Goal: Information Seeking & Learning: Learn about a topic

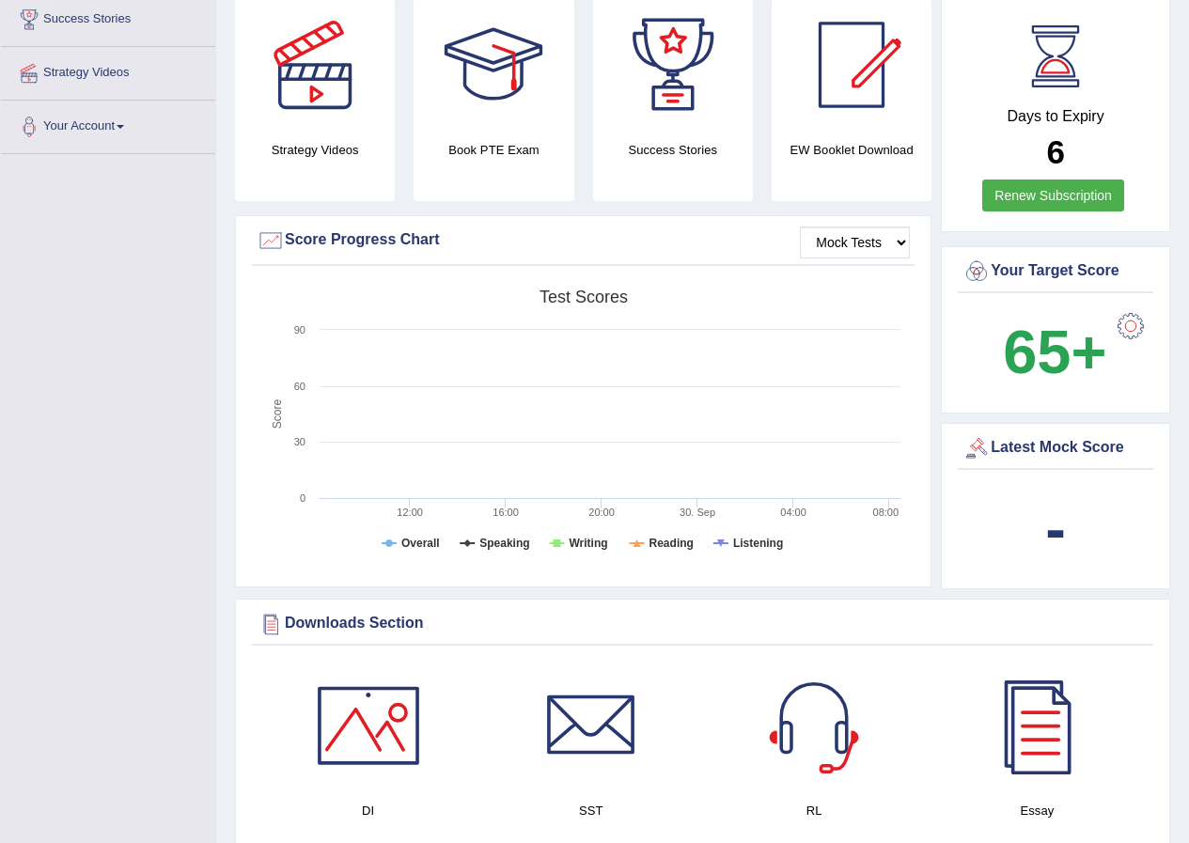
scroll to position [376, 0]
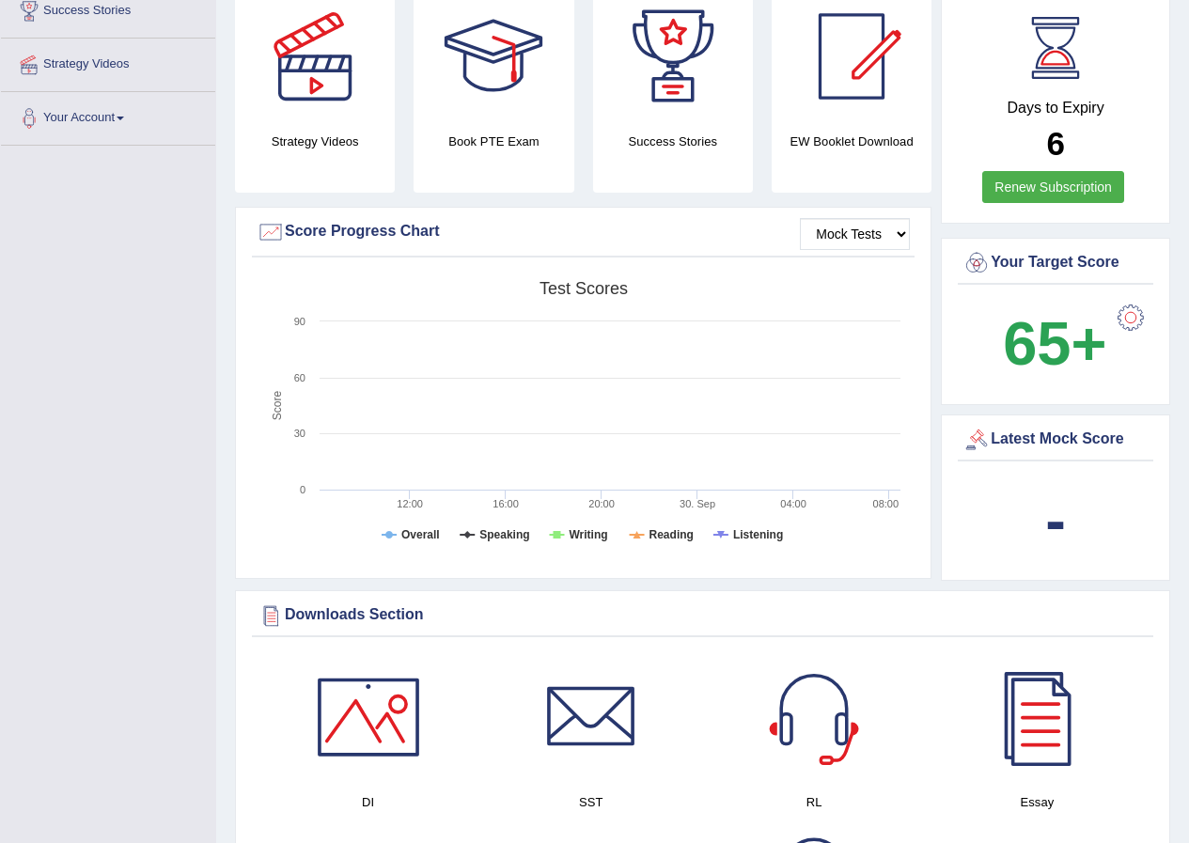
click at [1123, 299] on div at bounding box center [1131, 318] width 38 height 38
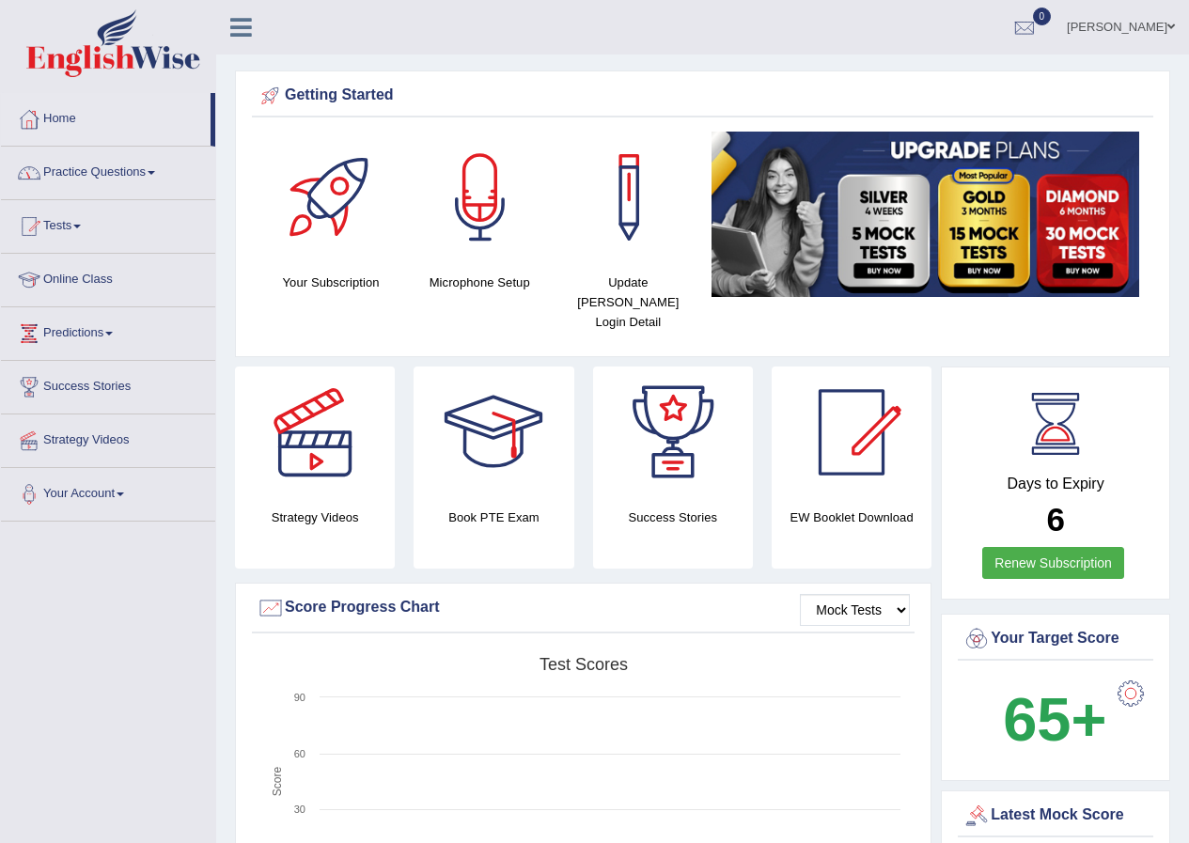
click at [1137, 16] on link "Jose Ruiz" at bounding box center [1120, 24] width 136 height 49
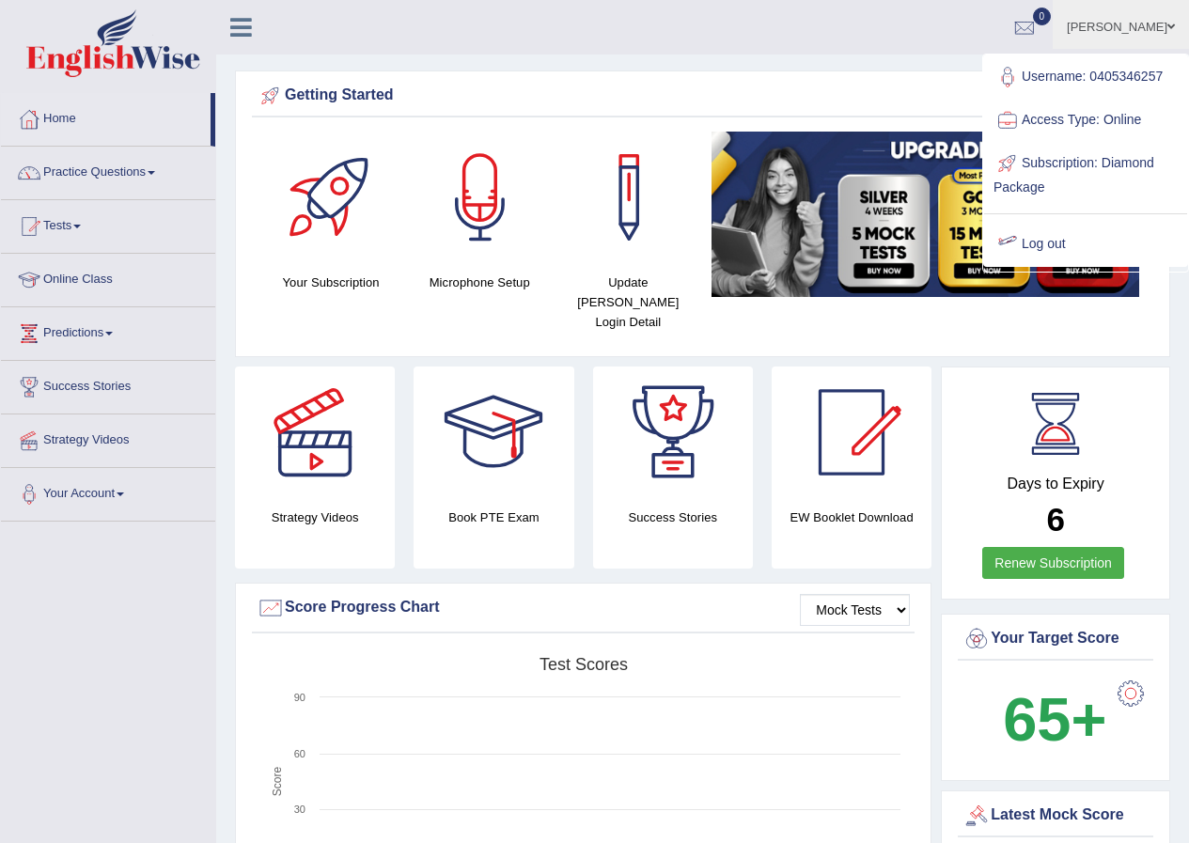
click at [1039, 241] on link "Log out" at bounding box center [1085, 244] width 203 height 43
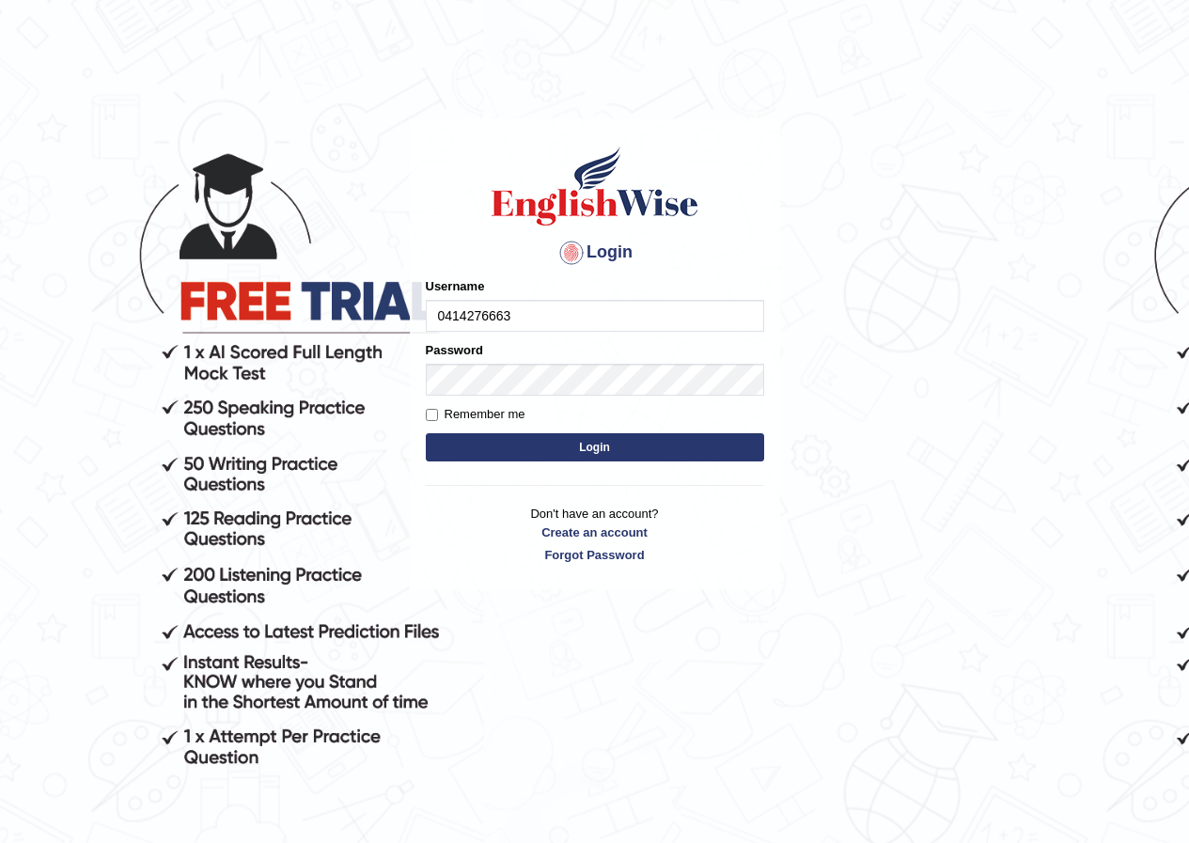
type input "0414276663"
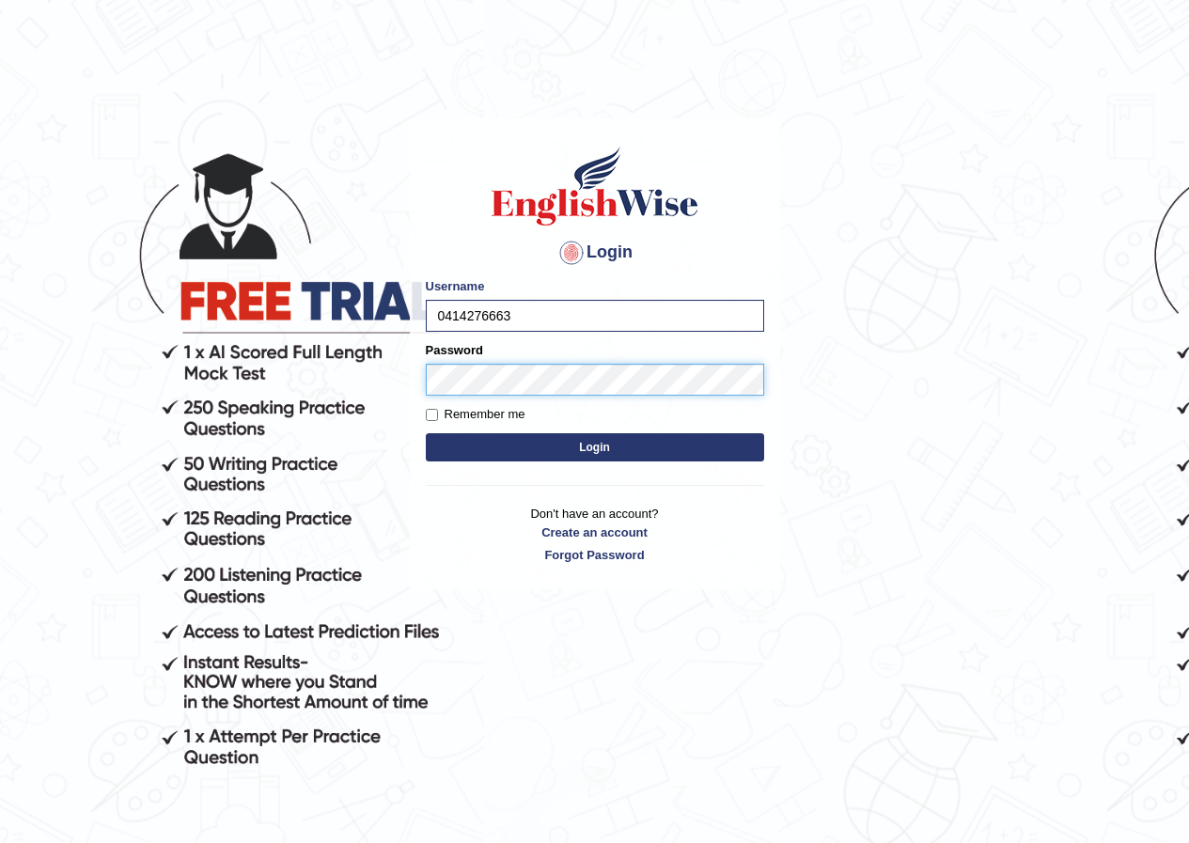
click at [426, 433] on button "Login" at bounding box center [595, 447] width 338 height 28
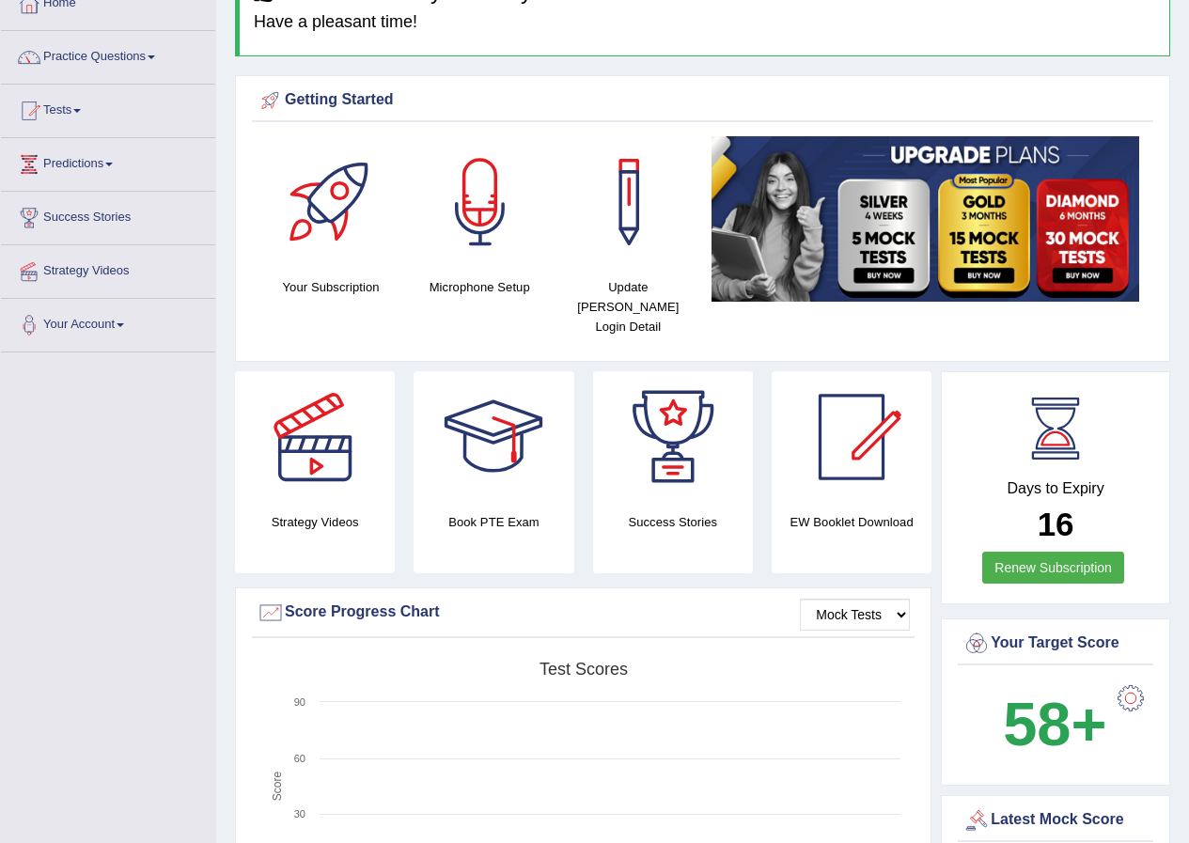
scroll to position [94, 0]
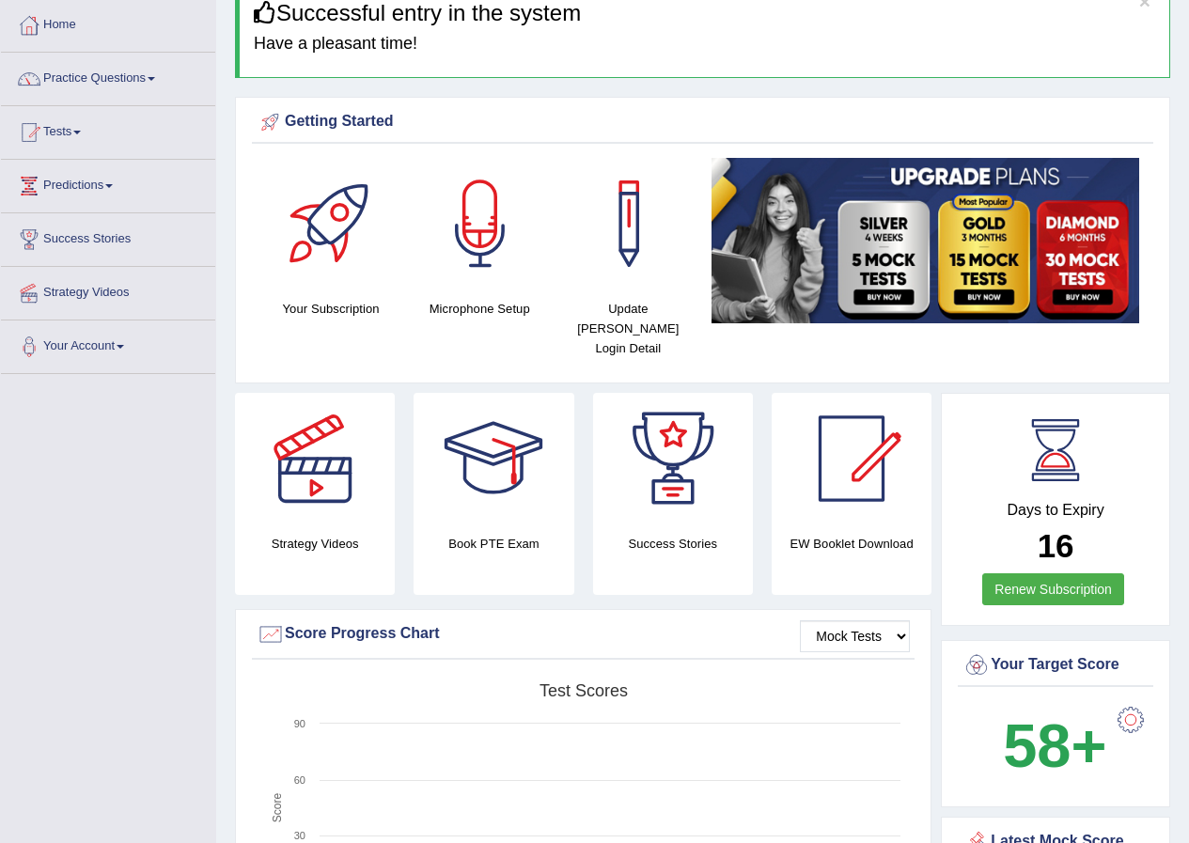
click at [153, 53] on li "Home" at bounding box center [108, 26] width 214 height 54
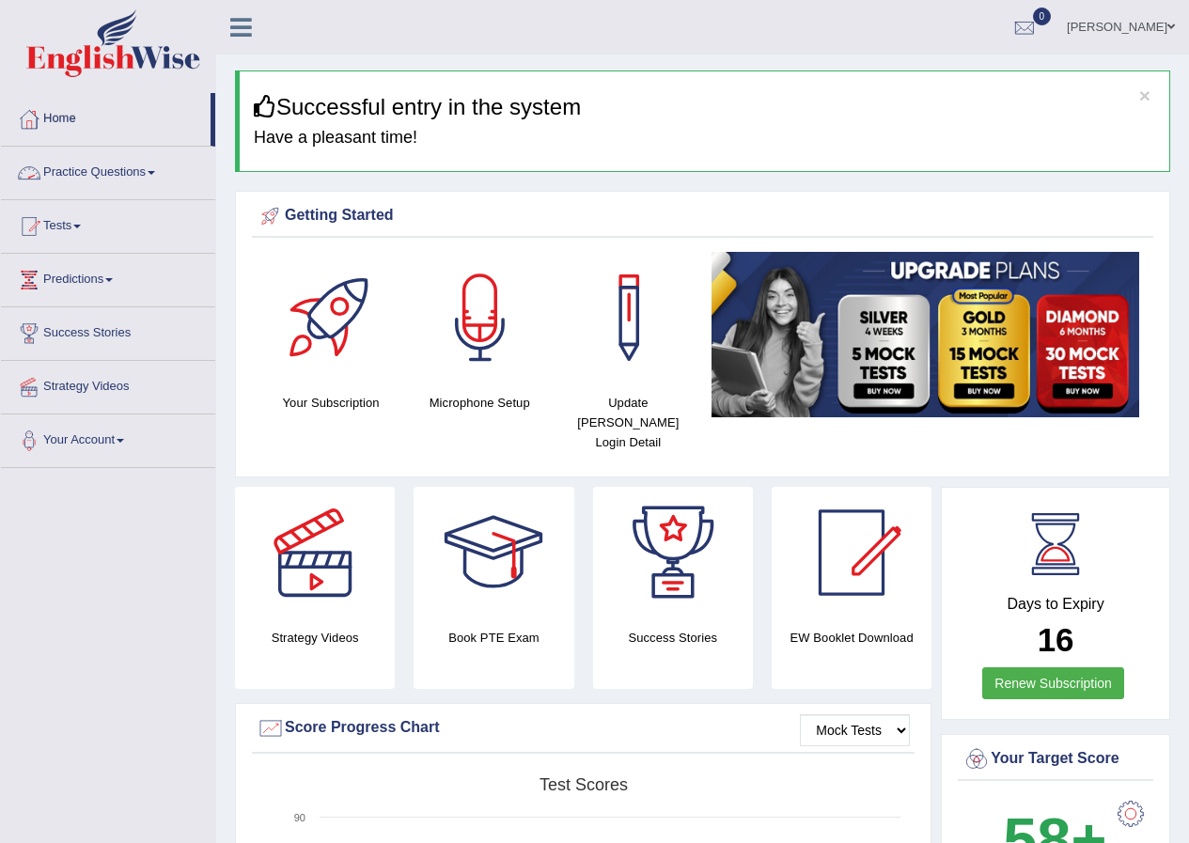
click at [128, 170] on link "Practice Questions" at bounding box center [108, 170] width 214 height 47
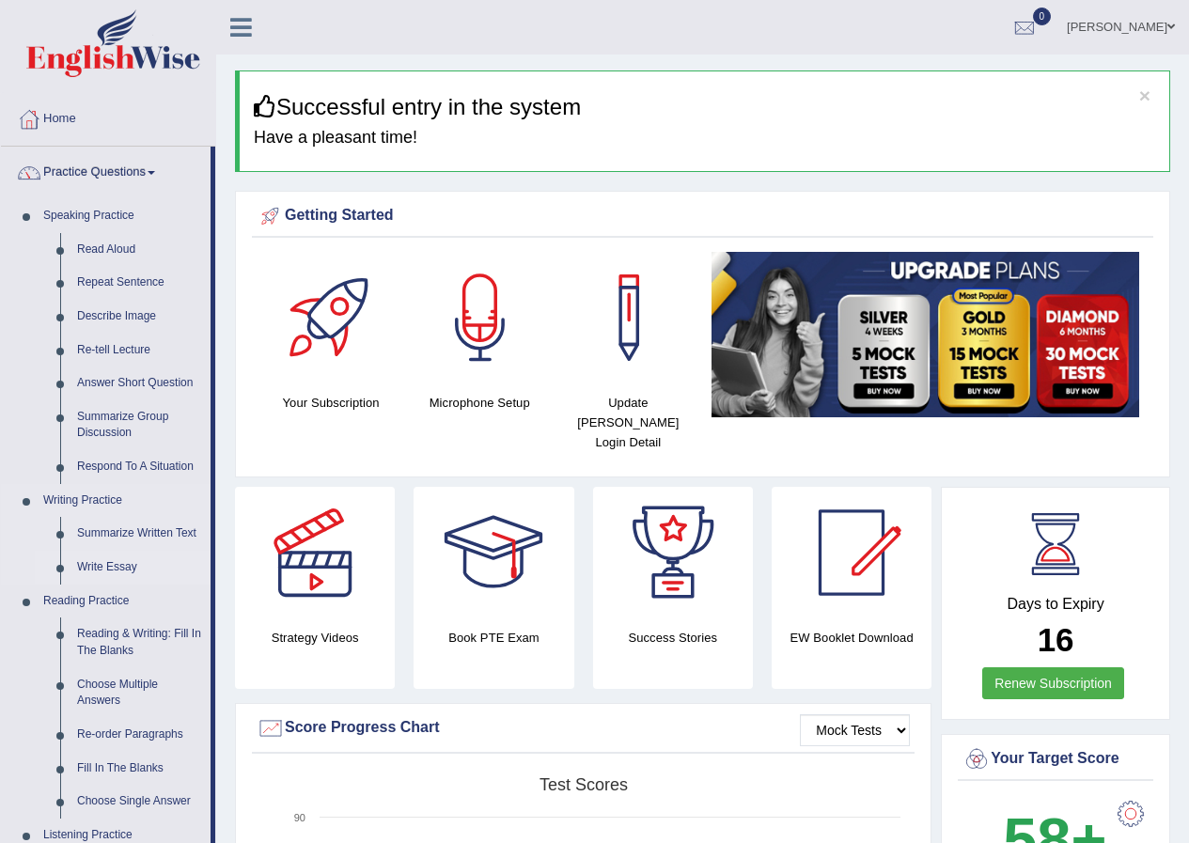
scroll to position [94, 0]
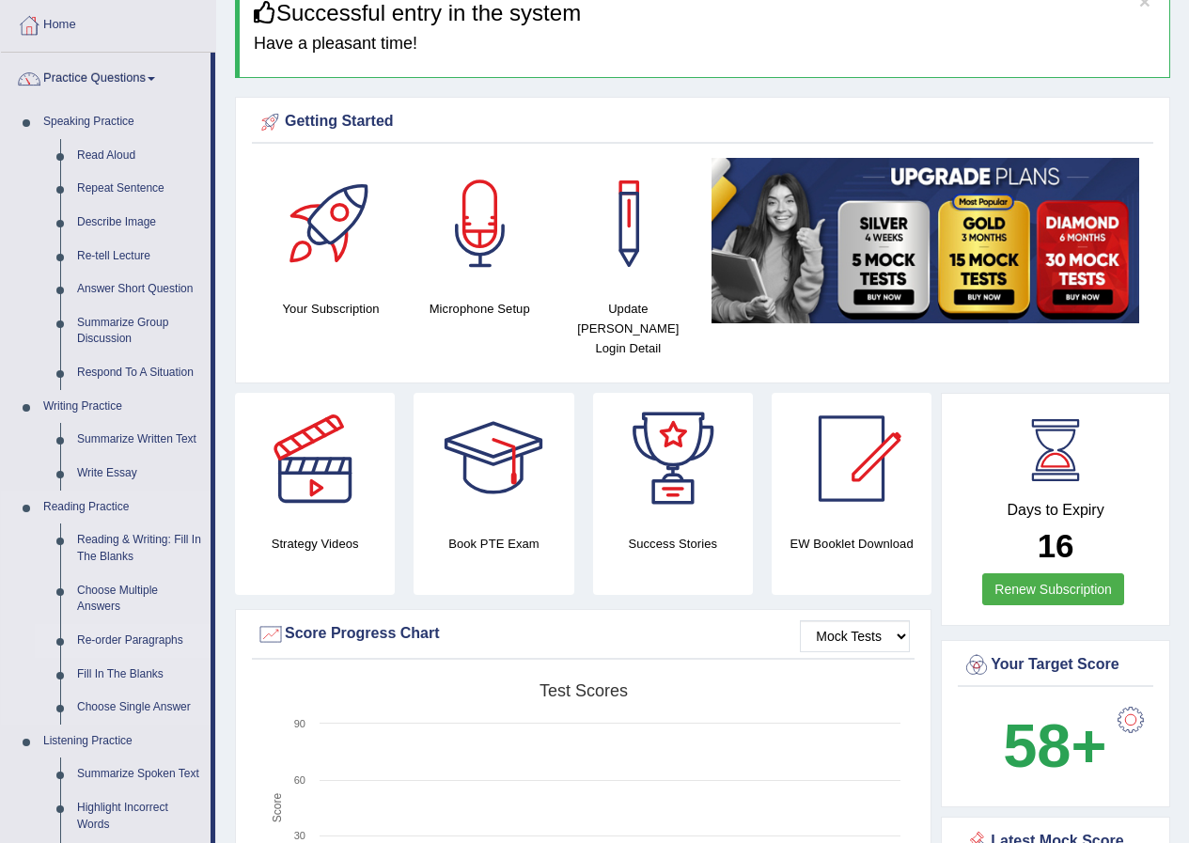
click at [122, 643] on link "Re-order Paragraphs" at bounding box center [140, 641] width 142 height 34
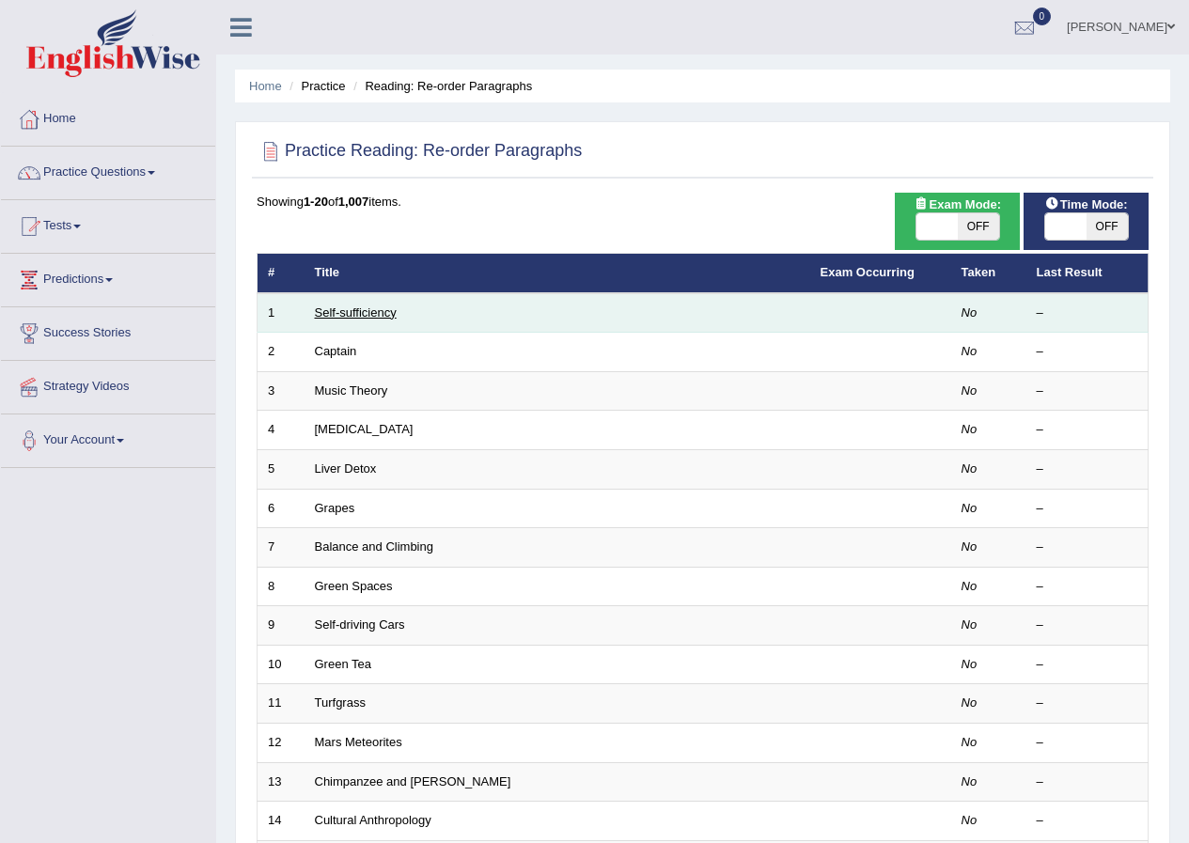
click at [386, 319] on link "Self-sufficiency" at bounding box center [356, 312] width 82 height 14
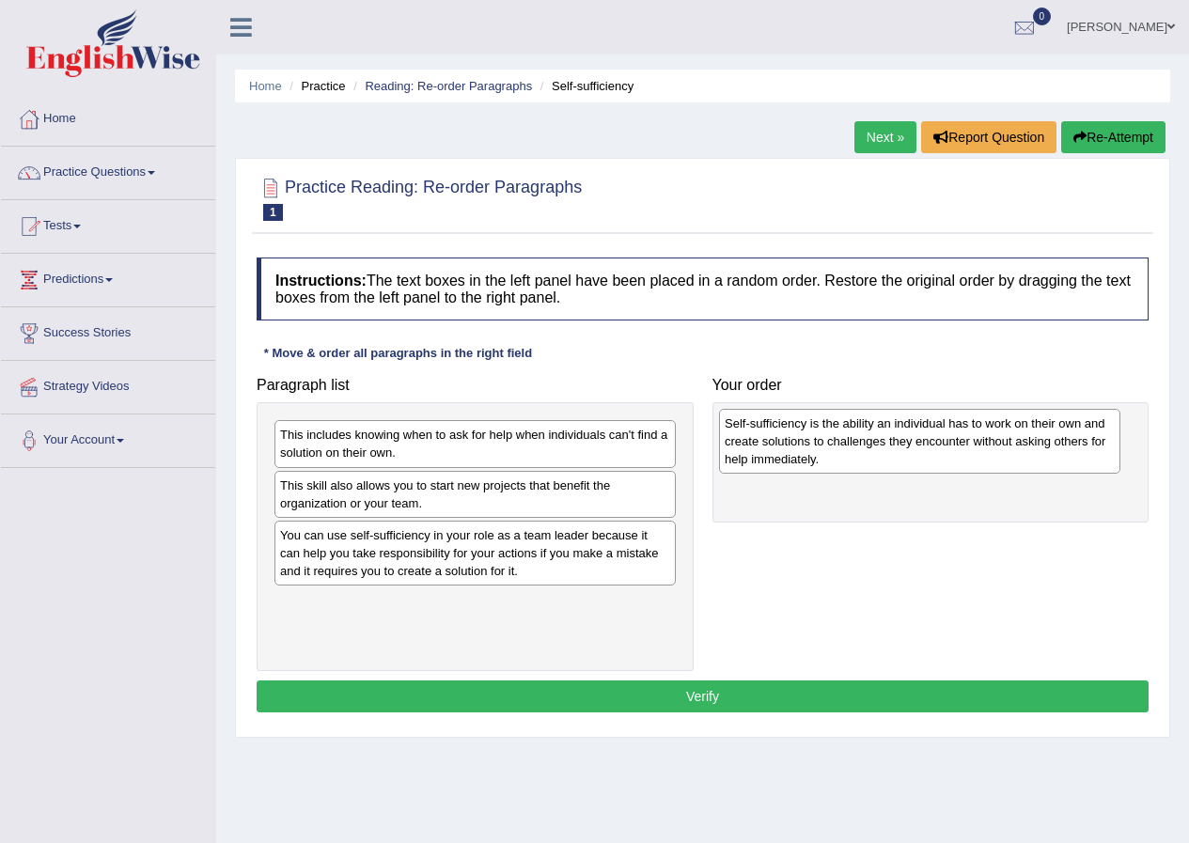
drag, startPoint x: 382, startPoint y: 617, endPoint x: 829, endPoint y: 438, distance: 481.0
click at [829, 438] on div "Self-sufficiency is the ability an individual has to work on their own and crea…" at bounding box center [919, 441] width 401 height 65
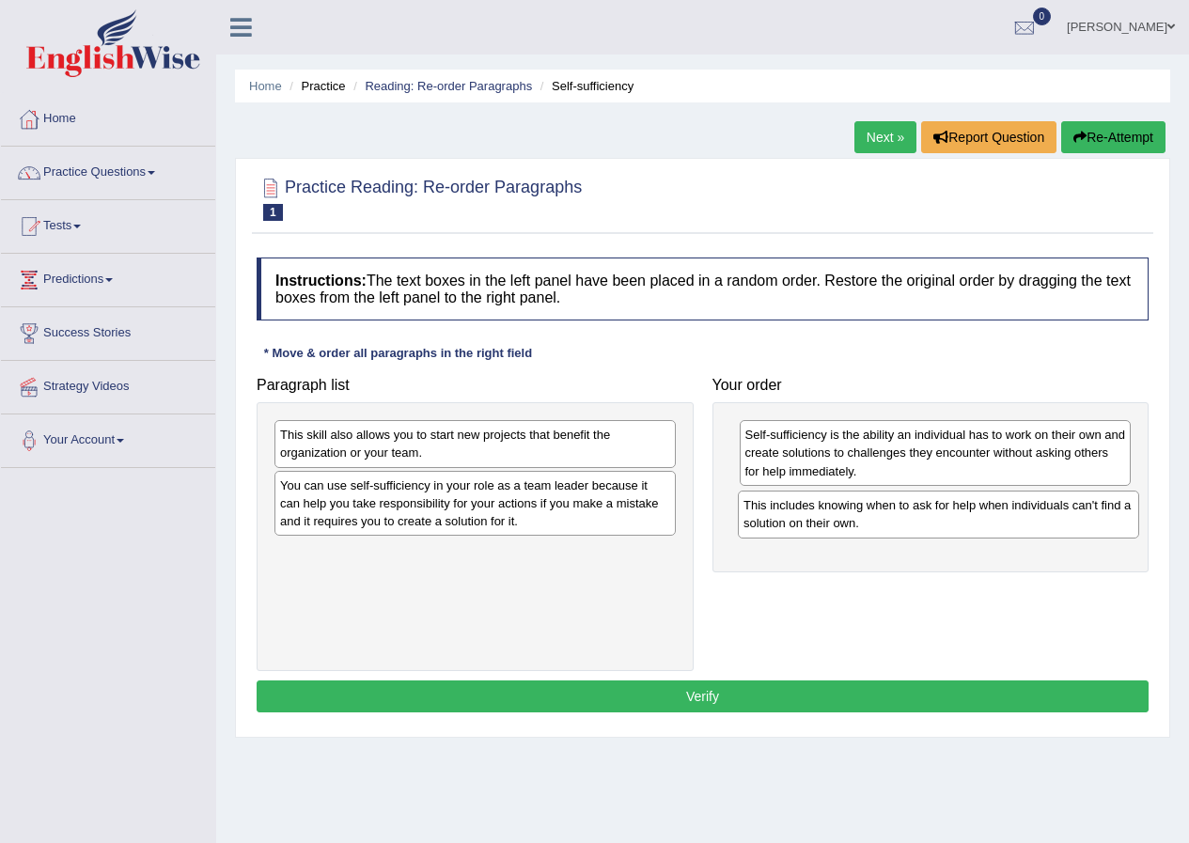
drag, startPoint x: 411, startPoint y: 439, endPoint x: 874, endPoint y: 509, distance: 468.6
click at [874, 509] on div "This includes knowing when to ask for help when individuals can't find a soluti…" at bounding box center [938, 513] width 401 height 47
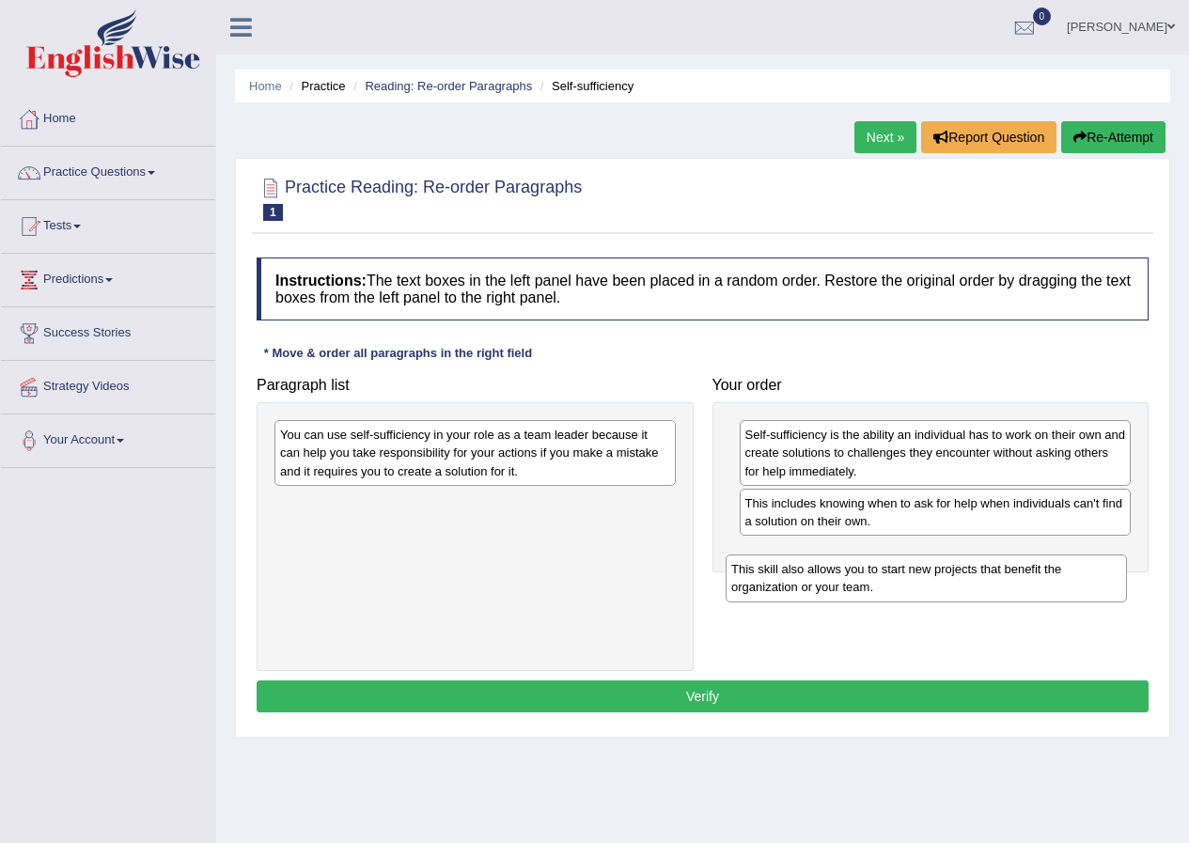
drag, startPoint x: 417, startPoint y: 445, endPoint x: 862, endPoint y: 554, distance: 457.6
click at [867, 554] on div "This skill also allows you to start new projects that benefit the organization …" at bounding box center [925, 577] width 401 height 47
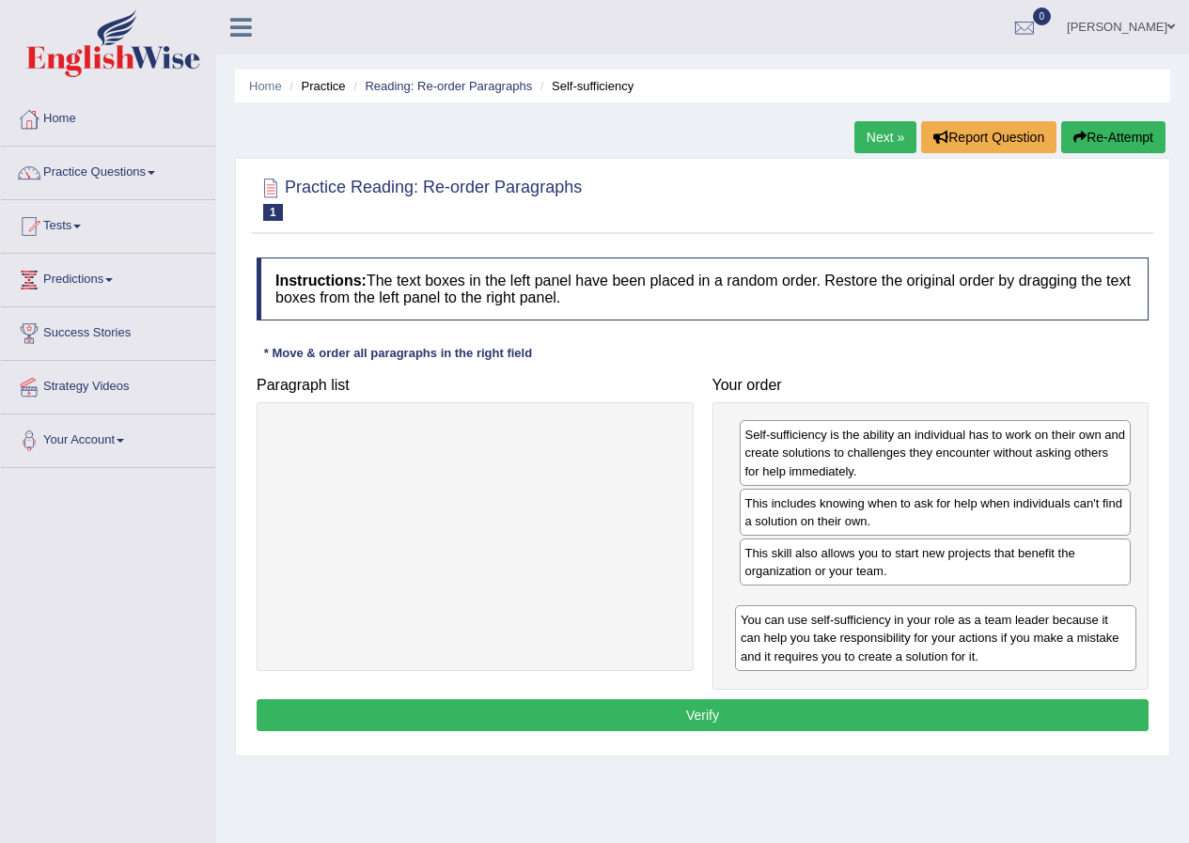
drag, startPoint x: 459, startPoint y: 454, endPoint x: 926, endPoint y: 620, distance: 494.8
click at [926, 620] on div "You can use self-sufficiency in your role as a team leader because it can help …" at bounding box center [935, 637] width 401 height 65
click at [747, 714] on button "Verify" at bounding box center [703, 715] width 892 height 32
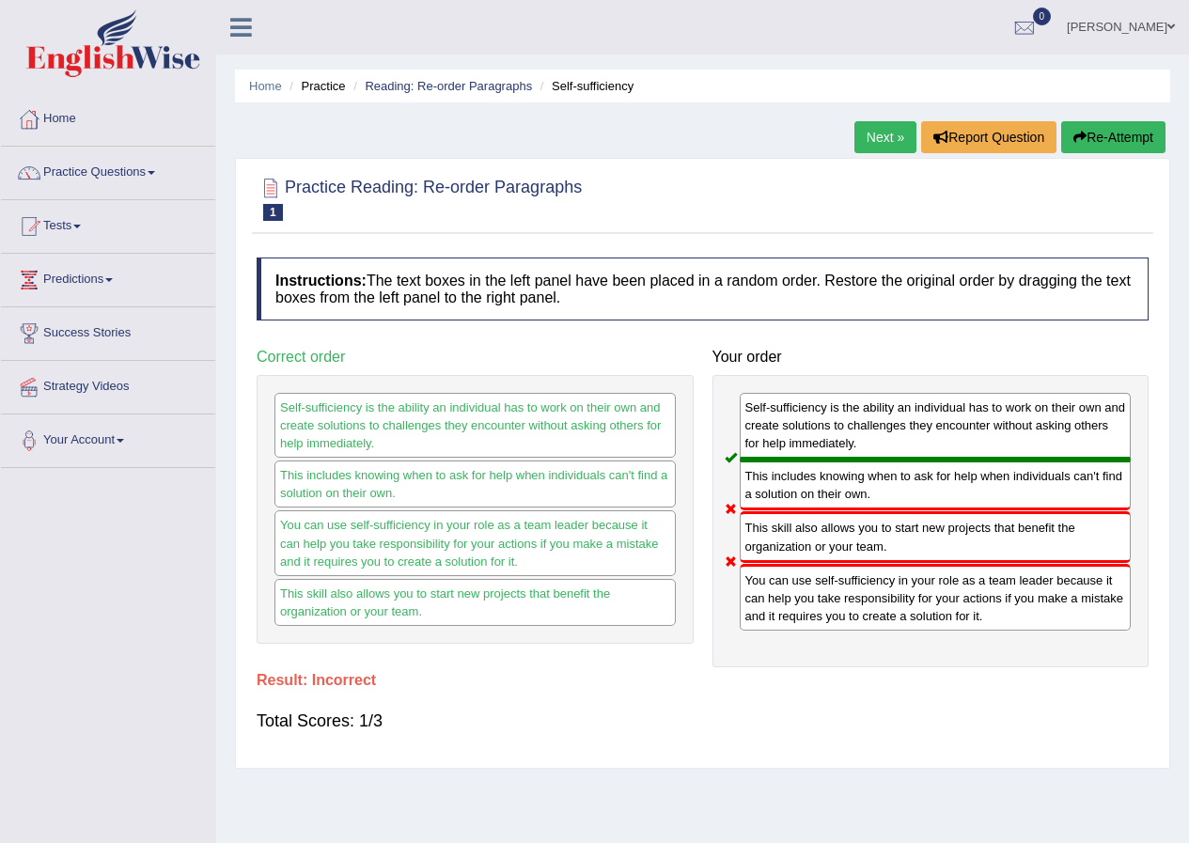
click at [865, 138] on link "Next »" at bounding box center [885, 137] width 62 height 32
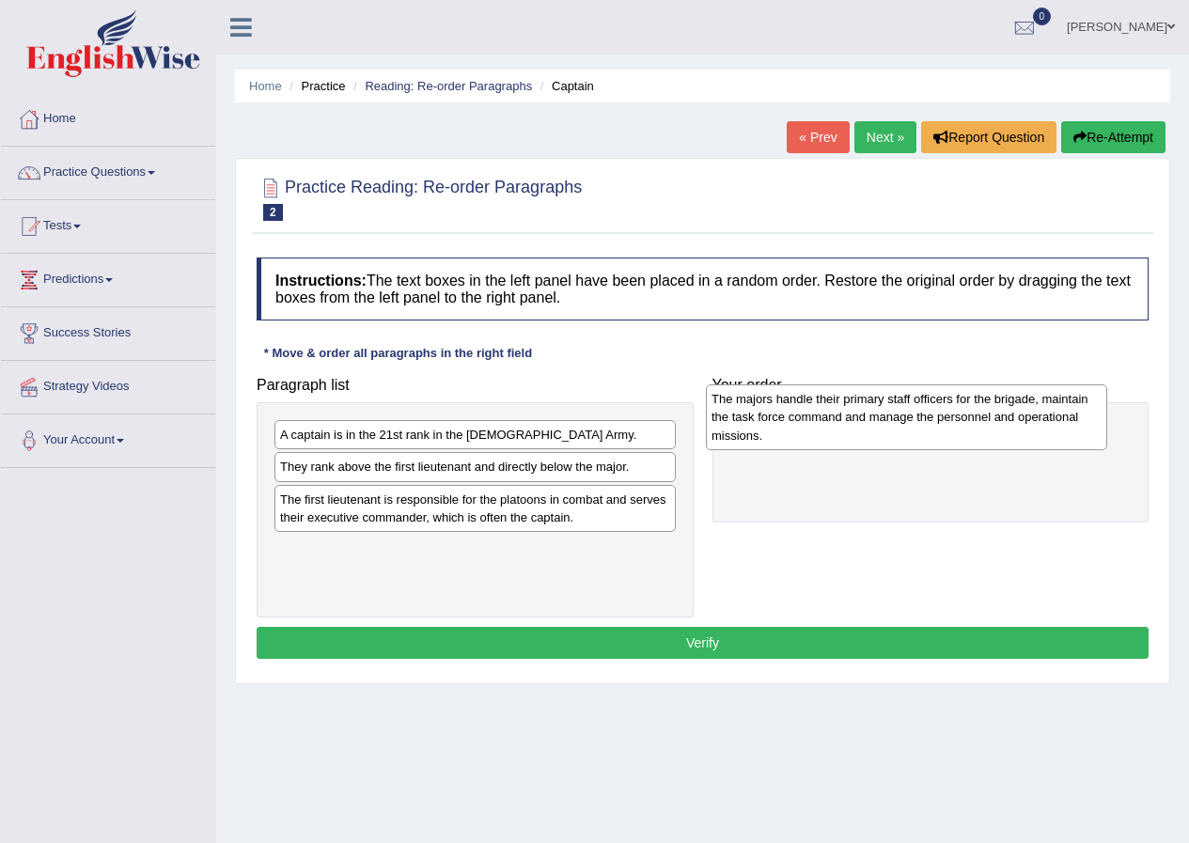
drag, startPoint x: 469, startPoint y: 454, endPoint x: 900, endPoint y: 418, distance: 432.8
click at [900, 418] on div "The majors handle their primary staff officers for the brigade, maintain the ta…" at bounding box center [906, 416] width 401 height 65
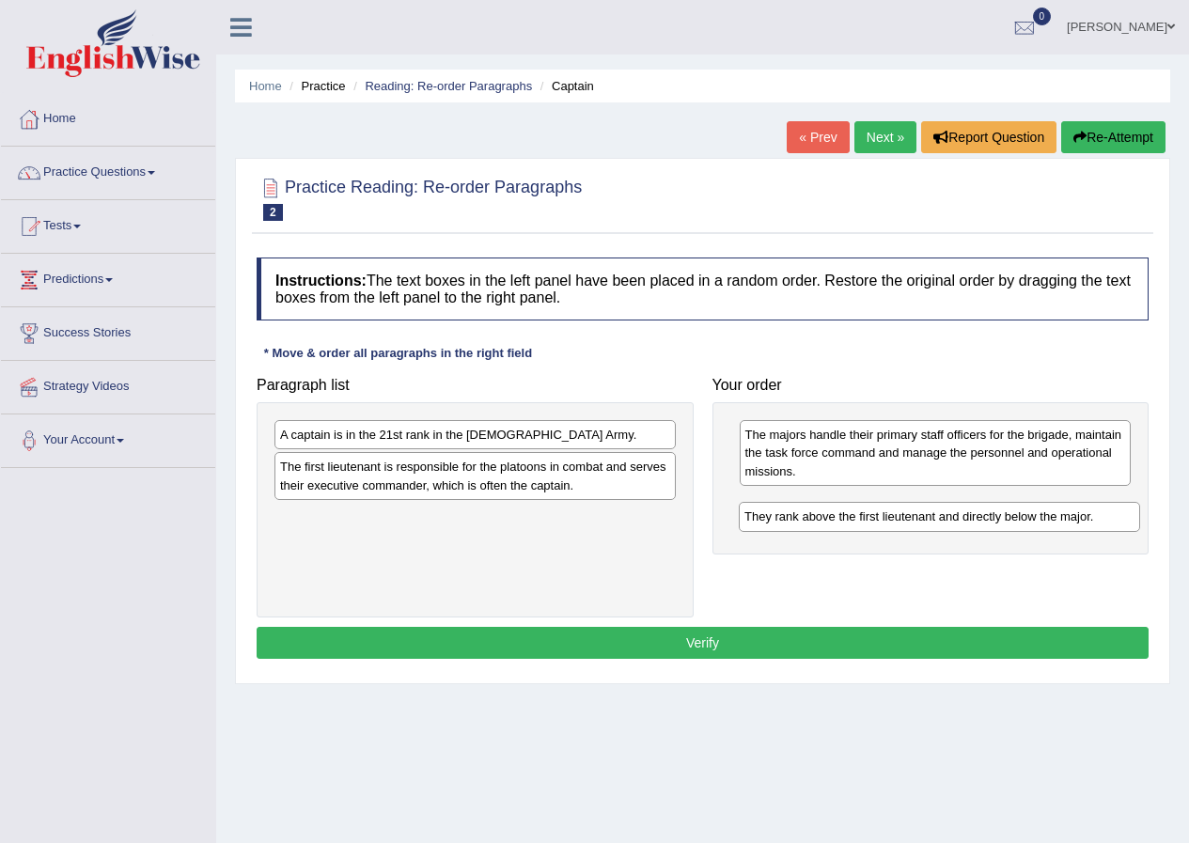
drag, startPoint x: 508, startPoint y: 470, endPoint x: 972, endPoint y: 520, distance: 466.8
click at [972, 520] on div "They rank above the first lieutenant and directly below the major." at bounding box center [939, 516] width 401 height 29
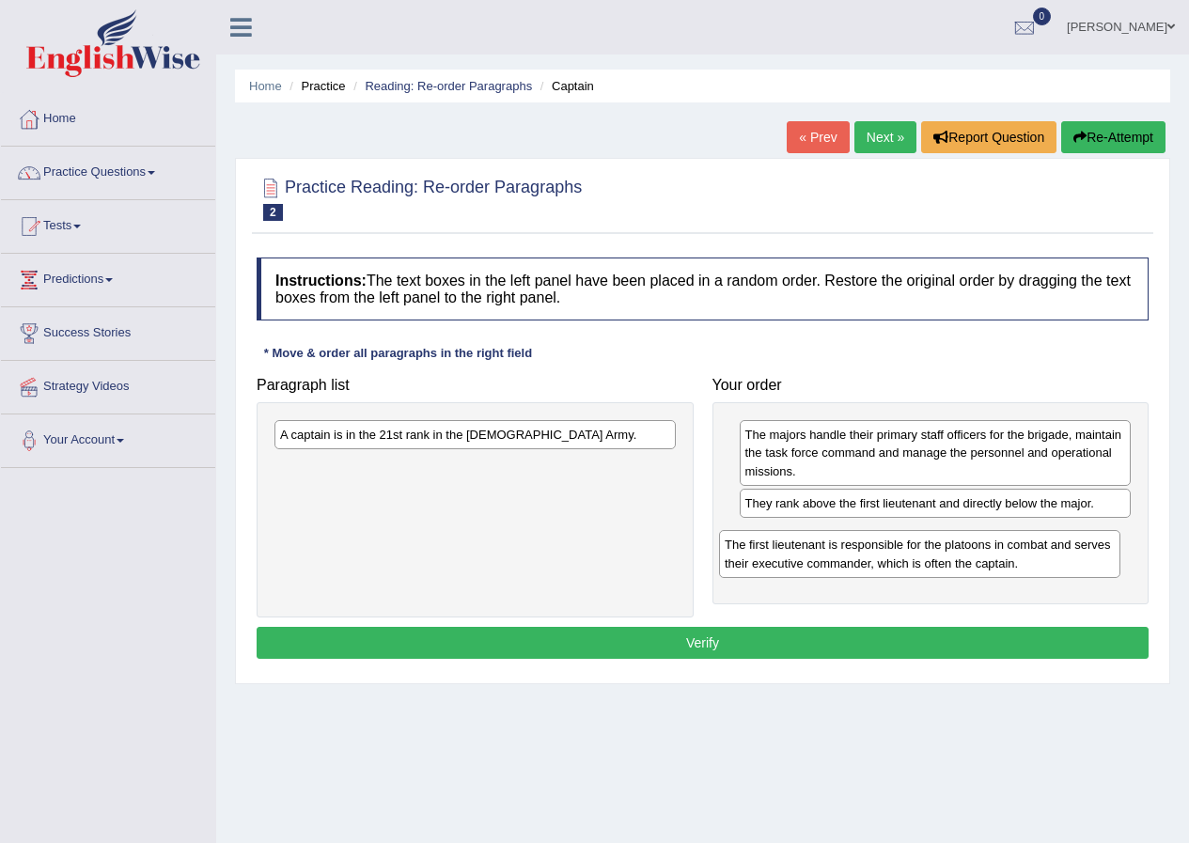
drag, startPoint x: 349, startPoint y: 468, endPoint x: 781, endPoint y: 532, distance: 436.9
click at [799, 536] on div "The first lieutenant is responsible for the platoons in combat and serves their…" at bounding box center [919, 553] width 401 height 47
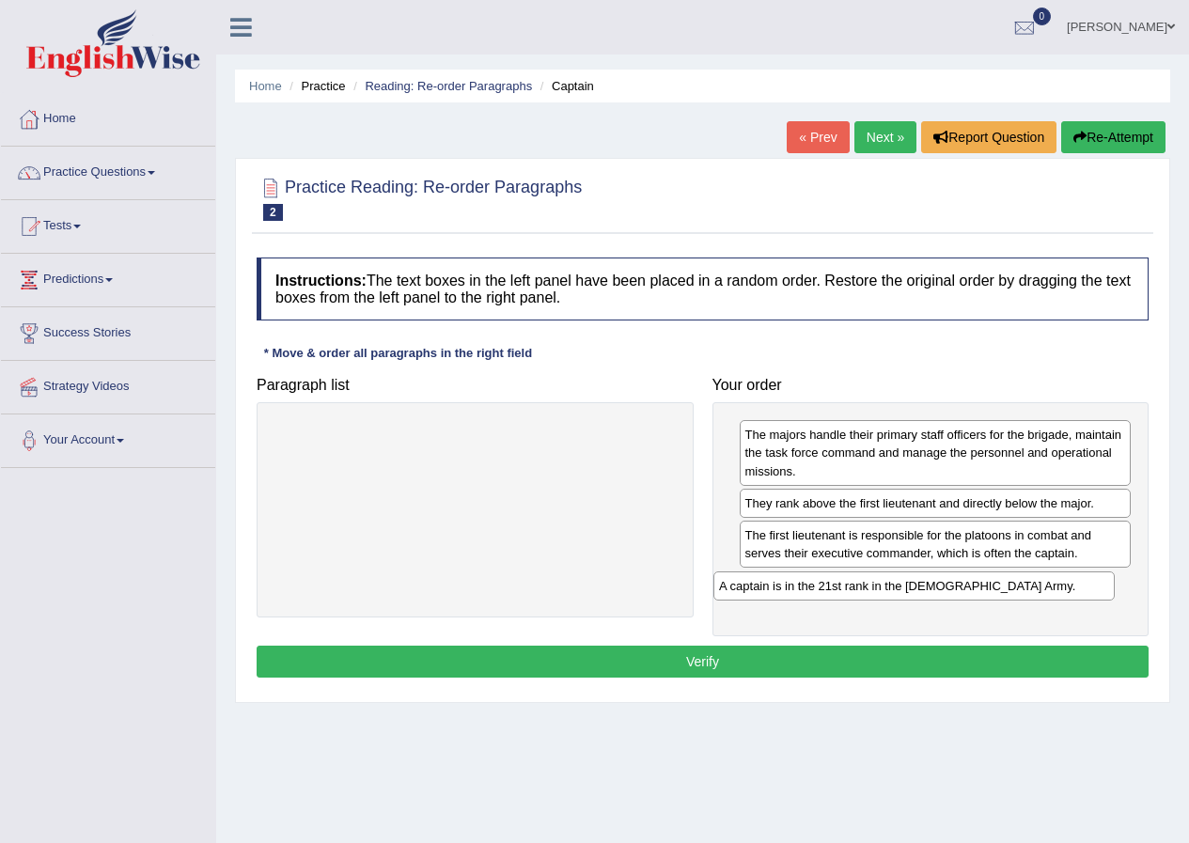
drag, startPoint x: 490, startPoint y: 424, endPoint x: 931, endPoint y: 577, distance: 467.4
click at [931, 577] on div "A captain is in the 21st rank in the US Army." at bounding box center [913, 585] width 401 height 29
click at [774, 657] on button "Verify" at bounding box center [703, 662] width 892 height 32
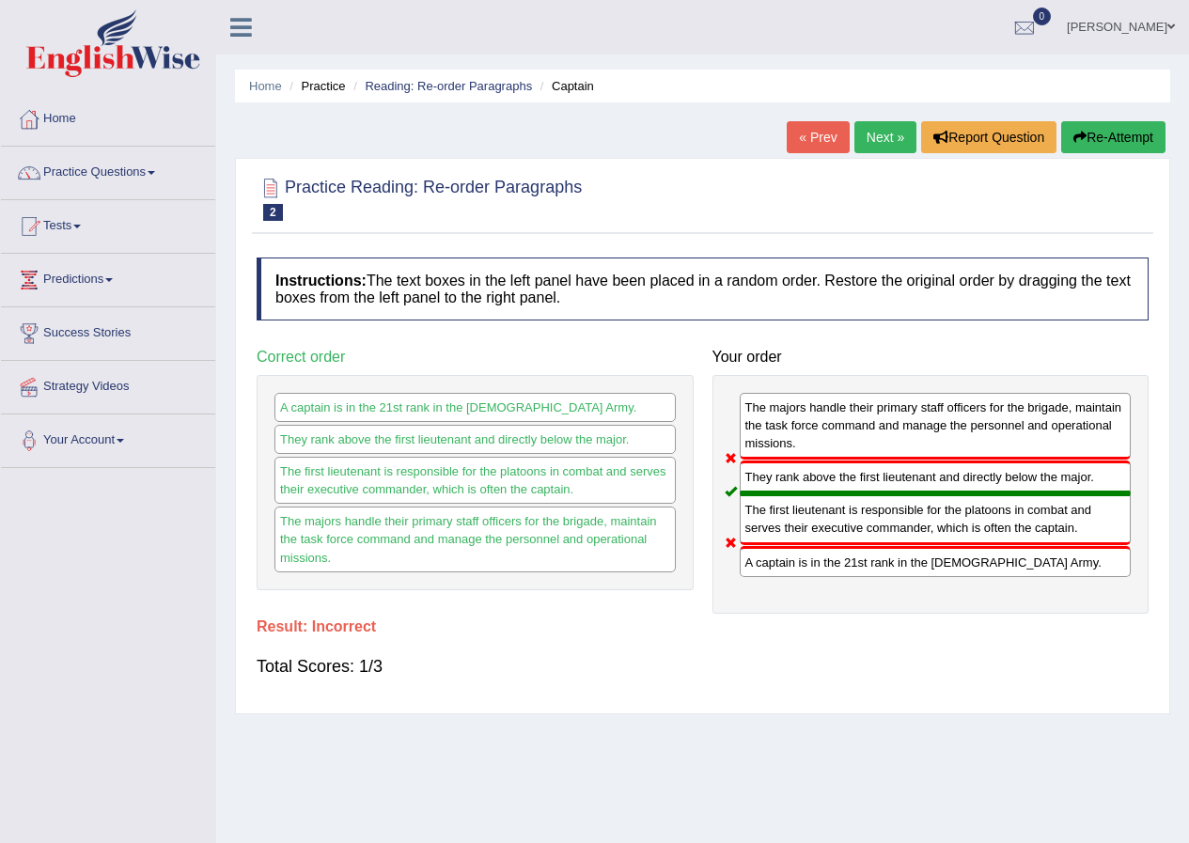
click at [889, 139] on link "Next »" at bounding box center [885, 137] width 62 height 32
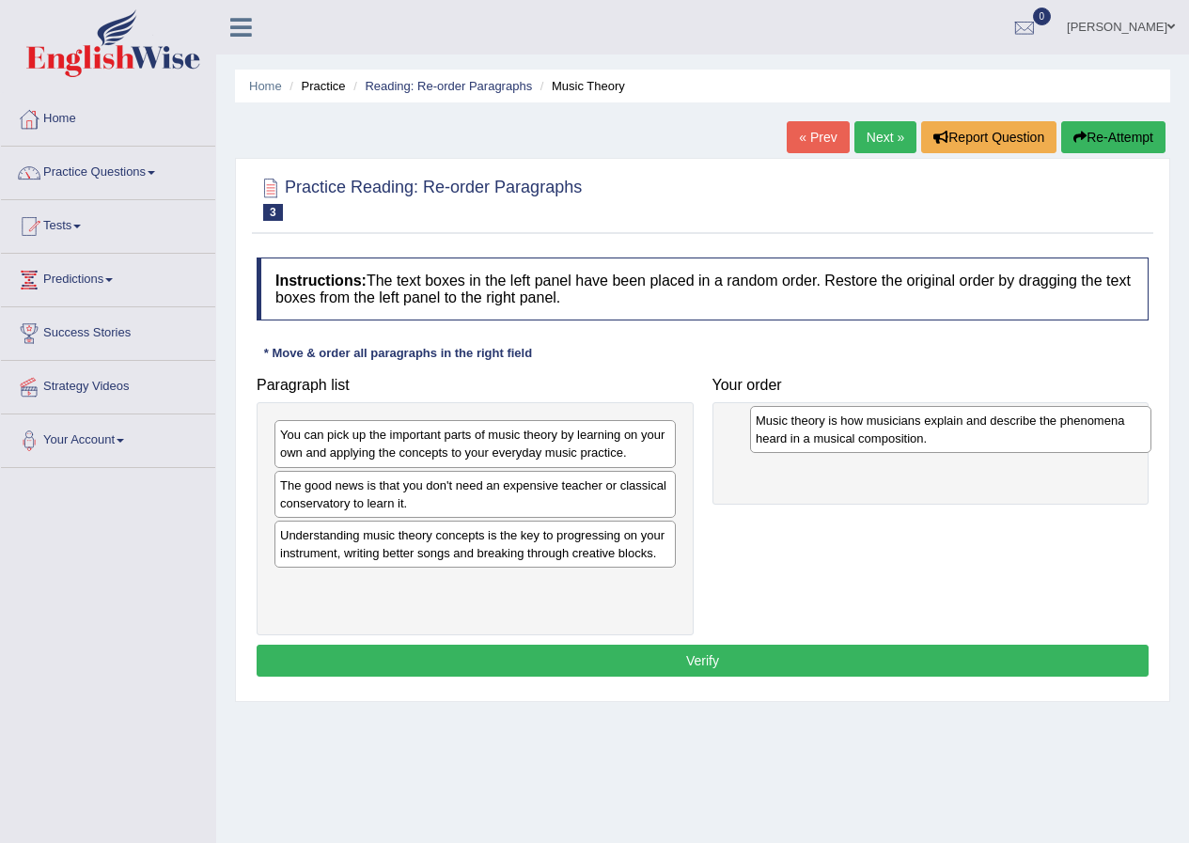
drag, startPoint x: 399, startPoint y: 553, endPoint x: 817, endPoint y: 447, distance: 431.4
click at [871, 437] on div "Music theory is how musicians explain and describe the phenomena heard in a mus…" at bounding box center [950, 429] width 401 height 47
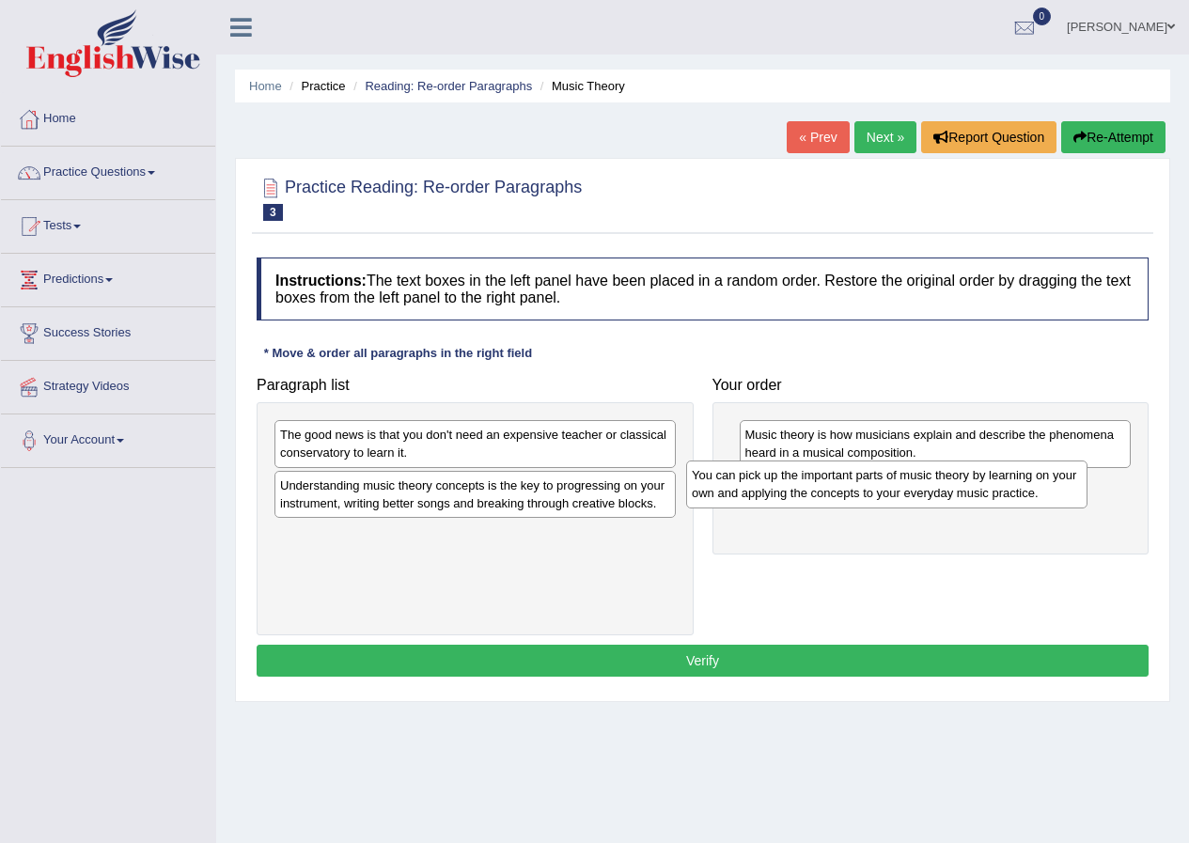
drag, startPoint x: 448, startPoint y: 440, endPoint x: 861, endPoint y: 480, distance: 414.5
click at [861, 480] on div "You can pick up the important parts of music theory by learning on your own and…" at bounding box center [886, 483] width 401 height 47
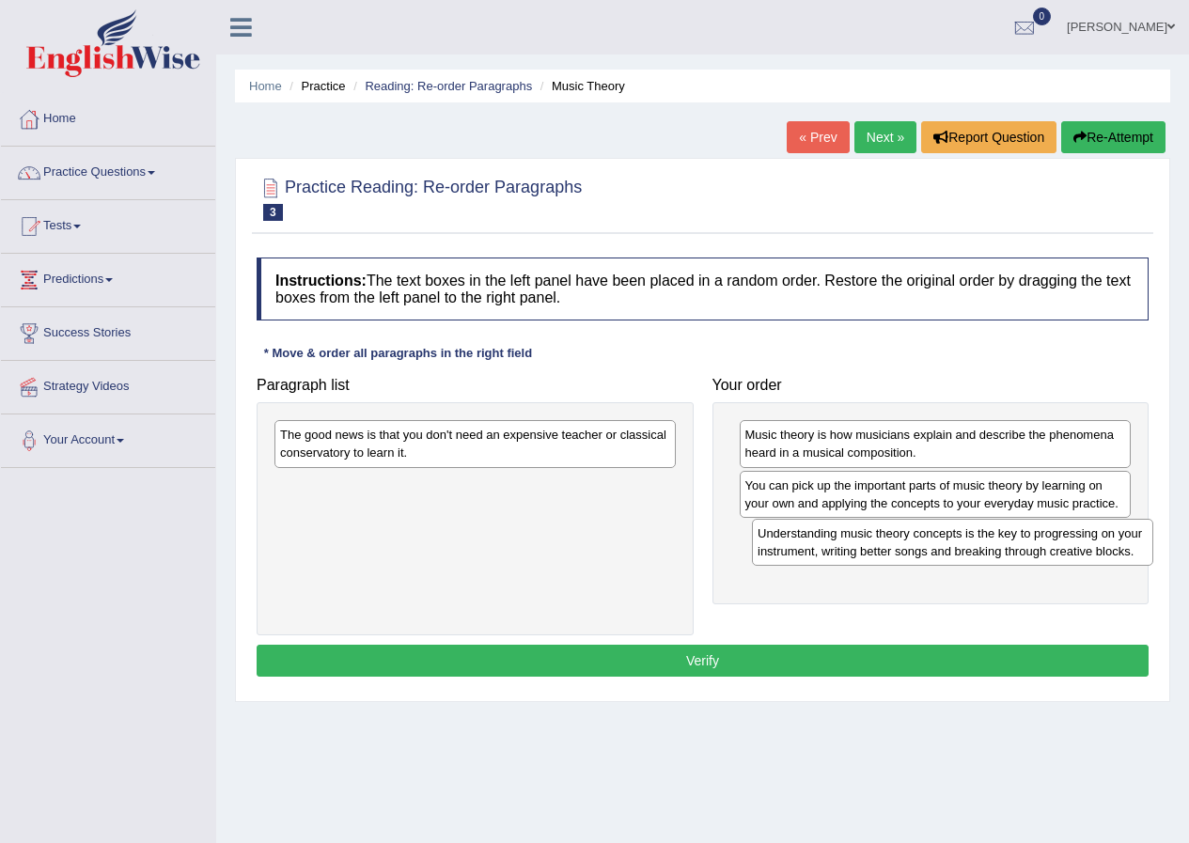
drag, startPoint x: 563, startPoint y: 490, endPoint x: 880, endPoint y: 547, distance: 322.7
click at [880, 547] on div "Understanding music theory concepts is the key to progressing on your instrumen…" at bounding box center [952, 542] width 401 height 47
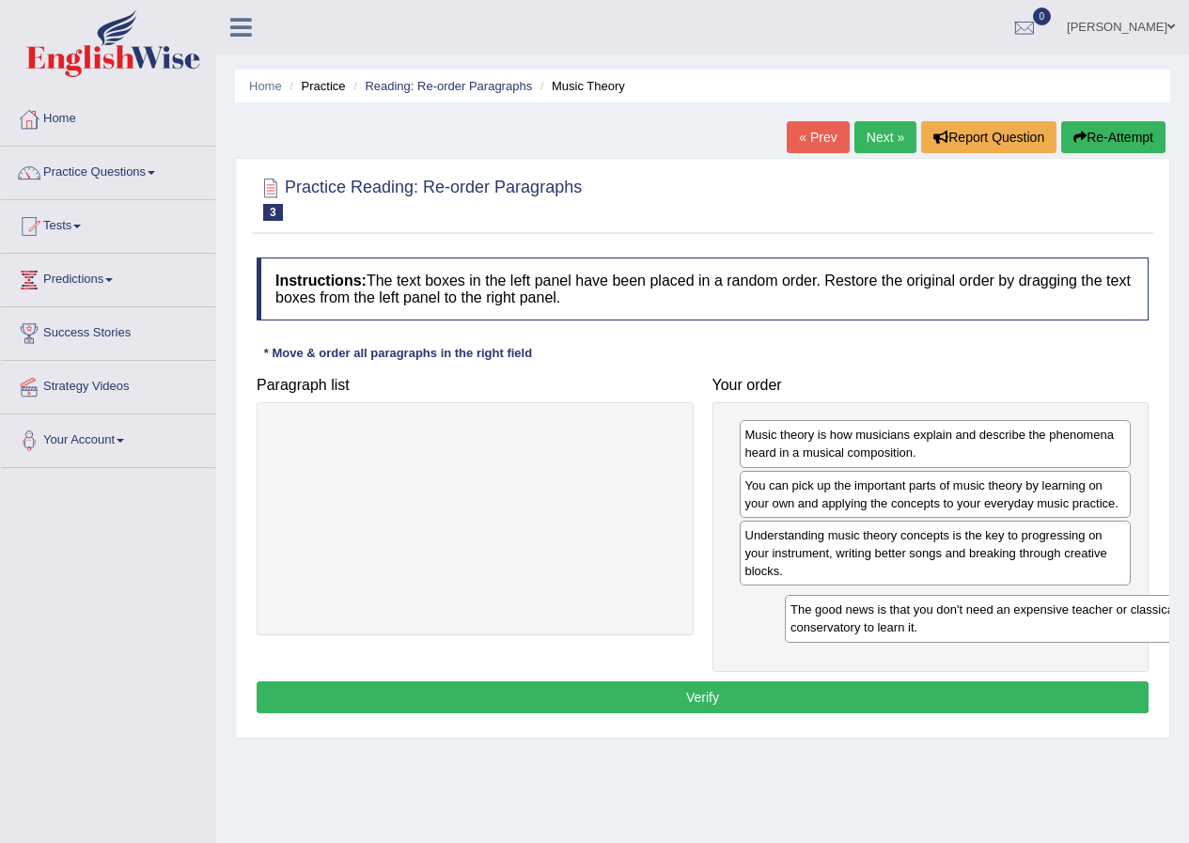
drag, startPoint x: 455, startPoint y: 440, endPoint x: 947, endPoint y: 619, distance: 524.0
click at [972, 608] on div "The good news is that you don't need an expensive teacher or classical conserva…" at bounding box center [985, 618] width 401 height 47
click at [750, 698] on button "Verify" at bounding box center [703, 697] width 892 height 32
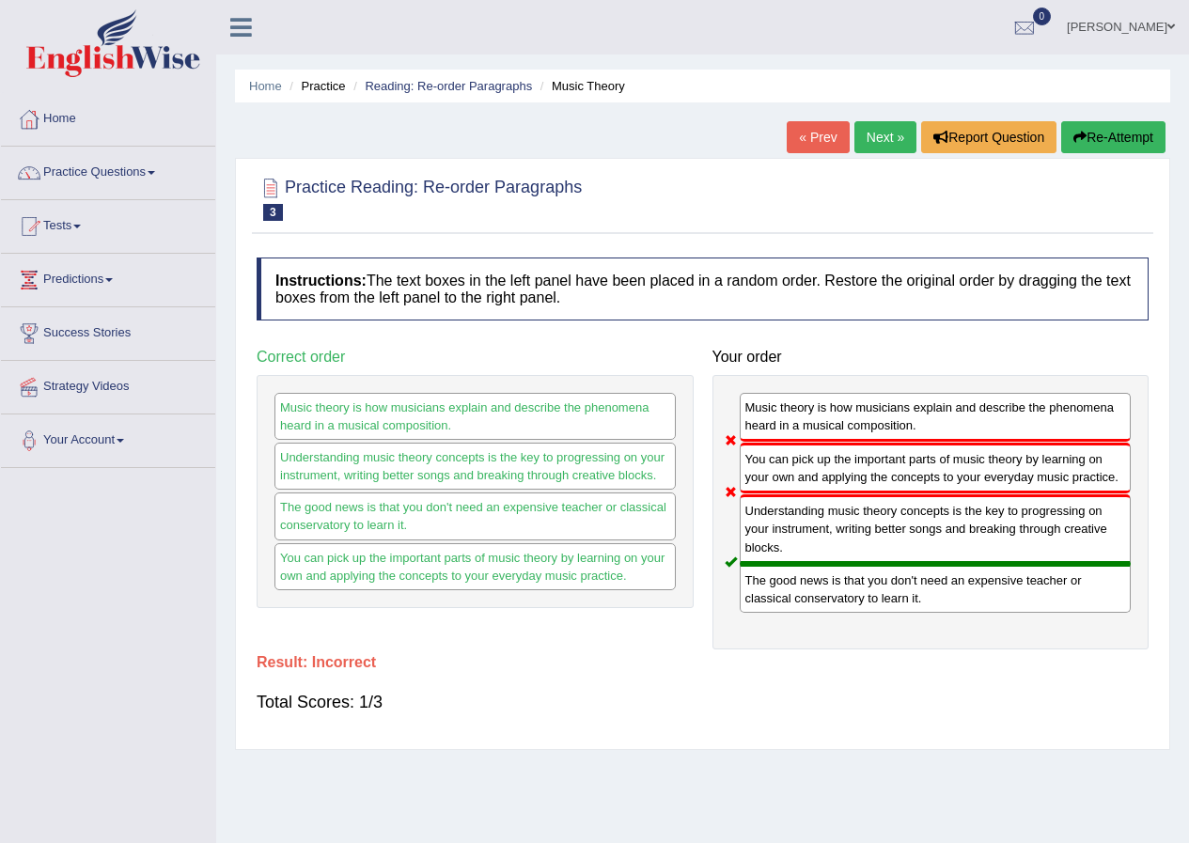
click at [884, 134] on link "Next »" at bounding box center [885, 137] width 62 height 32
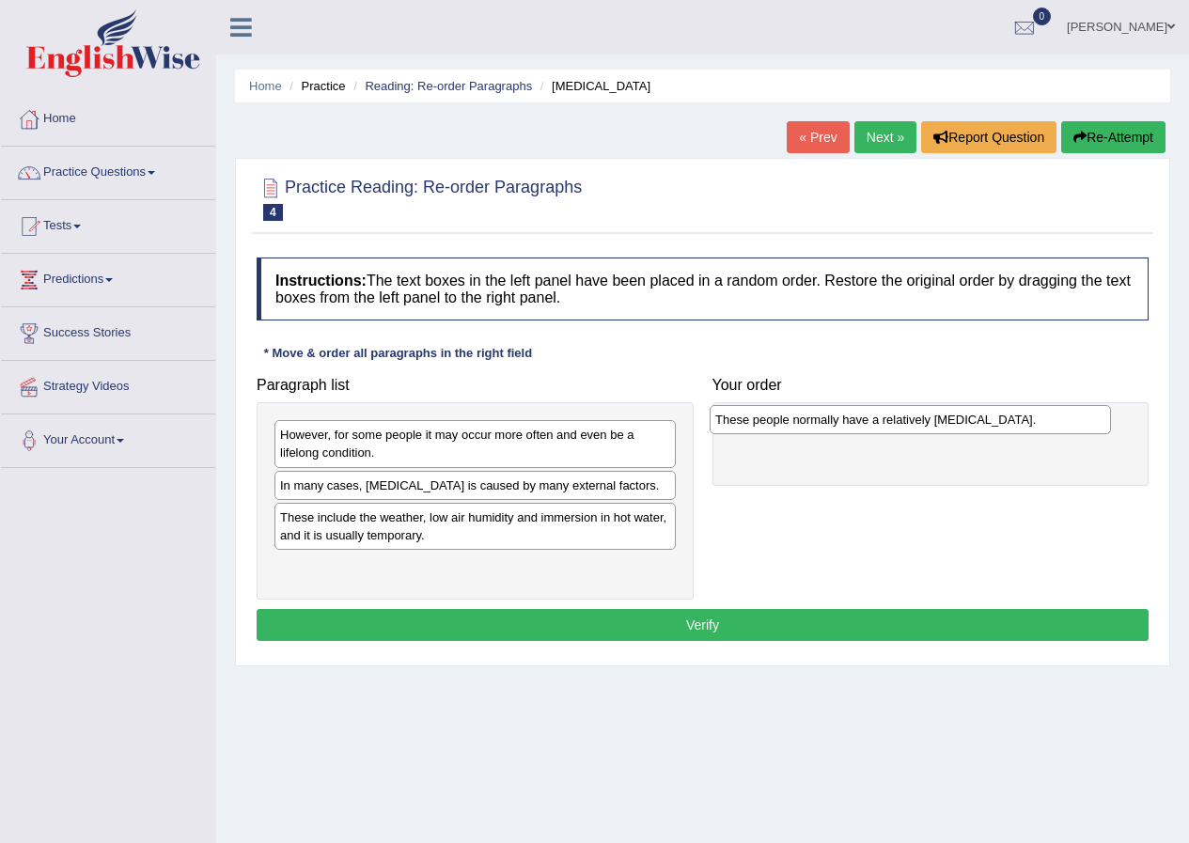
drag, startPoint x: 401, startPoint y: 525, endPoint x: 836, endPoint y: 428, distance: 445.9
click at [836, 428] on div "These people normally have a relatively [MEDICAL_DATA]." at bounding box center [909, 419] width 401 height 29
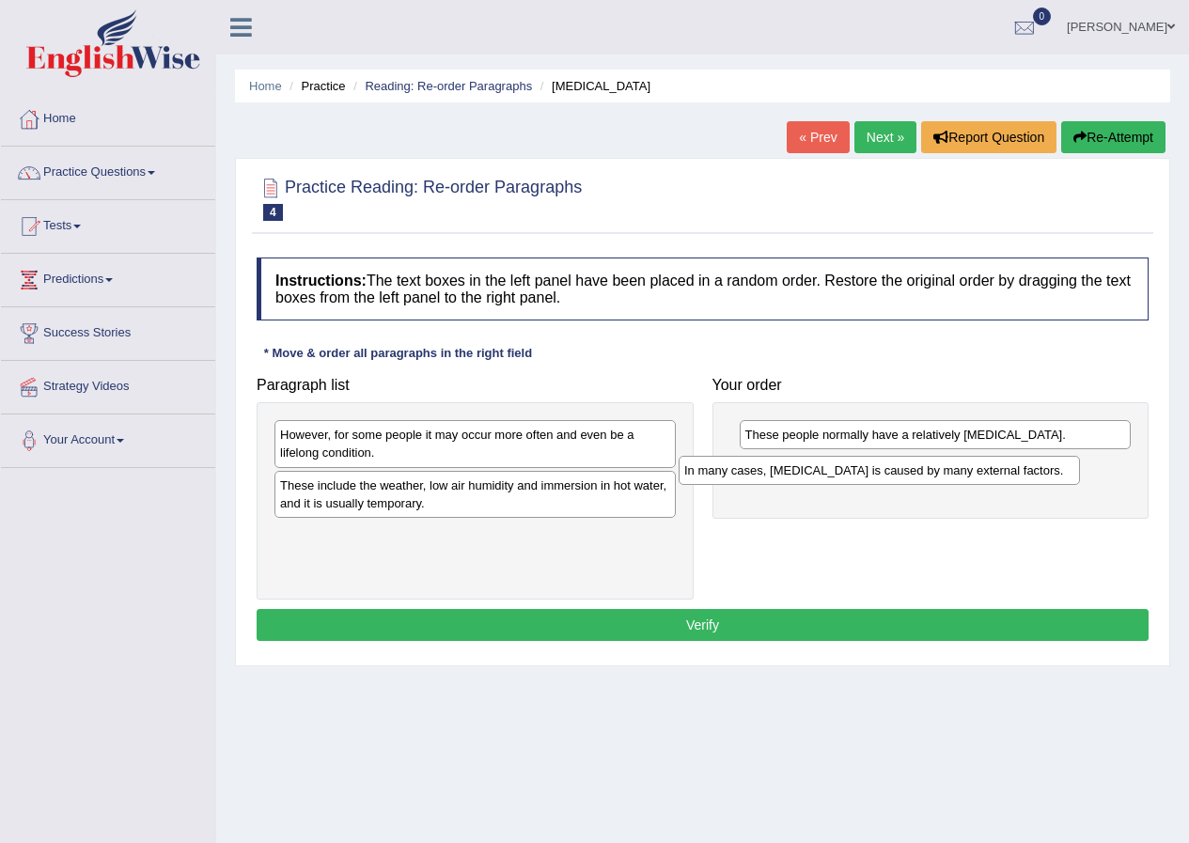
drag, startPoint x: 440, startPoint y: 486, endPoint x: 837, endPoint y: 471, distance: 397.7
click at [837, 471] on div "In many cases, [MEDICAL_DATA] is caused by many external factors." at bounding box center [878, 470] width 401 height 29
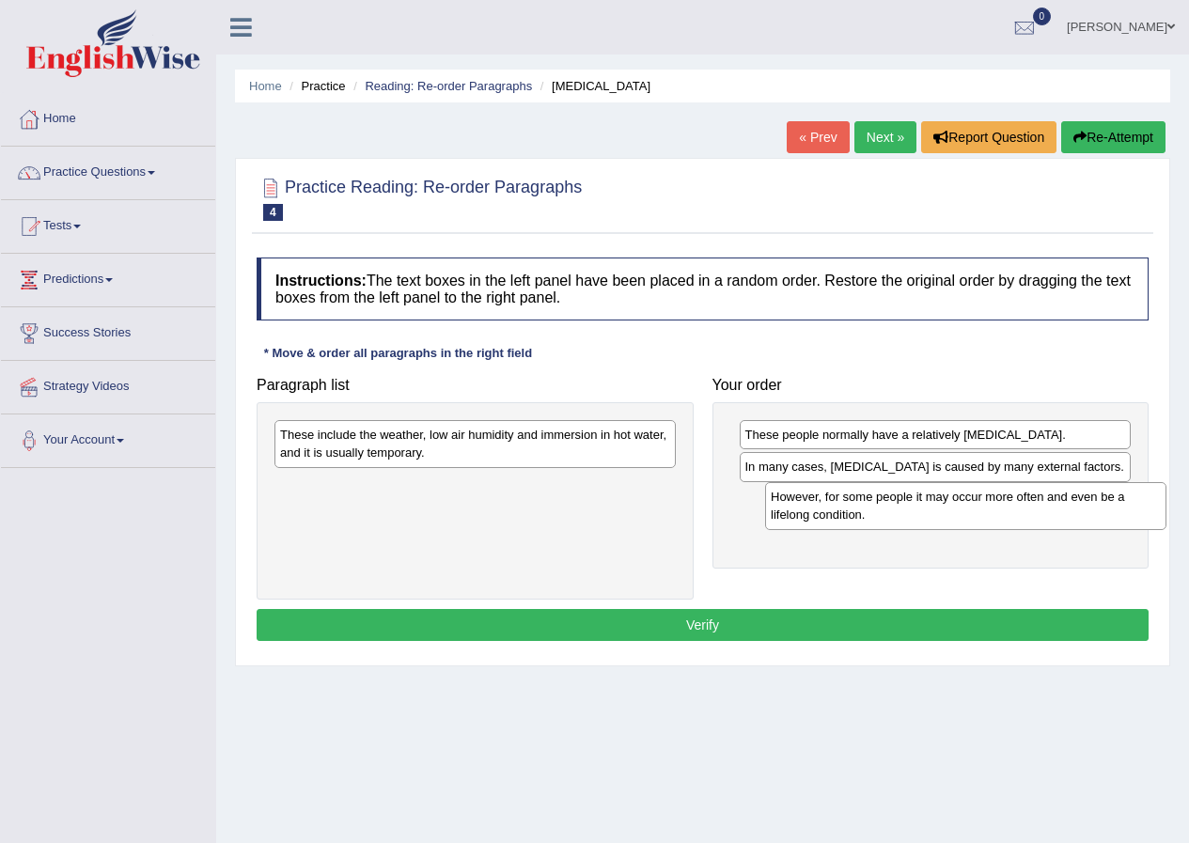
drag, startPoint x: 417, startPoint y: 446, endPoint x: 908, endPoint y: 508, distance: 494.4
click at [908, 508] on div "However, for some people it may occur more often and even be a lifelong conditi…" at bounding box center [965, 505] width 401 height 47
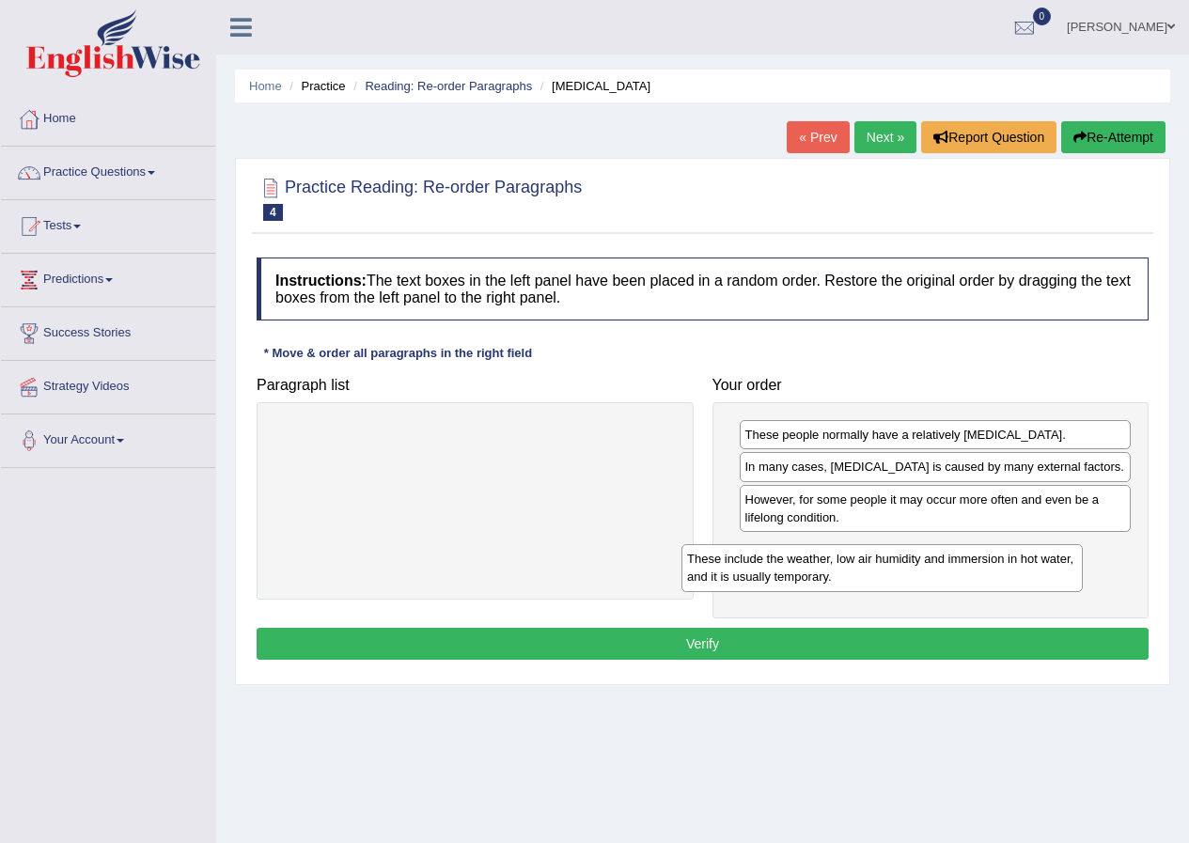
drag, startPoint x: 585, startPoint y: 537, endPoint x: 995, endPoint y: 569, distance: 410.9
click at [968, 557] on div "These include the weather, low air humidity and immersion in hot water, and it …" at bounding box center [881, 567] width 401 height 47
click at [785, 648] on button "Verify" at bounding box center [703, 644] width 892 height 32
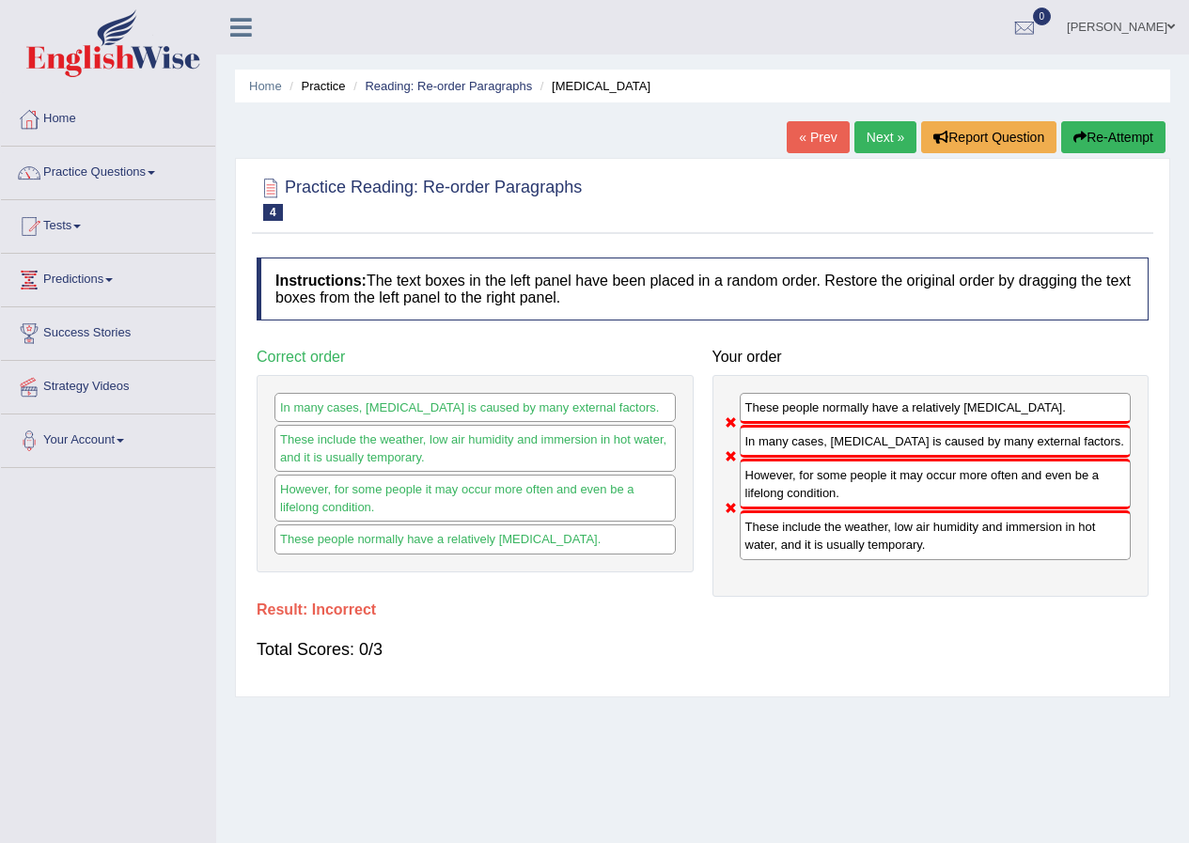
click at [1109, 132] on button "Re-Attempt" at bounding box center [1113, 137] width 104 height 32
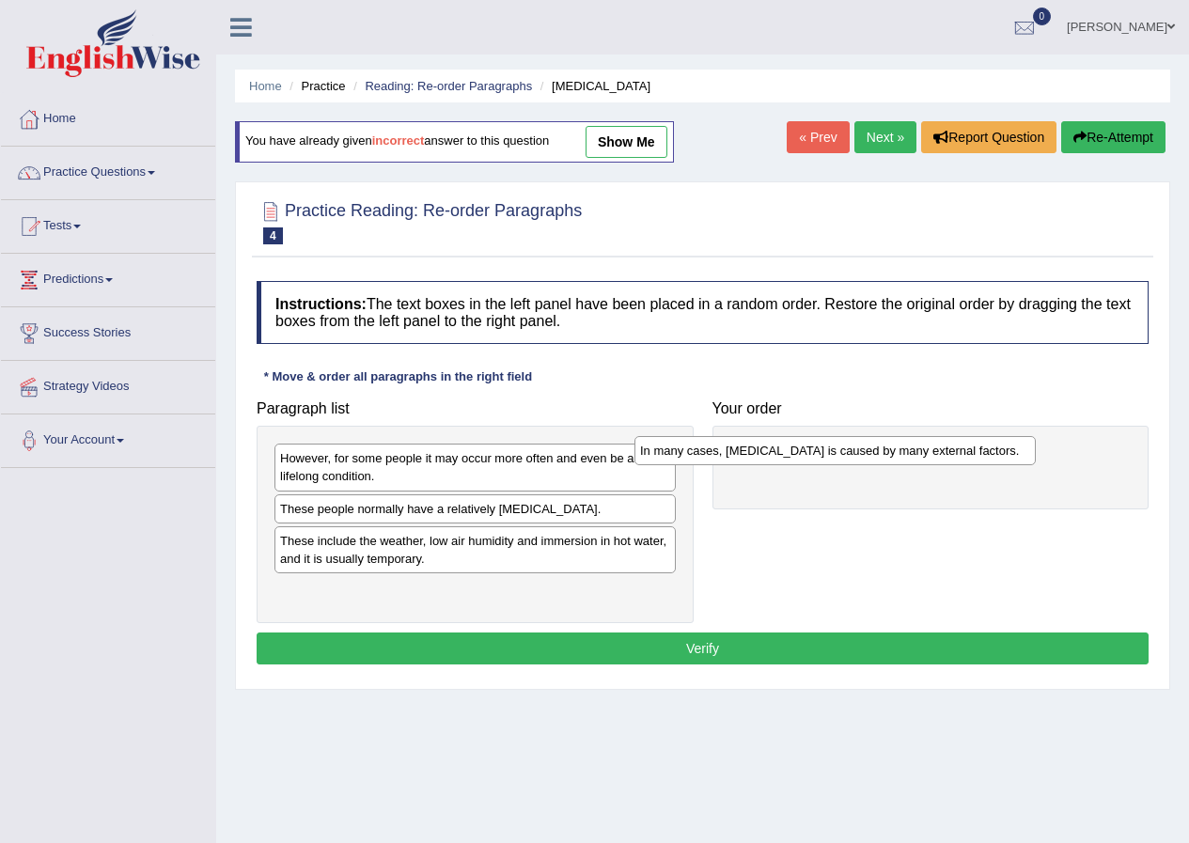
drag, startPoint x: 461, startPoint y: 513, endPoint x: 823, endPoint y: 447, distance: 367.7
click at [823, 447] on div "In many cases, [MEDICAL_DATA] is caused by many external factors." at bounding box center [834, 450] width 401 height 29
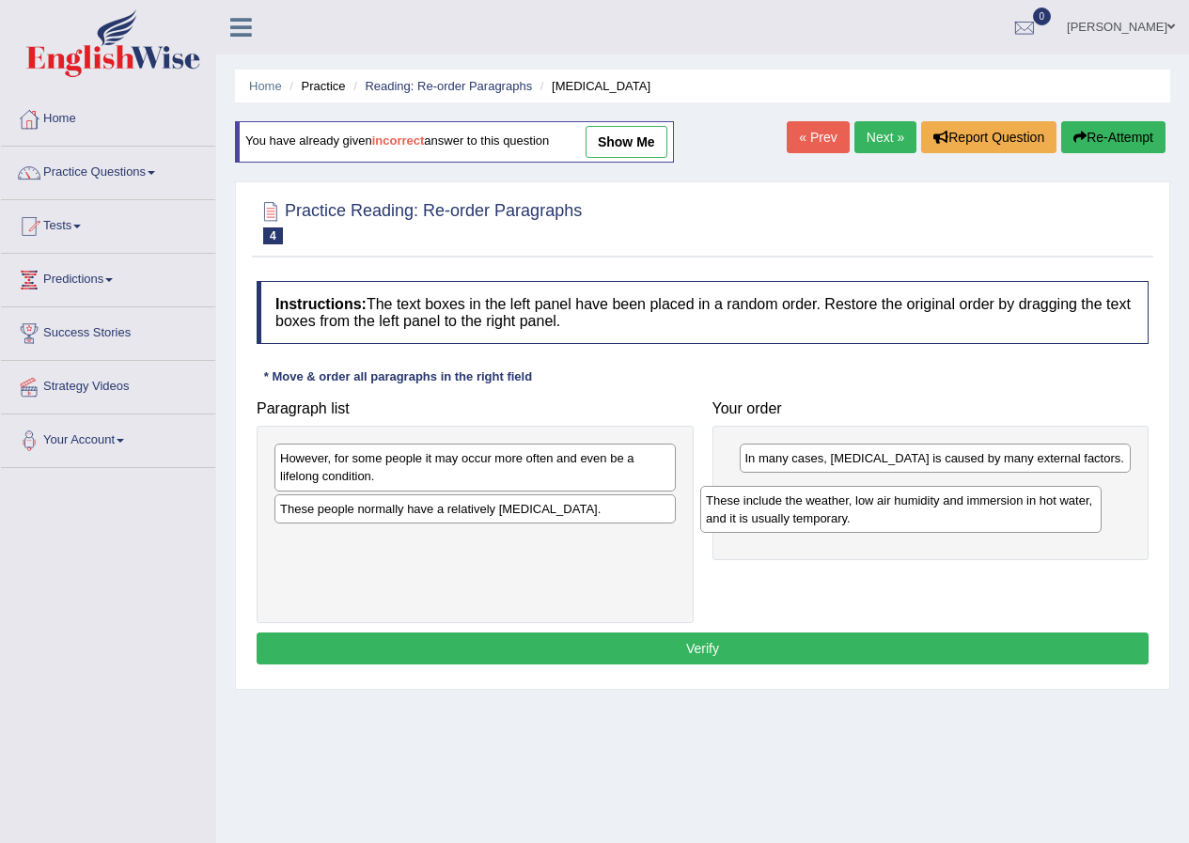
drag, startPoint x: 367, startPoint y: 553, endPoint x: 793, endPoint y: 510, distance: 427.8
click at [790, 511] on div "These include the weather, low air humidity and immersion in hot water, and it …" at bounding box center [900, 509] width 401 height 47
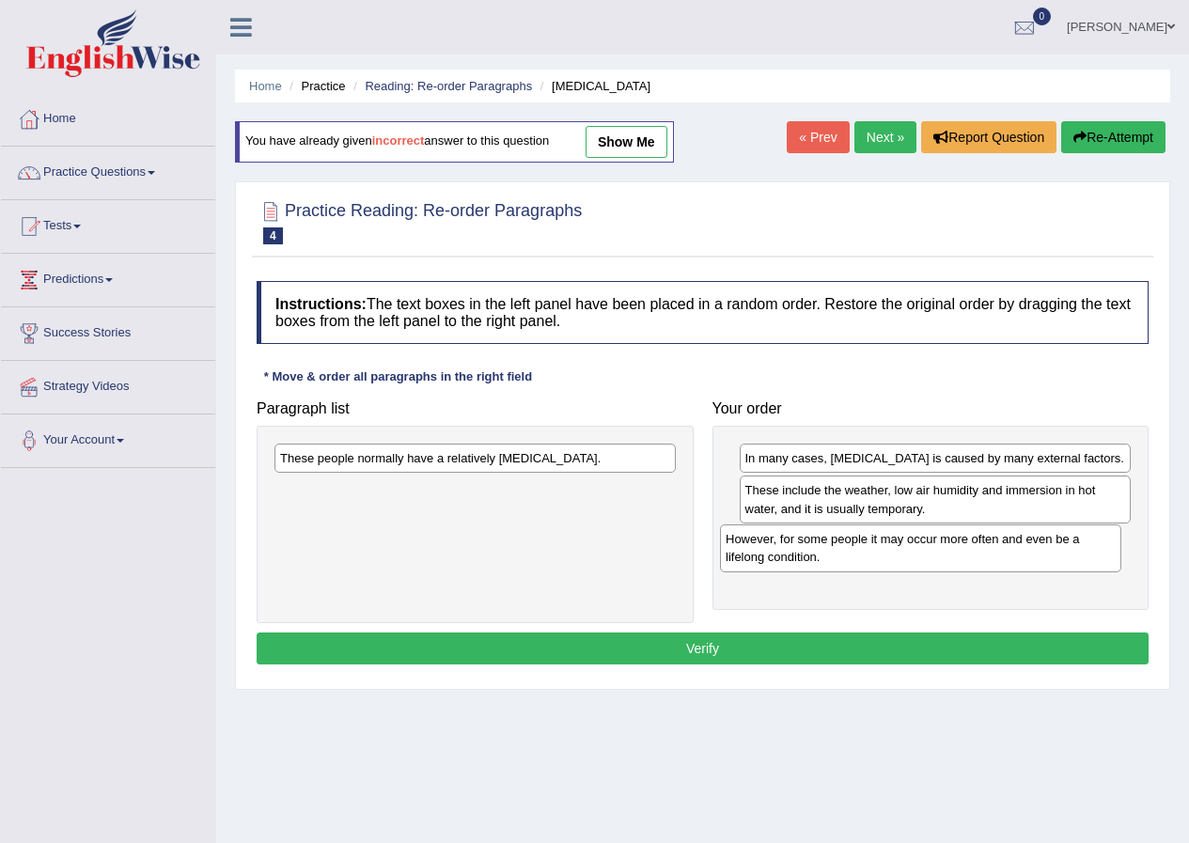
drag, startPoint x: 491, startPoint y: 460, endPoint x: 678, endPoint y: 537, distance: 202.2
click at [934, 538] on div "However, for some people it may occur more often and even be a lifelong conditi…" at bounding box center [920, 547] width 401 height 47
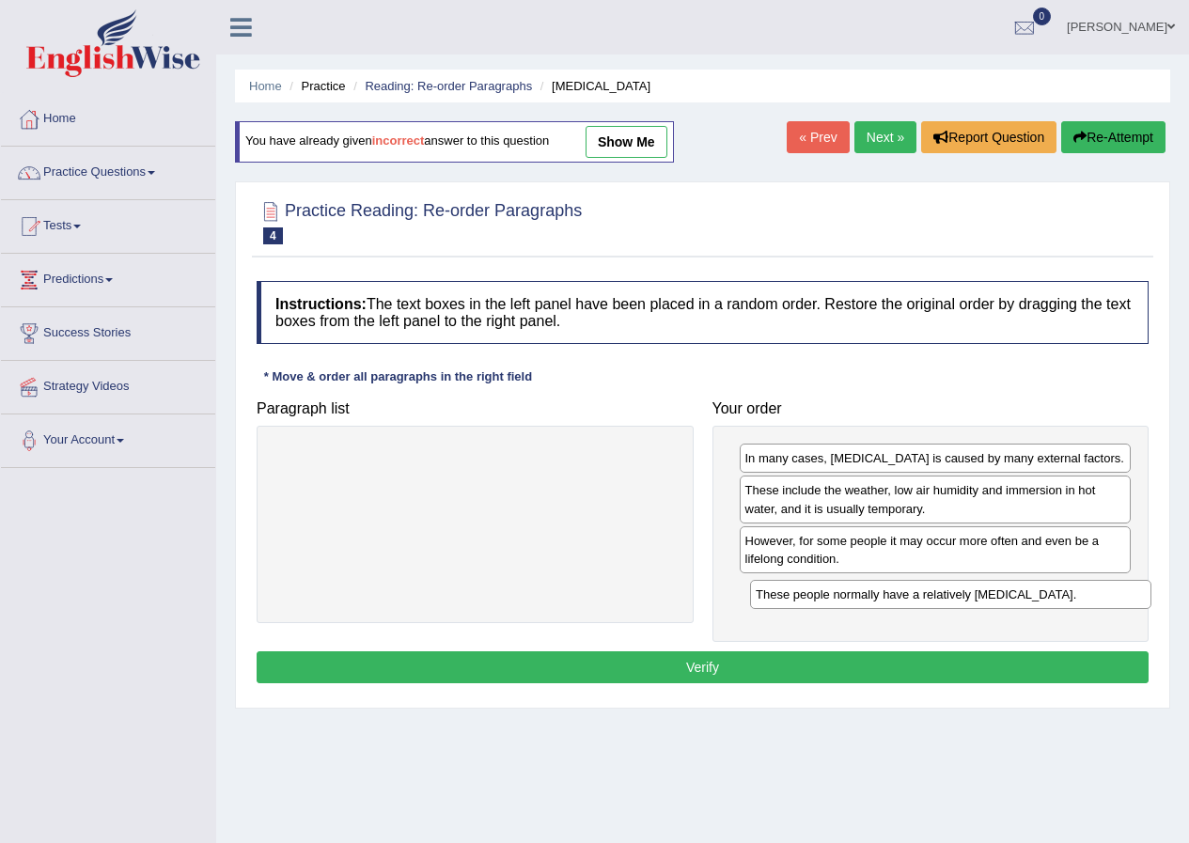
drag, startPoint x: 468, startPoint y: 468, endPoint x: 958, endPoint y: 611, distance: 510.8
click at [947, 607] on div "These people normally have a relatively sensitive skin." at bounding box center [950, 594] width 401 height 29
click at [777, 673] on button "Verify" at bounding box center [703, 667] width 892 height 32
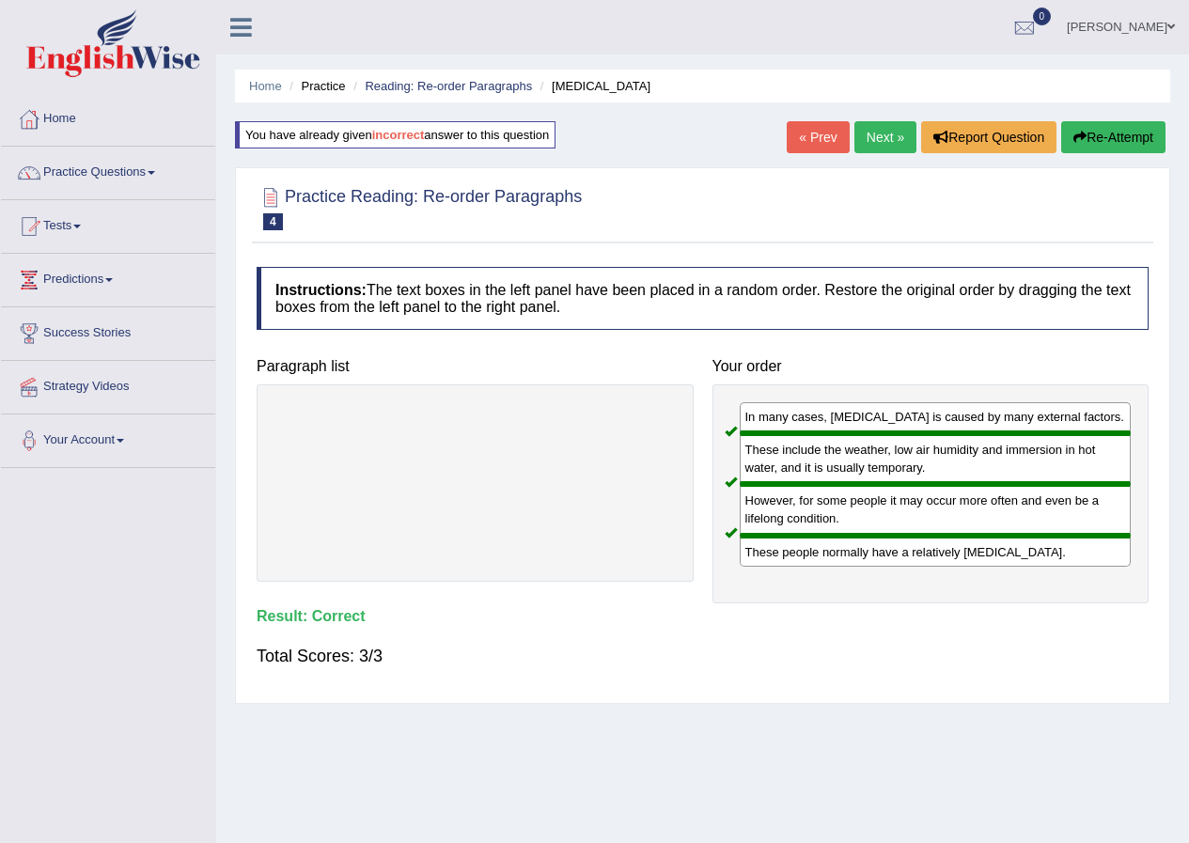
click at [886, 134] on link "Next »" at bounding box center [885, 137] width 62 height 32
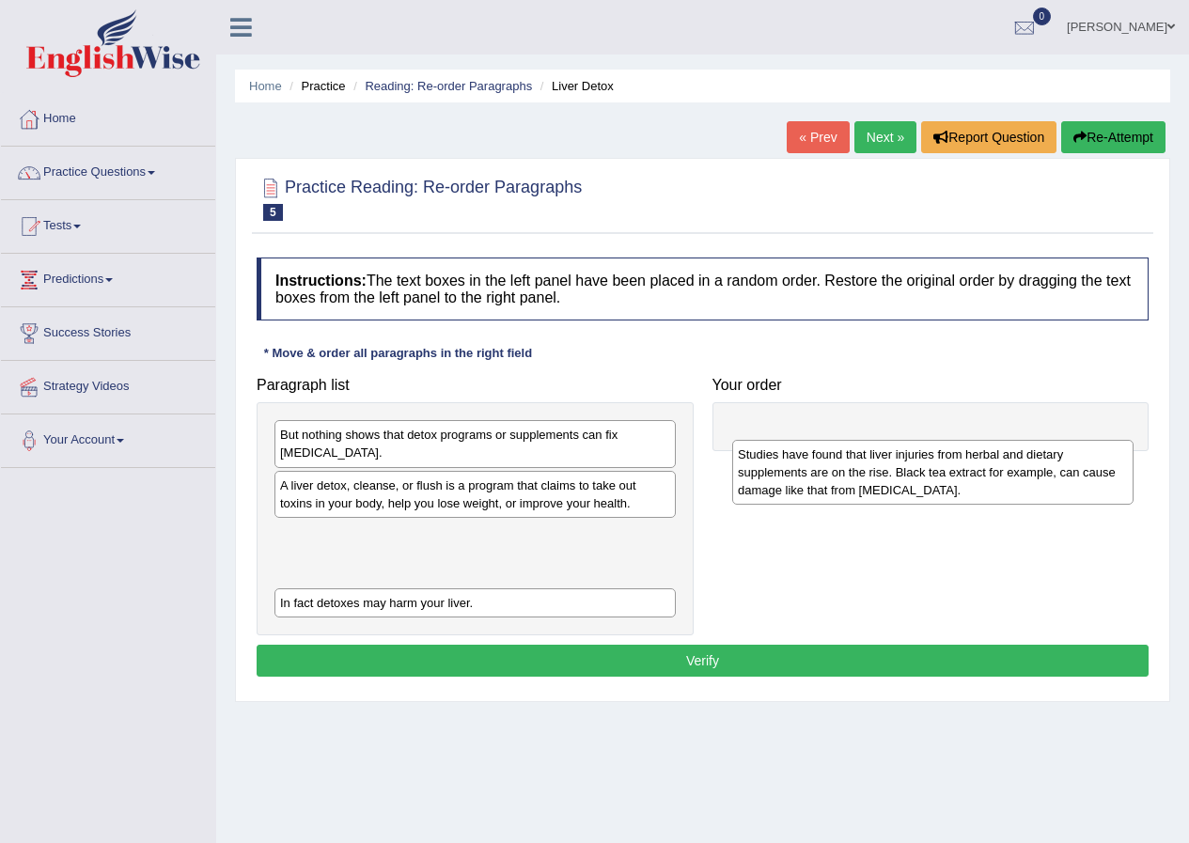
drag, startPoint x: 341, startPoint y: 546, endPoint x: 799, endPoint y: 465, distance: 464.7
click at [799, 465] on div "Studies have found that liver injuries from herbal and dietary supplements are …" at bounding box center [932, 472] width 401 height 65
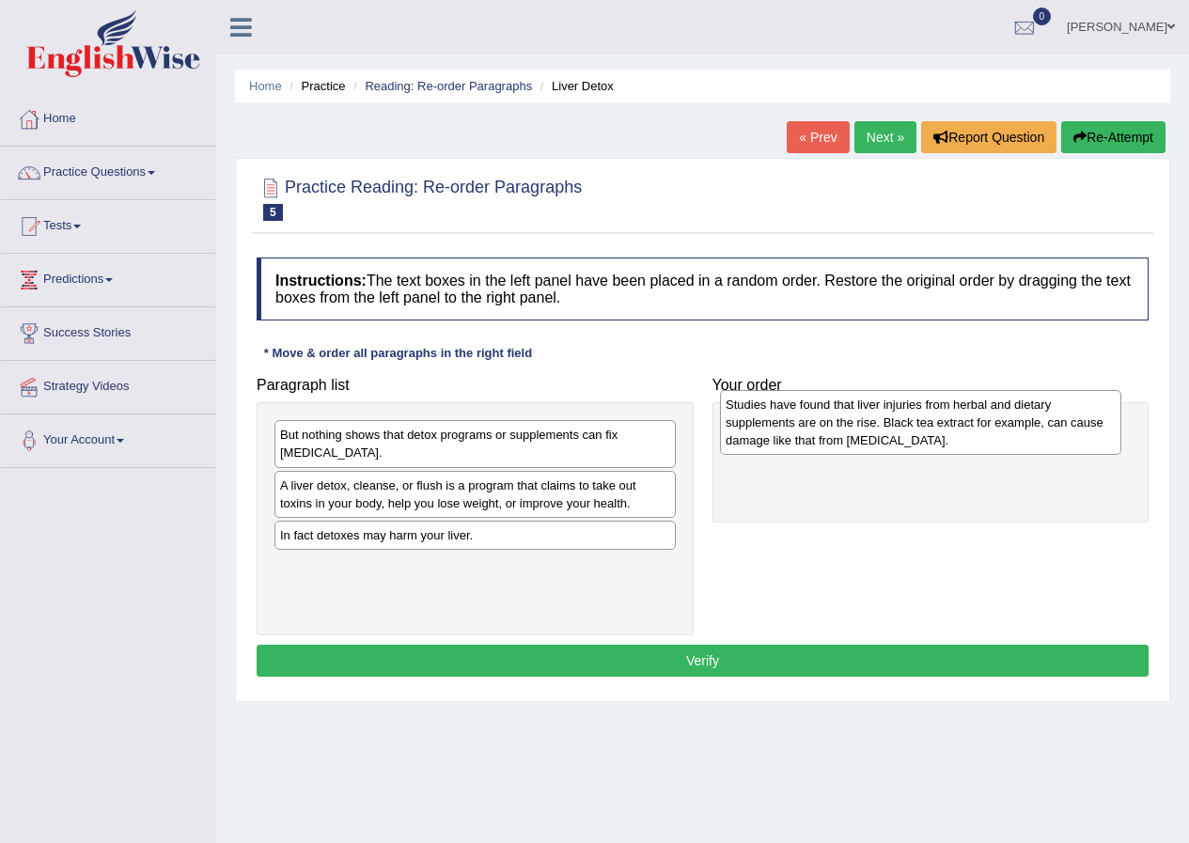
drag, startPoint x: 390, startPoint y: 557, endPoint x: 835, endPoint y: 427, distance: 464.1
click at [835, 427] on div "Studies have found that liver injuries from herbal and dietary supplements are …" at bounding box center [920, 422] width 401 height 65
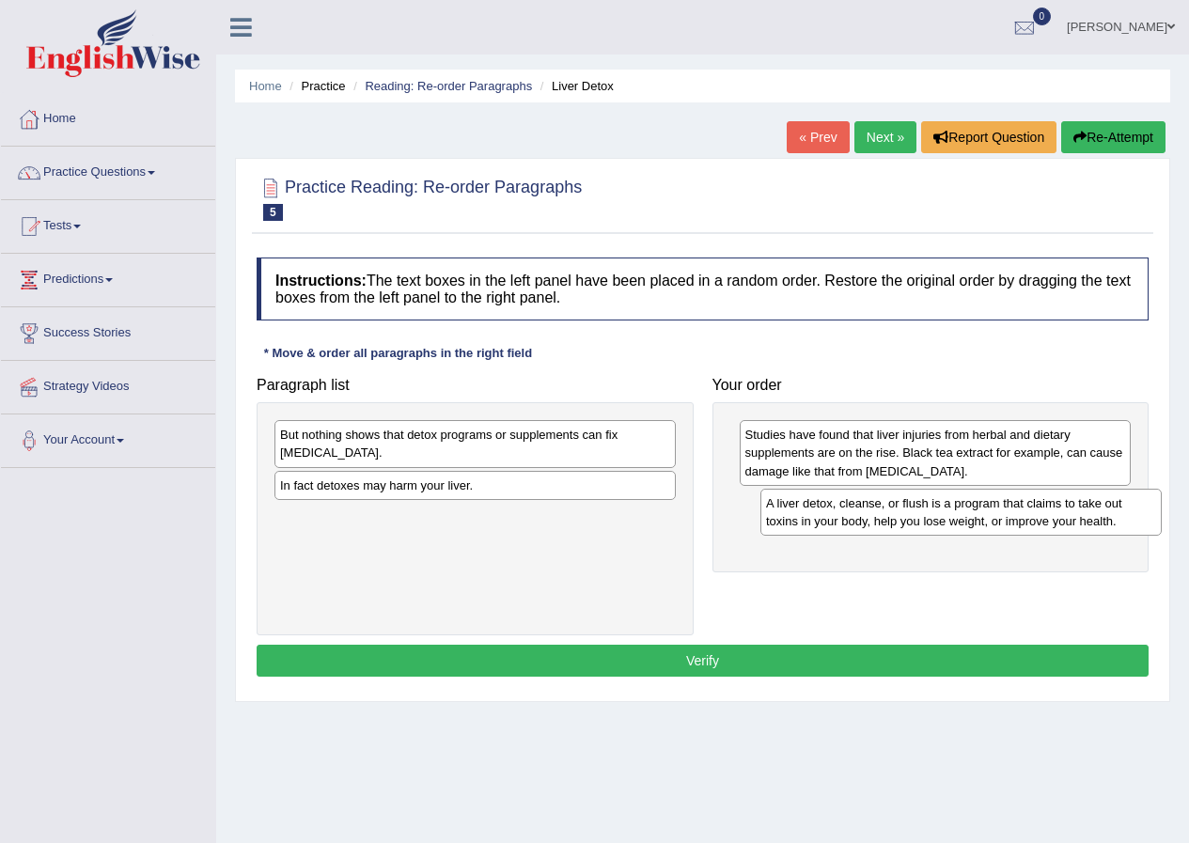
drag, startPoint x: 394, startPoint y: 499, endPoint x: 879, endPoint y: 517, distance: 486.1
click at [879, 517] on div "A liver detox, cleanse, or flush is a program that claims to take out toxins in…" at bounding box center [960, 512] width 401 height 47
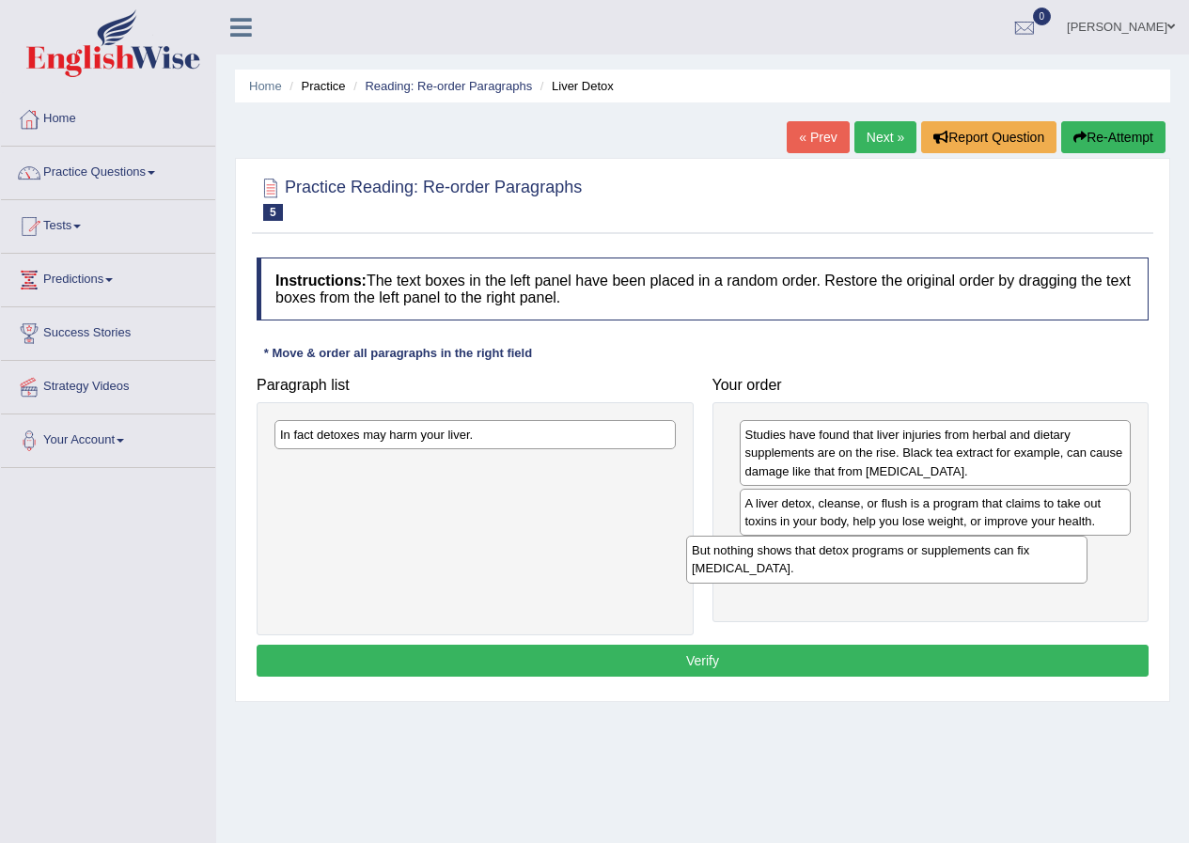
drag, startPoint x: 552, startPoint y: 445, endPoint x: 982, endPoint y: 566, distance: 445.9
click at [982, 566] on div "But nothing shows that detox programs or supplements can fix liver damage." at bounding box center [886, 559] width 401 height 47
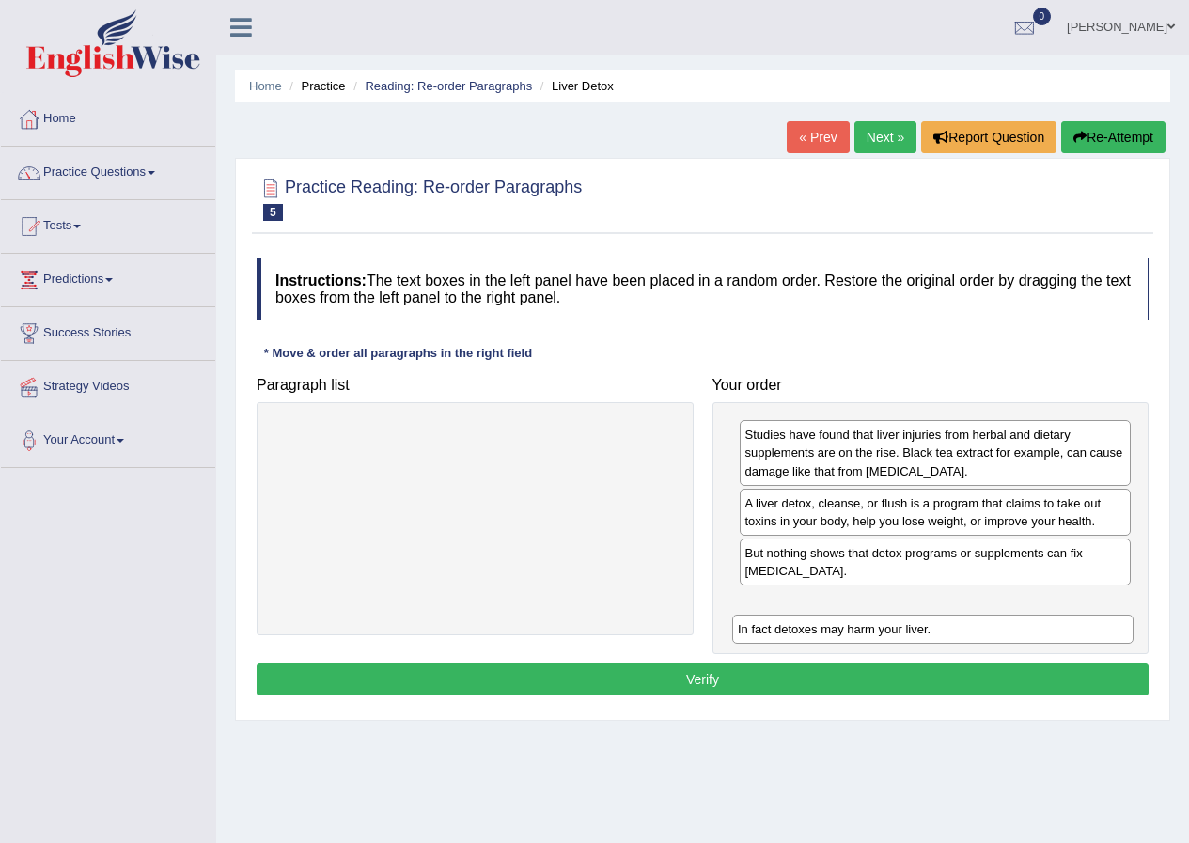
drag, startPoint x: 373, startPoint y: 440, endPoint x: 831, endPoint y: 634, distance: 497.2
click at [831, 634] on div "In fact detoxes may harm your liver." at bounding box center [932, 629] width 401 height 29
click at [787, 677] on button "Verify" at bounding box center [703, 679] width 892 height 32
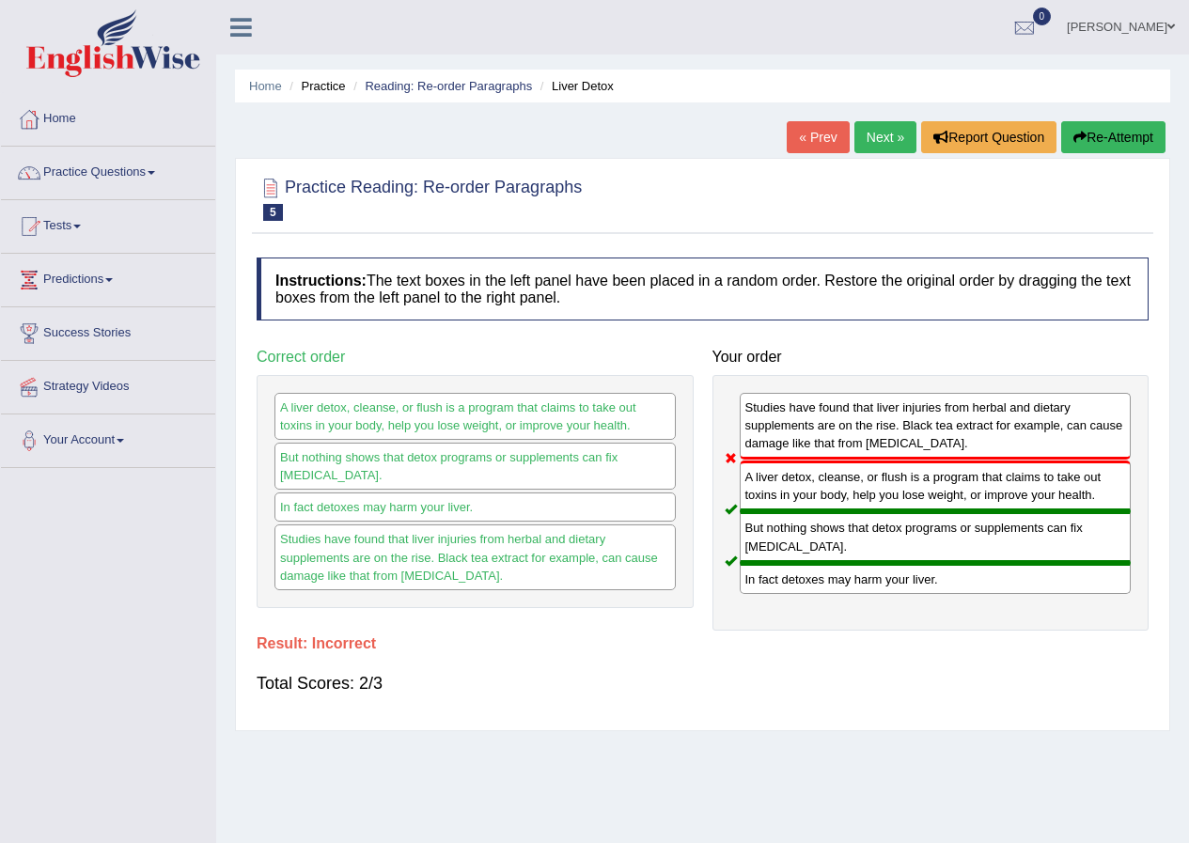
click at [890, 138] on link "Next »" at bounding box center [885, 137] width 62 height 32
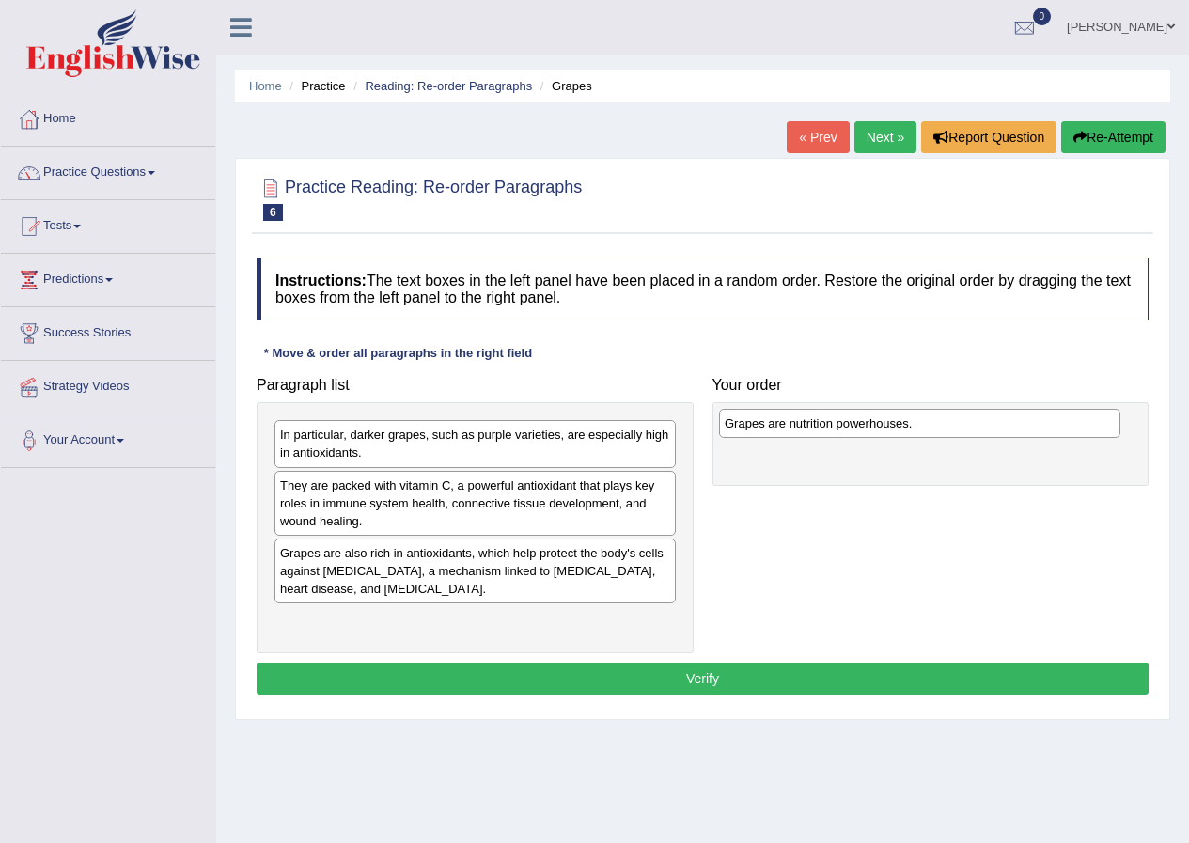
drag, startPoint x: 354, startPoint y: 433, endPoint x: 786, endPoint y: 423, distance: 431.4
click at [786, 423] on div "Grapes are nutrition powerhouses." at bounding box center [919, 423] width 401 height 29
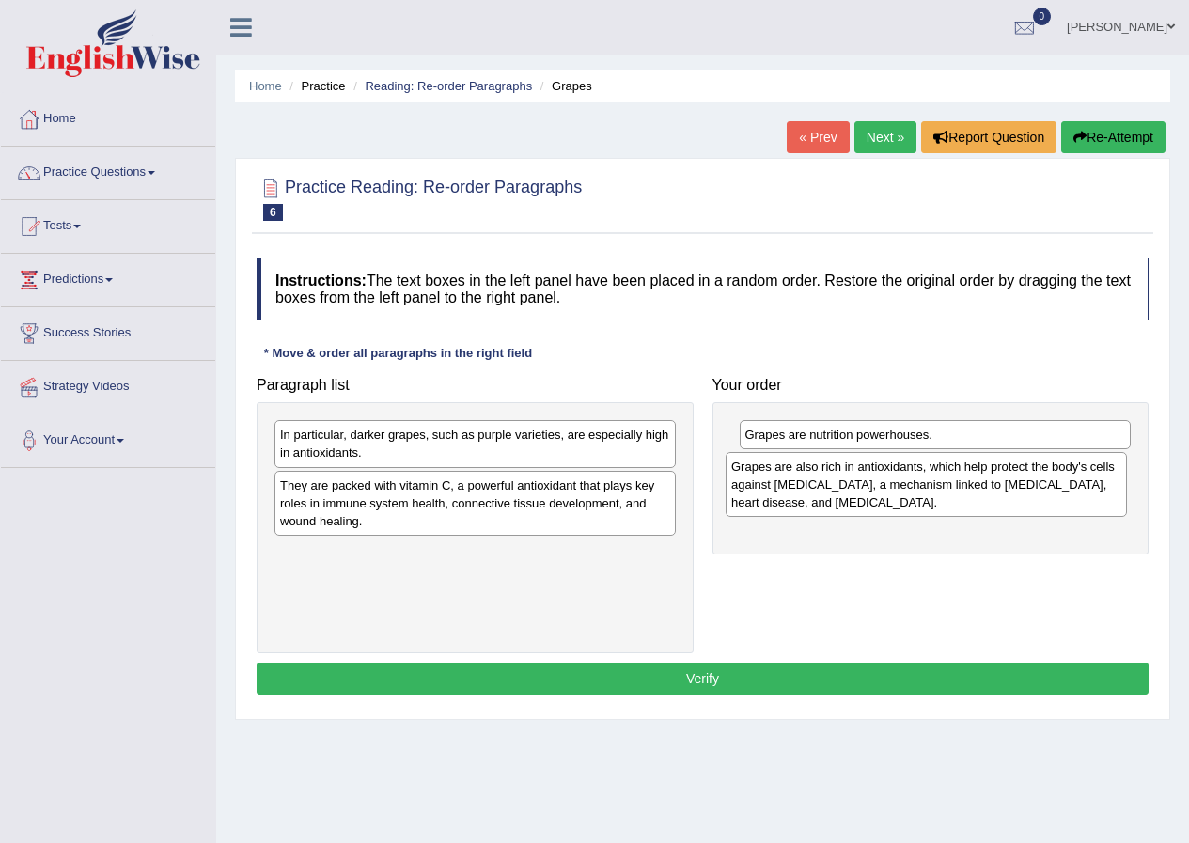
drag, startPoint x: 370, startPoint y: 591, endPoint x: 821, endPoint y: 501, distance: 459.9
click at [820, 501] on div "Grapes are also rich in antioxidants, which help protect the body's cells again…" at bounding box center [925, 484] width 401 height 65
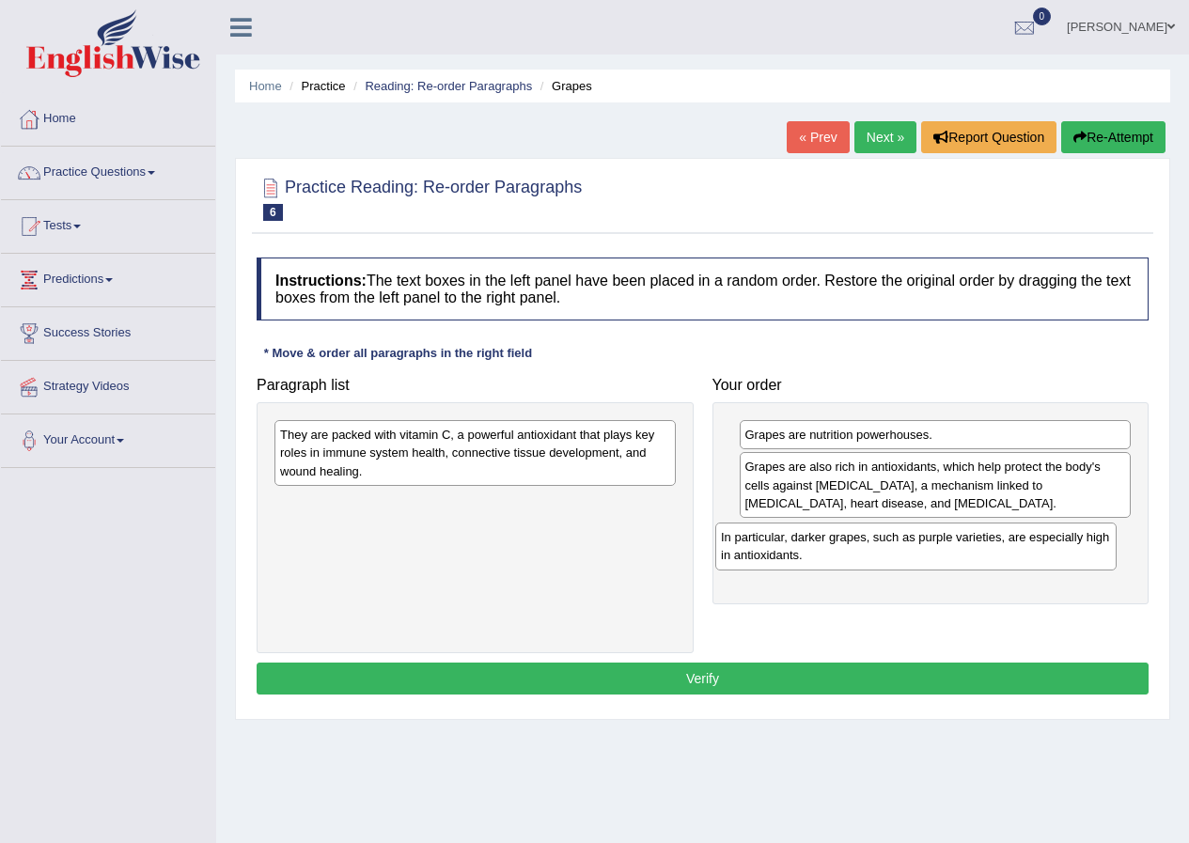
drag, startPoint x: 335, startPoint y: 443, endPoint x: 773, endPoint y: 546, distance: 450.8
click at [773, 546] on div "In particular, darker grapes, such as purple varieties, are especially high in …" at bounding box center [915, 545] width 401 height 47
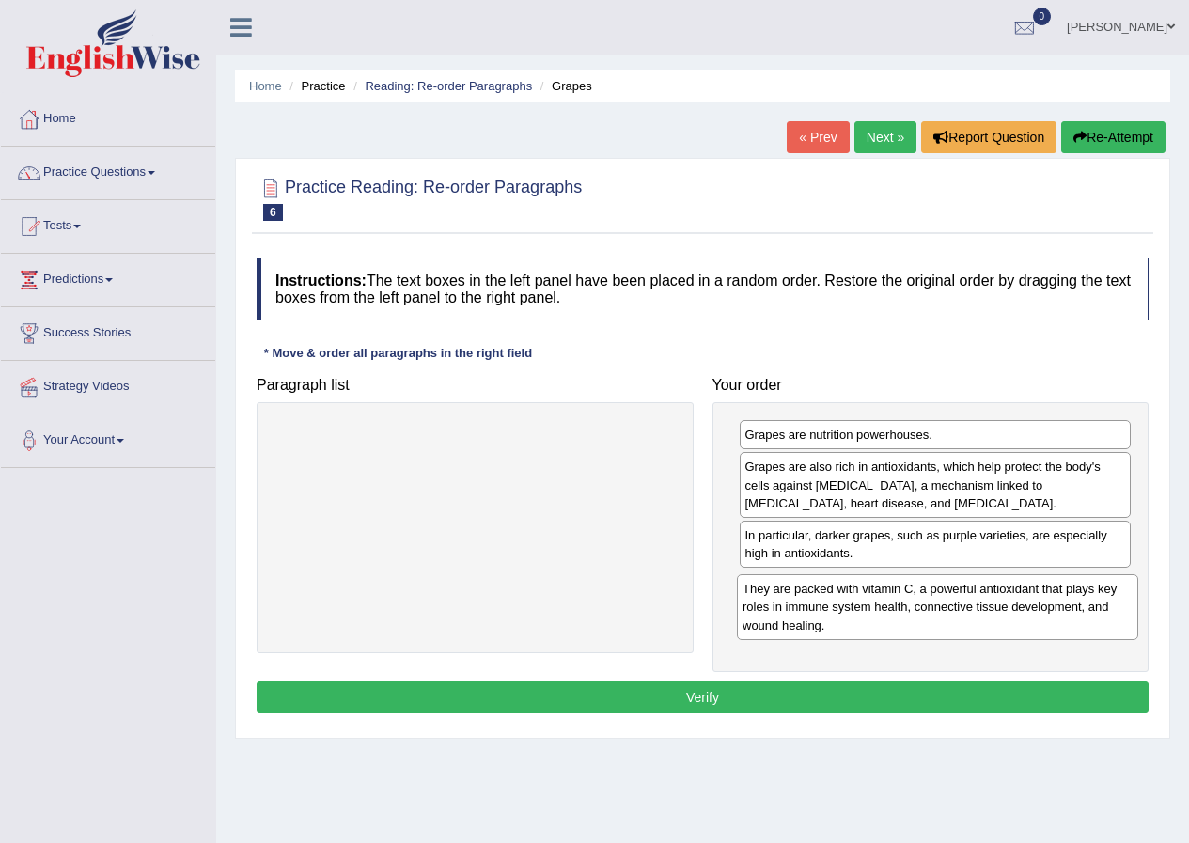
drag, startPoint x: 537, startPoint y: 461, endPoint x: 999, endPoint y: 615, distance: 487.3
click at [999, 615] on div "They are packed with vitamin C, a powerful antioxidant that plays key roles in …" at bounding box center [937, 606] width 401 height 65
click at [756, 695] on button "Verify" at bounding box center [703, 697] width 892 height 32
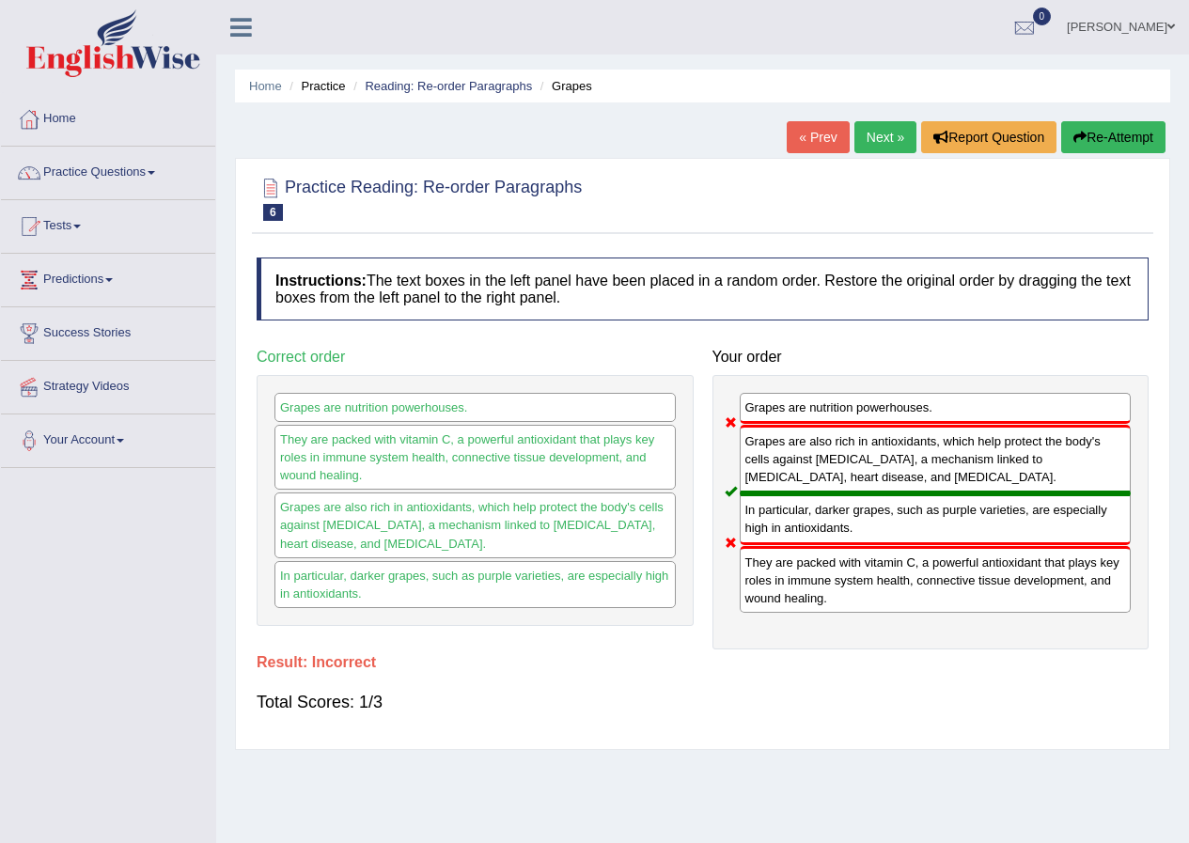
click at [886, 138] on link "Next »" at bounding box center [885, 137] width 62 height 32
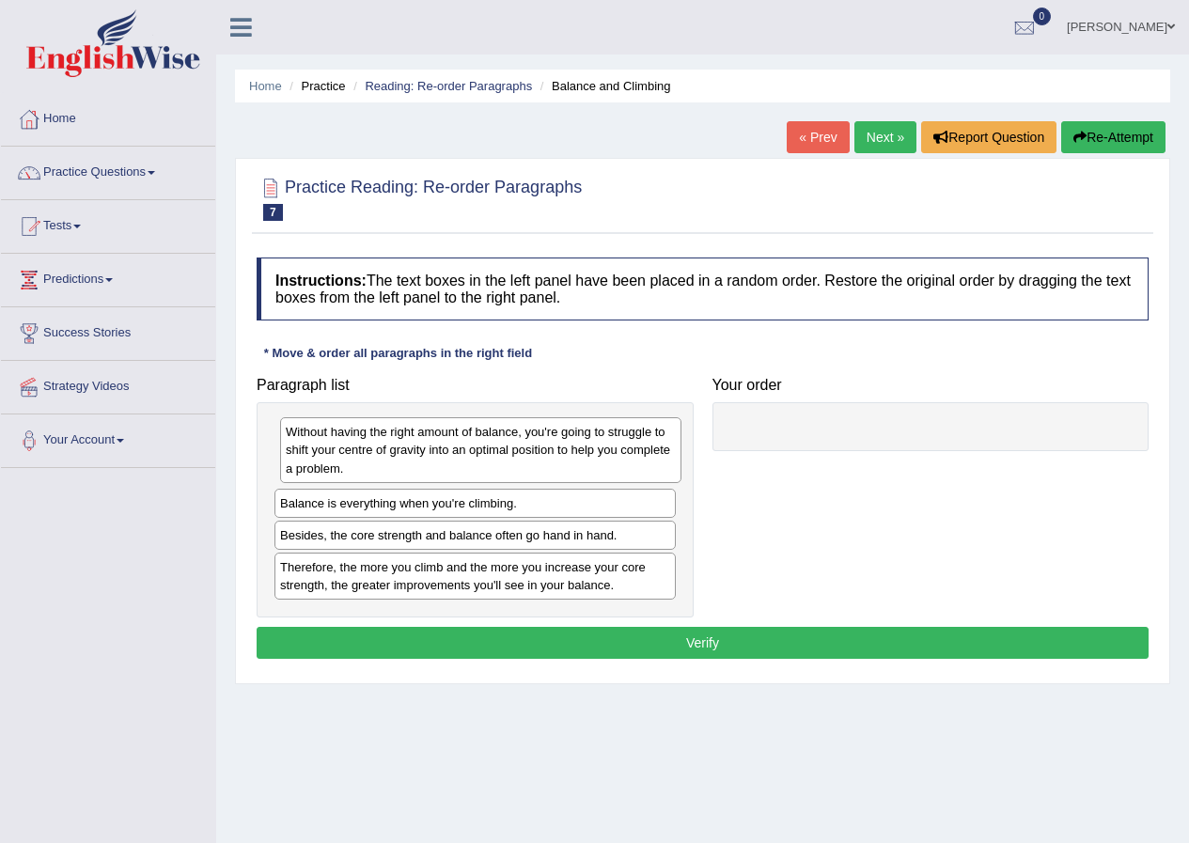
click at [357, 464] on div "Without having the right amount of balance, you're going to struggle to shift y…" at bounding box center [480, 449] width 401 height 65
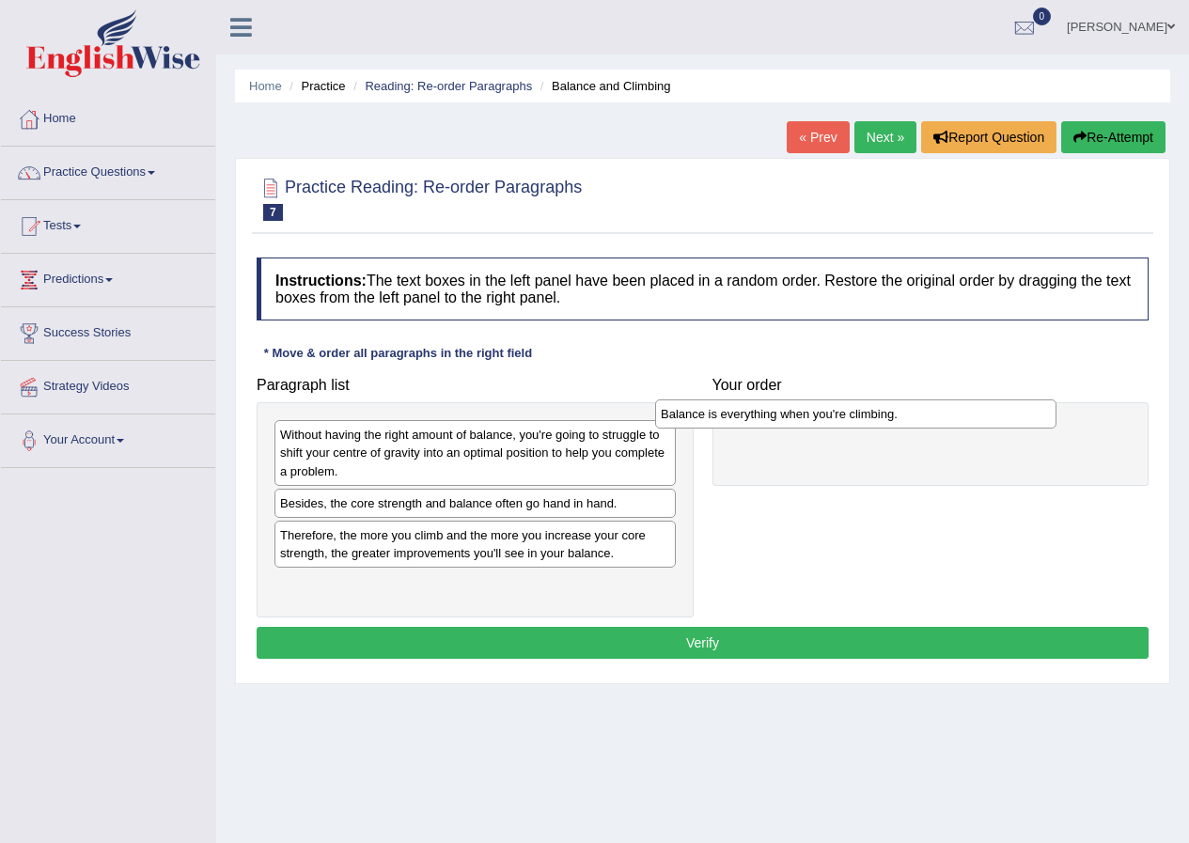
drag, startPoint x: 431, startPoint y: 513, endPoint x: 812, endPoint y: 424, distance: 390.9
click at [812, 424] on div "Balance is everything when you're climbing." at bounding box center [855, 413] width 401 height 29
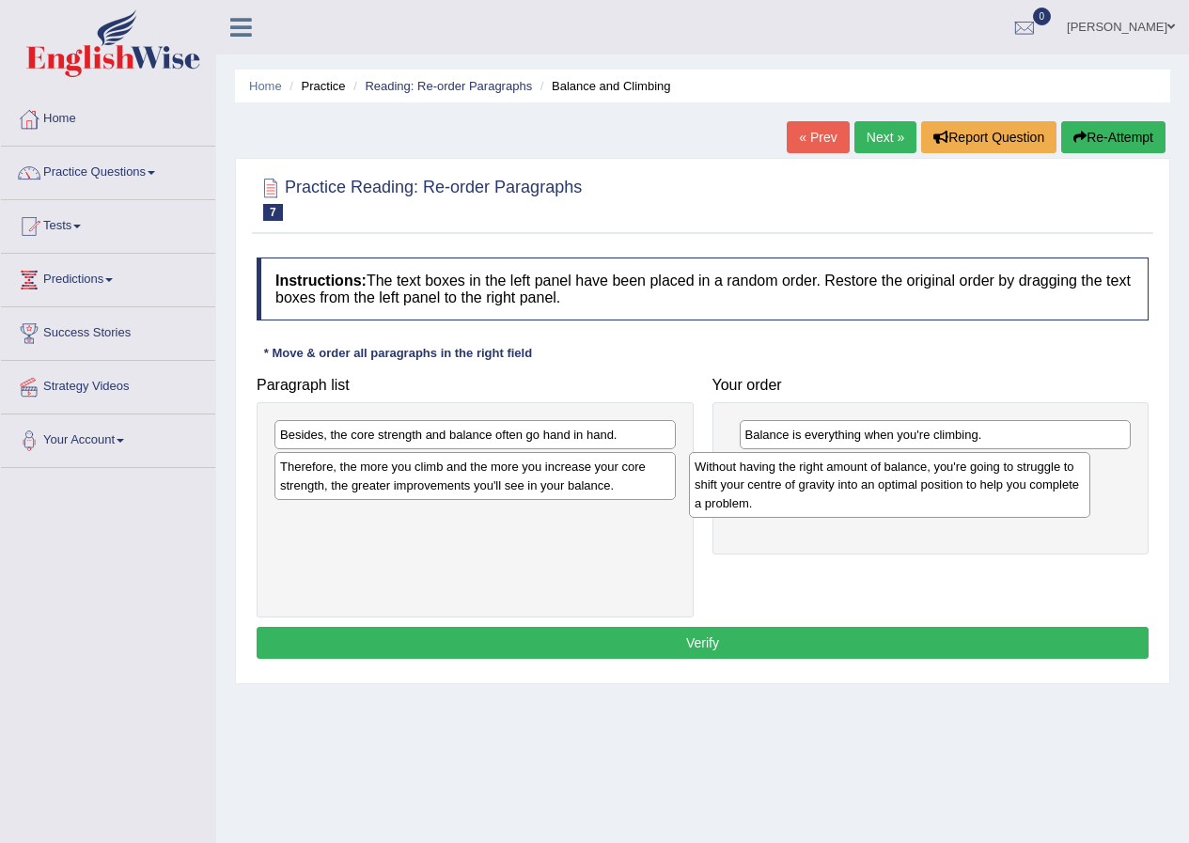
drag, startPoint x: 465, startPoint y: 444, endPoint x: 879, endPoint y: 476, distance: 415.6
click at [879, 476] on div "Without having the right amount of balance, you're going to struggle to shift y…" at bounding box center [889, 484] width 401 height 65
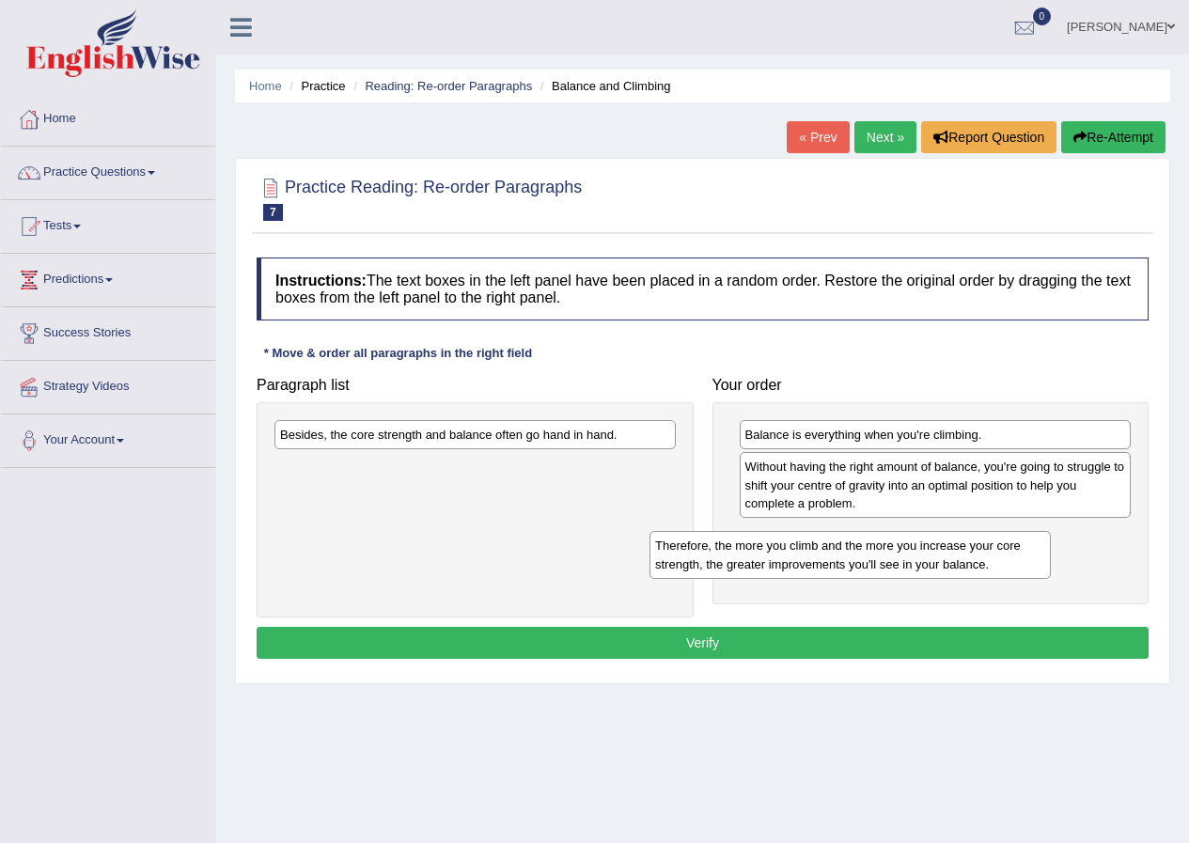
drag, startPoint x: 626, startPoint y: 521, endPoint x: 996, endPoint y: 573, distance: 373.9
click at [996, 573] on div "Therefore, the more you climb and the more you increase your core strength, the…" at bounding box center [849, 554] width 401 height 47
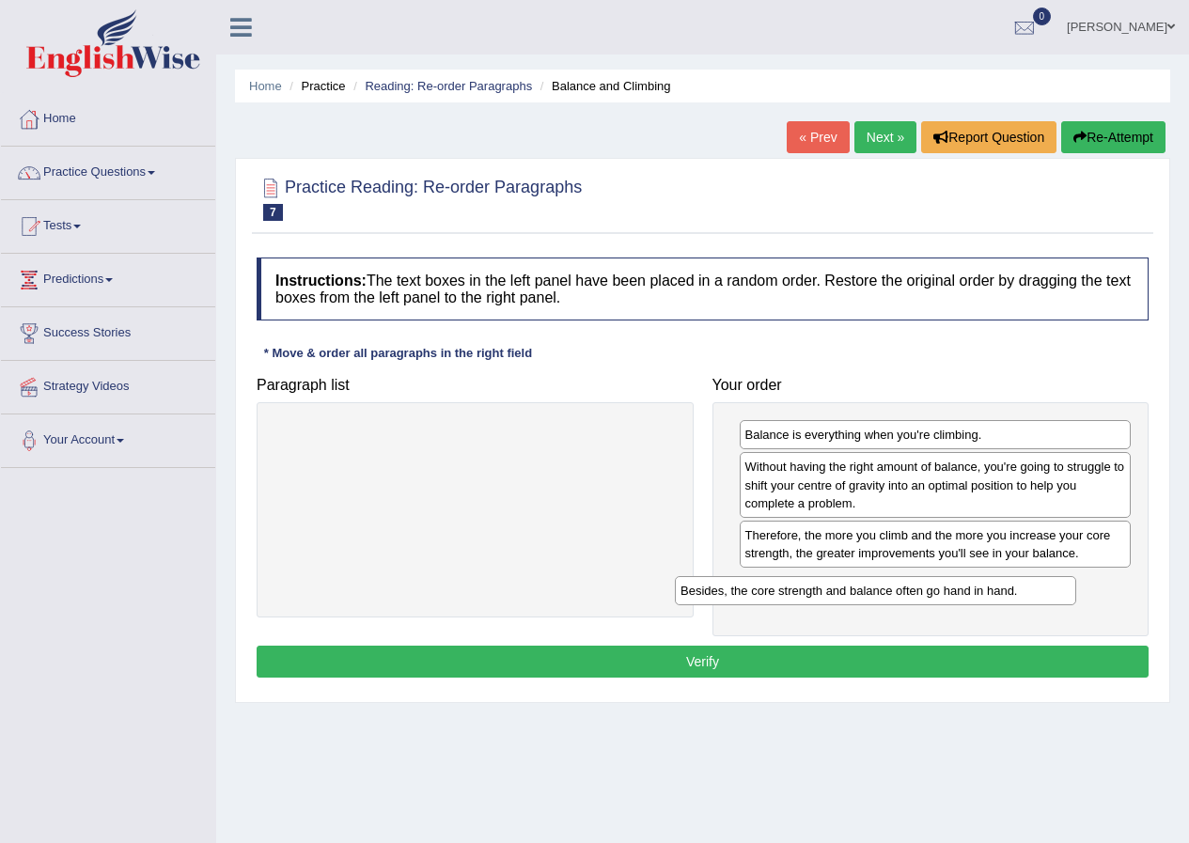
drag, startPoint x: 590, startPoint y: 444, endPoint x: 1016, endPoint y: 597, distance: 452.0
click at [1016, 597] on div "Besides, the core strength and balance often go hand in hand." at bounding box center [875, 590] width 401 height 29
click at [897, 662] on button "Verify" at bounding box center [703, 662] width 892 height 32
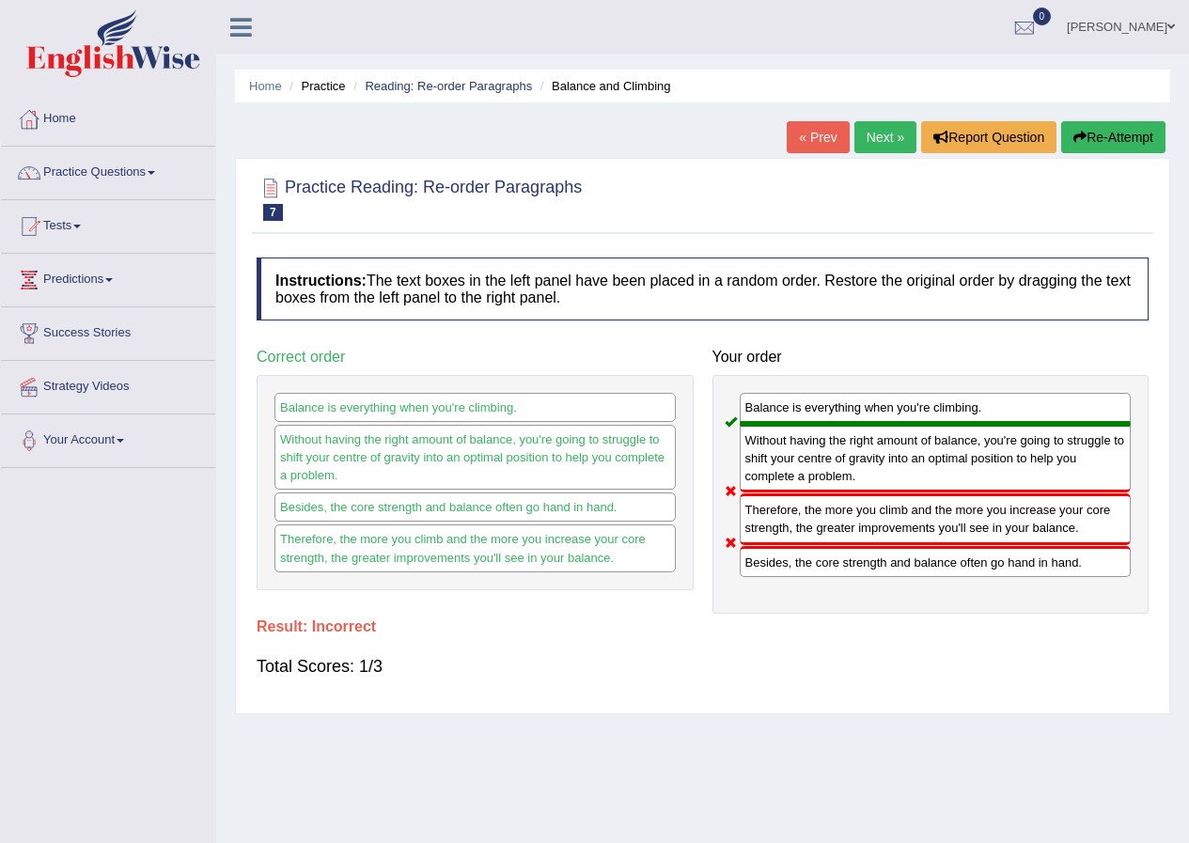
click at [739, 546] on div "Besides, the core strength and balance often go hand in hand." at bounding box center [935, 561] width 392 height 31
click at [739, 493] on div "Therefore, the more you climb and the more you increase your core strength, the…" at bounding box center [935, 518] width 392 height 51
click at [895, 132] on link "Next »" at bounding box center [885, 137] width 62 height 32
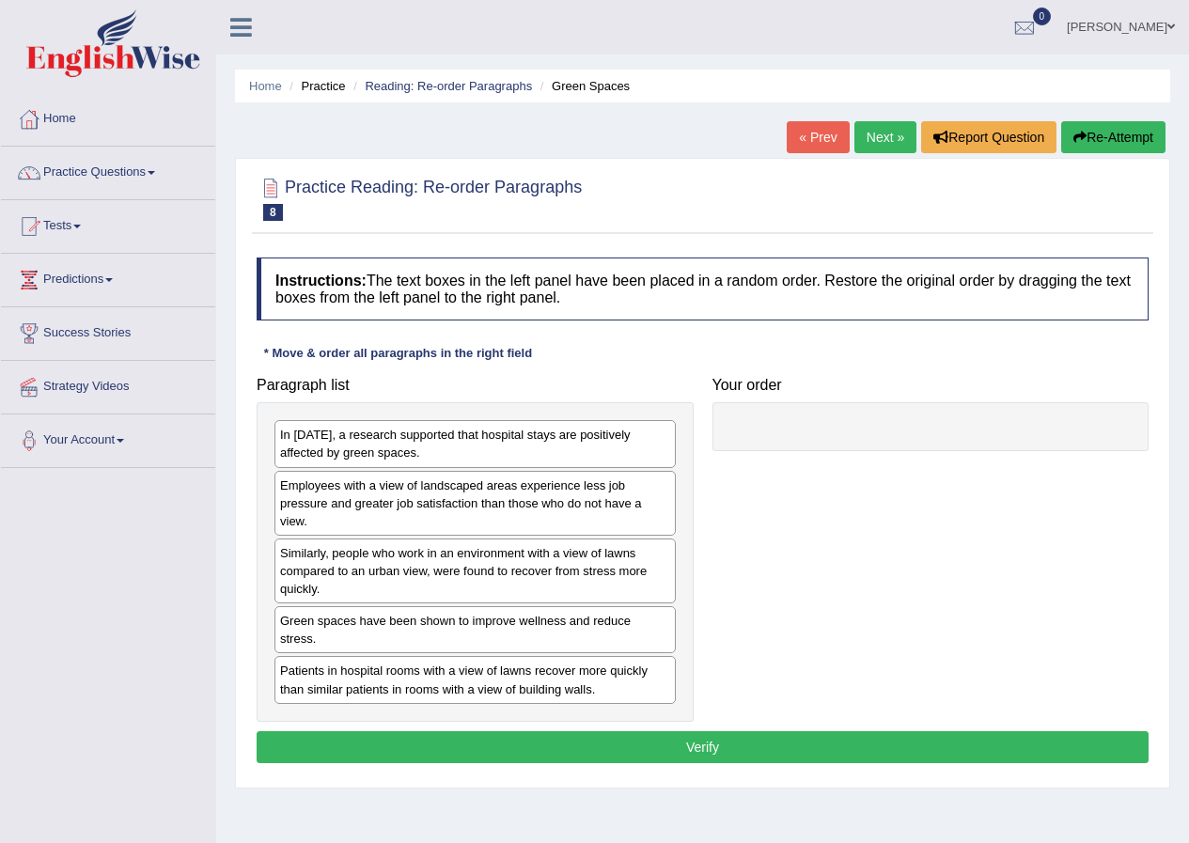
scroll to position [94, 0]
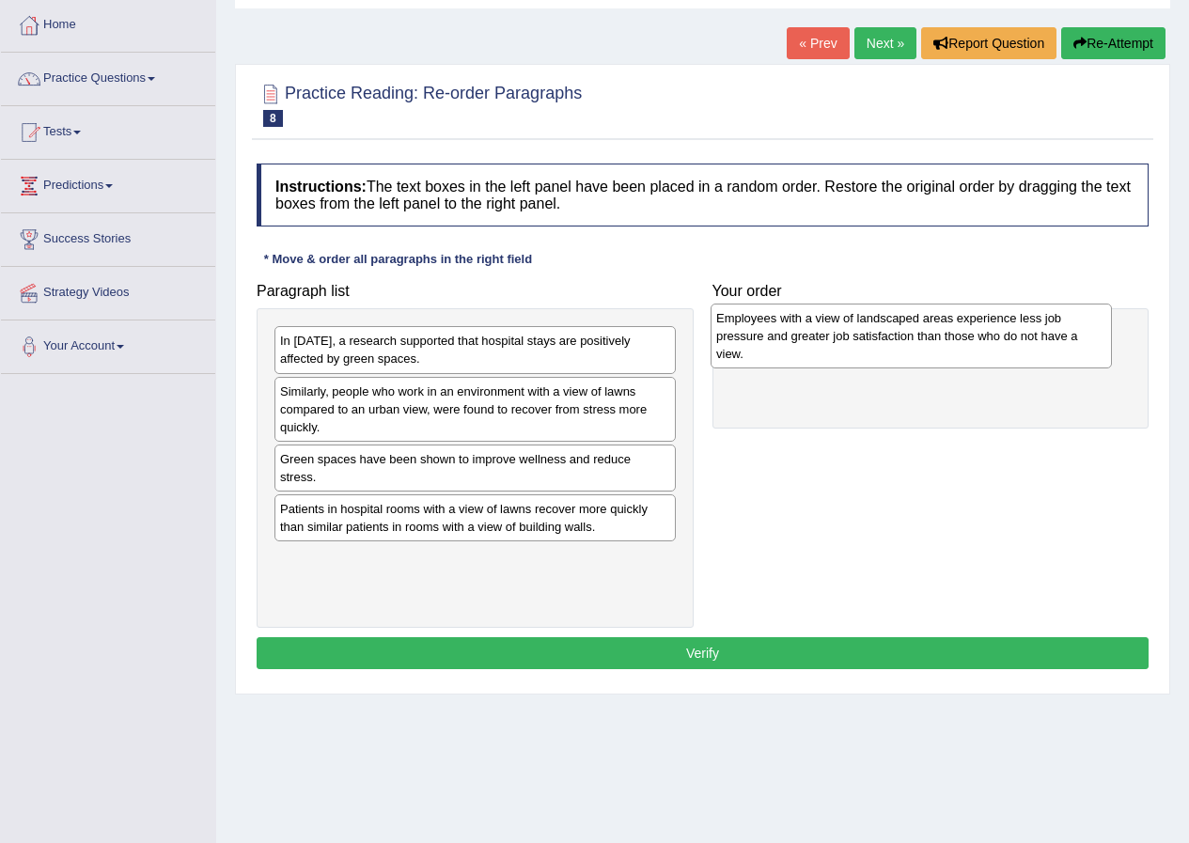
drag, startPoint x: 387, startPoint y: 408, endPoint x: 823, endPoint y: 335, distance: 442.1
click at [823, 335] on div "Employees with a view of landscaped areas experience less job pressure and grea…" at bounding box center [910, 335] width 401 height 65
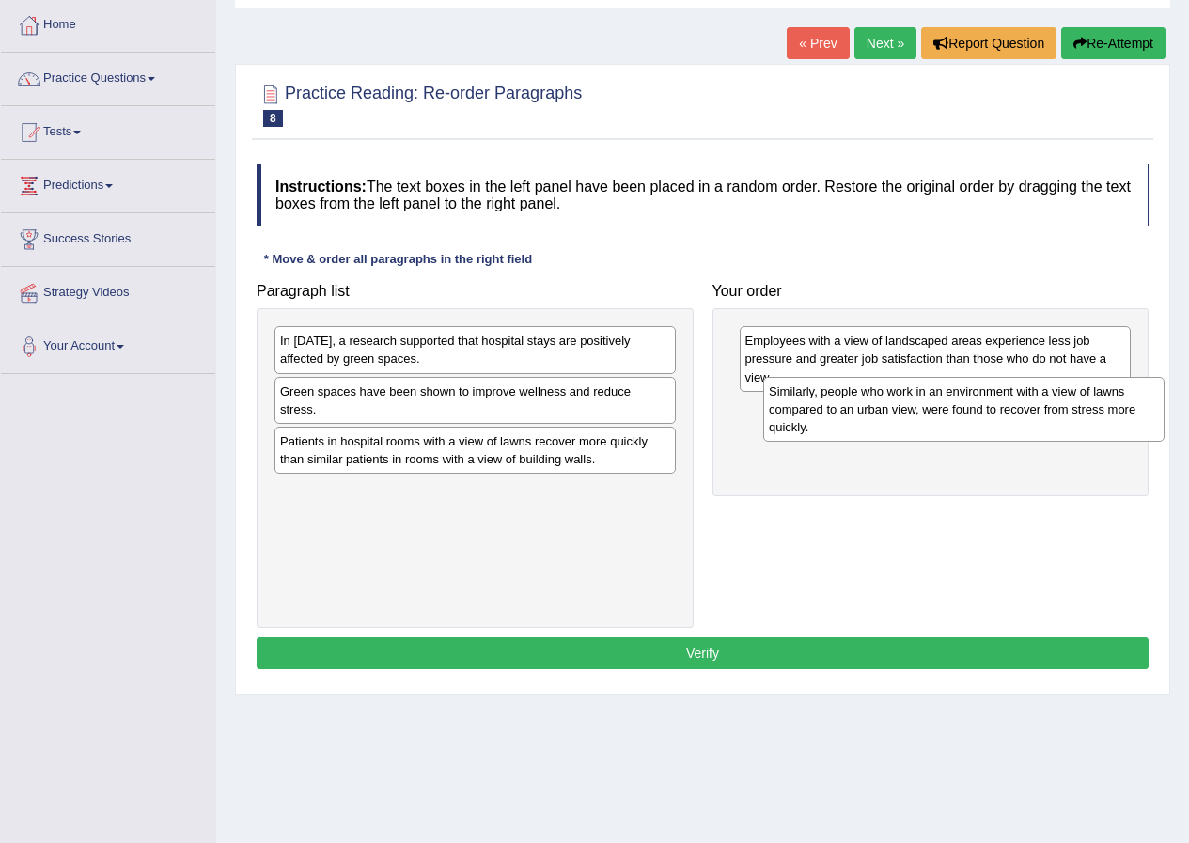
drag, startPoint x: 384, startPoint y: 410, endPoint x: 873, endPoint y: 410, distance: 488.6
click at [873, 410] on div "Similarly, people who work in an environment with a view of lawns compared to a…" at bounding box center [963, 409] width 401 height 65
drag, startPoint x: 817, startPoint y: 474, endPoint x: 783, endPoint y: 517, distance: 54.9
click at [782, 513] on div "Paragraph list In 2002, a research supported that hospital stays are positively…" at bounding box center [702, 450] width 910 height 354
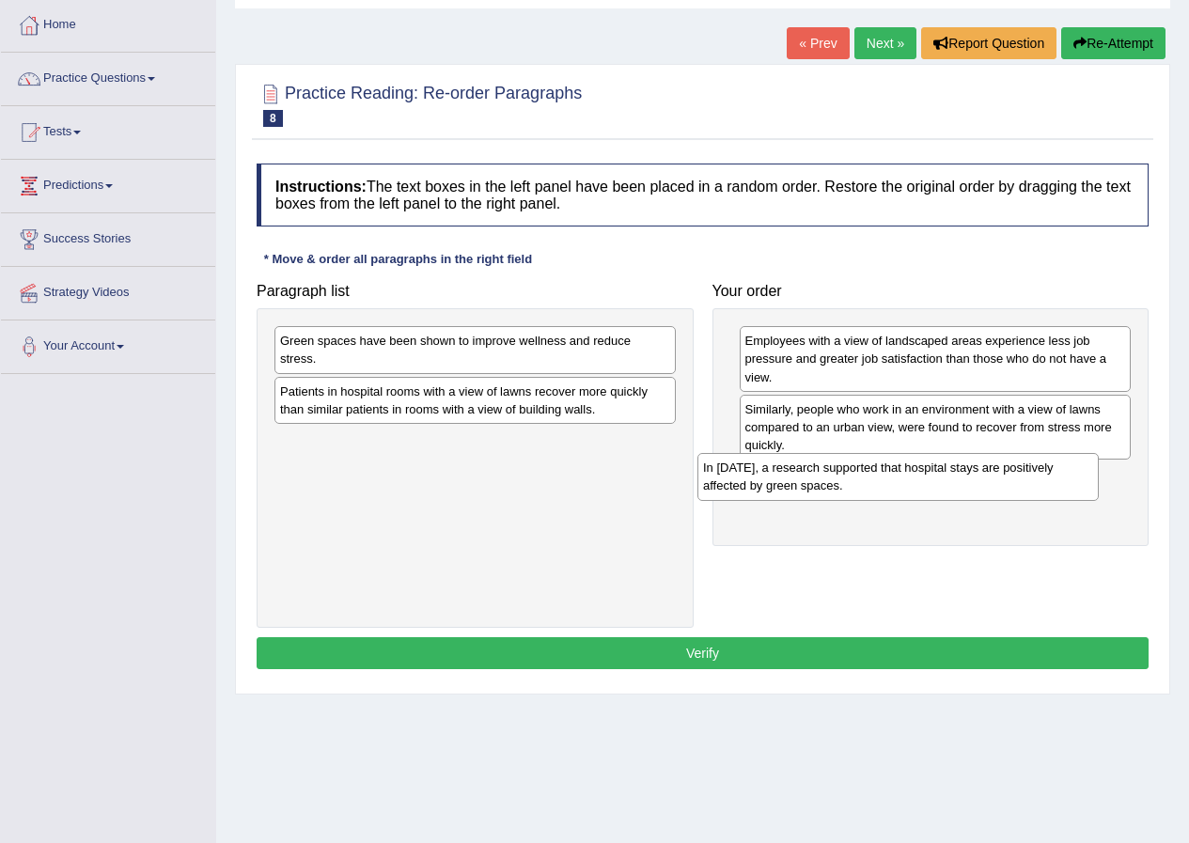
drag, startPoint x: 400, startPoint y: 350, endPoint x: 823, endPoint y: 476, distance: 441.4
click at [823, 476] on div "In 2002, a research supported that hospital stays are positively affected by gr…" at bounding box center [897, 476] width 401 height 47
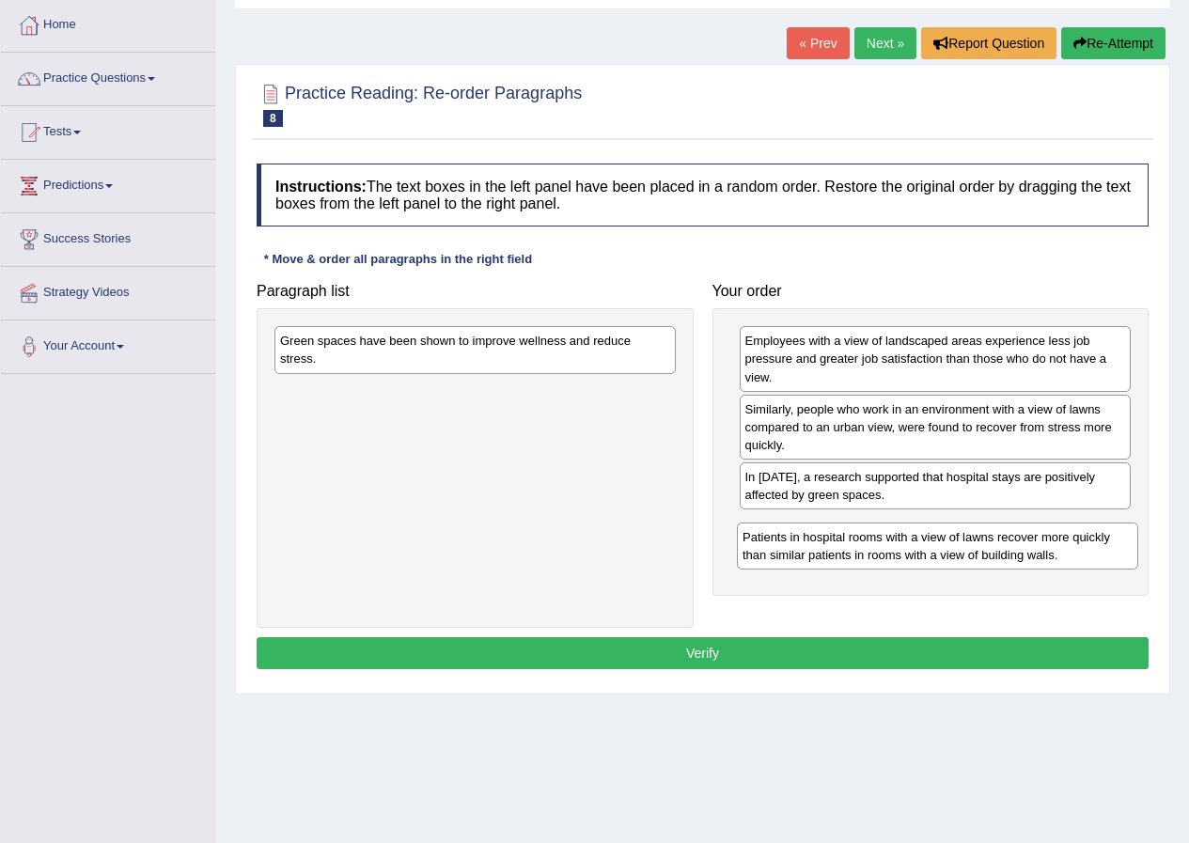
drag, startPoint x: 395, startPoint y: 413, endPoint x: 857, endPoint y: 559, distance: 484.7
click at [857, 559] on div "Patients in hospital rooms with a view of lawns recover more quickly than simil…" at bounding box center [937, 545] width 401 height 47
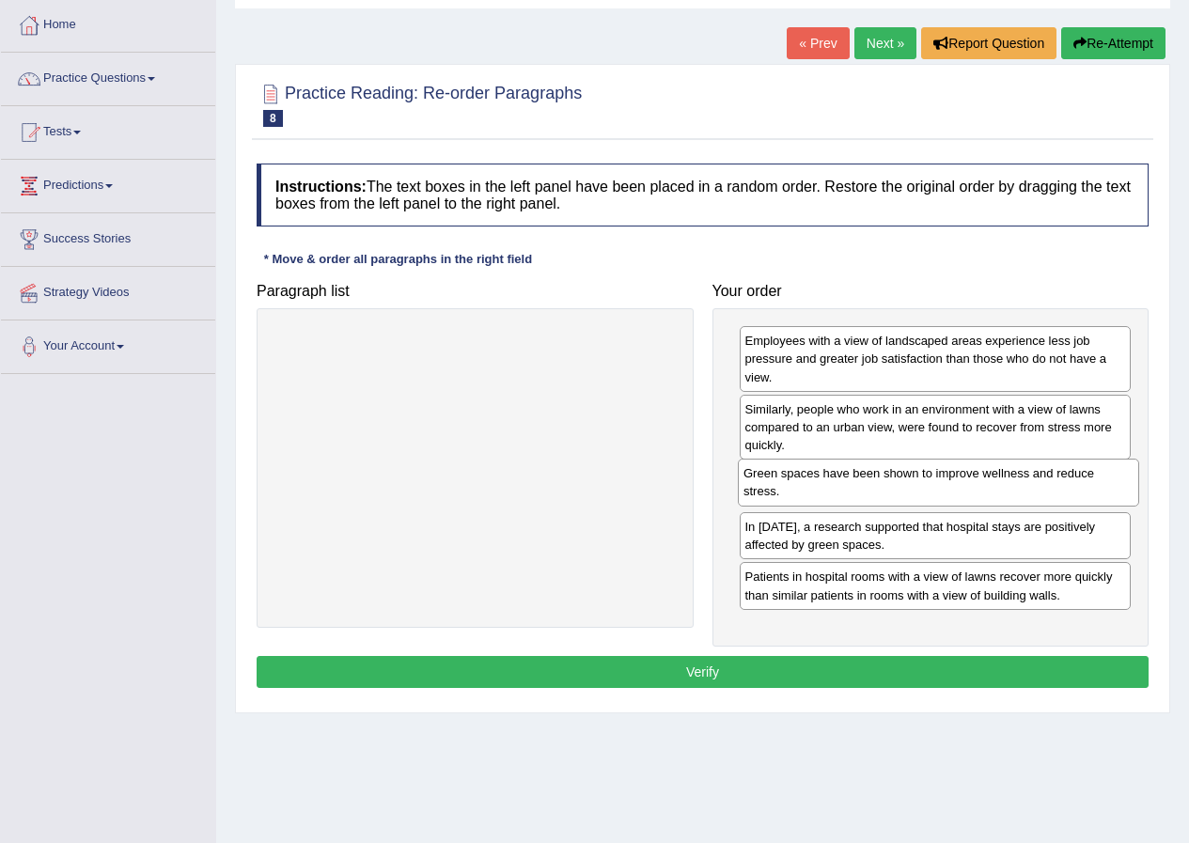
drag, startPoint x: 461, startPoint y: 349, endPoint x: 925, endPoint y: 481, distance: 481.8
click at [925, 481] on div "Green spaces have been shown to improve wellness and reduce stress." at bounding box center [938, 482] width 401 height 47
click at [757, 661] on button "Verify" at bounding box center [703, 672] width 892 height 32
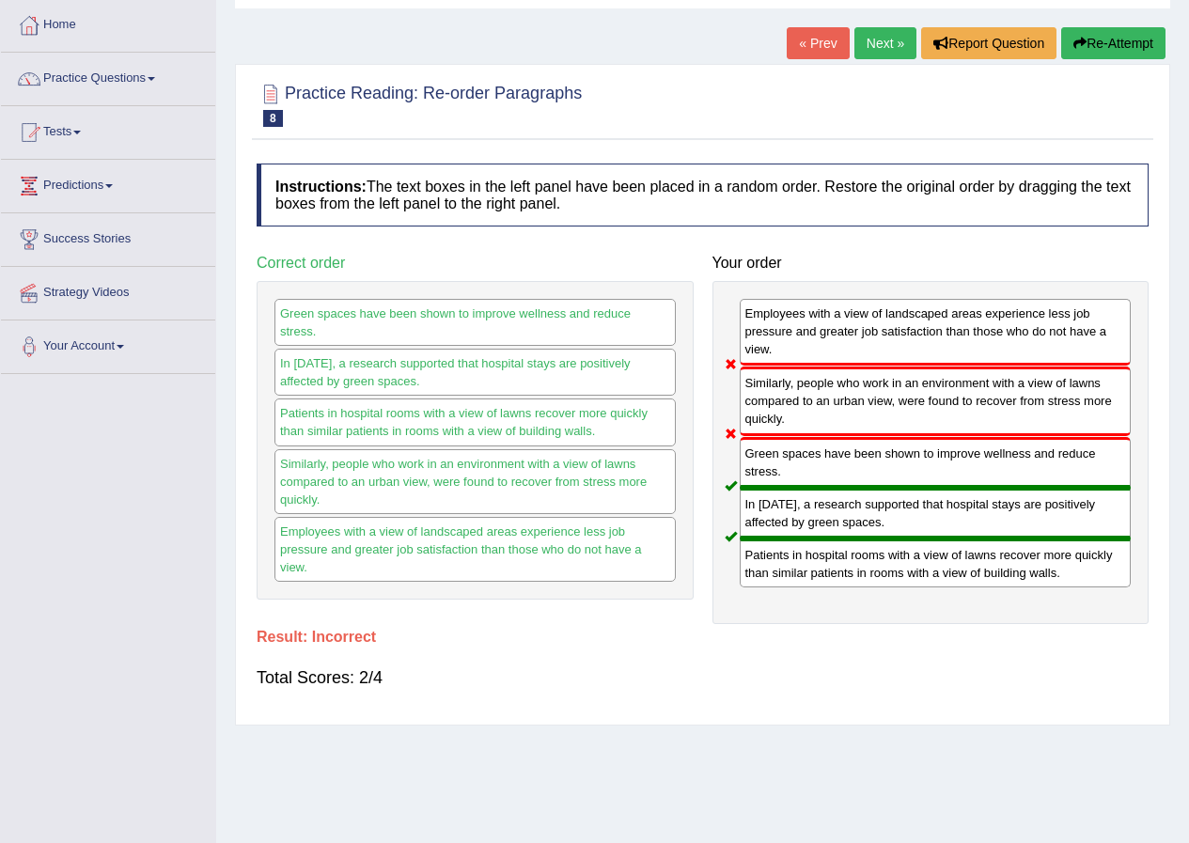
click at [875, 53] on link "Next »" at bounding box center [885, 43] width 62 height 32
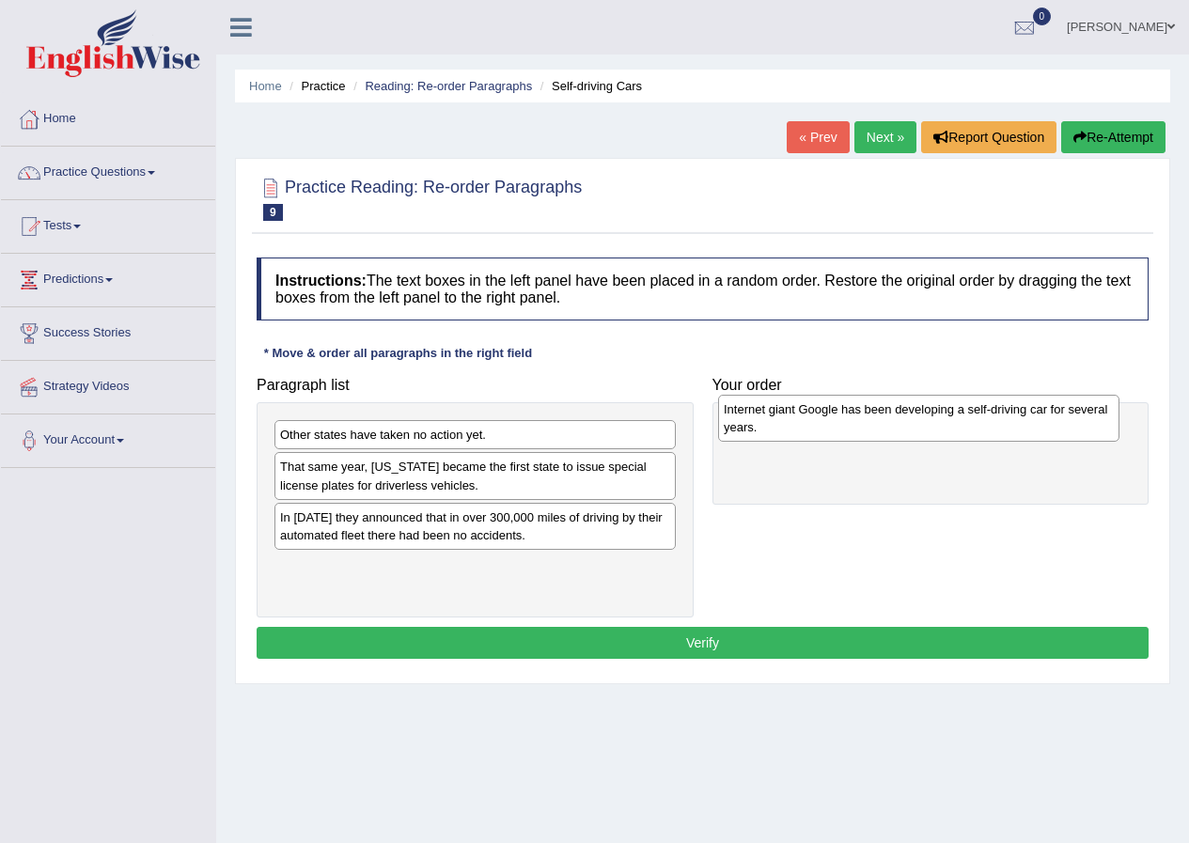
drag, startPoint x: 351, startPoint y: 533, endPoint x: 786, endPoint y: 425, distance: 448.3
click at [786, 425] on div "Internet giant Google has been developing a self-driving car for several years." at bounding box center [918, 418] width 401 height 47
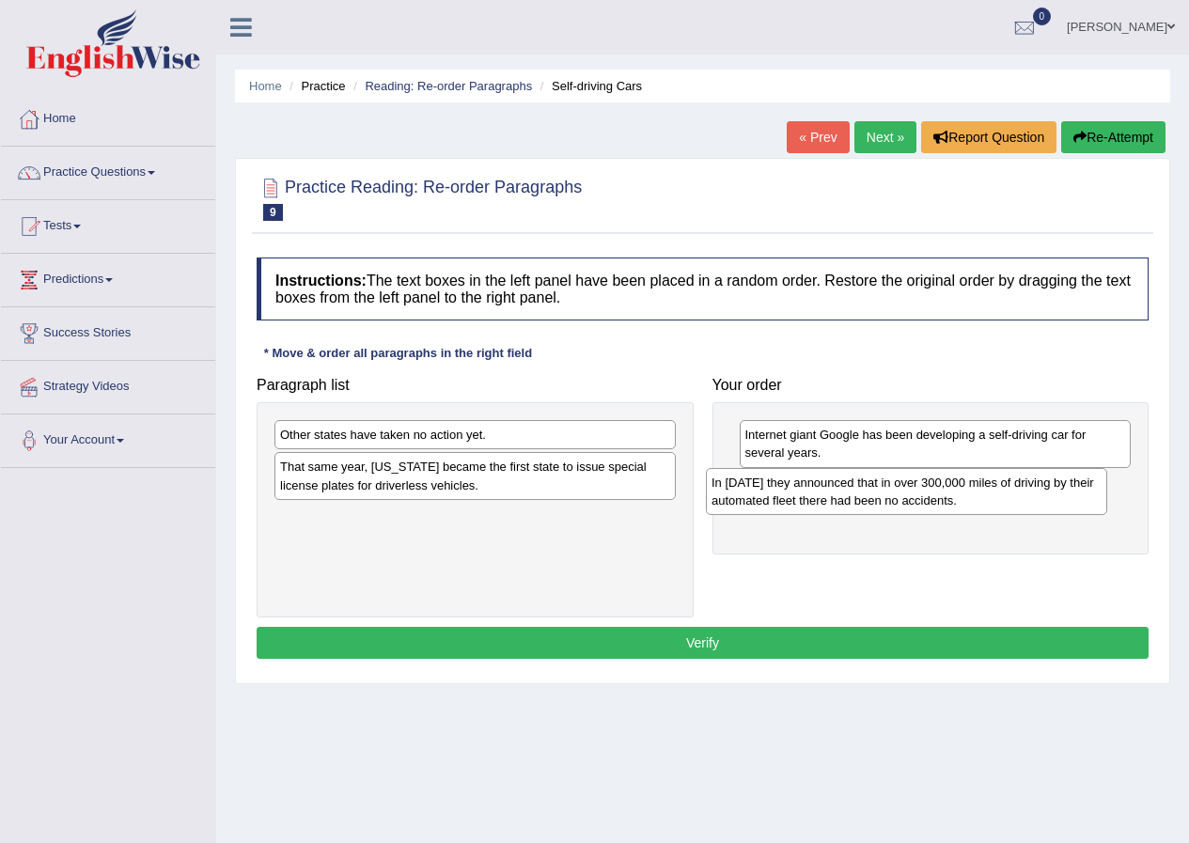
drag, startPoint x: 845, startPoint y: 513, endPoint x: 1034, endPoint y: 496, distance: 189.6
click at [1035, 496] on div "In 2012 they announced that in over 300,000 miles of driving by their automated…" at bounding box center [906, 491] width 401 height 47
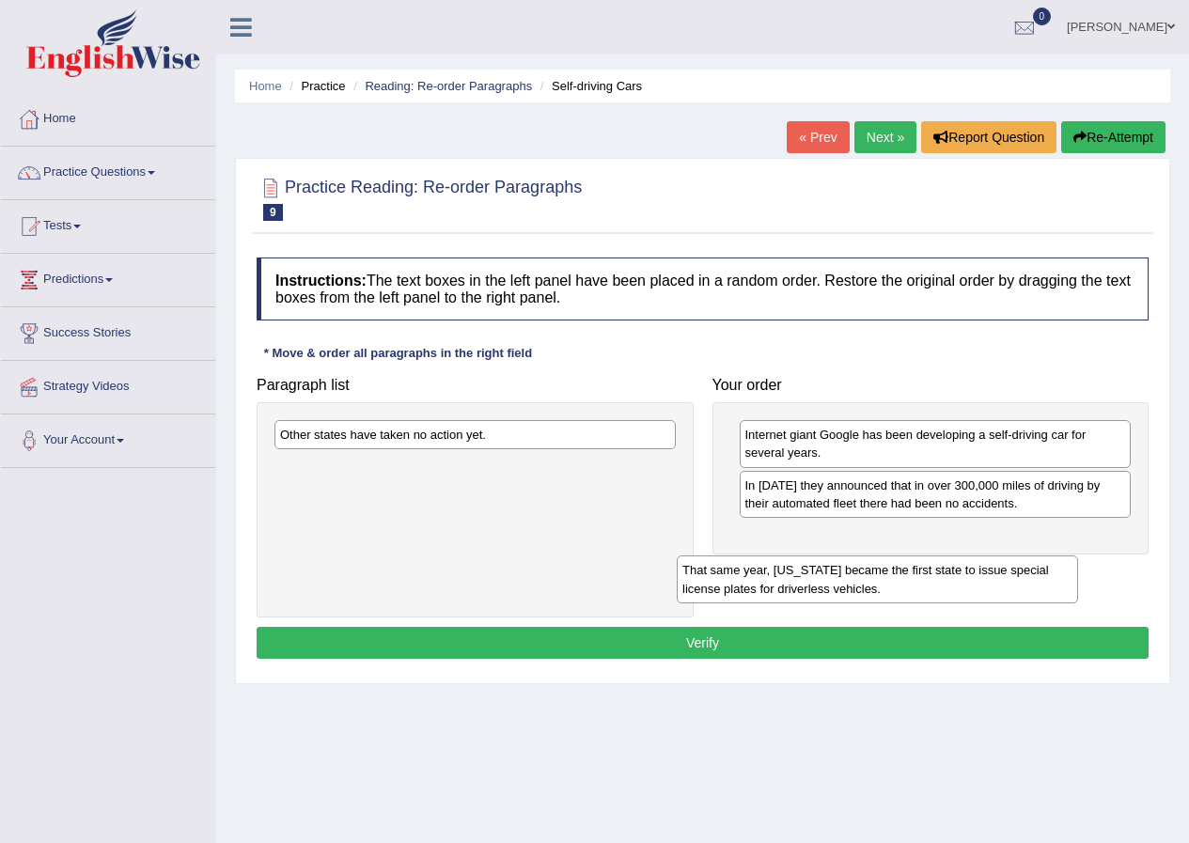
drag, startPoint x: 499, startPoint y: 479, endPoint x: 933, endPoint y: 558, distance: 441.2
click at [933, 559] on div "That same year, Nevada became the first state to issue special license plates f…" at bounding box center [877, 578] width 401 height 47
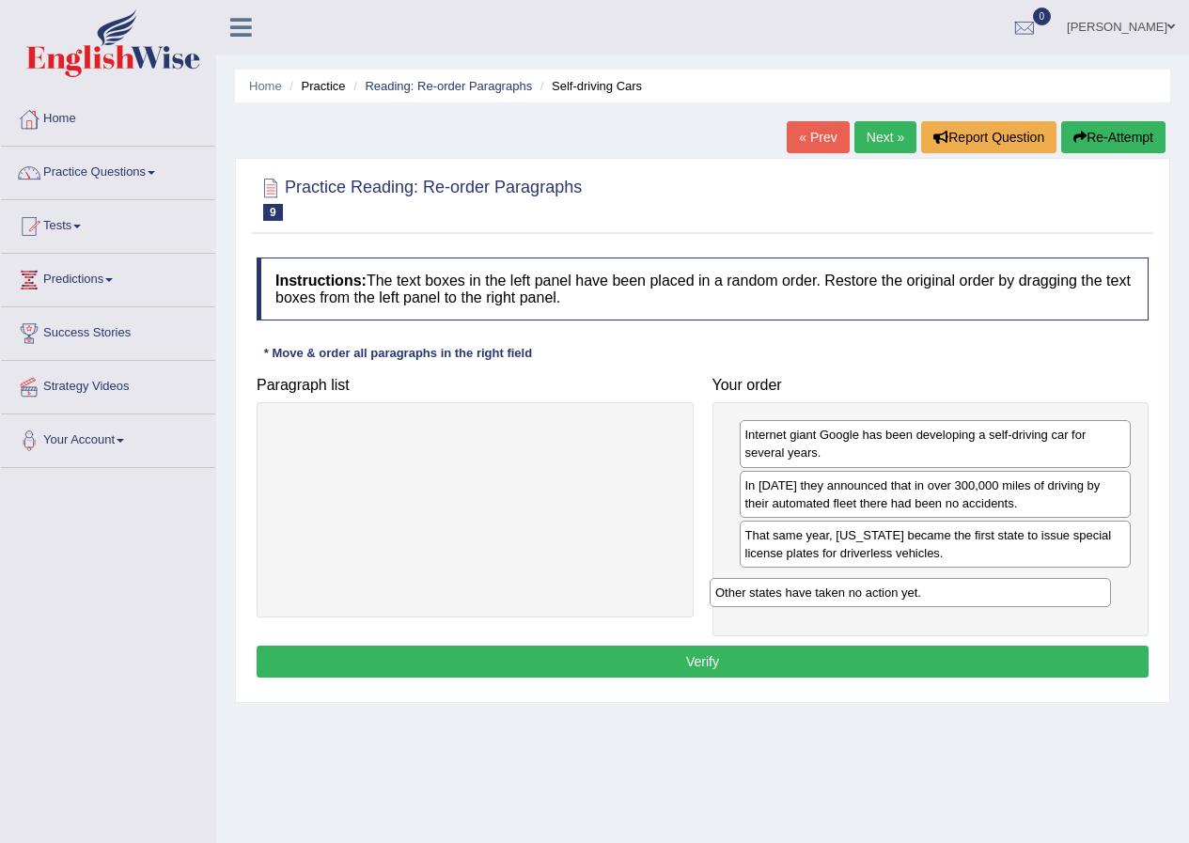
drag, startPoint x: 530, startPoint y: 437, endPoint x: 972, endPoint y: 579, distance: 464.7
click at [968, 582] on div "Other states have taken no action yet." at bounding box center [909, 592] width 401 height 29
click at [723, 648] on button "Verify" at bounding box center [703, 662] width 892 height 32
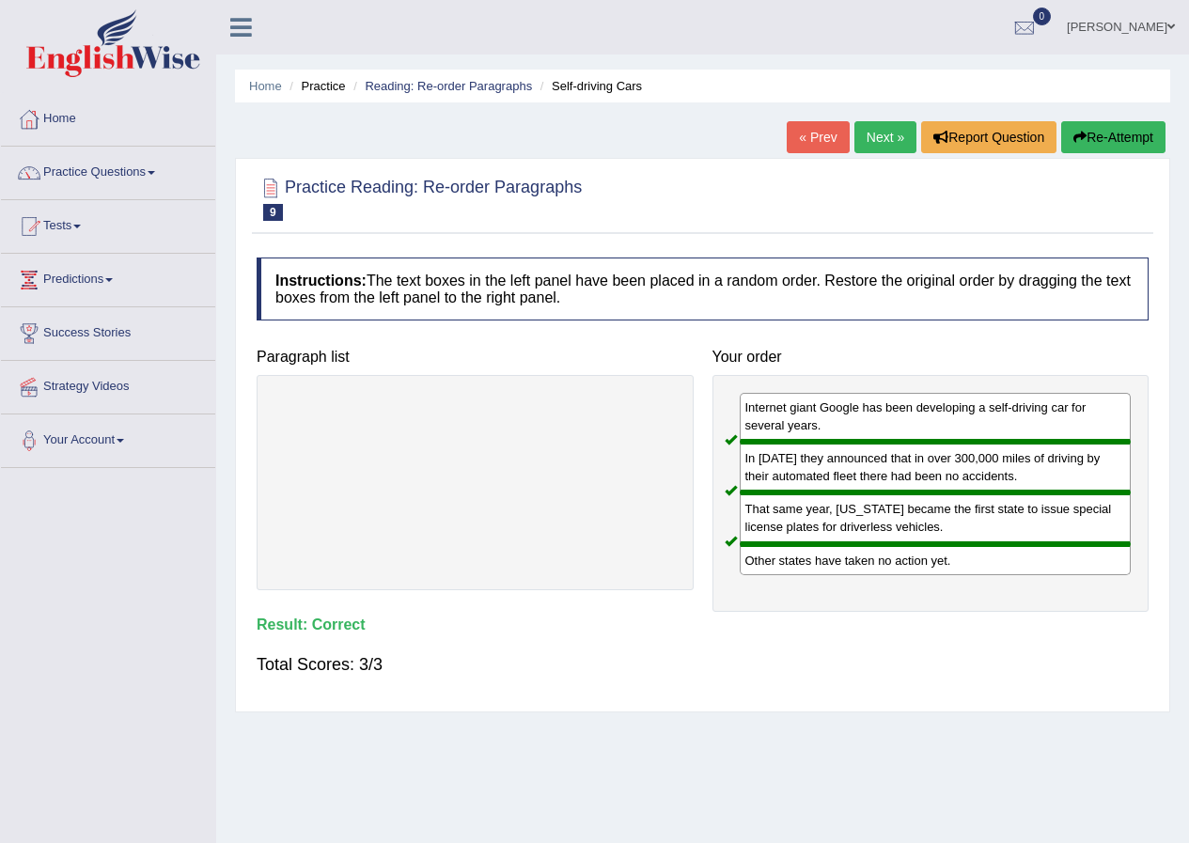
click at [881, 141] on link "Next »" at bounding box center [885, 137] width 62 height 32
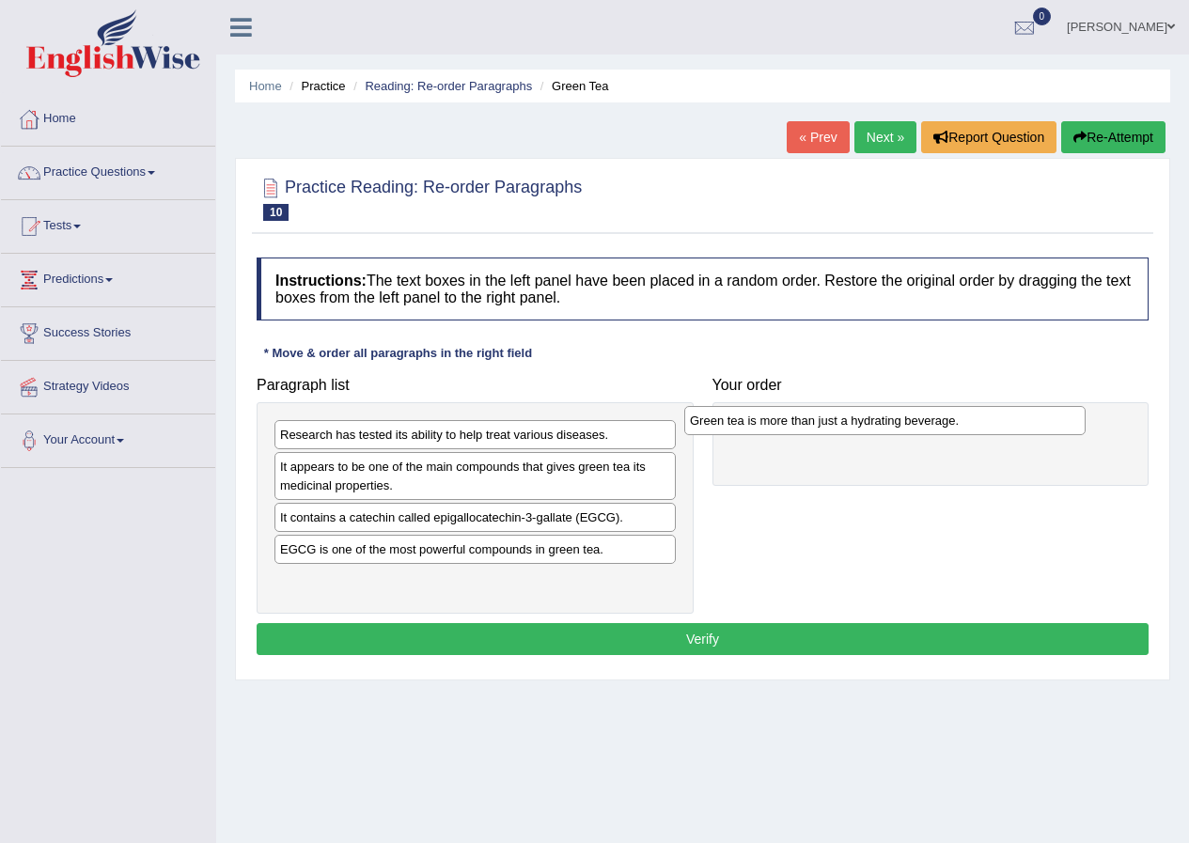
drag, startPoint x: 387, startPoint y: 586, endPoint x: 804, endPoint y: 434, distance: 444.1
click at [809, 422] on div "Green tea is more than just a hydrating beverage." at bounding box center [884, 420] width 401 height 29
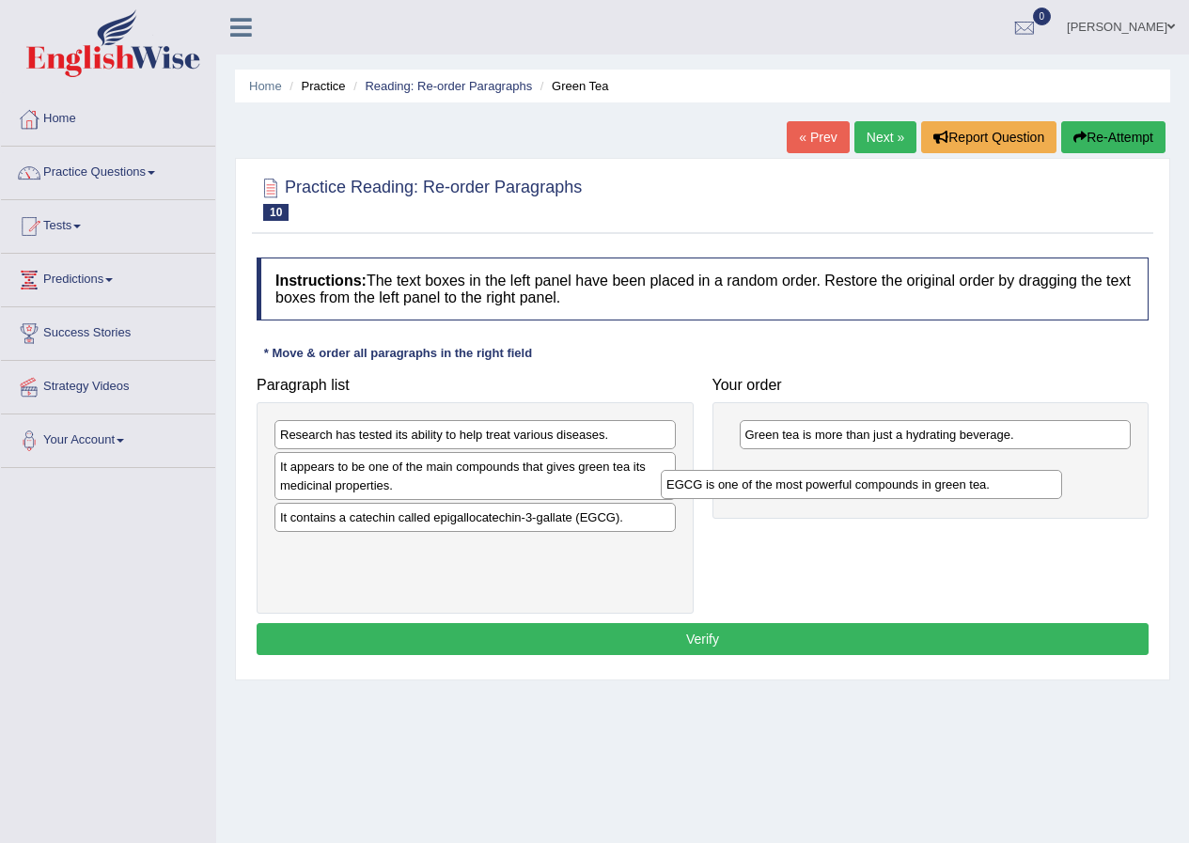
drag, startPoint x: 485, startPoint y: 560, endPoint x: 906, endPoint y: 476, distance: 429.2
click at [910, 477] on div "EGCG is one of the most powerful compounds in green tea." at bounding box center [861, 484] width 401 height 29
drag, startPoint x: 463, startPoint y: 532, endPoint x: 578, endPoint y: 537, distance: 114.7
click at [657, 538] on div "Research has tested its ability to help treat various diseases. It appears to b…" at bounding box center [475, 507] width 437 height 211
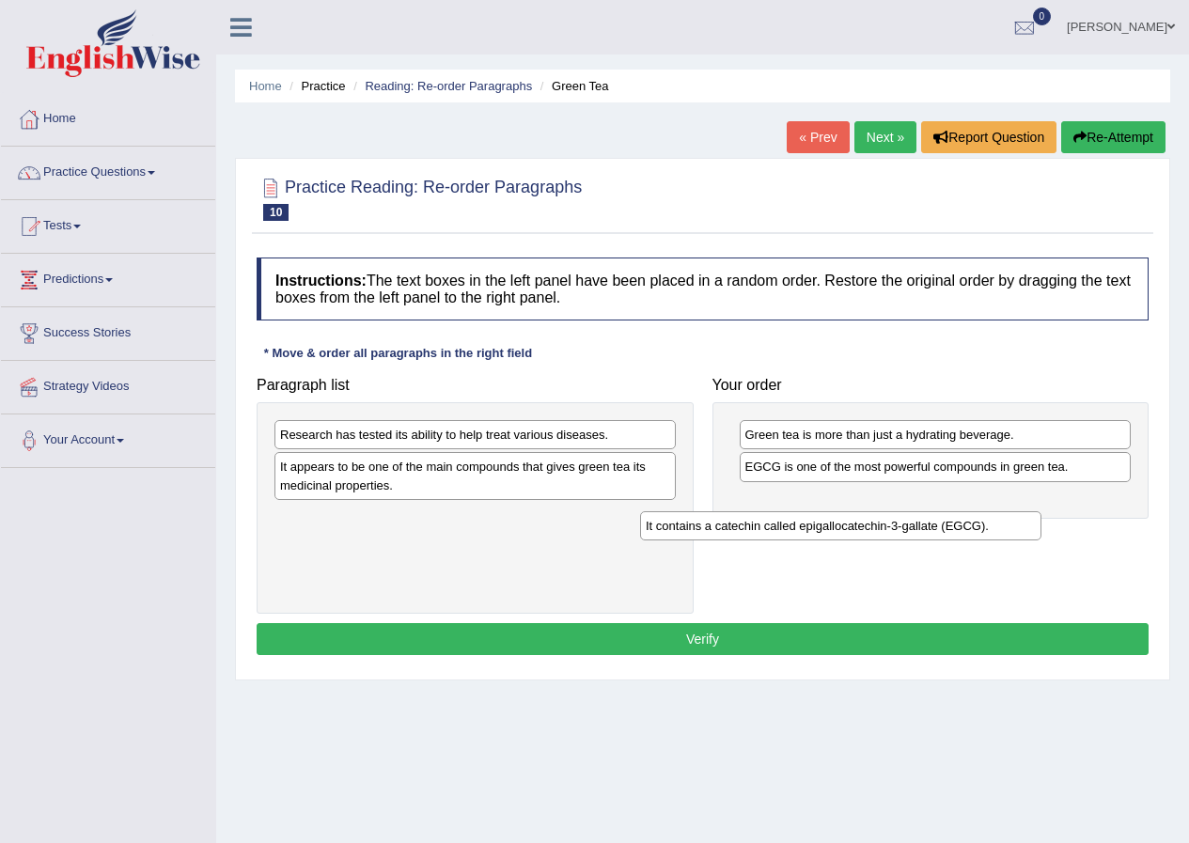
drag, startPoint x: 516, startPoint y: 521, endPoint x: 940, endPoint y: 509, distance: 423.9
click at [940, 511] on div "It contains a catechin called epigallocatechin-3-gallate (EGCG)." at bounding box center [840, 525] width 401 height 29
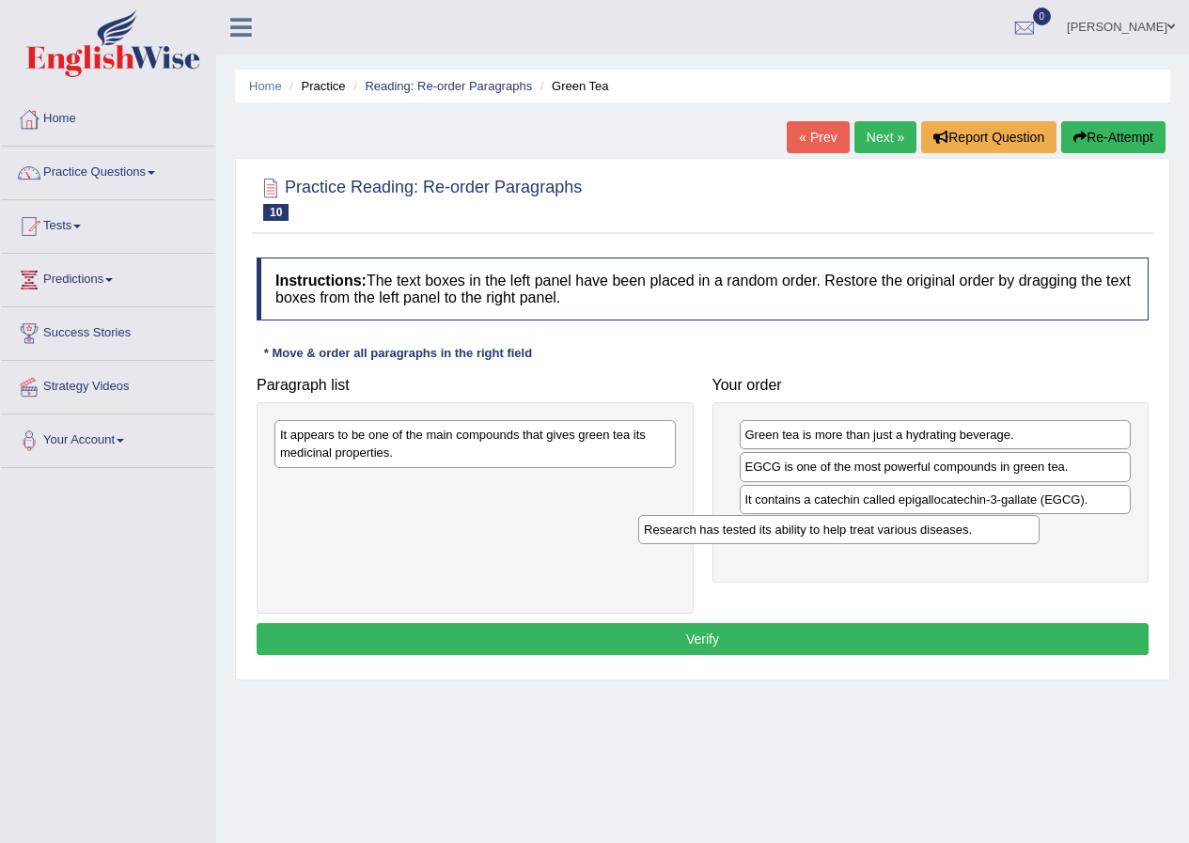
drag, startPoint x: 443, startPoint y: 440, endPoint x: 839, endPoint y: 526, distance: 404.9
click at [828, 528] on div "Research has tested its ability to help treat various diseases." at bounding box center [838, 529] width 401 height 29
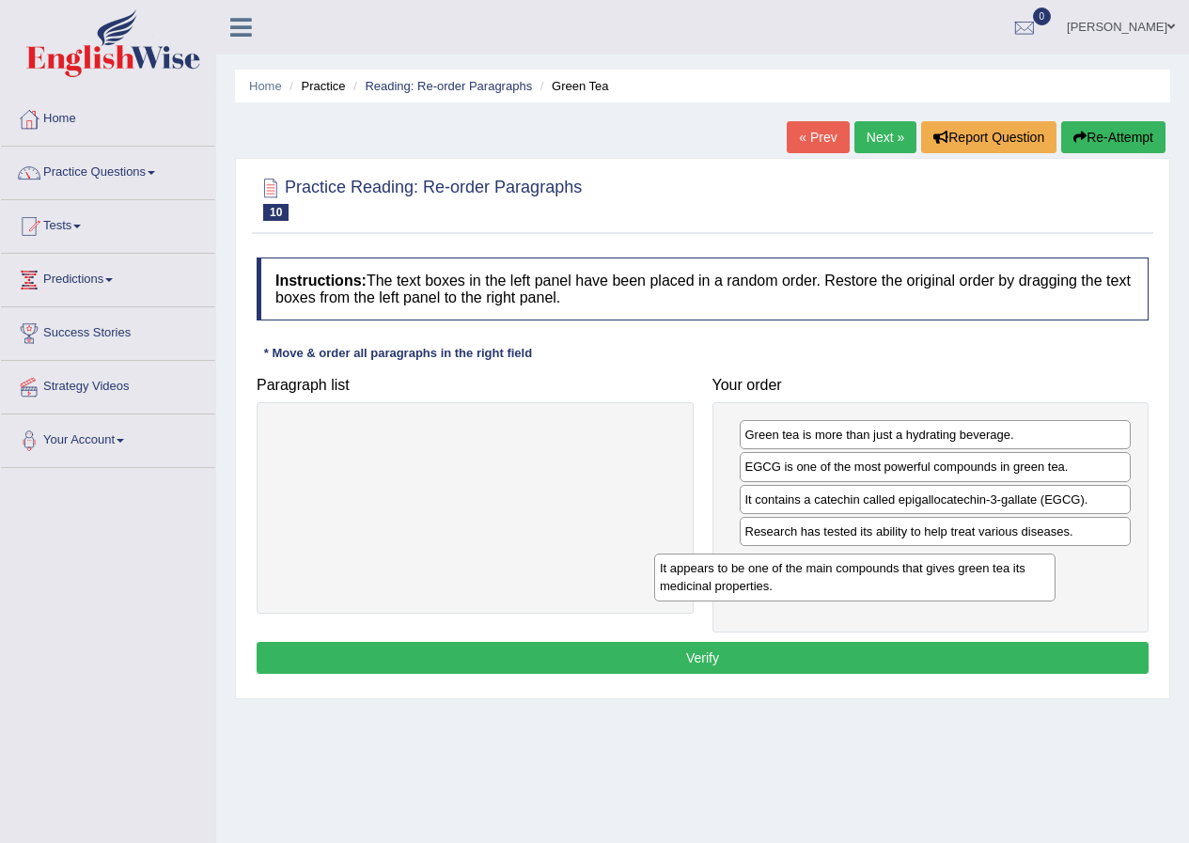
drag, startPoint x: 510, startPoint y: 445, endPoint x: 978, endPoint y: 568, distance: 483.8
click at [947, 568] on div "It appears to be one of the main compounds that gives green tea its medicinal p…" at bounding box center [854, 576] width 401 height 47
click at [957, 507] on div "It contains a catechin called epigallocatechin-3-gallate (EGCG)." at bounding box center [935, 497] width 392 height 29
click at [817, 649] on button "Verify" at bounding box center [703, 658] width 892 height 32
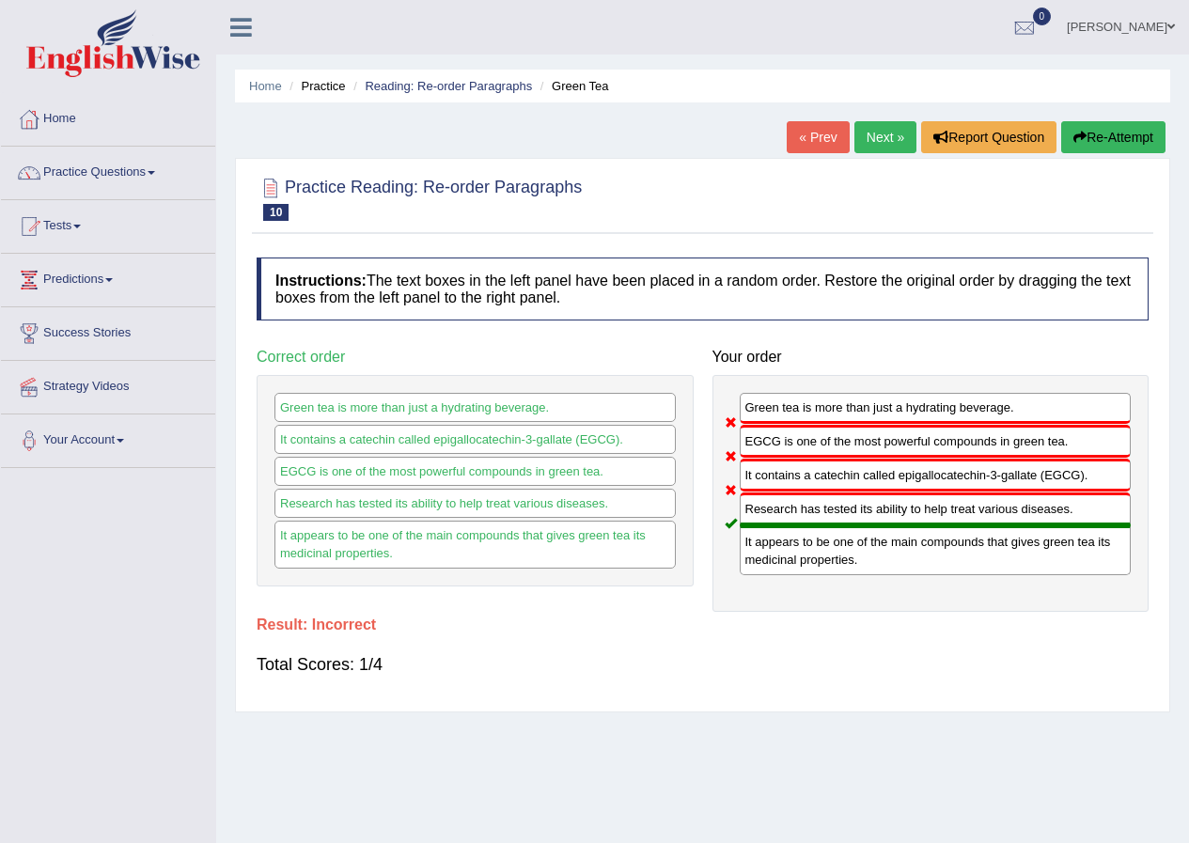
click at [1092, 130] on button "Re-Attempt" at bounding box center [1113, 137] width 104 height 32
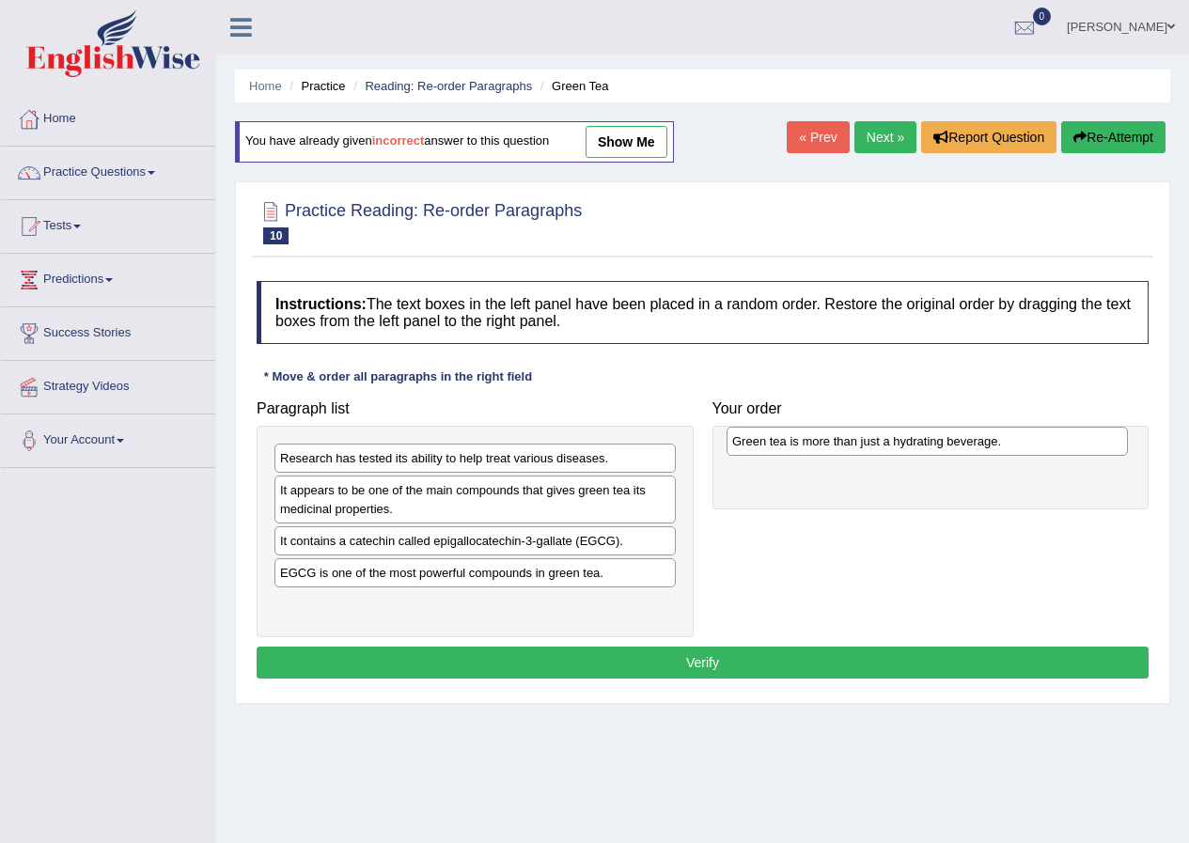
drag, startPoint x: 350, startPoint y: 609, endPoint x: 802, endPoint y: 445, distance: 480.6
click at [802, 445] on div "Green tea is more than just a hydrating beverage." at bounding box center [926, 441] width 401 height 29
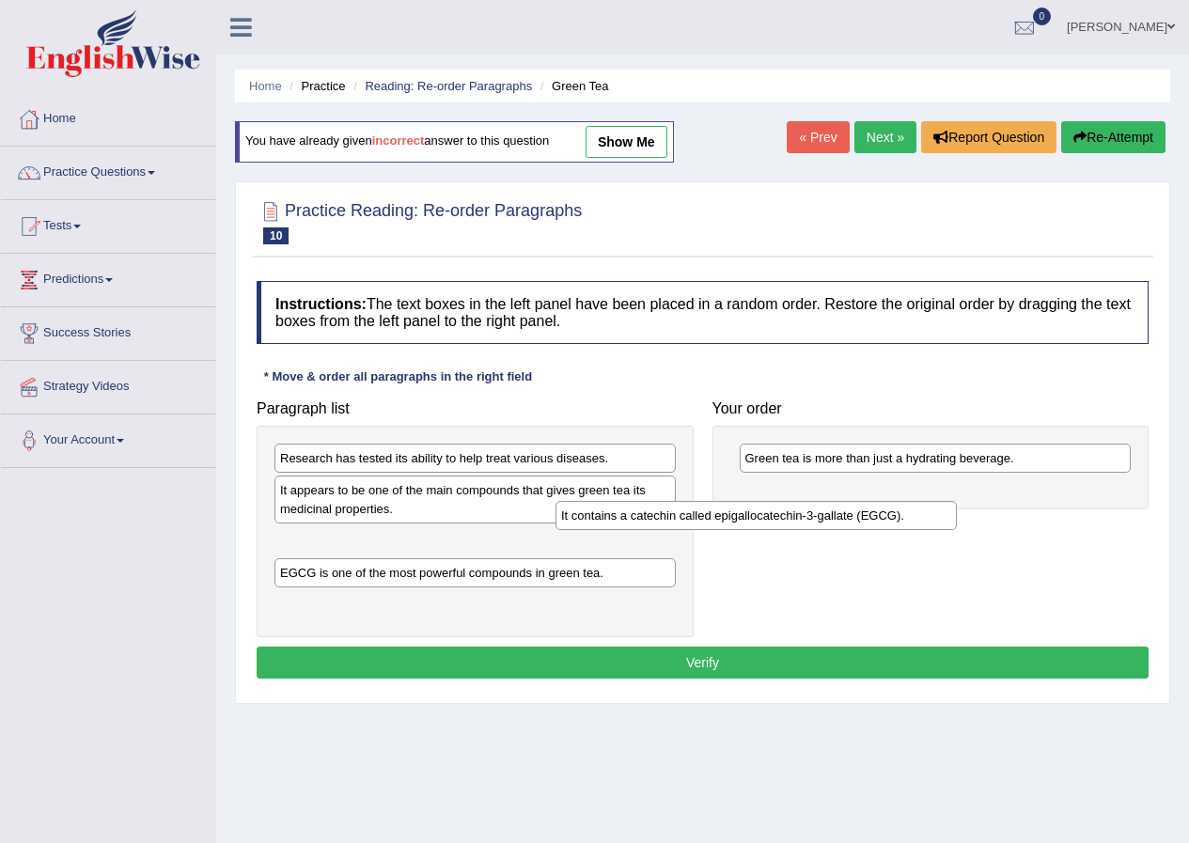
drag, startPoint x: 537, startPoint y: 552, endPoint x: 910, endPoint y: 502, distance: 377.3
click at [909, 502] on div "It contains a catechin called epigallocatechin-3-gallate (EGCG)." at bounding box center [755, 515] width 401 height 29
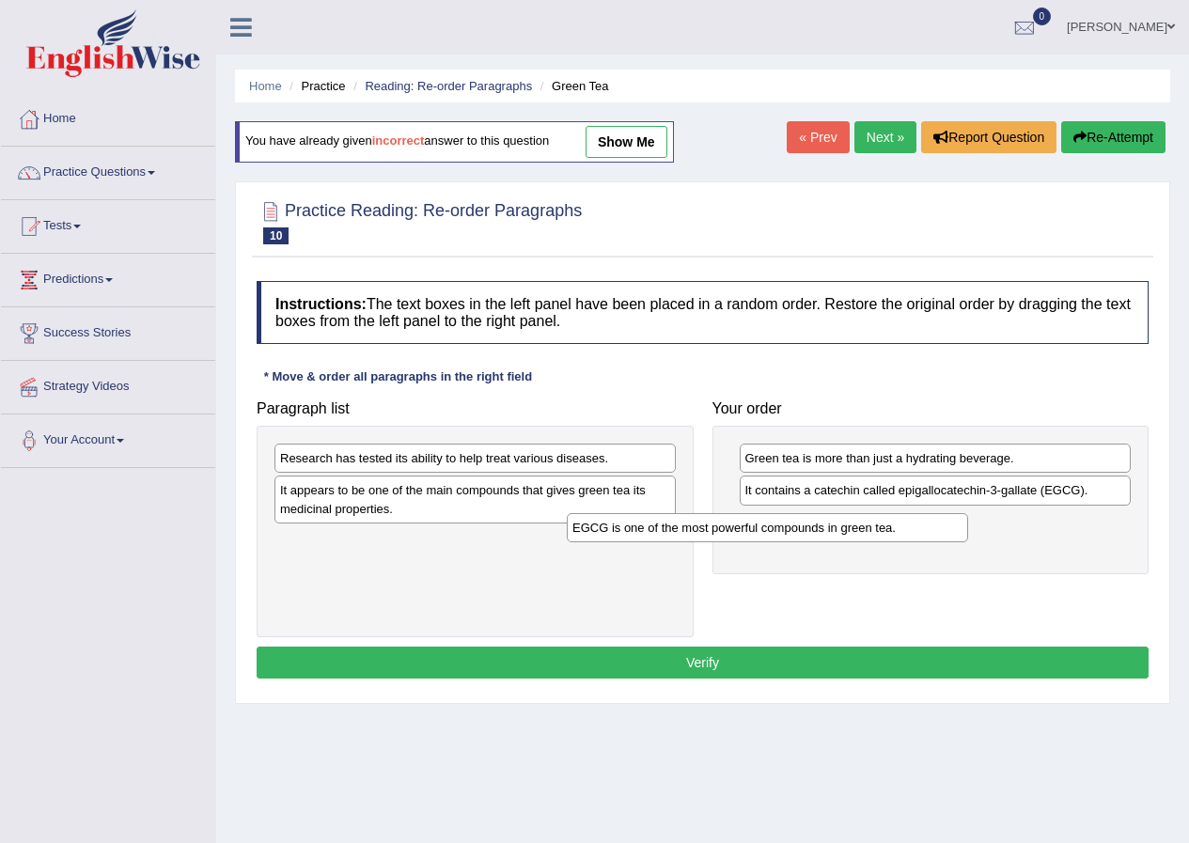
drag, startPoint x: 549, startPoint y: 540, endPoint x: 875, endPoint y: 525, distance: 326.4
click at [875, 525] on div "EGCG is one of the most powerful compounds in green tea." at bounding box center [767, 527] width 401 height 29
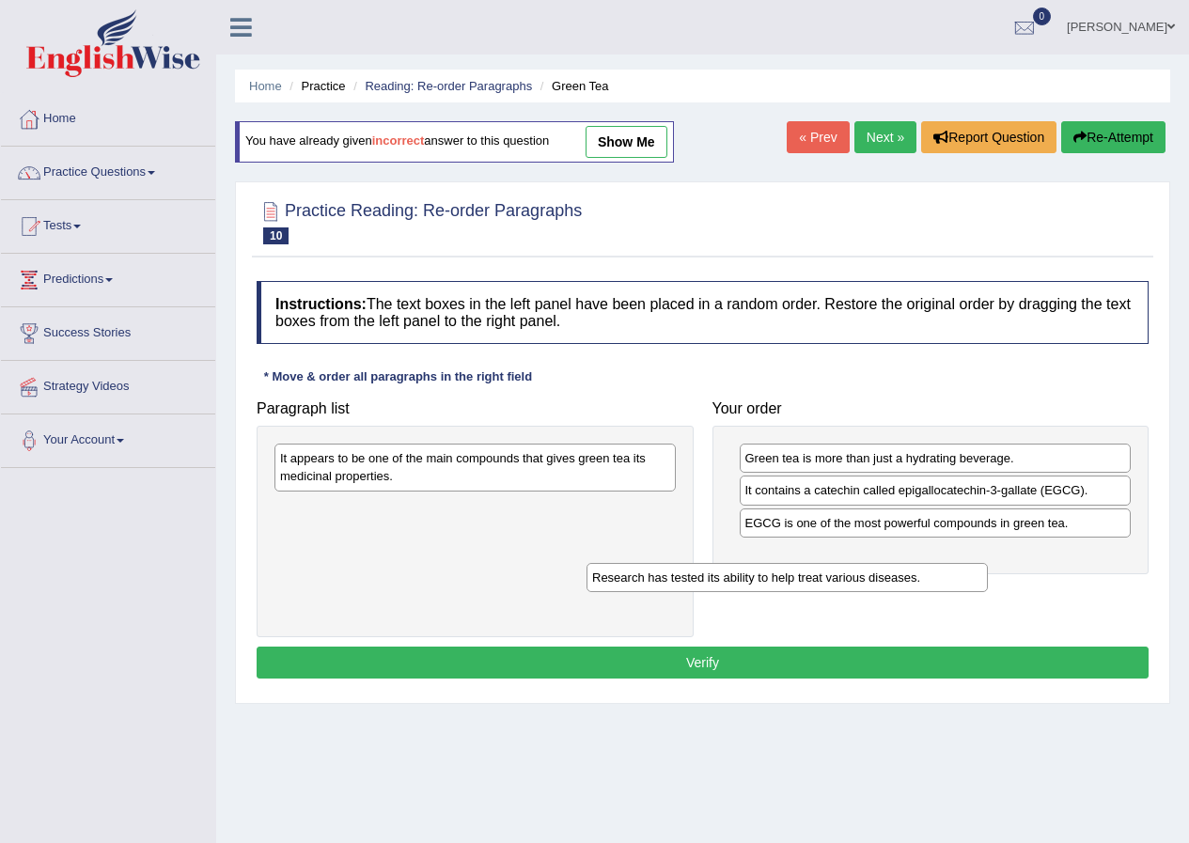
drag, startPoint x: 501, startPoint y: 461, endPoint x: 883, endPoint y: 575, distance: 399.0
click at [897, 571] on div "Research has tested its ability to help treat various diseases." at bounding box center [786, 577] width 401 height 29
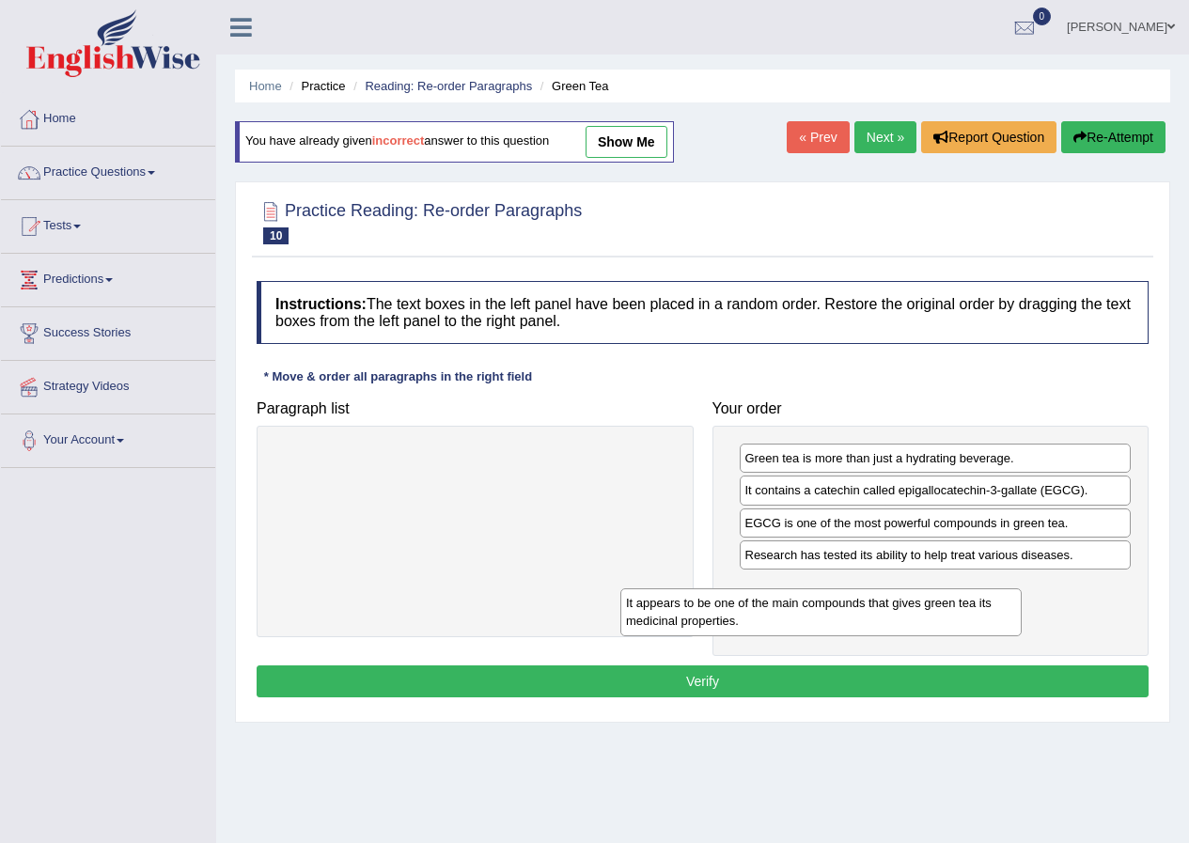
drag, startPoint x: 542, startPoint y: 469, endPoint x: 954, endPoint y: 602, distance: 432.6
click at [936, 602] on div "It appears to be one of the main compounds that gives green tea its medicinal p…" at bounding box center [820, 611] width 401 height 47
drag, startPoint x: 708, startPoint y: 680, endPoint x: 690, endPoint y: 678, distance: 18.9
click at [706, 680] on button "Verify" at bounding box center [703, 681] width 892 height 32
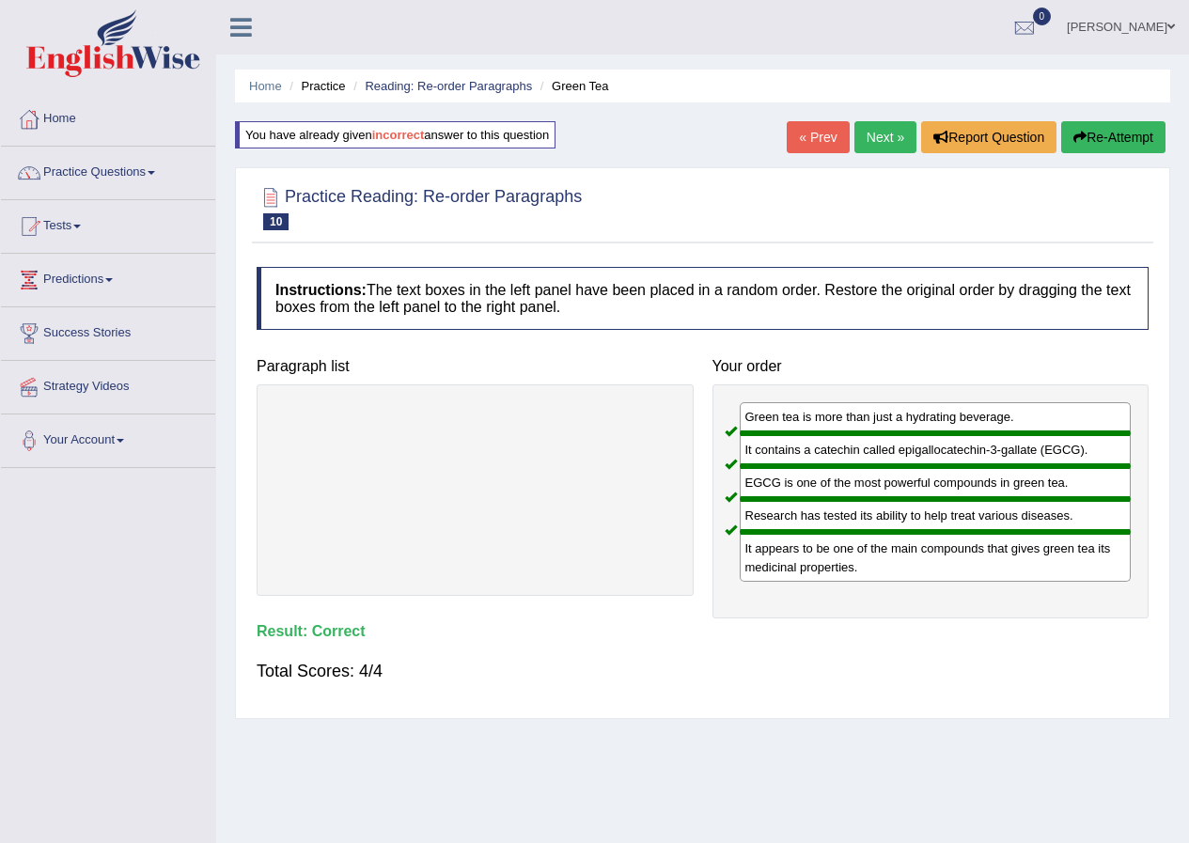
click at [878, 133] on link "Next »" at bounding box center [885, 137] width 62 height 32
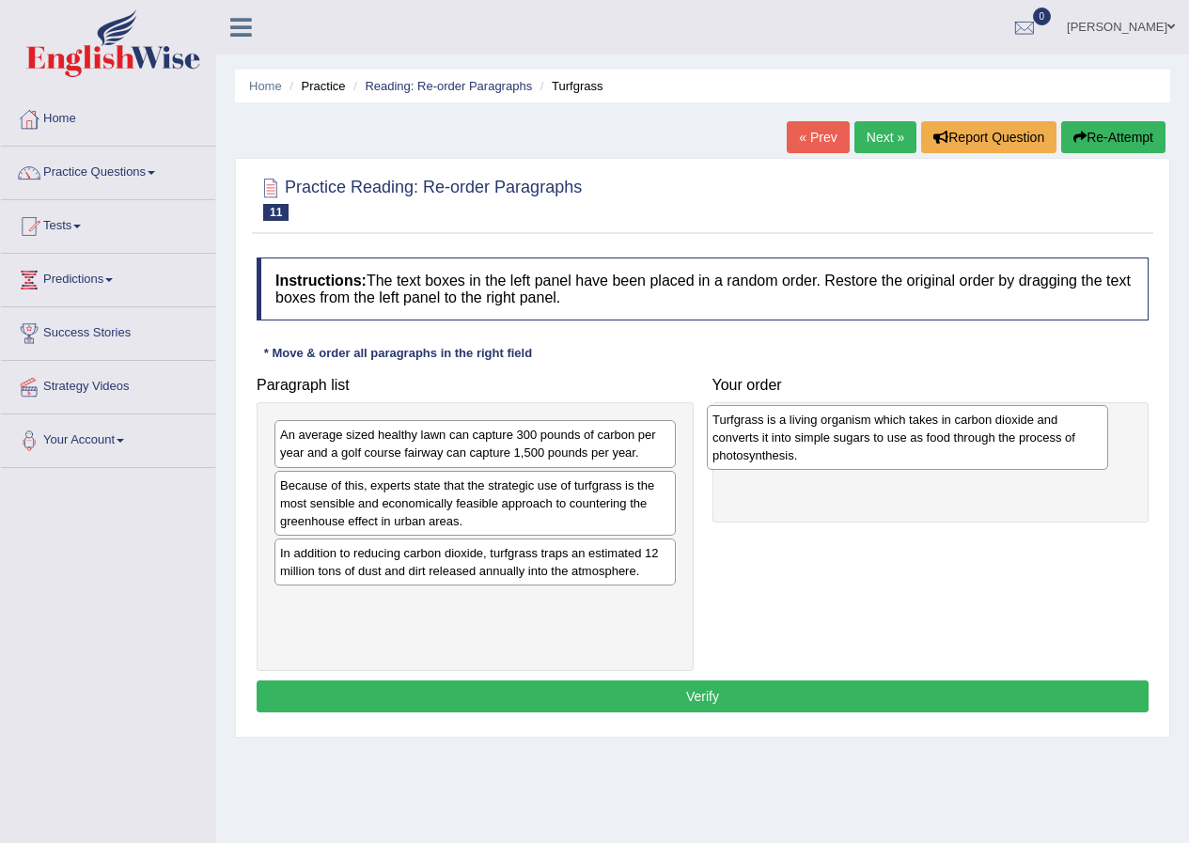
drag, startPoint x: 356, startPoint y: 629, endPoint x: 789, endPoint y: 445, distance: 470.3
click at [789, 445] on div "Turfgrass is a living organism which takes in carbon dioxide and converts it in…" at bounding box center [907, 437] width 401 height 65
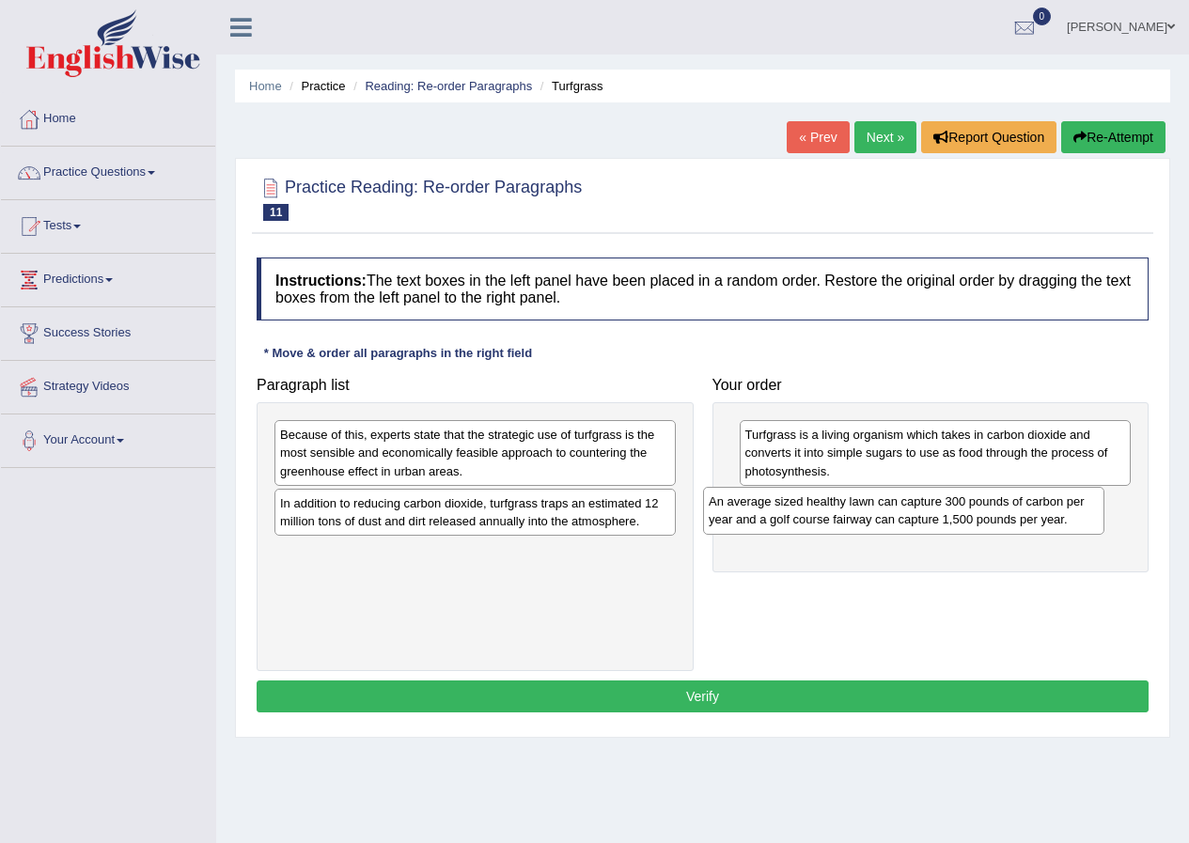
drag, startPoint x: 587, startPoint y: 432, endPoint x: 1016, endPoint y: 498, distance: 433.5
click at [1016, 498] on div "An average sized healthy lawn can capture 300 pounds of carbon per year and a g…" at bounding box center [903, 510] width 401 height 47
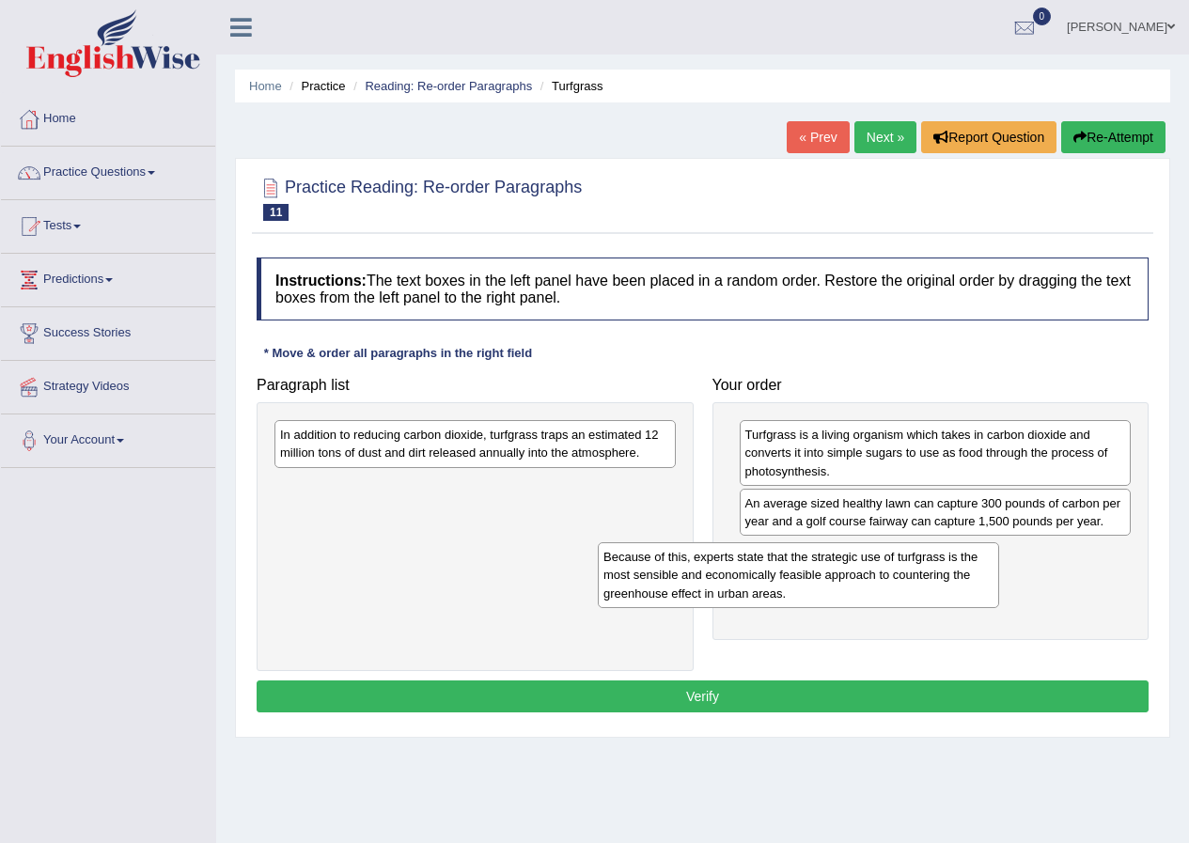
drag, startPoint x: 633, startPoint y: 524, endPoint x: 936, endPoint y: 580, distance: 307.6
click at [931, 581] on div "Because of this, experts state that the strategic use of turfgrass is the most …" at bounding box center [798, 574] width 401 height 65
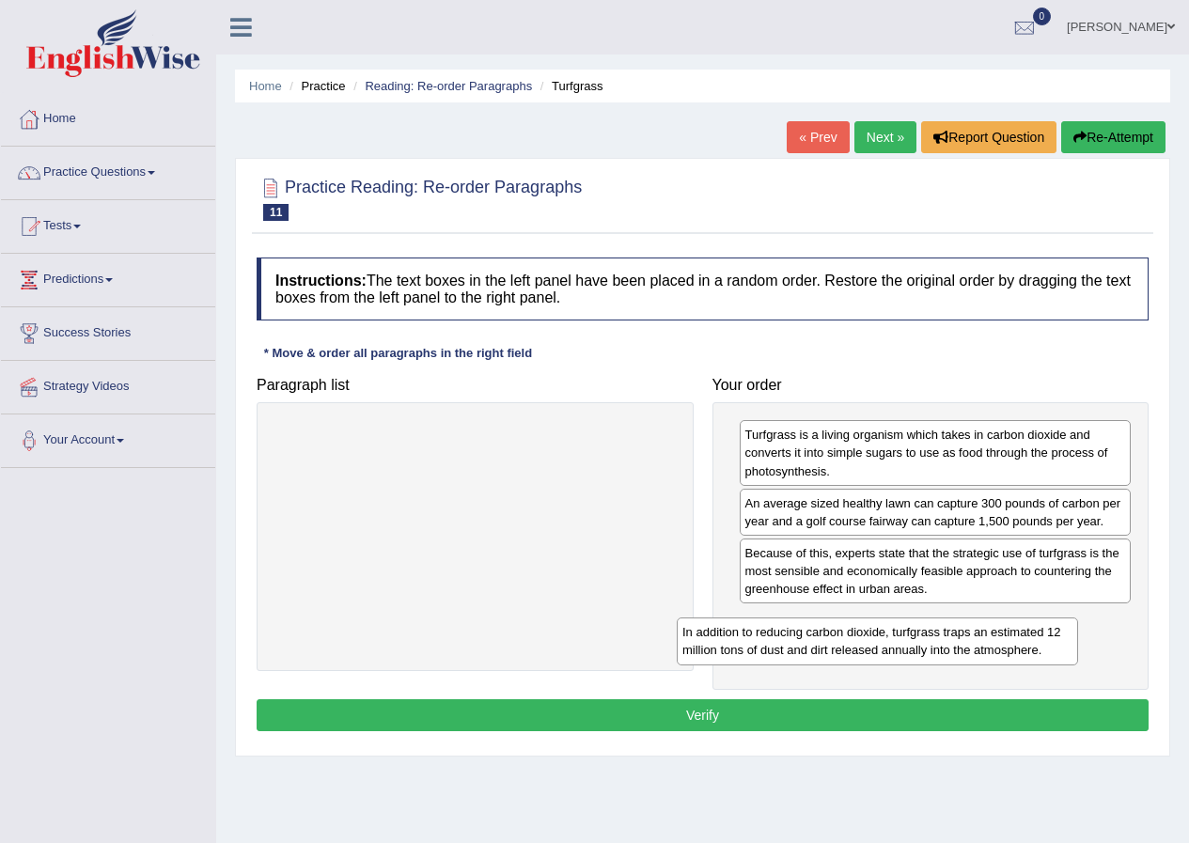
drag, startPoint x: 414, startPoint y: 448, endPoint x: 879, endPoint y: 635, distance: 501.3
click at [858, 635] on div "In addition to reducing carbon dioxide, turfgrass traps an estimated 12 million…" at bounding box center [877, 640] width 401 height 47
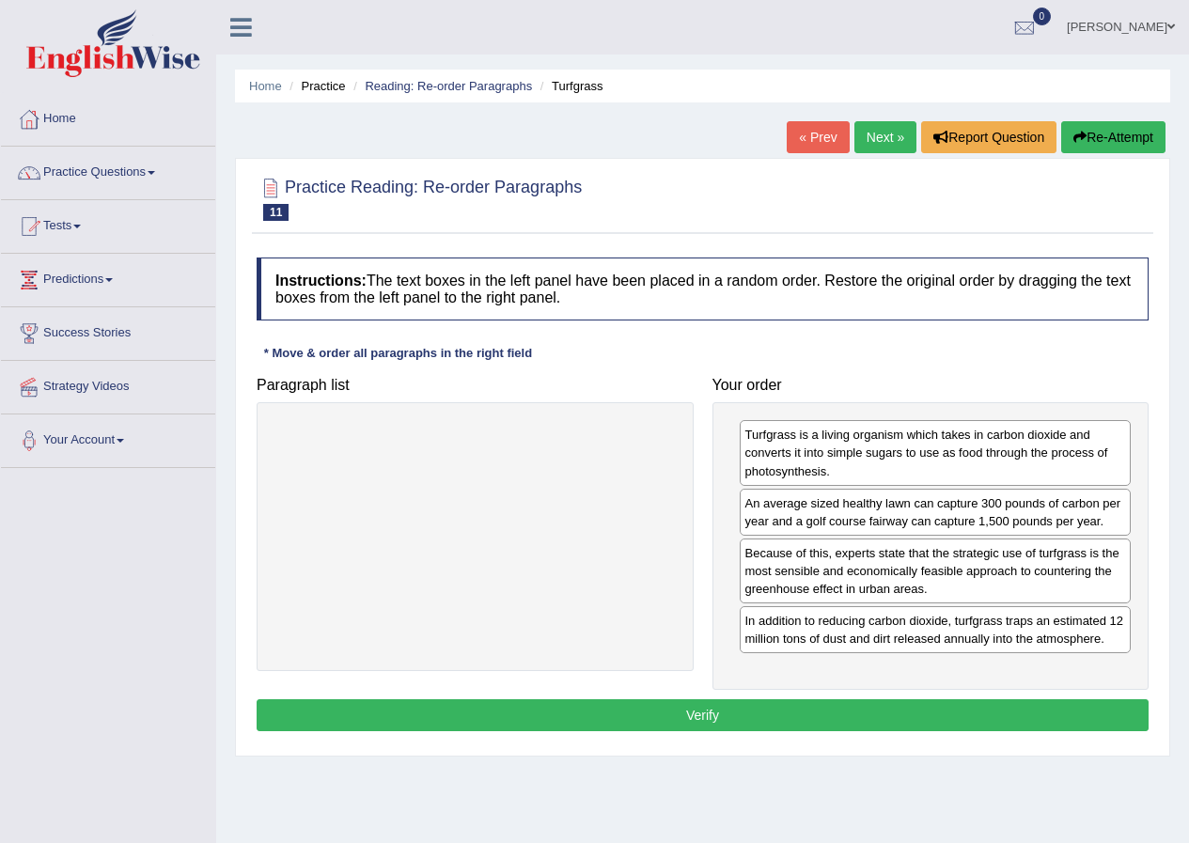
click at [723, 724] on button "Verify" at bounding box center [703, 715] width 892 height 32
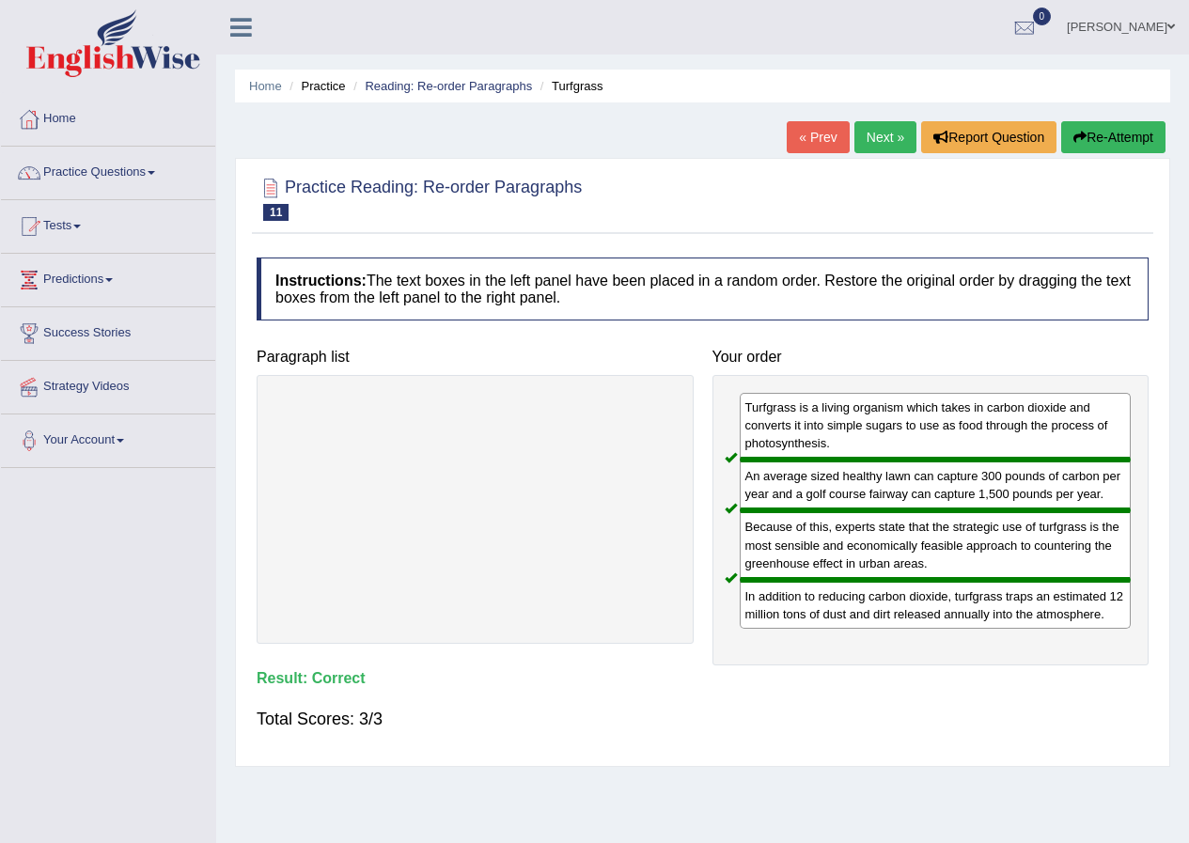
click at [879, 130] on link "Next »" at bounding box center [885, 137] width 62 height 32
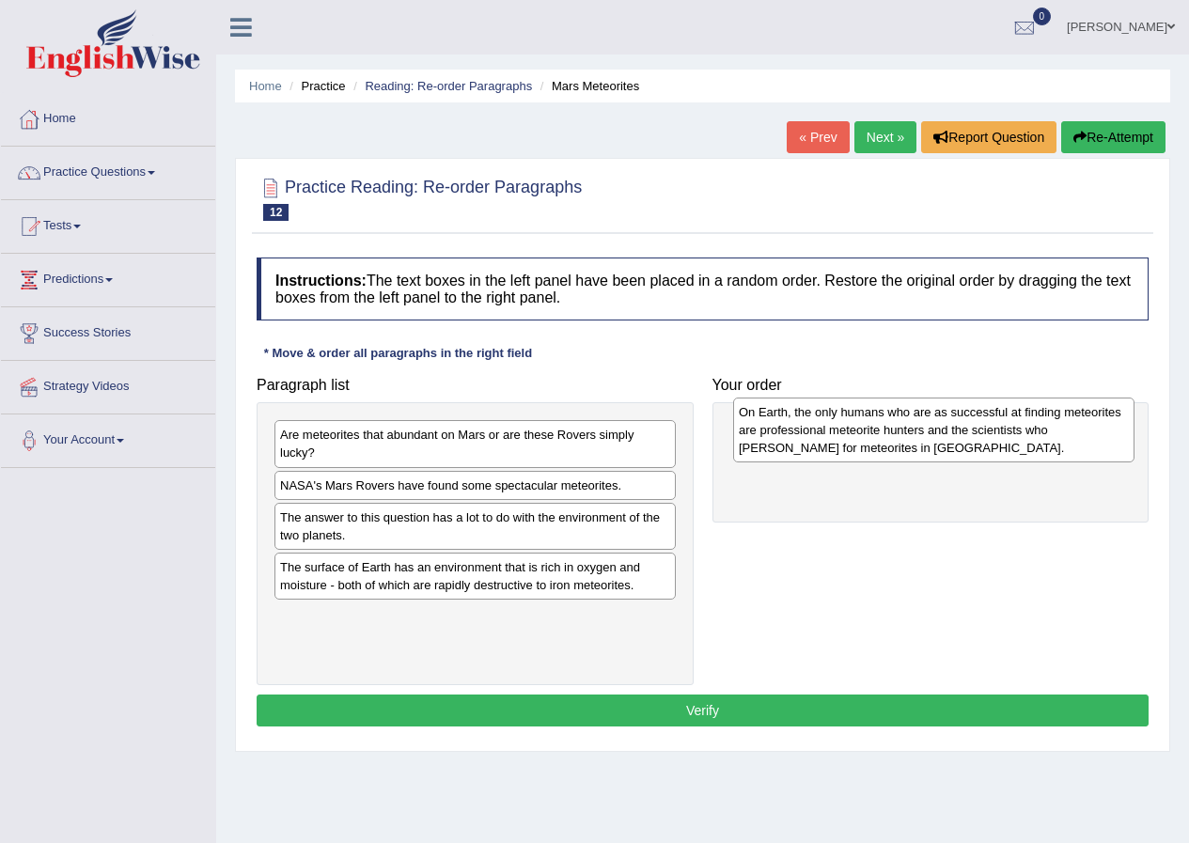
drag, startPoint x: 388, startPoint y: 510, endPoint x: 813, endPoint y: 448, distance: 429.2
click at [805, 441] on div "On Earth, the only humans who are as successful at finding meteorites are profe…" at bounding box center [933, 429] width 401 height 65
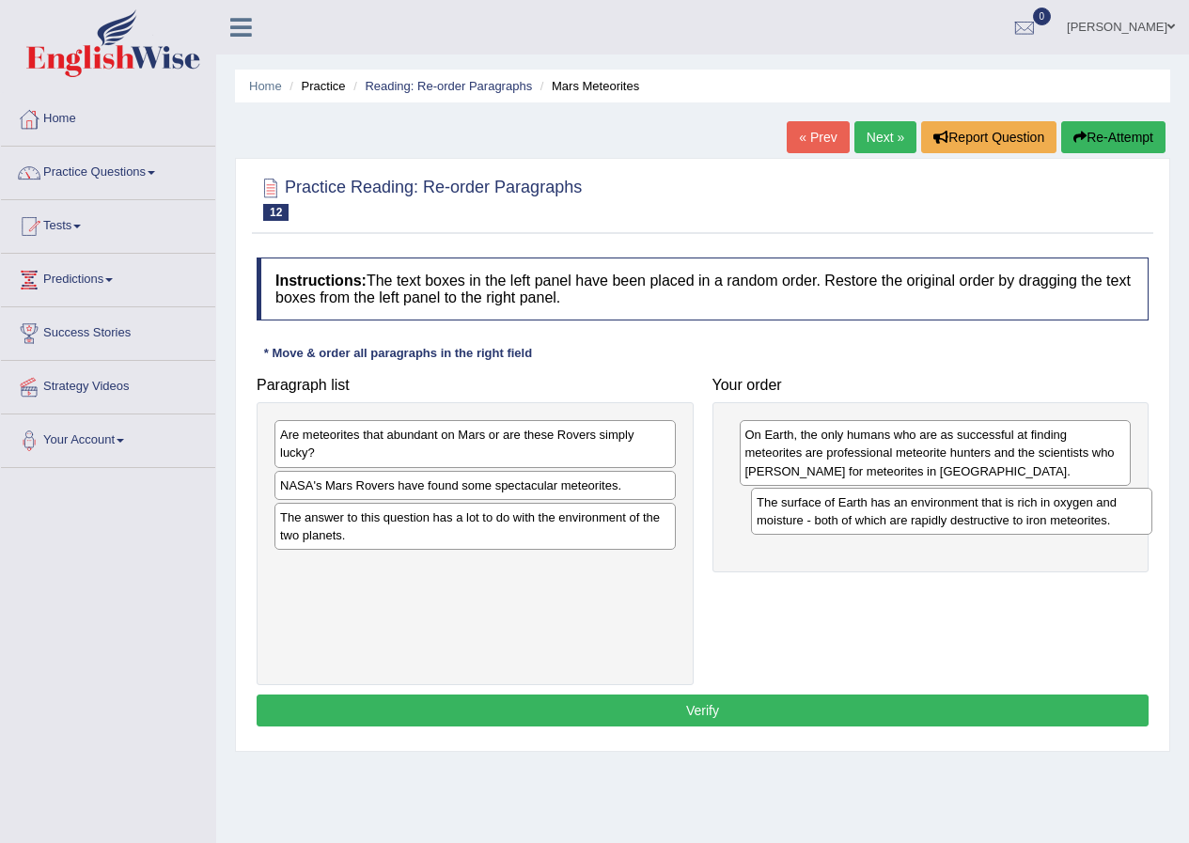
drag, startPoint x: 382, startPoint y: 574, endPoint x: 837, endPoint y: 513, distance: 458.9
click at [841, 508] on div "The surface of Earth has an environment that is rich in oxygen and moisture - b…" at bounding box center [951, 511] width 401 height 47
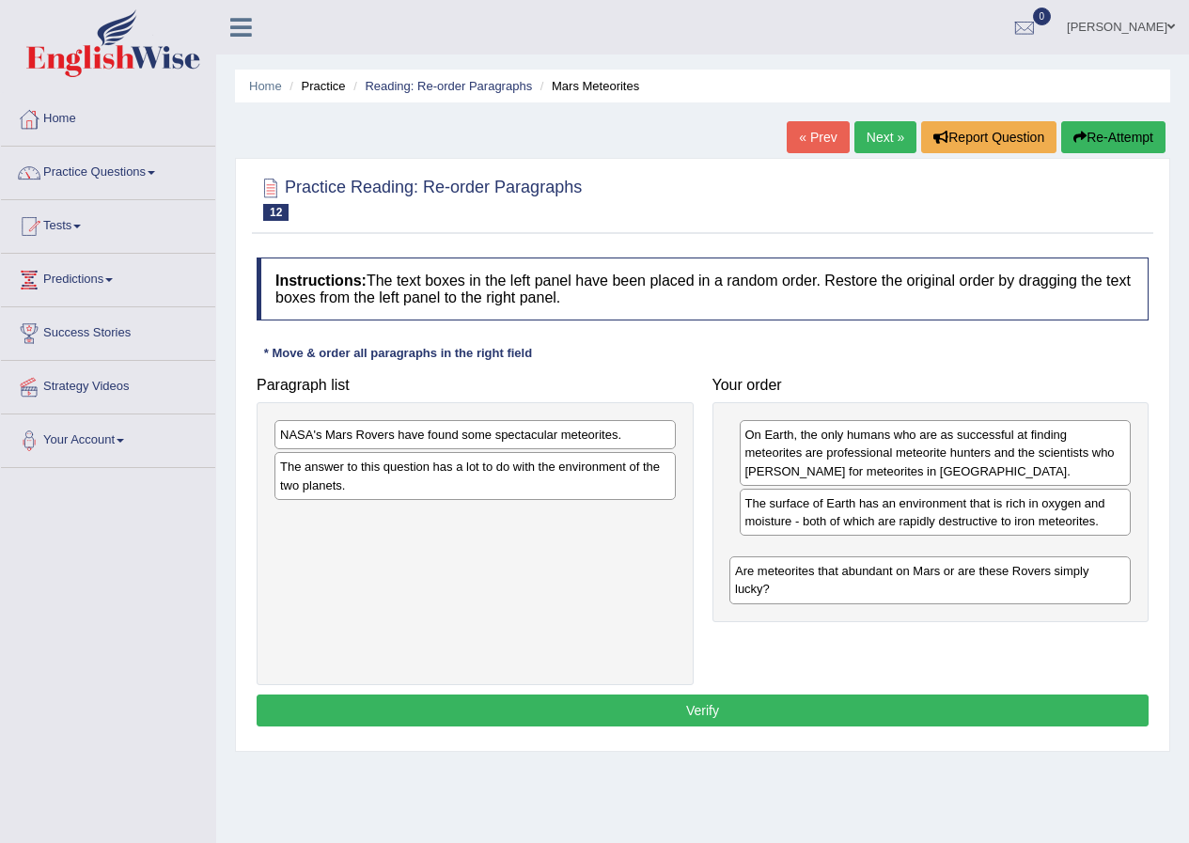
drag, startPoint x: 571, startPoint y: 442, endPoint x: 910, endPoint y: 567, distance: 360.6
click at [910, 567] on div "Are meteorites that abundant on Mars or are these Rovers simply lucky?" at bounding box center [929, 579] width 401 height 47
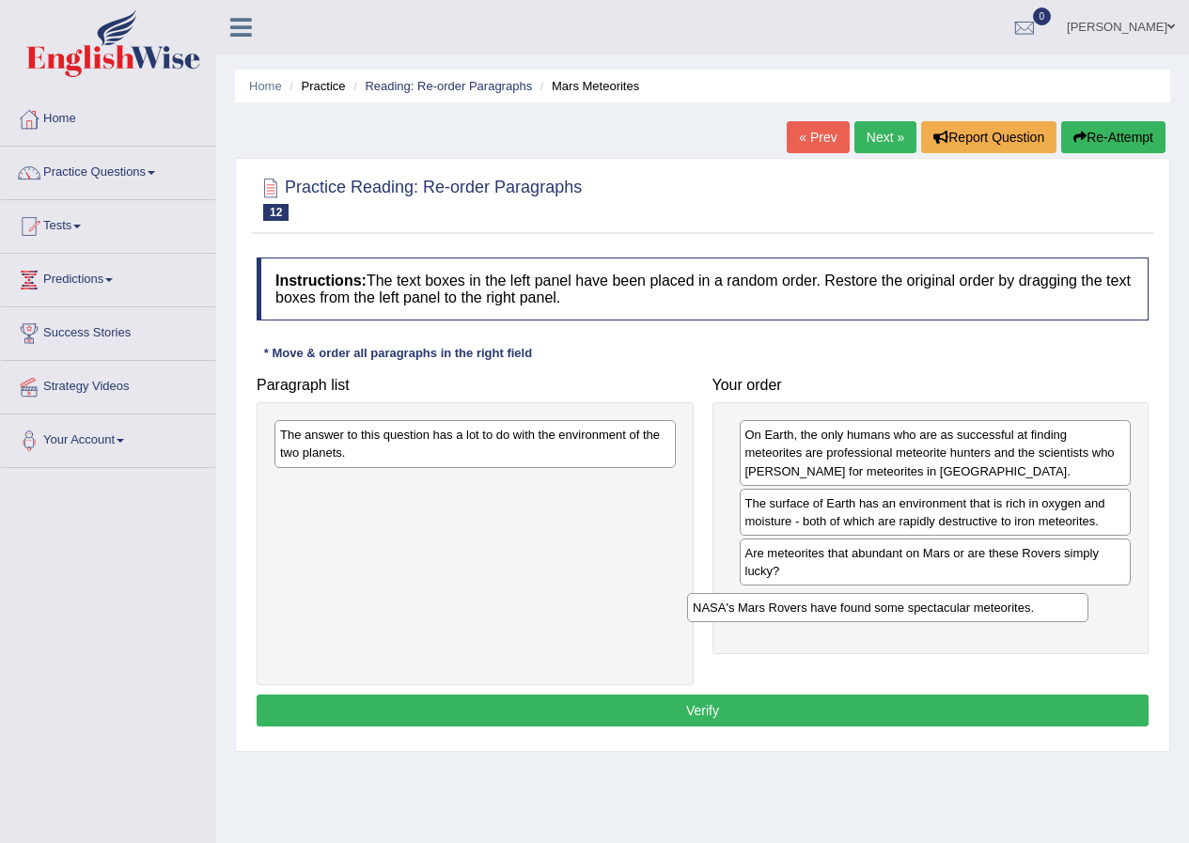
drag, startPoint x: 537, startPoint y: 442, endPoint x: 956, endPoint y: 612, distance: 451.4
click at [954, 613] on div "NASA's Mars Rovers have found some spectacular meteorites." at bounding box center [887, 607] width 401 height 29
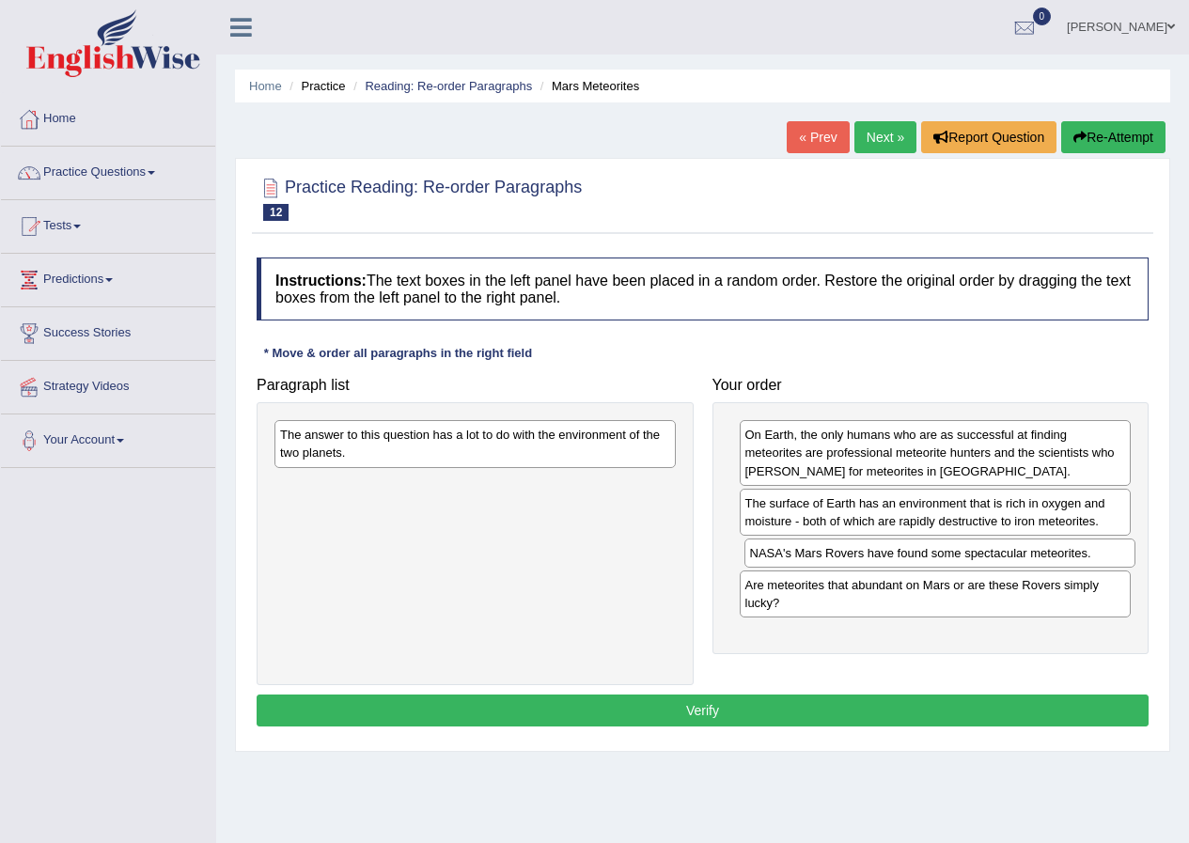
drag, startPoint x: 801, startPoint y: 605, endPoint x: 806, endPoint y: 555, distance: 50.0
click at [806, 555] on div "NASA's Mars Rovers have found some spectacular meteorites." at bounding box center [940, 552] width 392 height 29
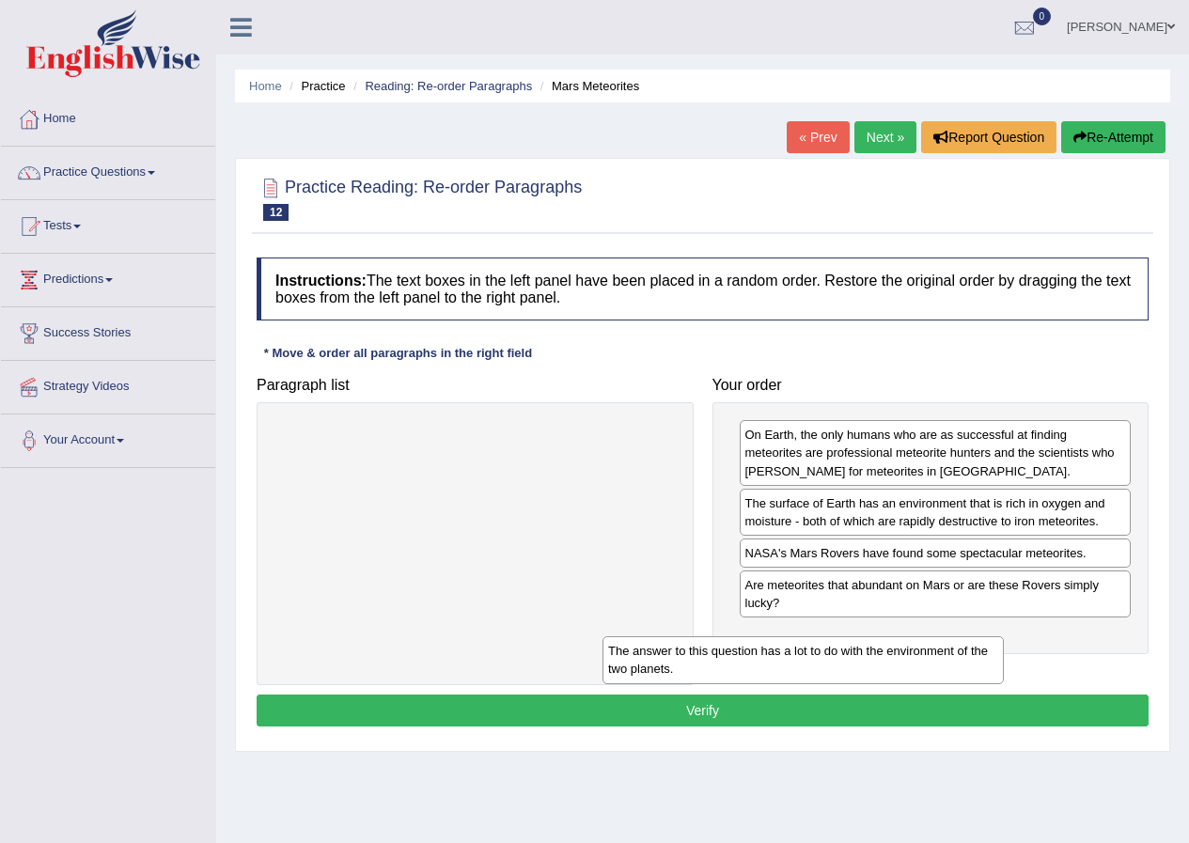
drag, startPoint x: 549, startPoint y: 438, endPoint x: 995, endPoint y: 630, distance: 485.7
click at [995, 636] on div "The answer to this question has a lot to do with the environment of the two pla…" at bounding box center [802, 659] width 401 height 47
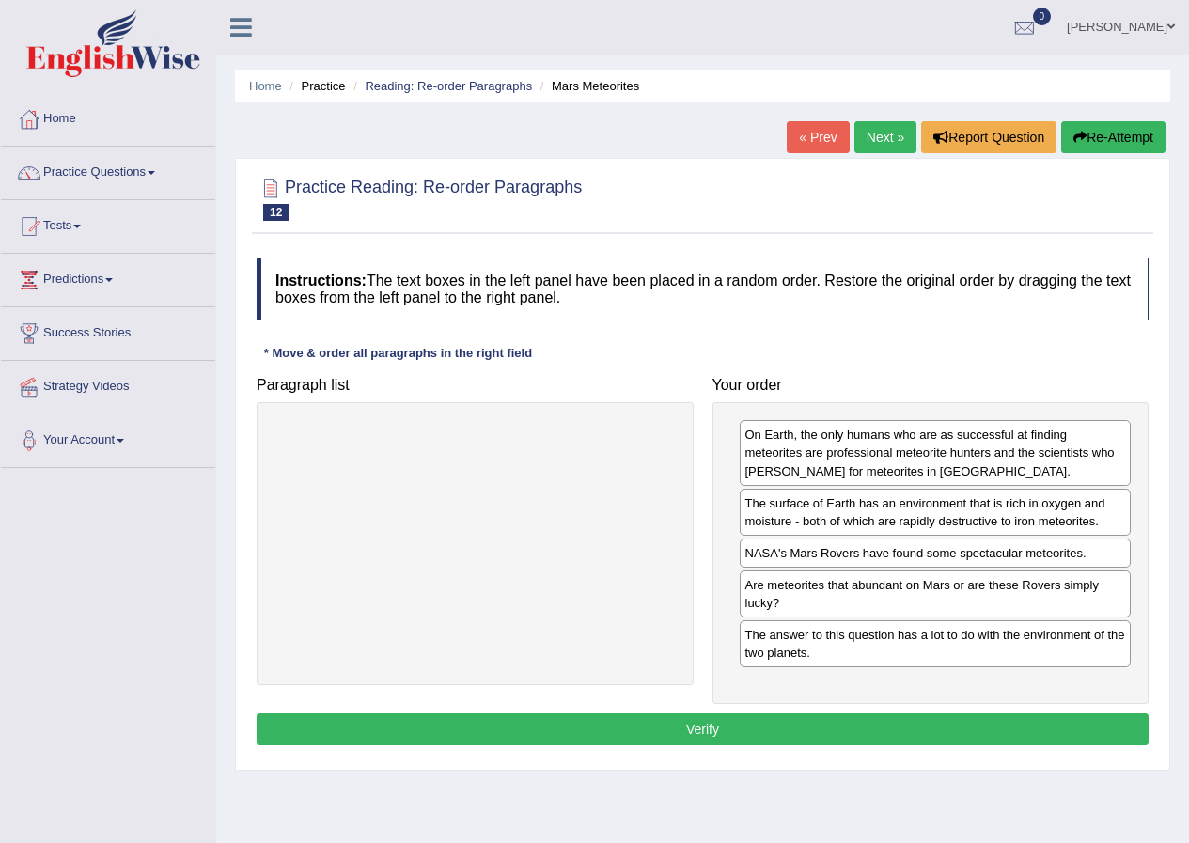
click at [770, 732] on button "Verify" at bounding box center [703, 729] width 892 height 32
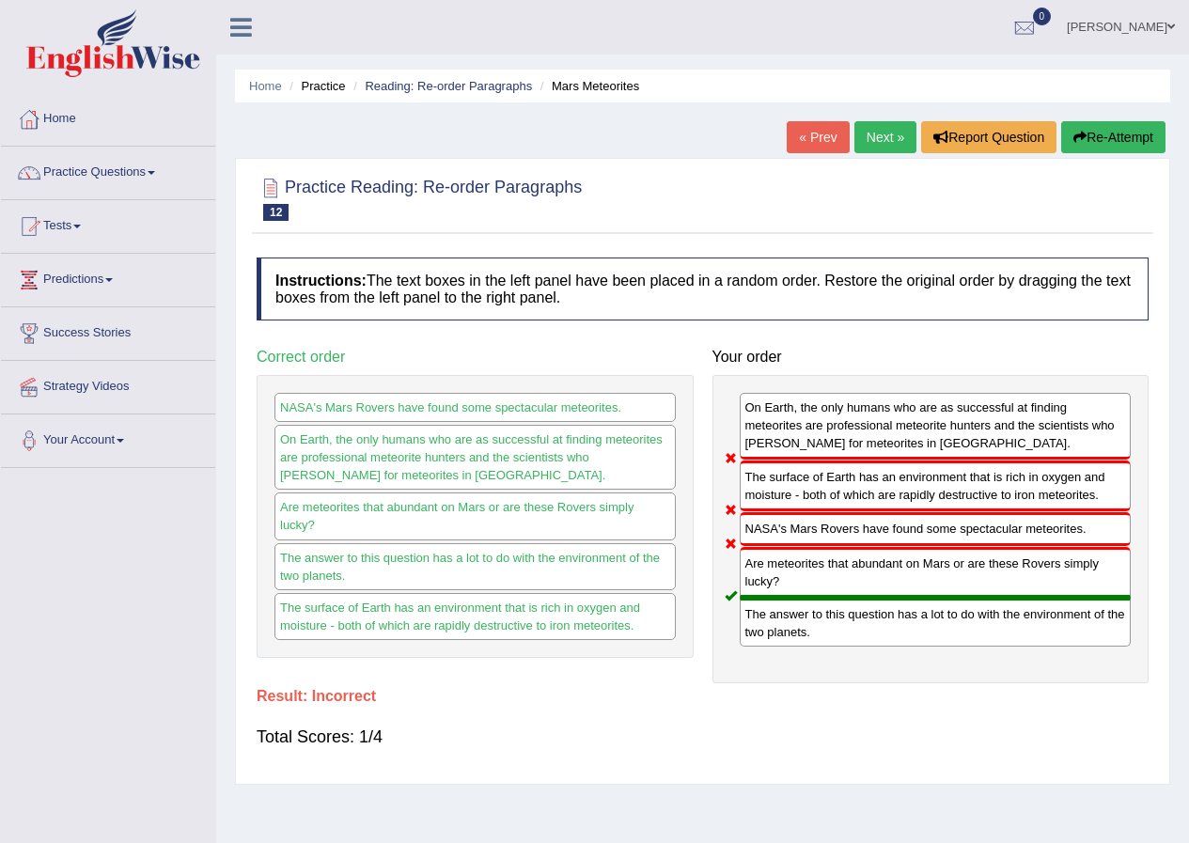
click at [886, 121] on link "Next »" at bounding box center [885, 137] width 62 height 32
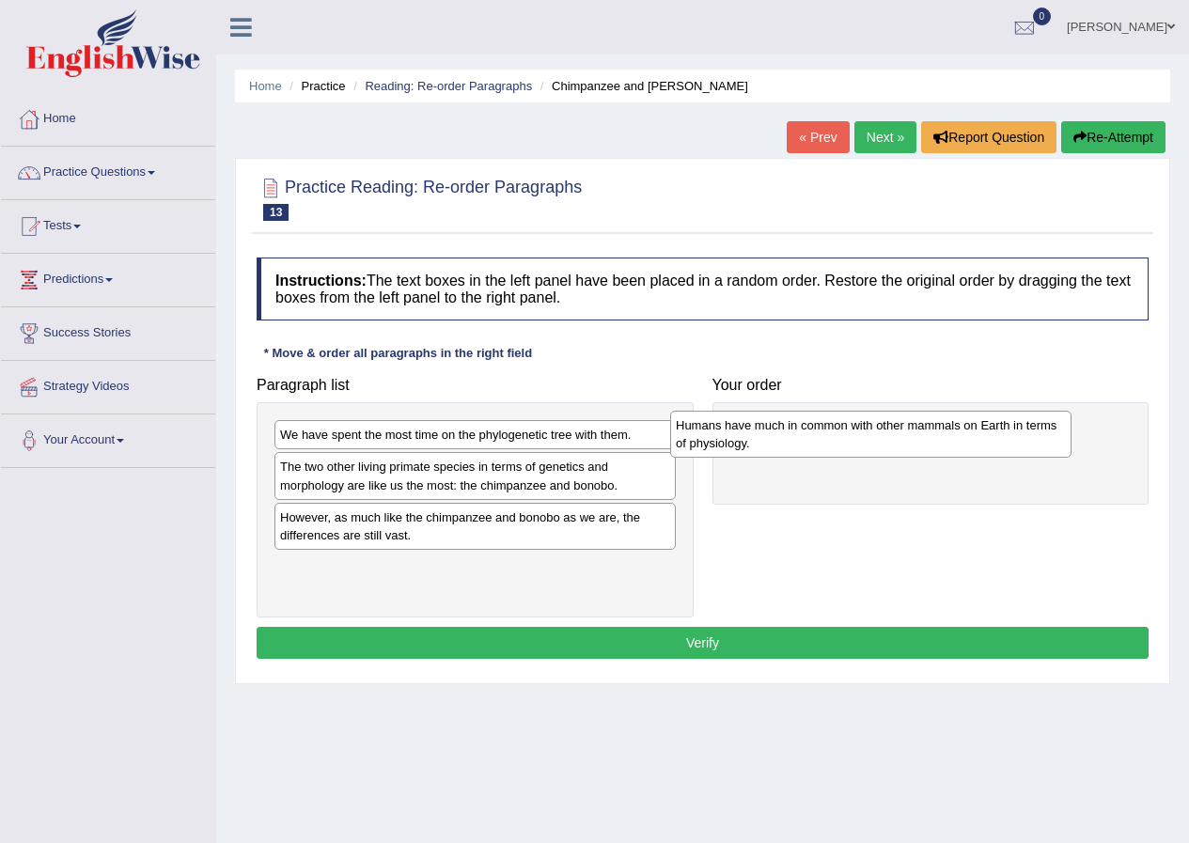
drag, startPoint x: 464, startPoint y: 525, endPoint x: 927, endPoint y: 424, distance: 474.2
click at [927, 424] on div "Humans have much in common with other mammals on Earth in terms of physiology." at bounding box center [870, 434] width 401 height 47
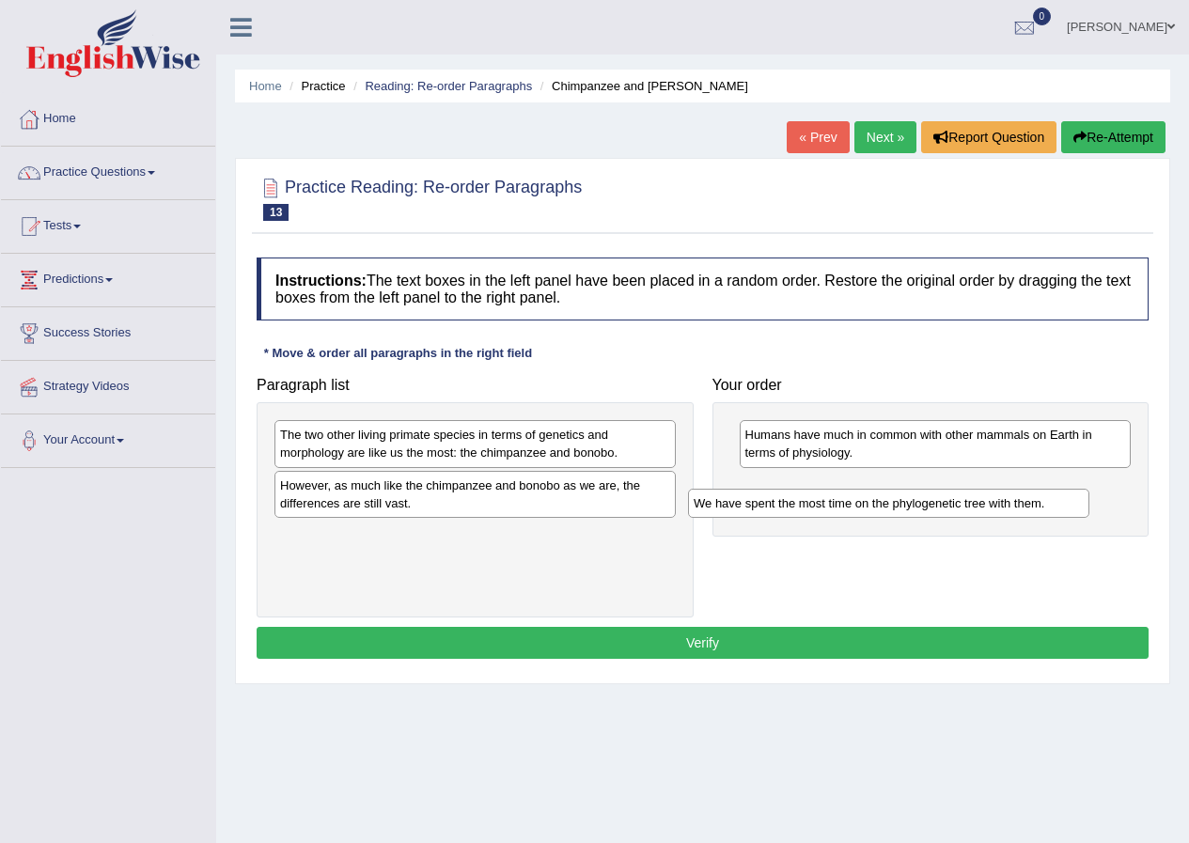
drag, startPoint x: 661, startPoint y: 441, endPoint x: 970, endPoint y: 496, distance: 314.1
click at [970, 496] on div "We have spent the most time on the phylogenetic tree with them." at bounding box center [888, 503] width 401 height 29
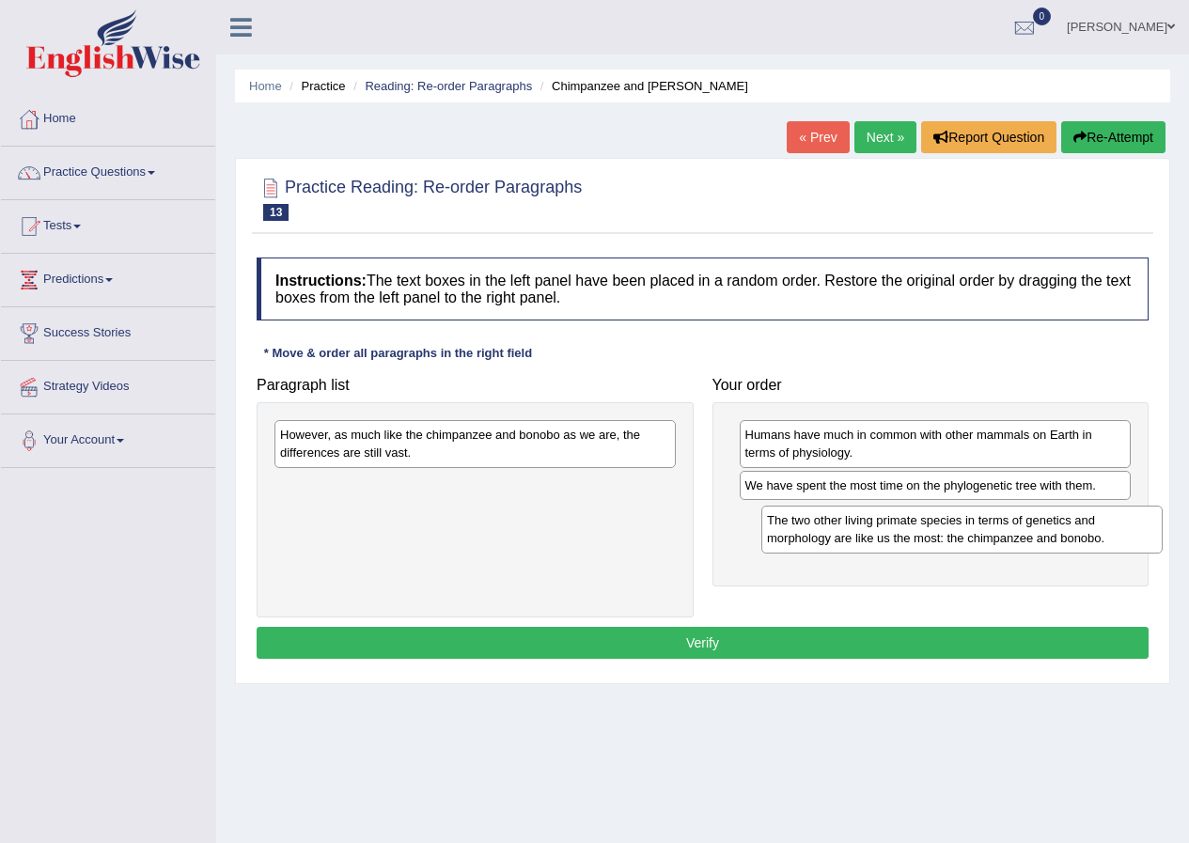
drag, startPoint x: 556, startPoint y: 449, endPoint x: 1007, endPoint y: 534, distance: 458.9
click at [1042, 530] on div "The two other living primate species in terms of genetics and morphology are li…" at bounding box center [961, 529] width 401 height 47
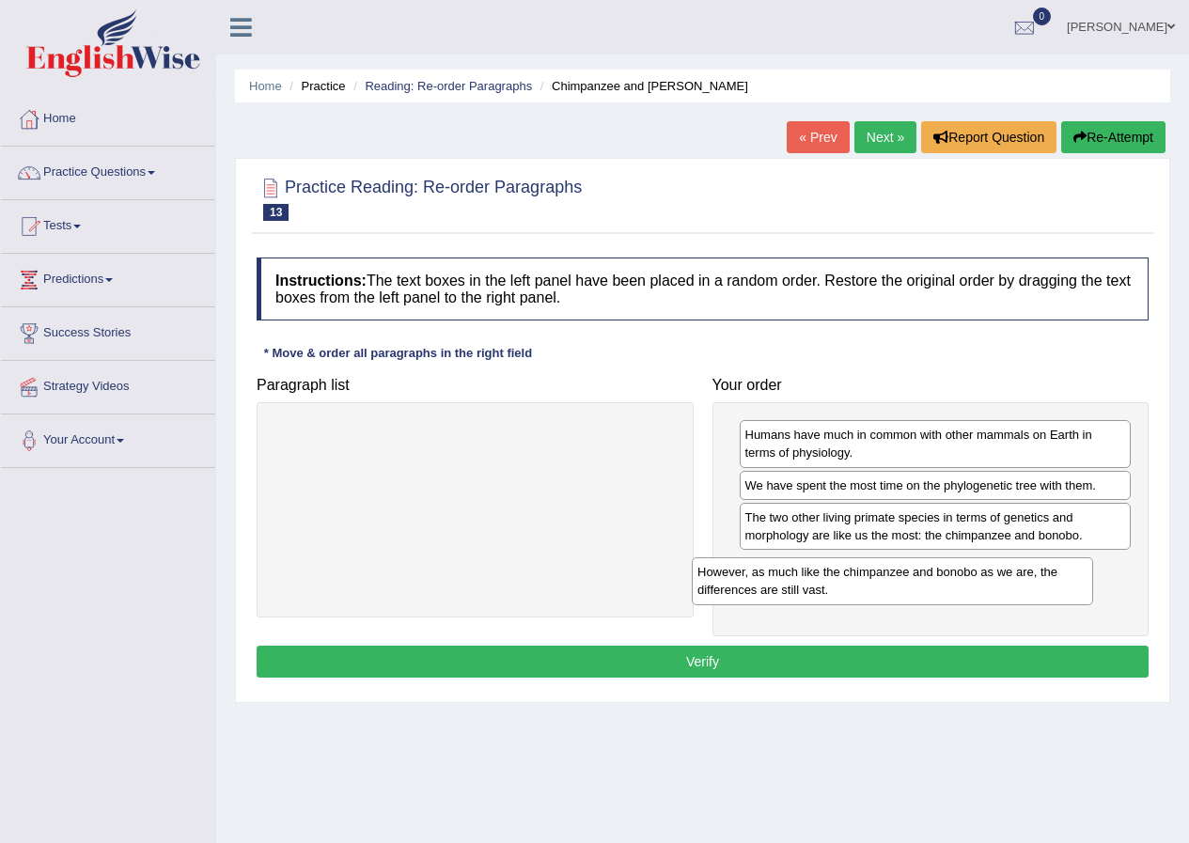
drag, startPoint x: 493, startPoint y: 455, endPoint x: 925, endPoint y: 576, distance: 448.0
click at [925, 576] on div "However, as much like the chimpanzee and bonobo as we are, the differences are …" at bounding box center [892, 580] width 401 height 47
click at [777, 663] on button "Verify" at bounding box center [703, 662] width 892 height 32
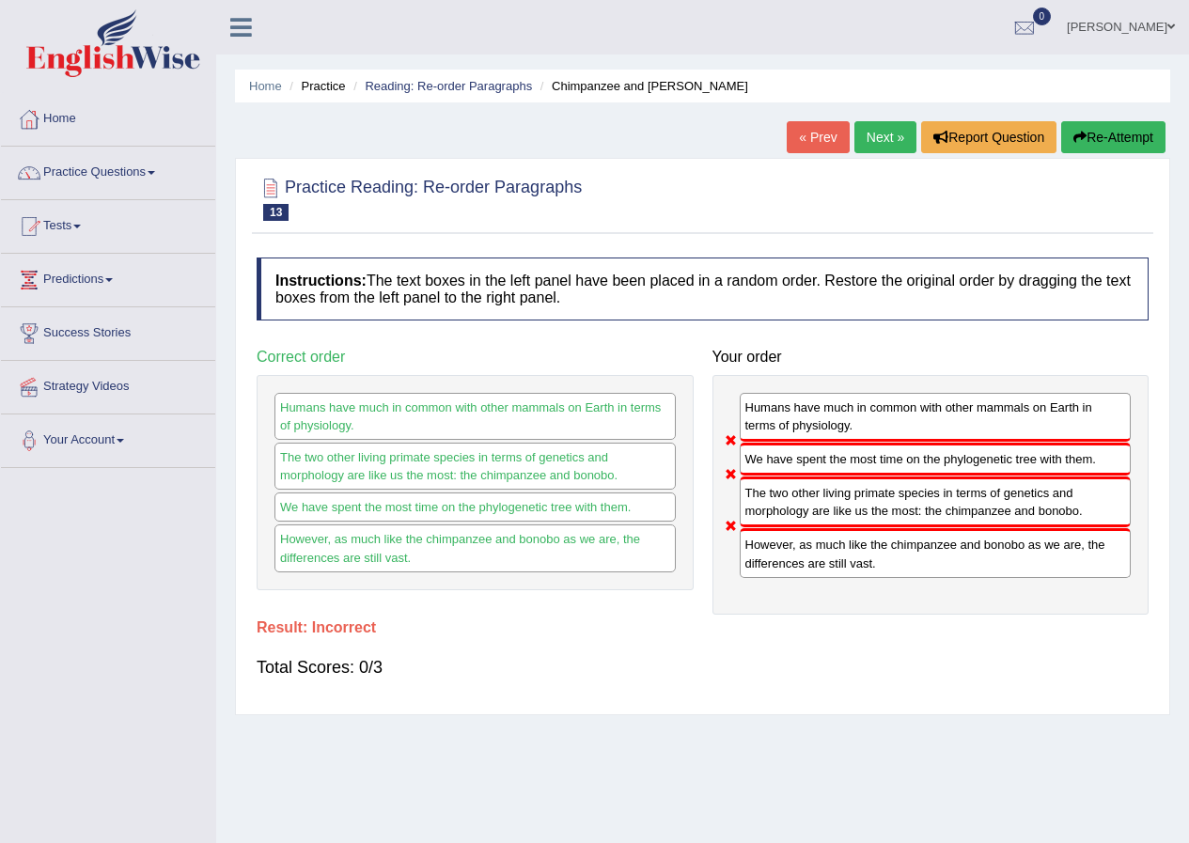
click at [1109, 140] on button "Re-Attempt" at bounding box center [1113, 137] width 104 height 32
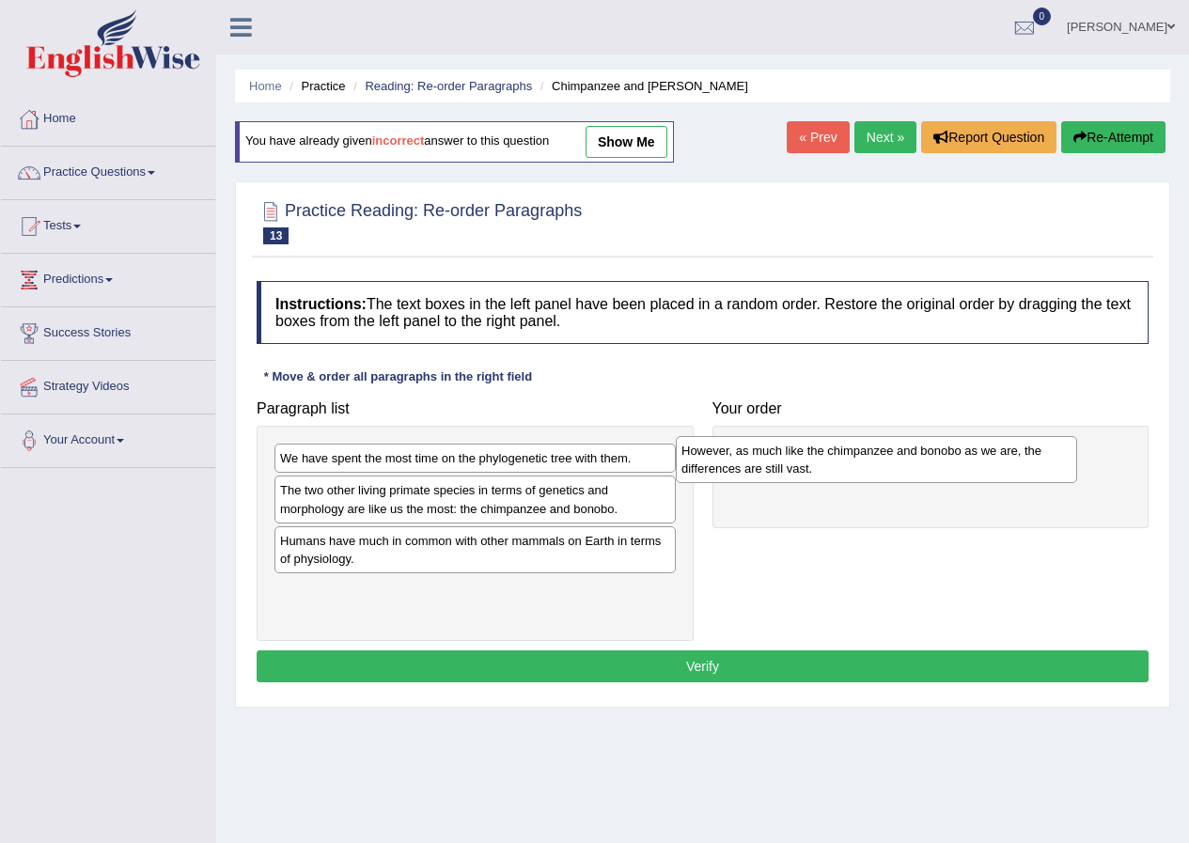
drag, startPoint x: 377, startPoint y: 591, endPoint x: 755, endPoint y: 464, distance: 399.3
click at [739, 459] on div "However, as much like the chimpanzee and bonobo as we are, the differences are …" at bounding box center [876, 459] width 401 height 47
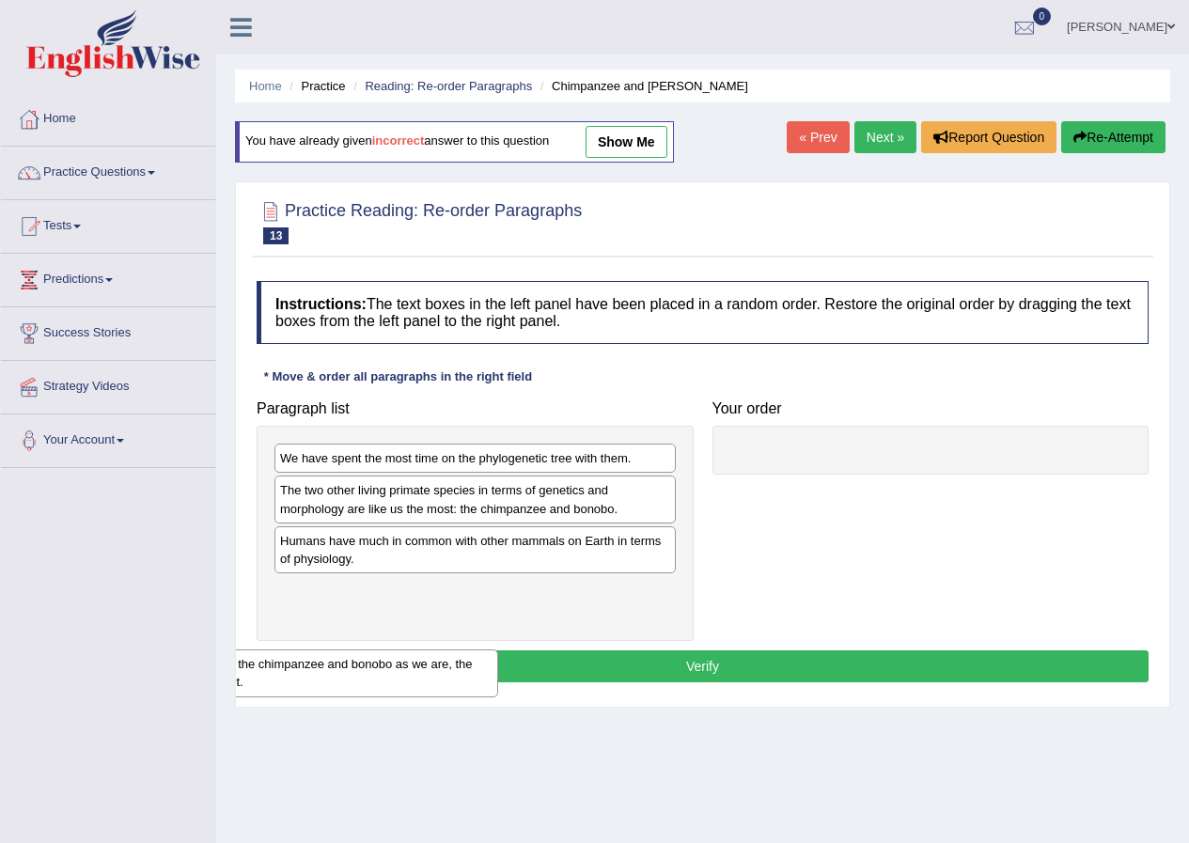
drag, startPoint x: 865, startPoint y: 468, endPoint x: 304, endPoint y: 630, distance: 583.8
click at [232, 671] on div "Home Practice Reading: Re-order Paragraphs Chimpanzee and [PERSON_NAME] You hav…" at bounding box center [702, 470] width 972 height 940
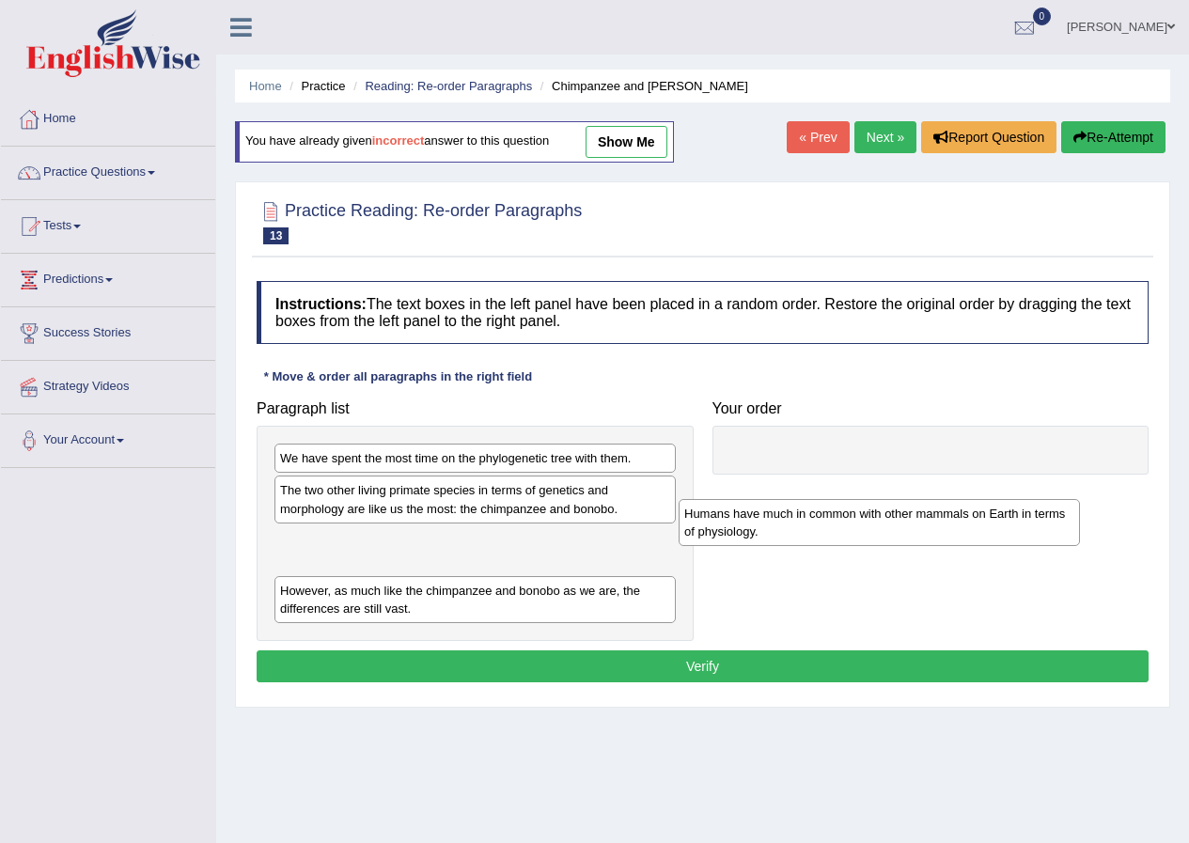
drag, startPoint x: 513, startPoint y: 558, endPoint x: 818, endPoint y: 456, distance: 322.1
click at [763, 499] on div "Humans have much in common with other mammals on Earth in terms of physiology." at bounding box center [878, 522] width 401 height 47
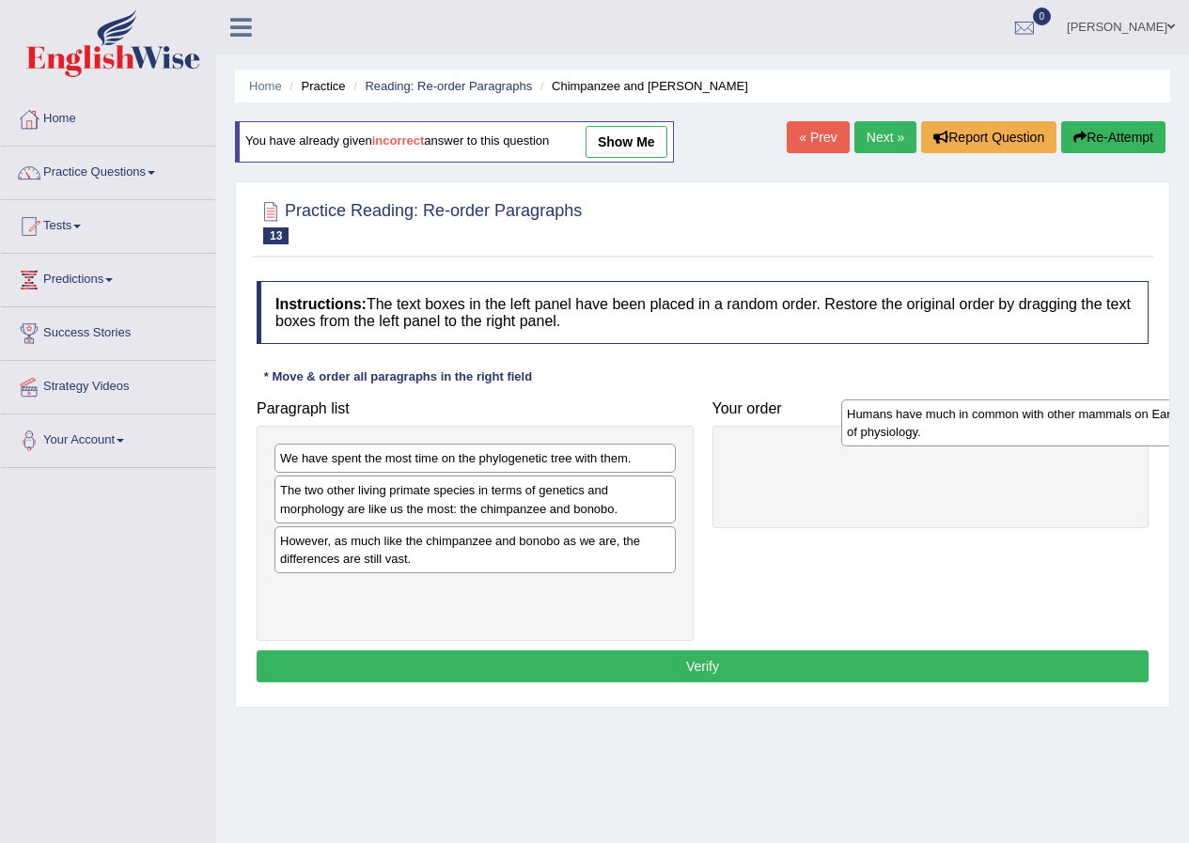
drag, startPoint x: 478, startPoint y: 548, endPoint x: 1045, endPoint y: 421, distance: 580.6
click at [1045, 421] on div "Humans have much in common with other mammals on Earth in terms of physiology." at bounding box center [1041, 422] width 401 height 47
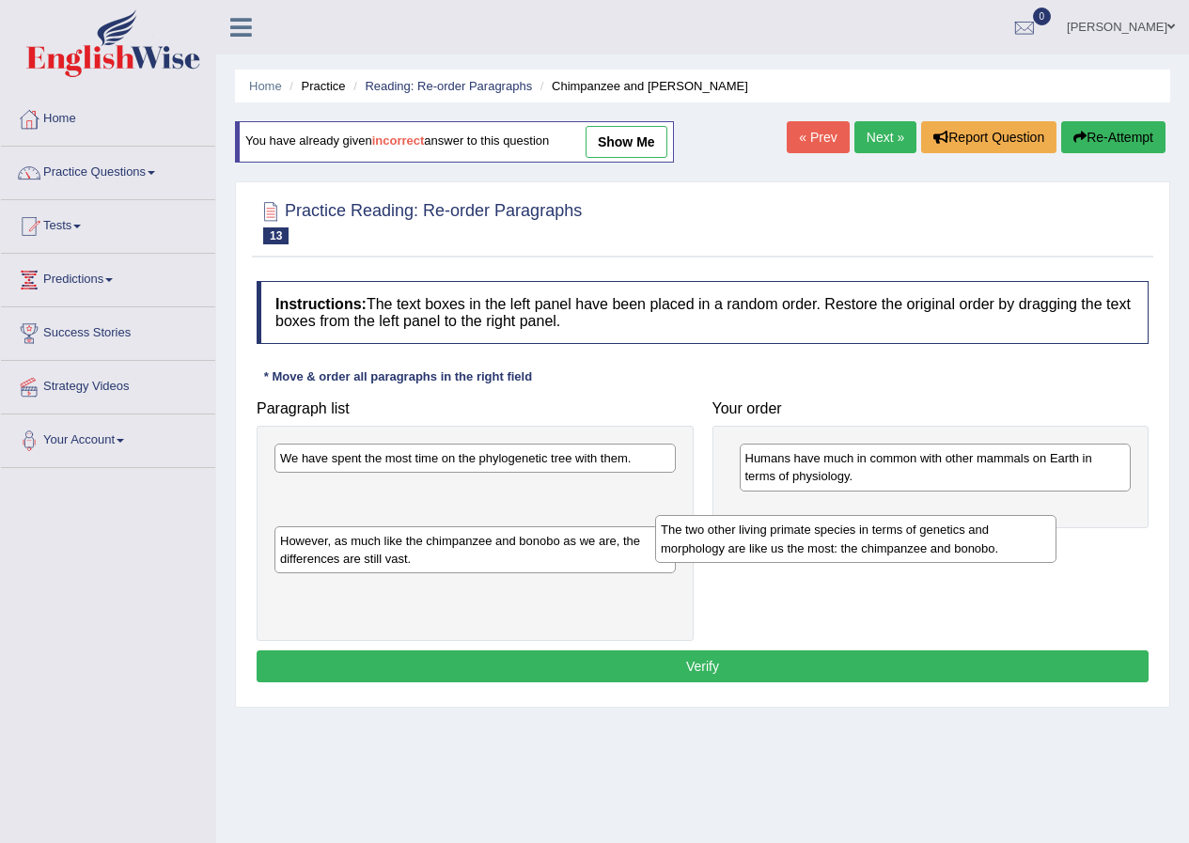
drag, startPoint x: 377, startPoint y: 502, endPoint x: 774, endPoint y: 526, distance: 398.2
click at [776, 530] on div "The two other living primate species in terms of genetics and morphology are li…" at bounding box center [855, 538] width 401 height 47
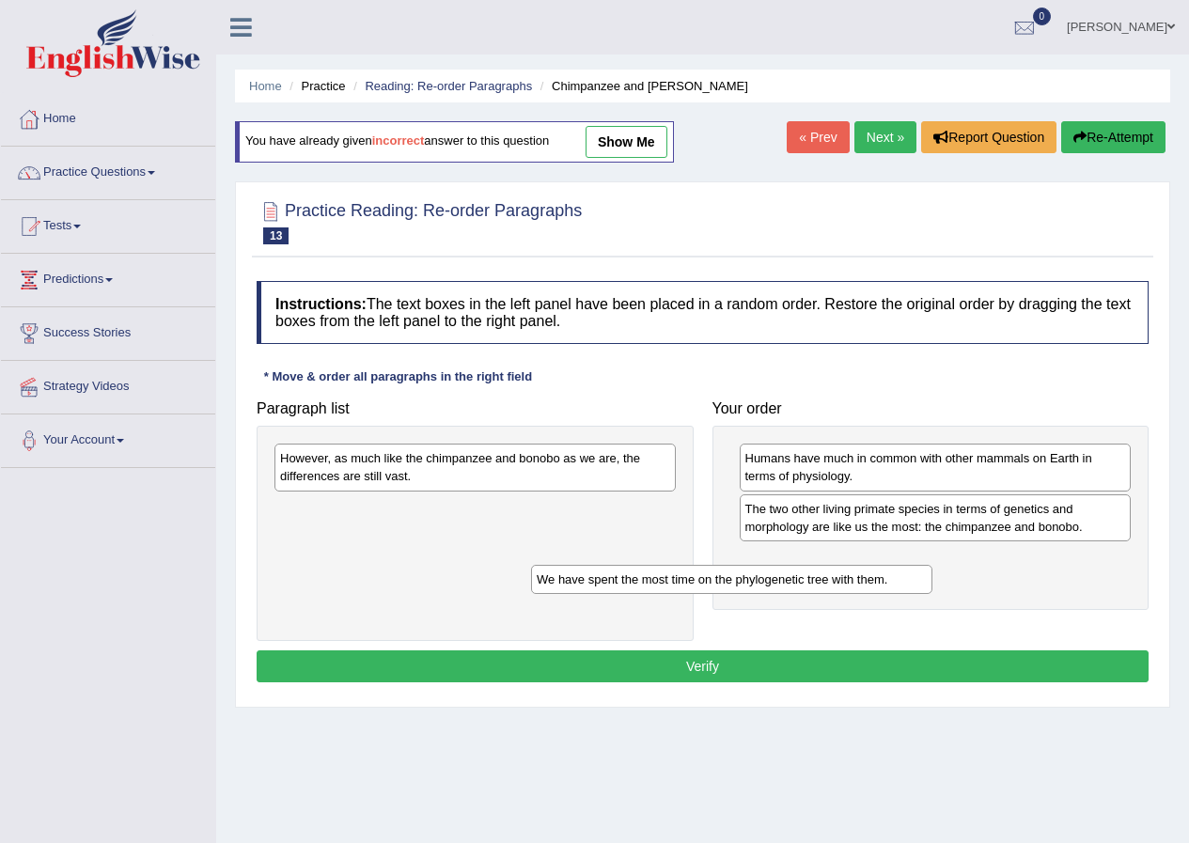
drag, startPoint x: 576, startPoint y: 457, endPoint x: 847, endPoint y: 566, distance: 291.7
click at [846, 568] on div "We have spent the most time on the phylogenetic tree with them." at bounding box center [731, 579] width 401 height 29
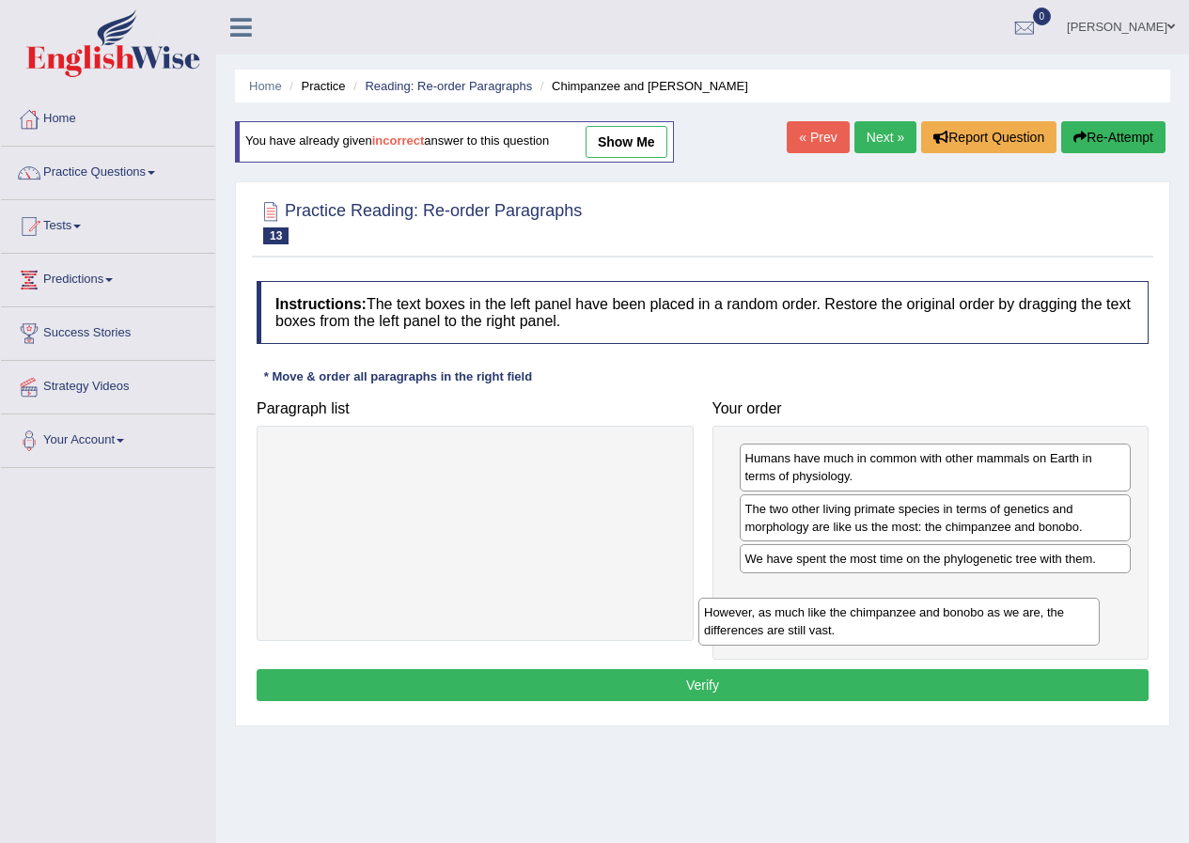
drag, startPoint x: 551, startPoint y: 474, endPoint x: 1032, endPoint y: 622, distance: 503.5
click at [994, 620] on div "However, as much like the chimpanzee and bonobo as we are, the differences are …" at bounding box center [898, 621] width 401 height 47
click at [685, 675] on button "Verify" at bounding box center [703, 685] width 892 height 32
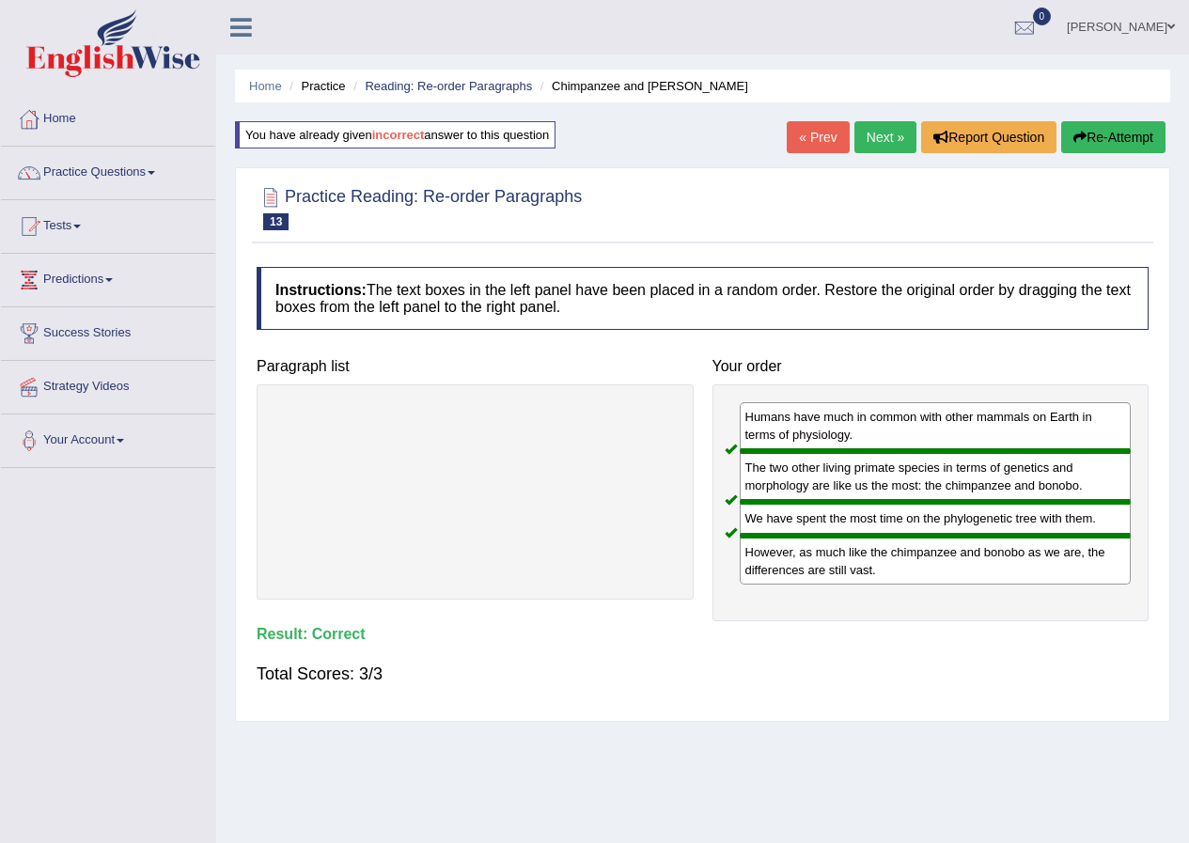
click at [880, 129] on link "Next »" at bounding box center [885, 137] width 62 height 32
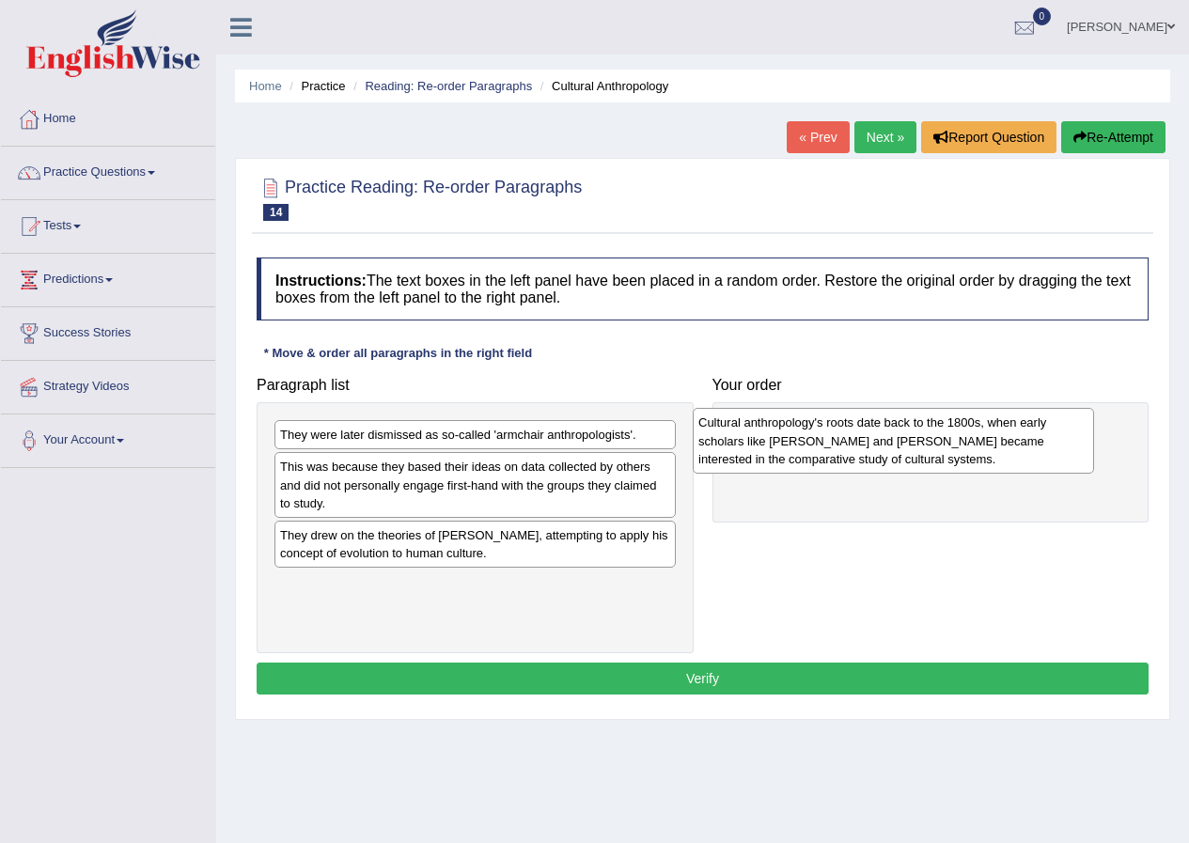
drag, startPoint x: 301, startPoint y: 488, endPoint x: 719, endPoint y: 443, distance: 420.5
click at [719, 443] on div "Cultural anthropology's roots date back to the 1800s, when early scholars like …" at bounding box center [892, 440] width 401 height 65
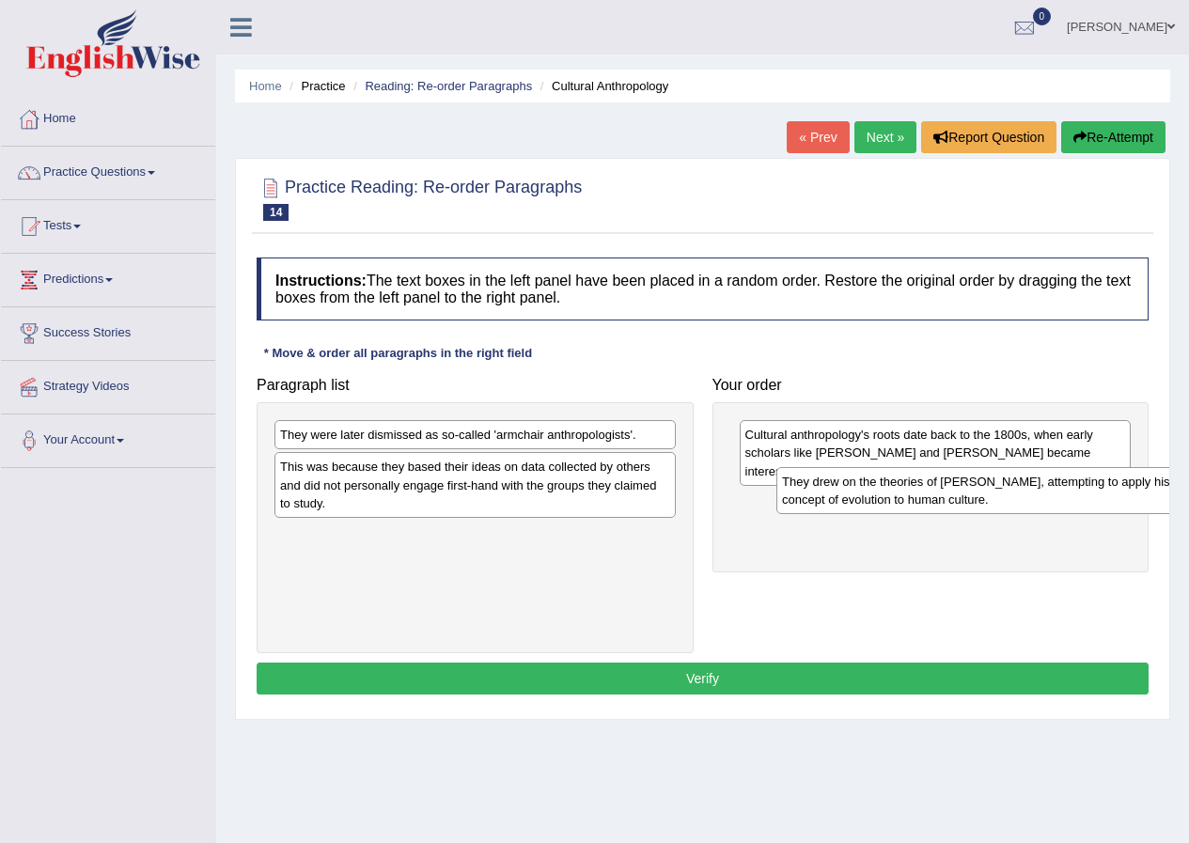
drag, startPoint x: 350, startPoint y: 552, endPoint x: 843, endPoint y: 498, distance: 496.2
click at [843, 498] on div "They drew on the theories of [PERSON_NAME], attempting to apply his concept of …" at bounding box center [976, 490] width 401 height 47
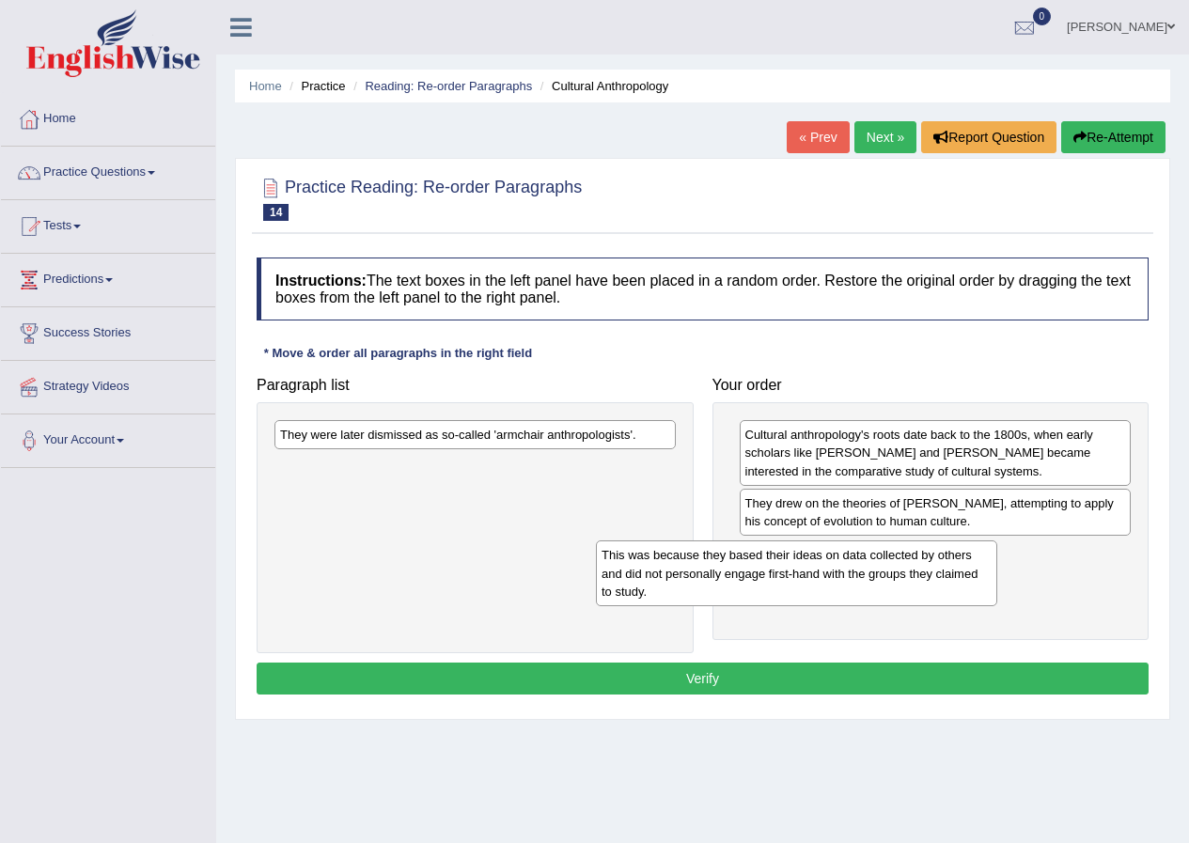
drag, startPoint x: 594, startPoint y: 517, endPoint x: 913, endPoint y: 569, distance: 323.8
click at [899, 575] on div "This was because they based their ideas on data collected by others and did not…" at bounding box center [796, 572] width 401 height 65
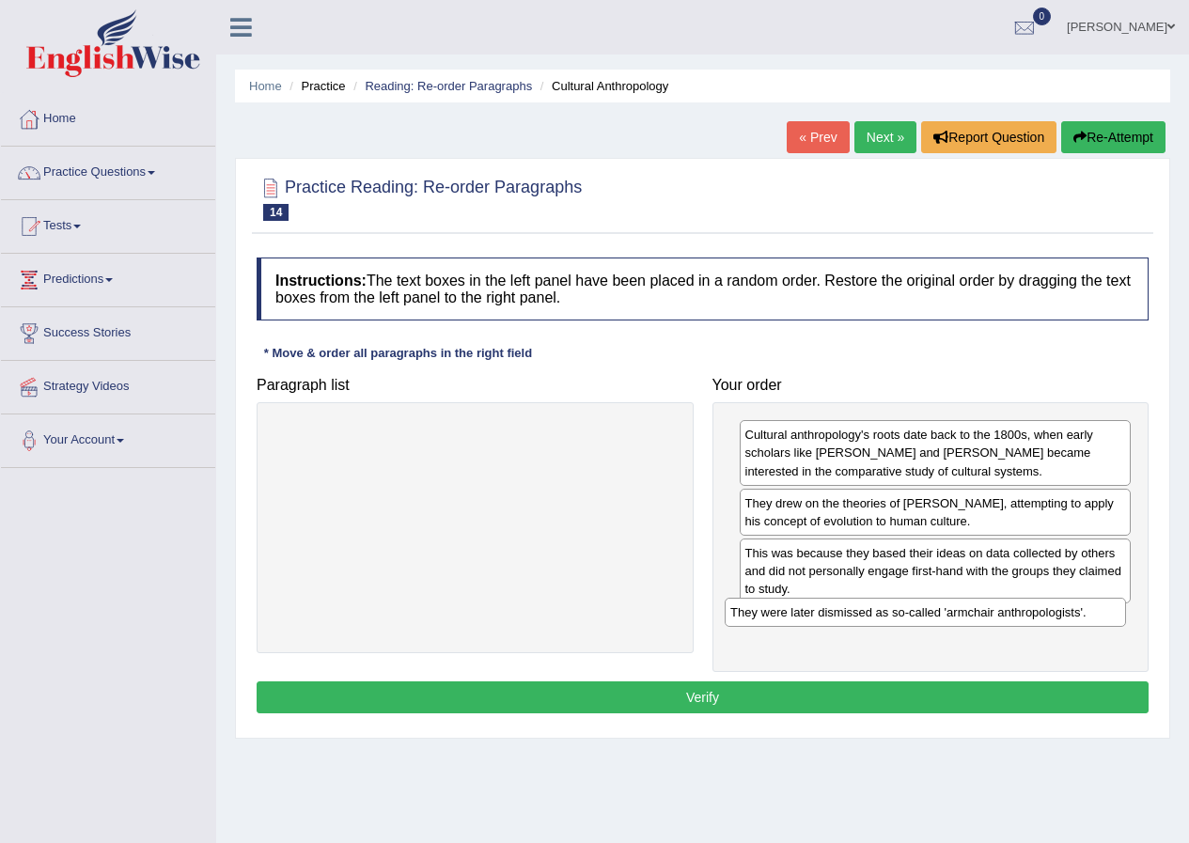
drag, startPoint x: 690, startPoint y: 503, endPoint x: 1115, endPoint y: 614, distance: 439.8
click at [1109, 614] on div "They were later dismissed as so-called 'armchair anthropologists'." at bounding box center [924, 612] width 401 height 29
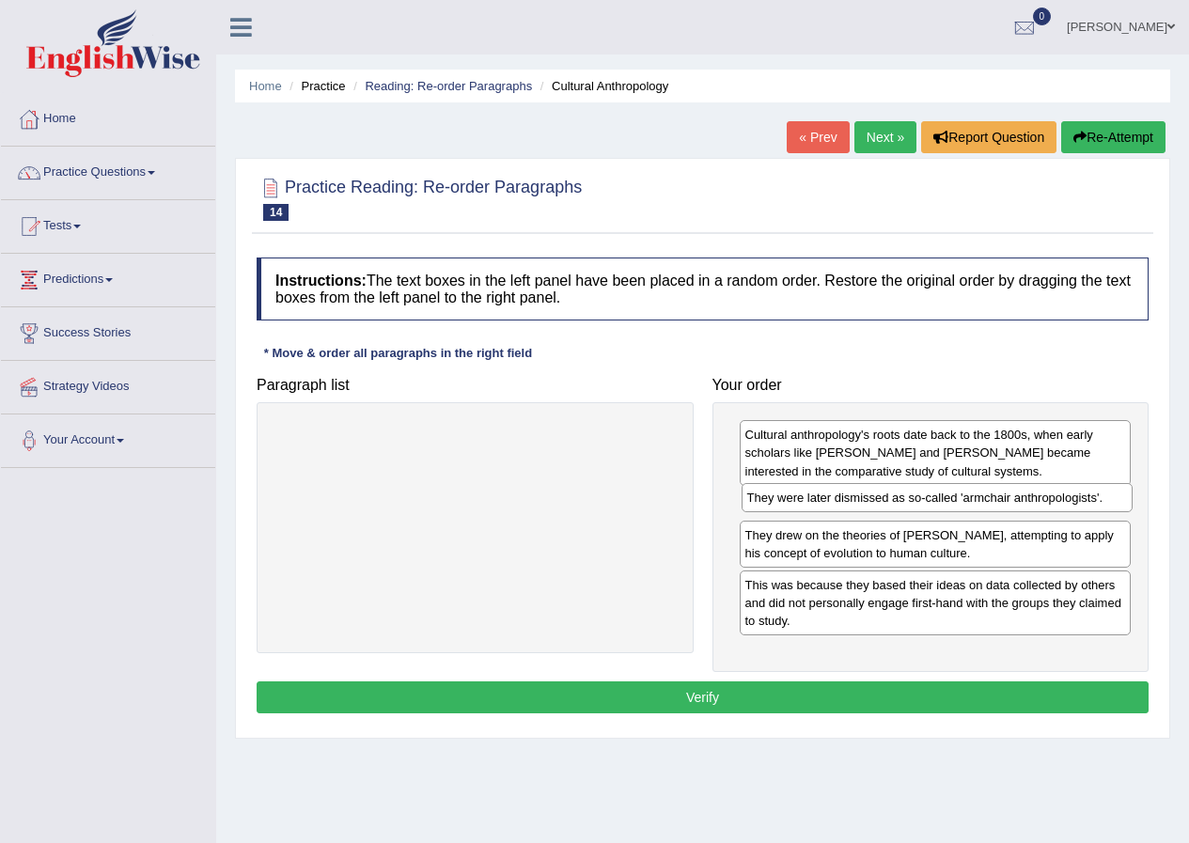
drag, startPoint x: 895, startPoint y: 630, endPoint x: 896, endPoint y: 507, distance: 123.1
click at [896, 507] on div "They were later dismissed as so-called 'armchair anthropologists'." at bounding box center [937, 497] width 392 height 29
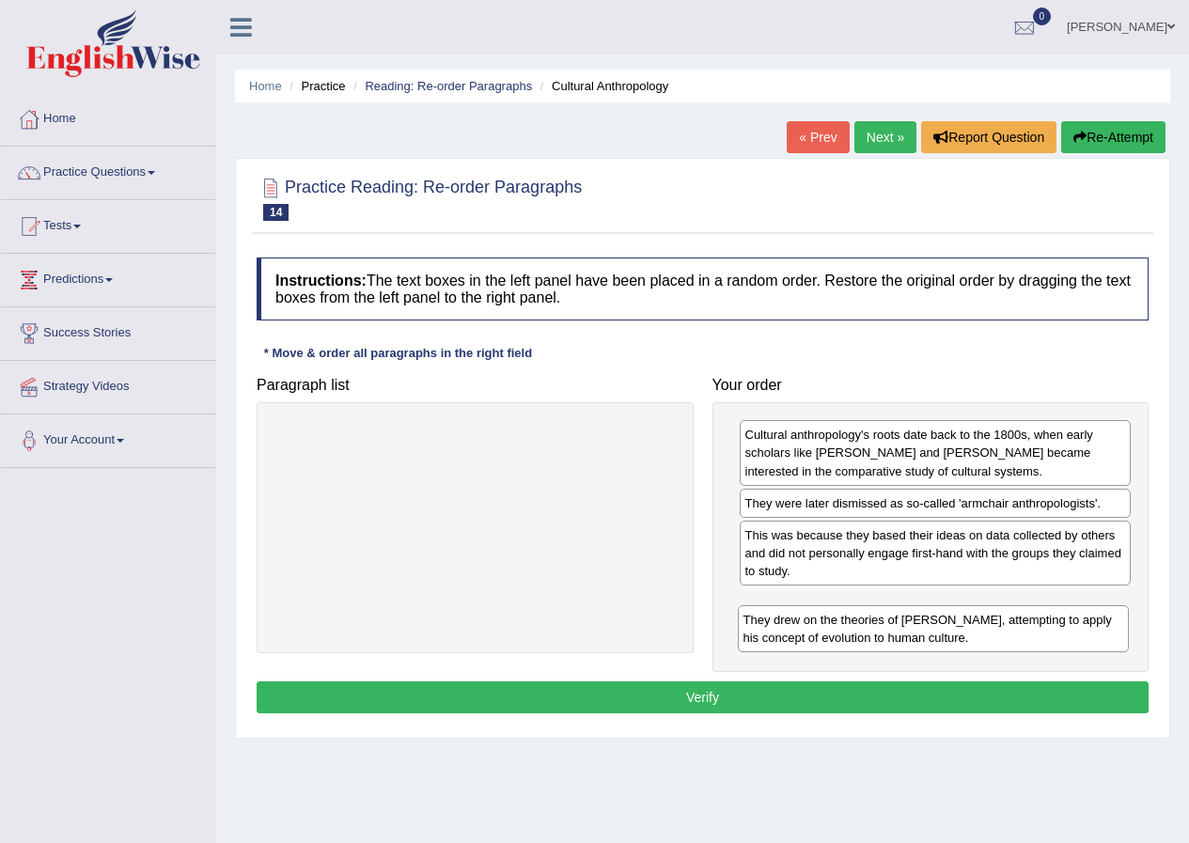
drag, startPoint x: 879, startPoint y: 552, endPoint x: 886, endPoint y: 630, distance: 77.3
click at [885, 635] on div "They drew on the theories of [PERSON_NAME], attempting to apply his concept of …" at bounding box center [934, 628] width 392 height 47
click at [803, 700] on button "Verify" at bounding box center [703, 697] width 892 height 32
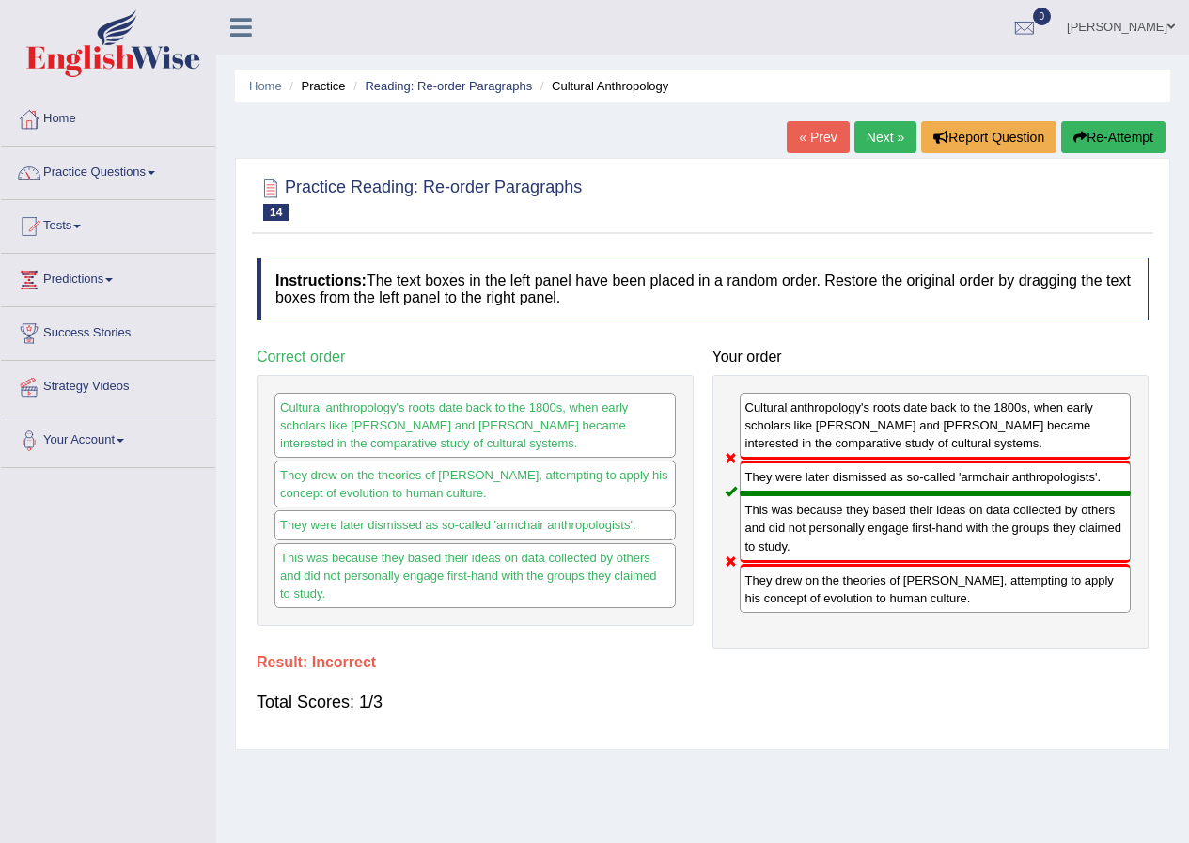
drag, startPoint x: 783, startPoint y: 590, endPoint x: 769, endPoint y: 462, distance: 128.6
click at [769, 479] on div "Cultural anthropology's roots date back to the 1800s, when early scholars like …" at bounding box center [930, 512] width 437 height 274
drag, startPoint x: 894, startPoint y: 148, endPoint x: 862, endPoint y: 175, distance: 41.4
click at [893, 148] on link "Next »" at bounding box center [885, 137] width 62 height 32
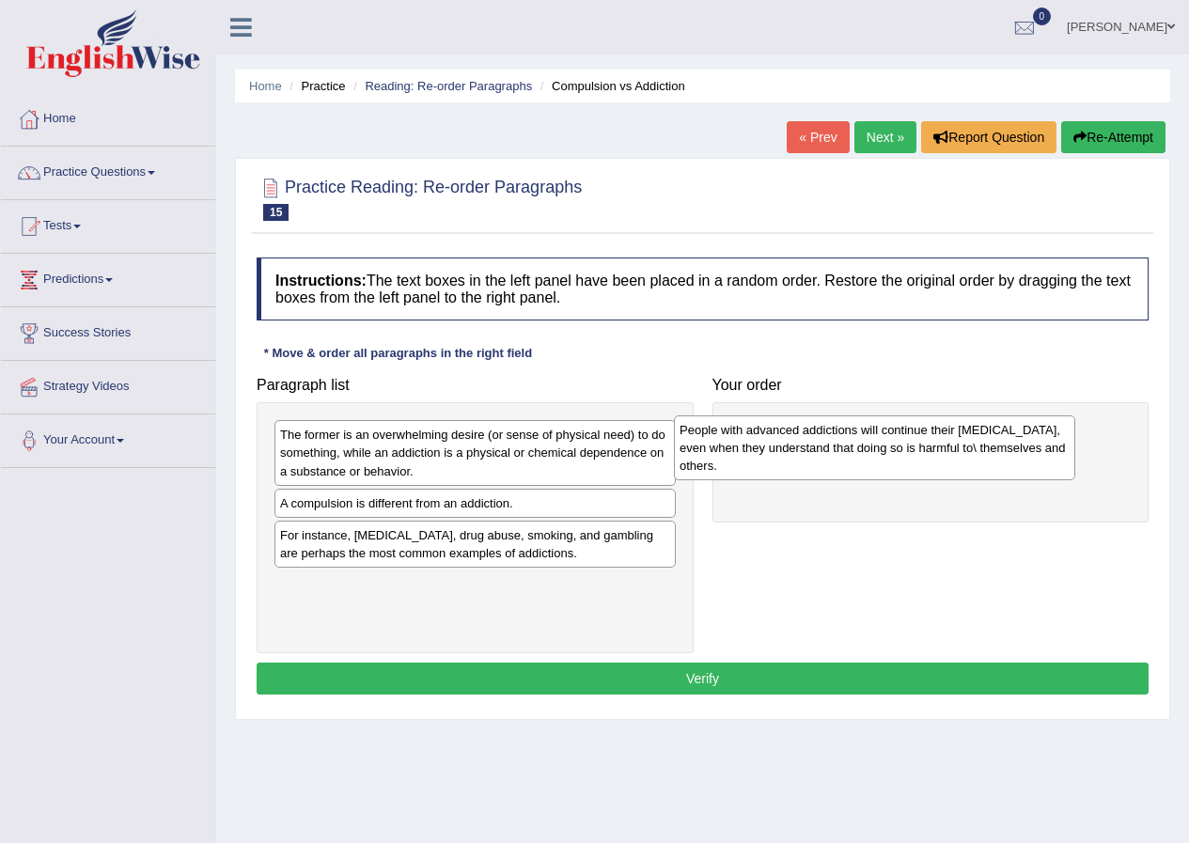
drag, startPoint x: 359, startPoint y: 518, endPoint x: 802, endPoint y: 431, distance: 451.8
click at [802, 431] on div "People with advanced addictions will continue their addictive behavior, even wh…" at bounding box center [874, 447] width 401 height 65
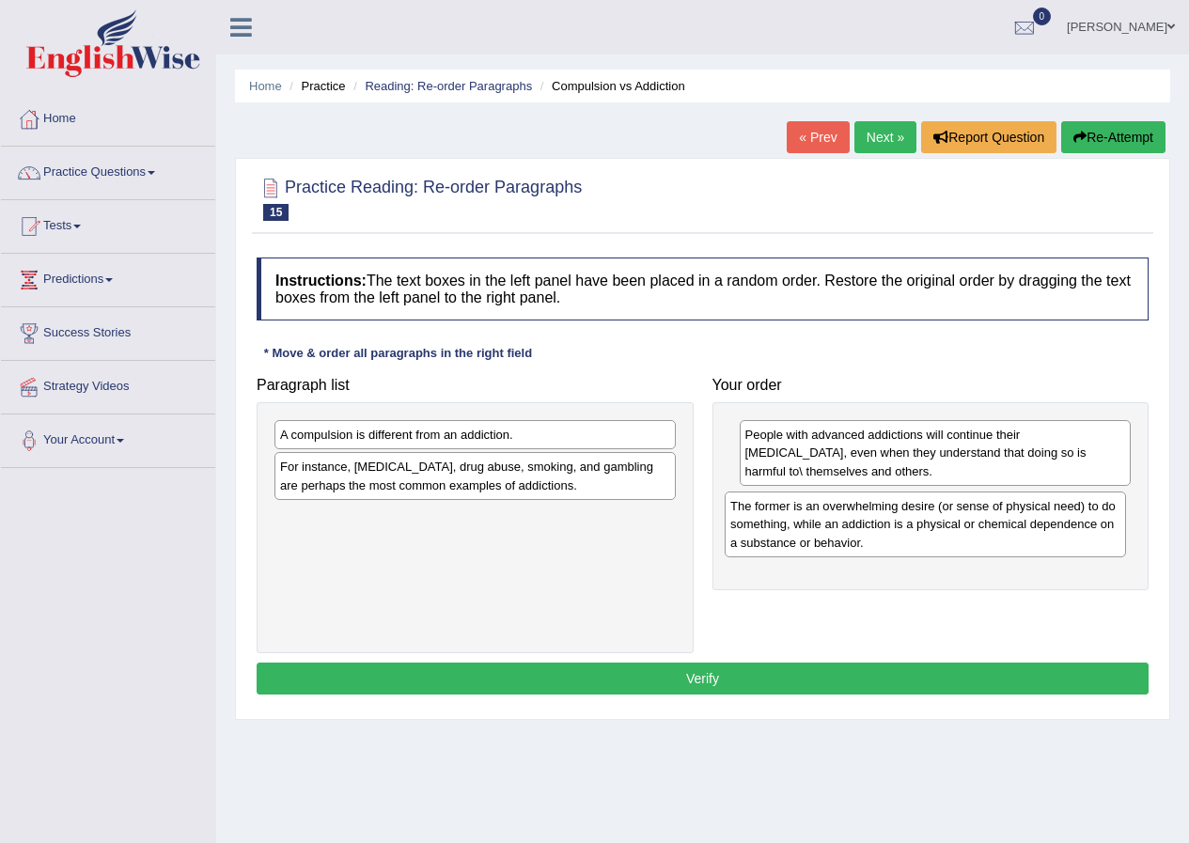
drag, startPoint x: 406, startPoint y: 457, endPoint x: 856, endPoint y: 528, distance: 455.7
click at [856, 528] on div "The former is an overwhelming desire (or sense of physical need) to do somethin…" at bounding box center [924, 523] width 401 height 65
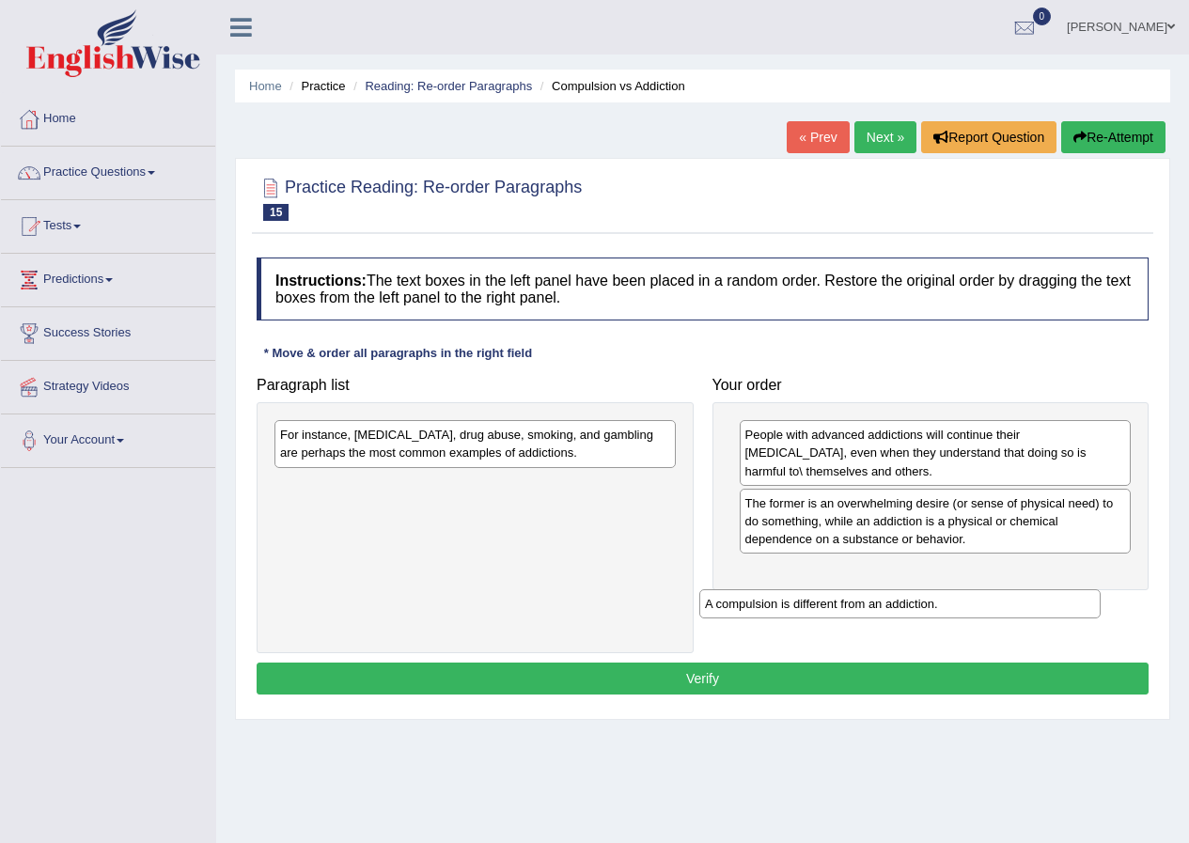
drag, startPoint x: 521, startPoint y: 435, endPoint x: 836, endPoint y: 563, distance: 339.7
click at [988, 589] on div "A compulsion is different from an addiction." at bounding box center [899, 603] width 401 height 29
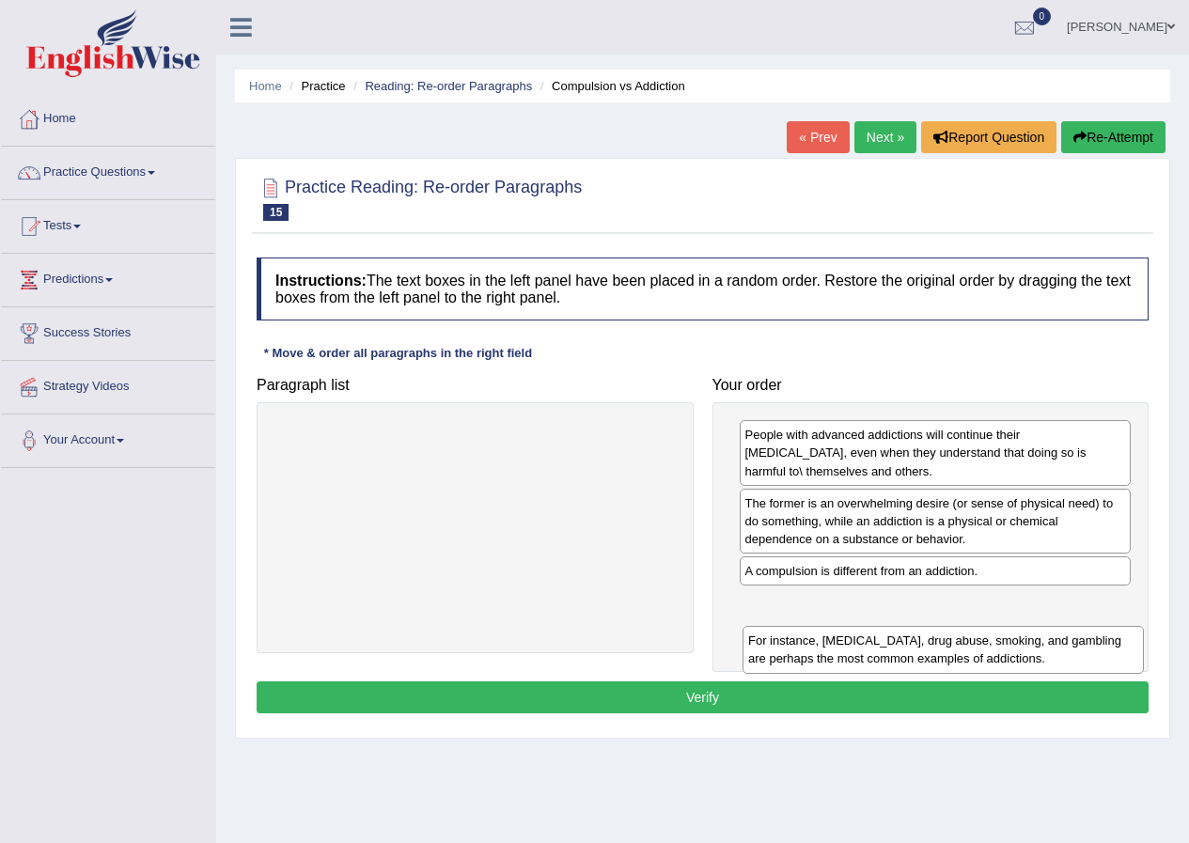
drag, startPoint x: 600, startPoint y: 444, endPoint x: 1080, endPoint y: 644, distance: 519.0
click at [1080, 646] on div "For instance, alcoholism, drug abuse, smoking, and gambling are perhaps the mos…" at bounding box center [942, 649] width 401 height 47
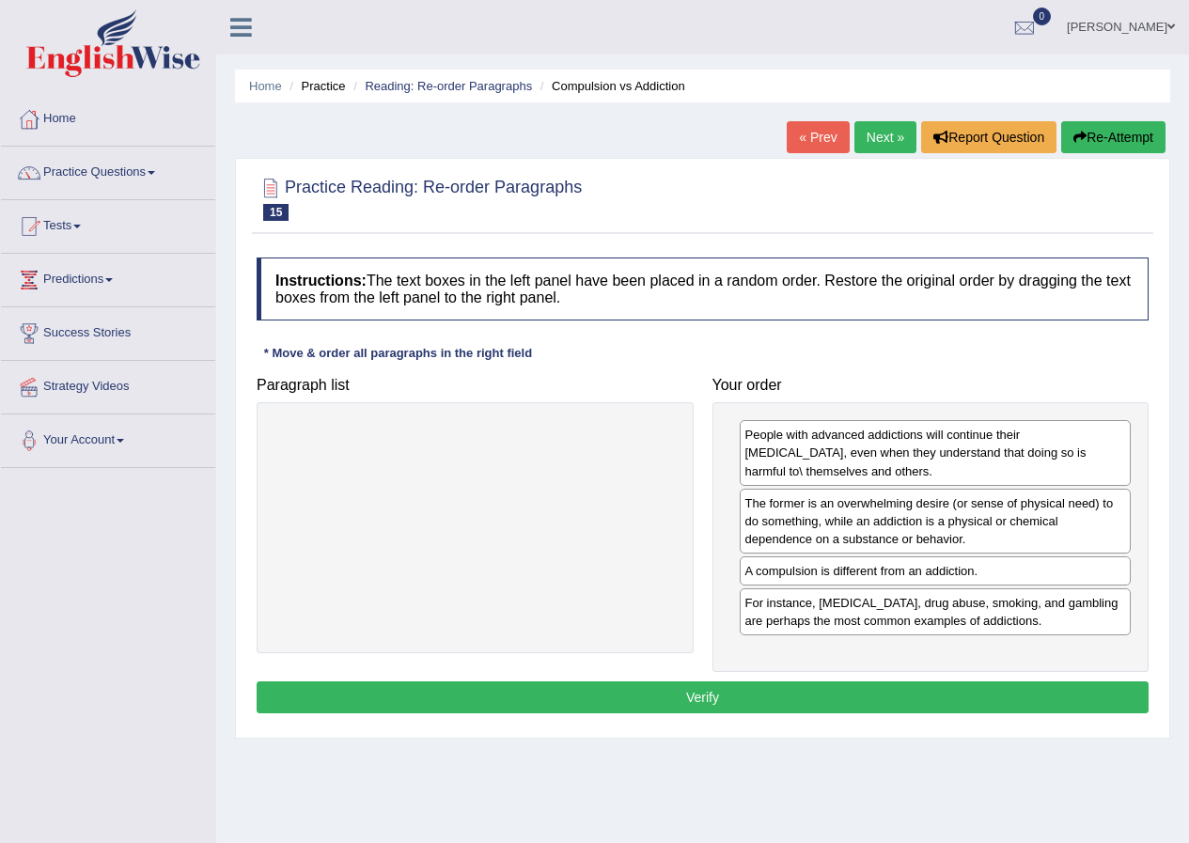
click at [751, 692] on button "Verify" at bounding box center [703, 697] width 892 height 32
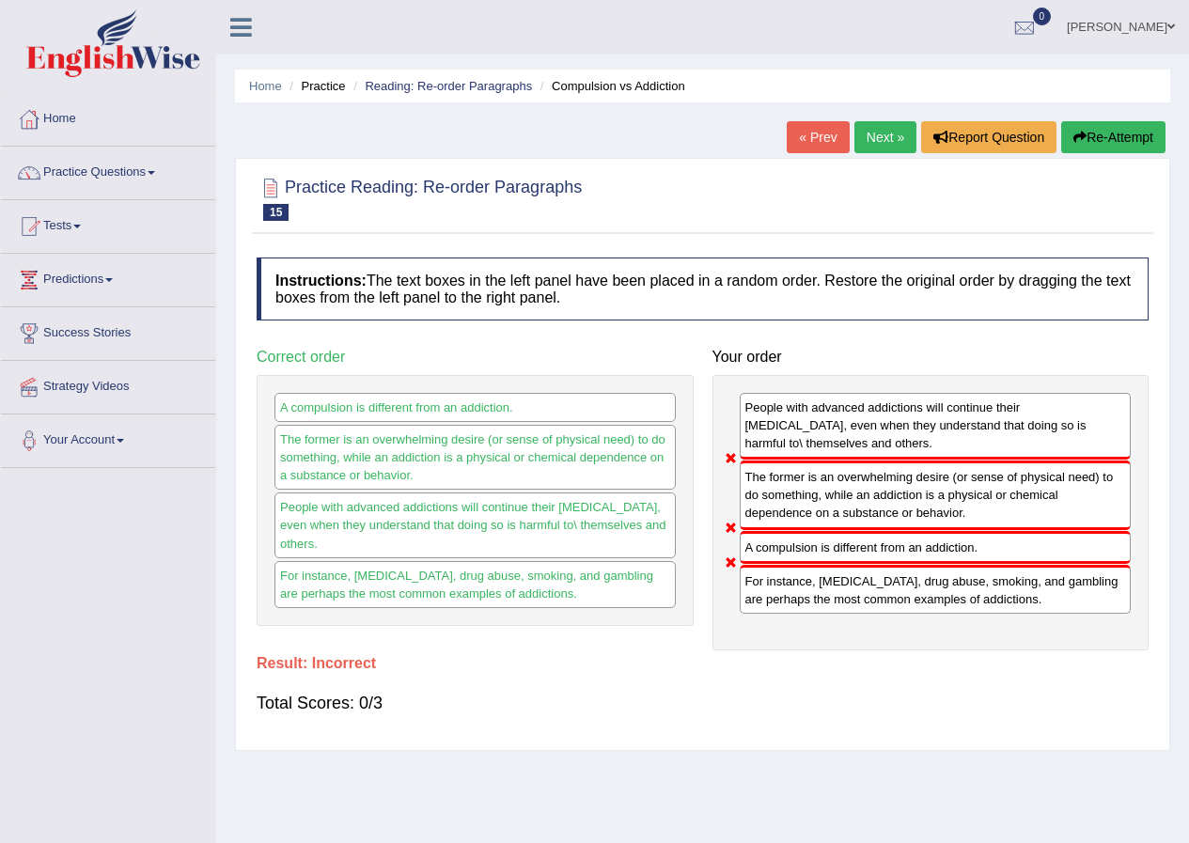
click at [881, 112] on div "Home Practice Reading: Re-order Paragraphs Compulsion vs Addiction « Prev Next …" at bounding box center [702, 470] width 972 height 940
click at [867, 140] on link "Next »" at bounding box center [885, 137] width 62 height 32
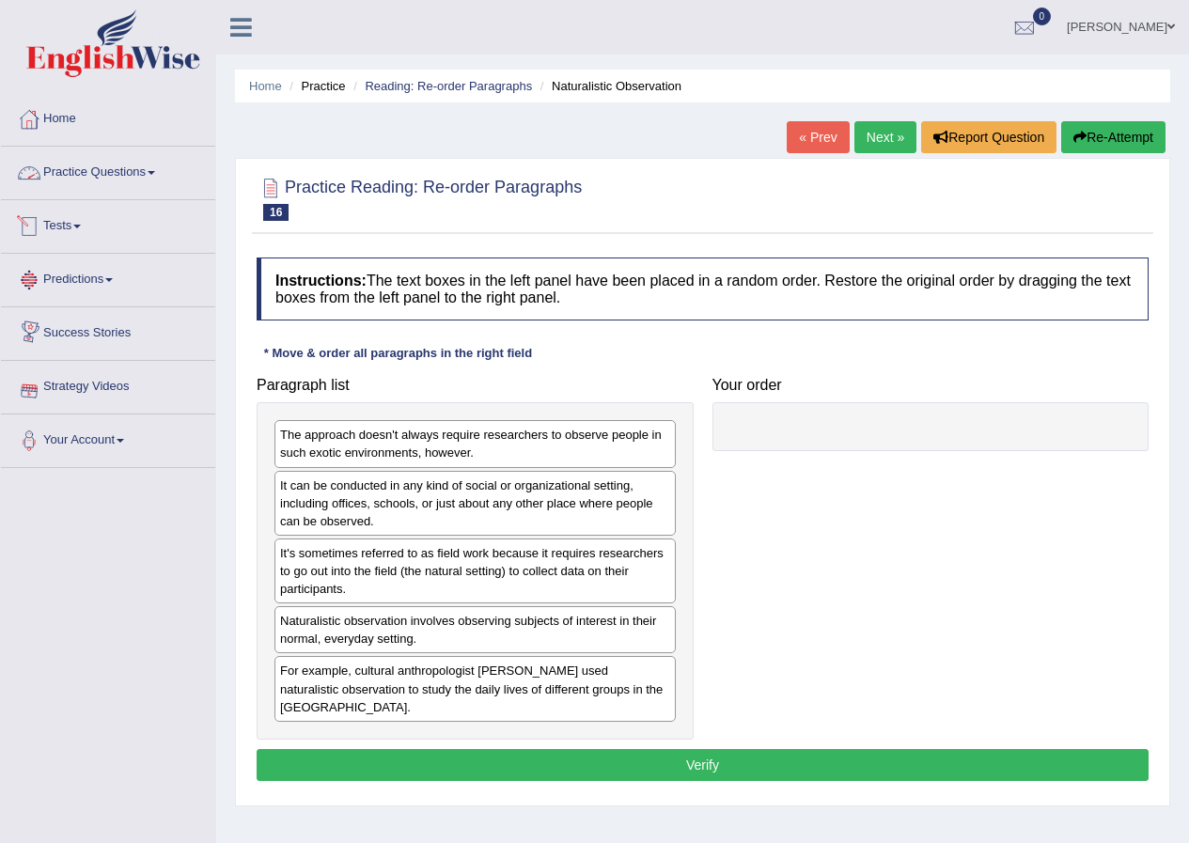
click at [138, 171] on link "Practice Questions" at bounding box center [108, 170] width 214 height 47
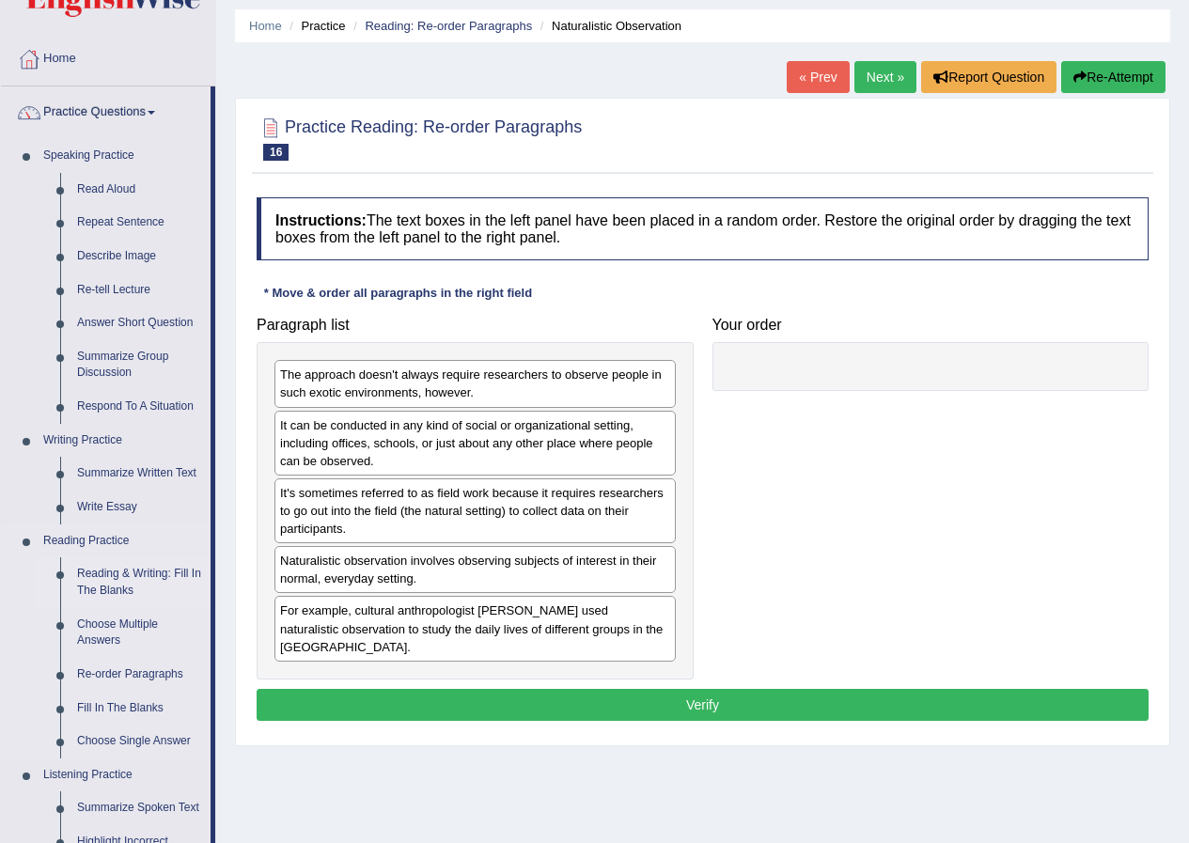
scroll to position [94, 0]
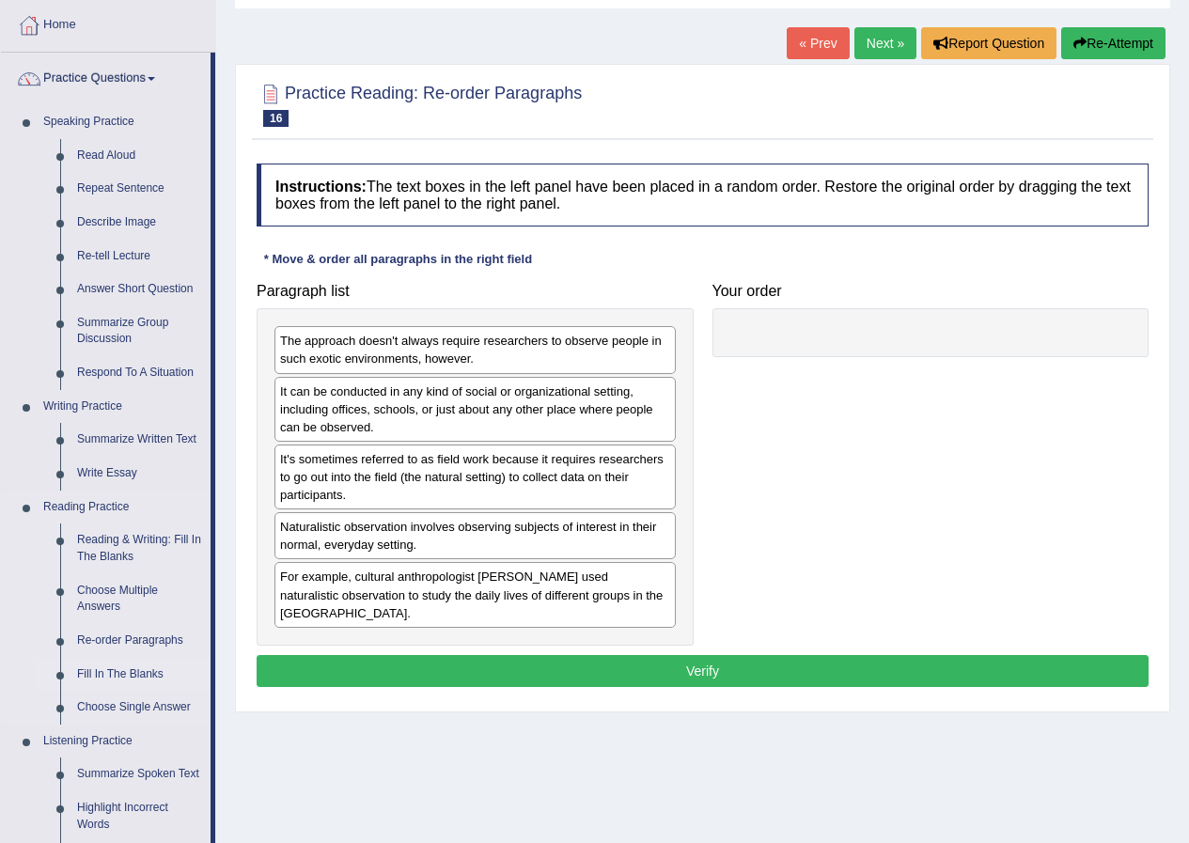
click at [120, 671] on link "Fill In The Blanks" at bounding box center [140, 675] width 142 height 34
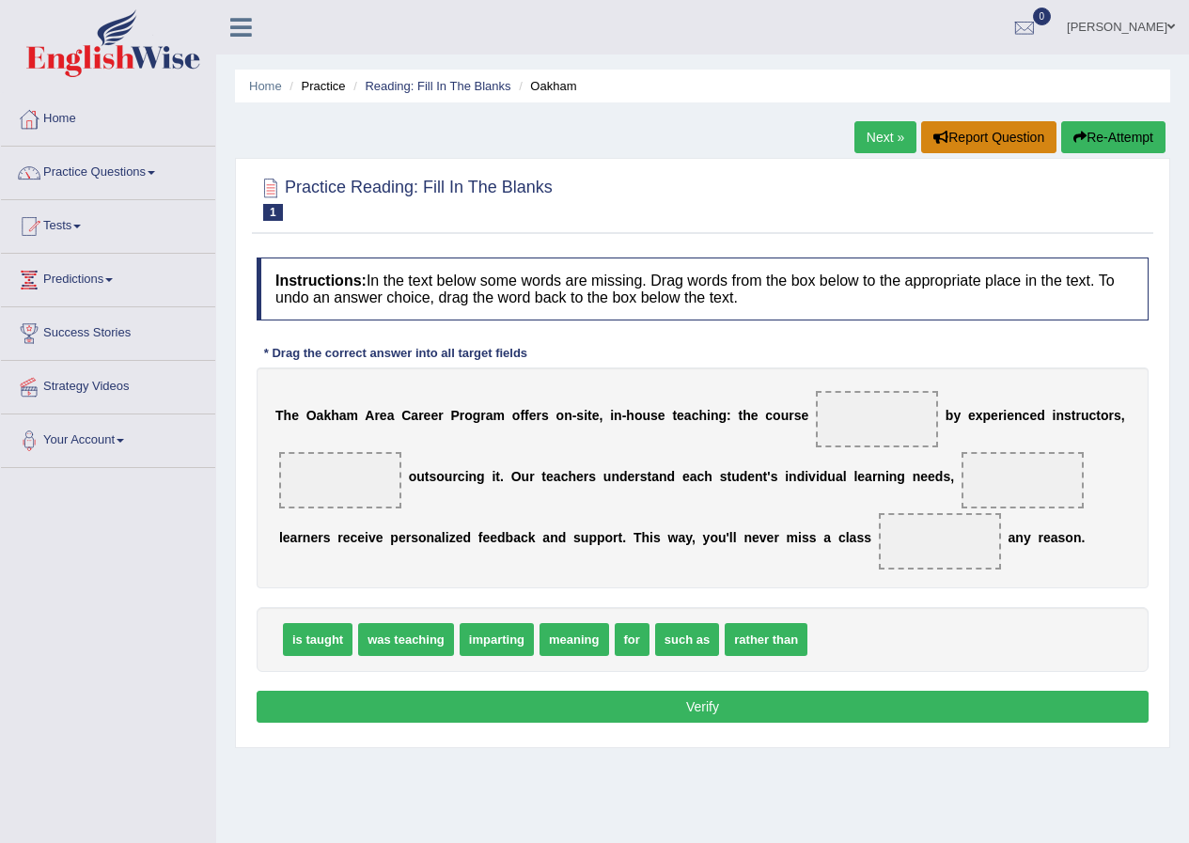
click at [972, 131] on button "Report Question" at bounding box center [988, 137] width 135 height 32
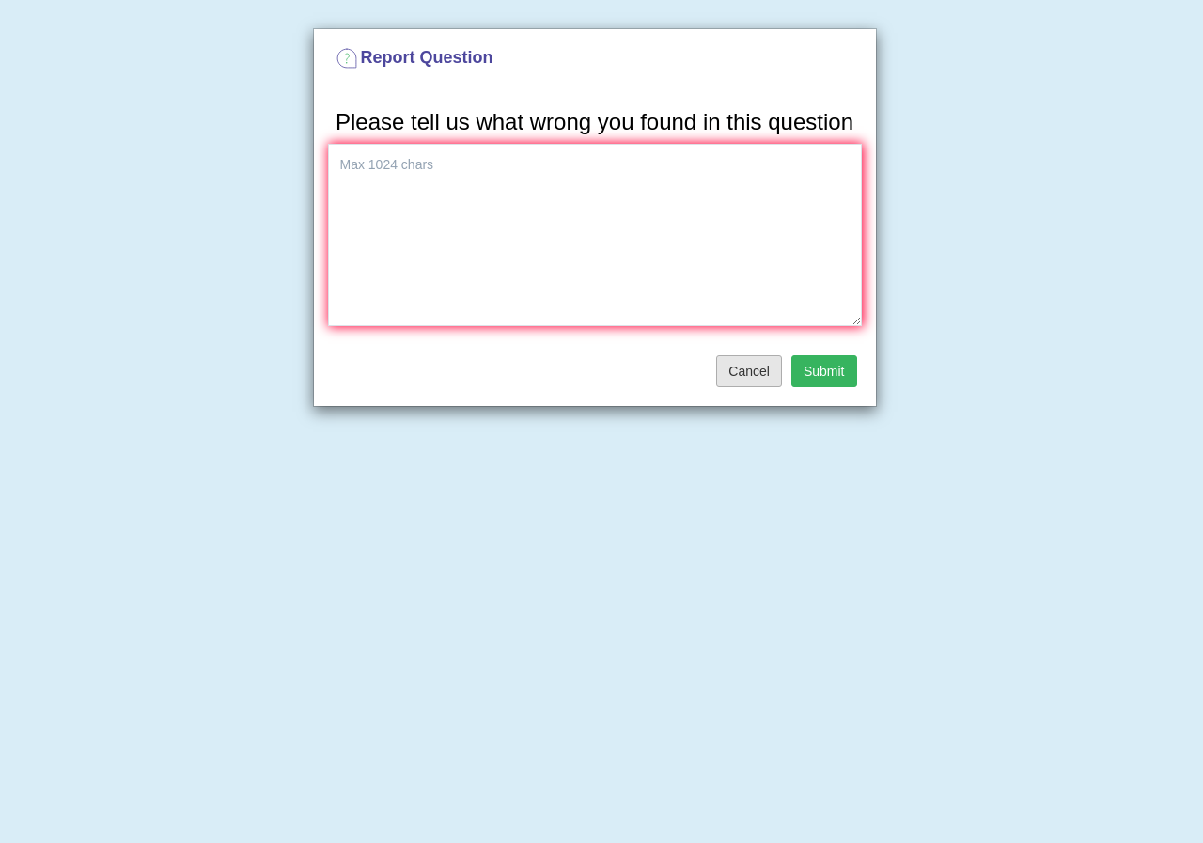
click at [736, 376] on button "Cancel" at bounding box center [749, 371] width 66 height 32
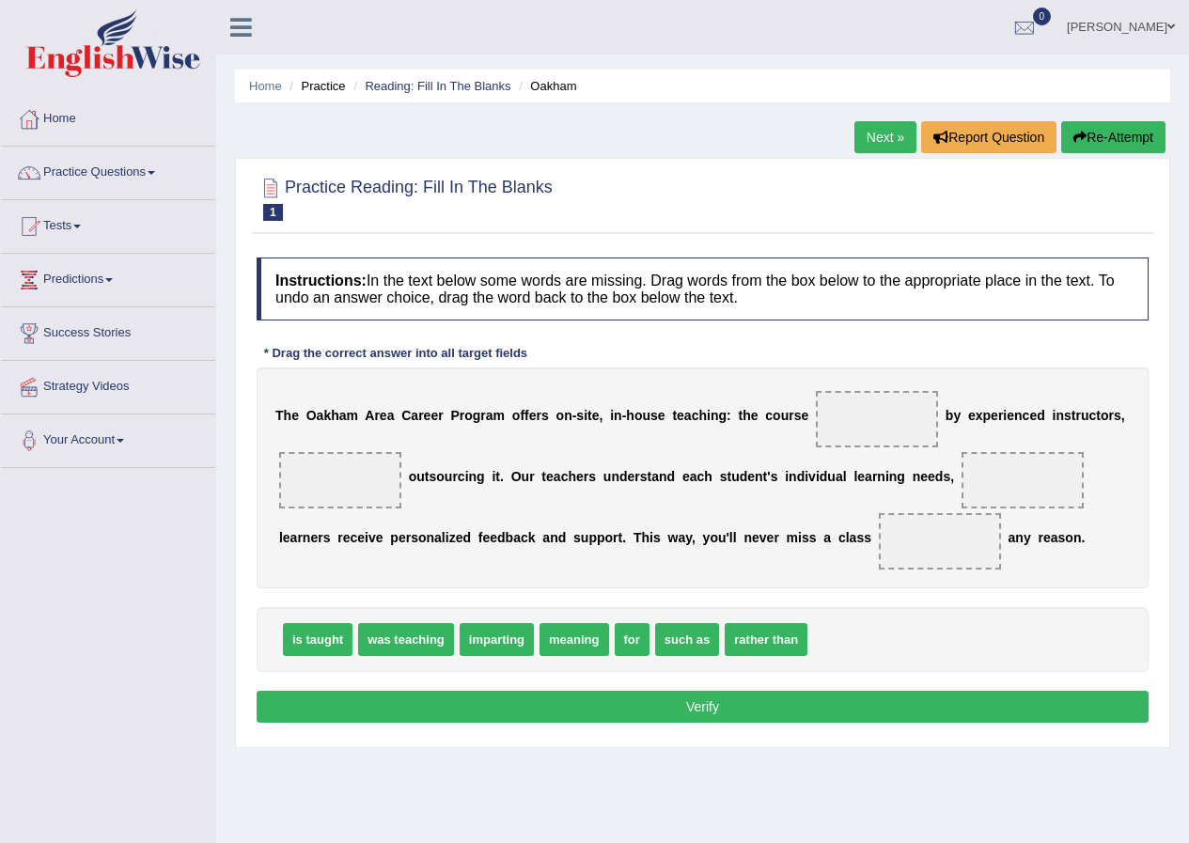
click at [668, 716] on button "Verify" at bounding box center [703, 707] width 892 height 32
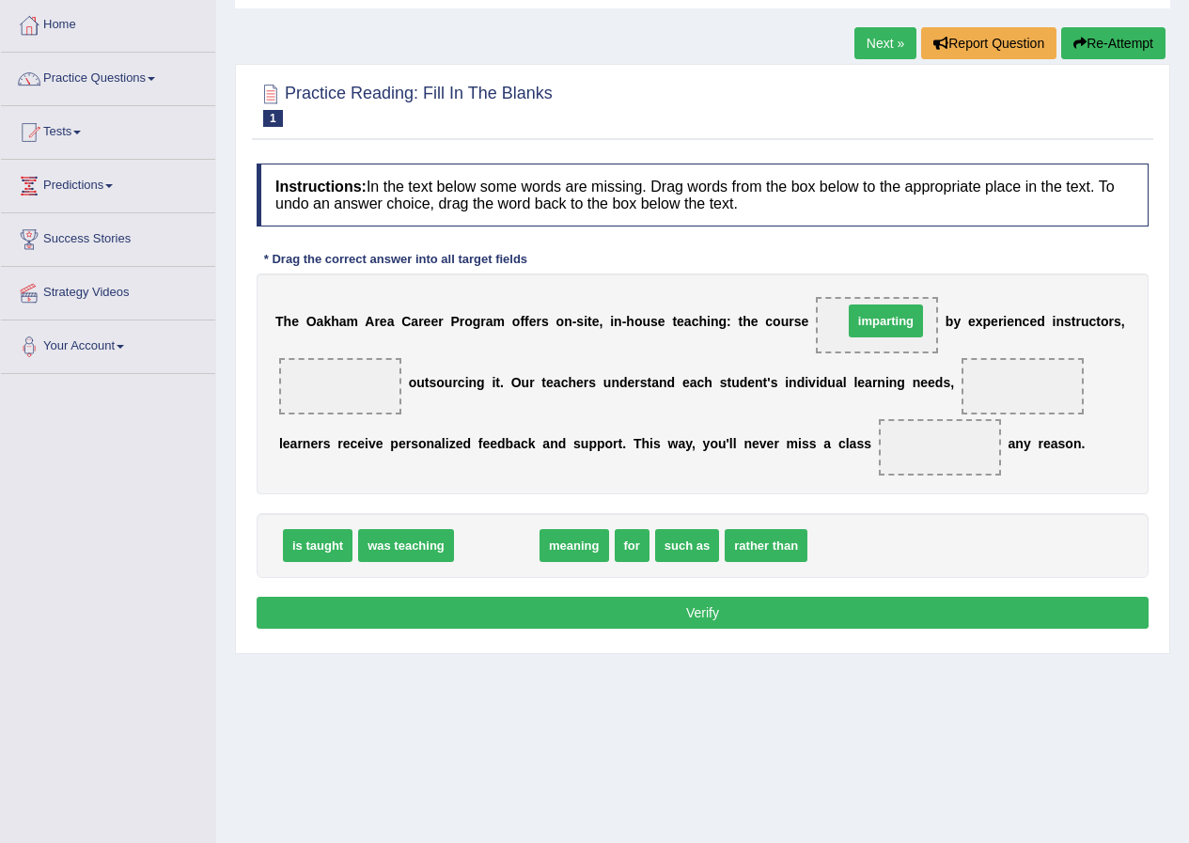
drag, startPoint x: 497, startPoint y: 547, endPoint x: 886, endPoint y: 322, distance: 449.2
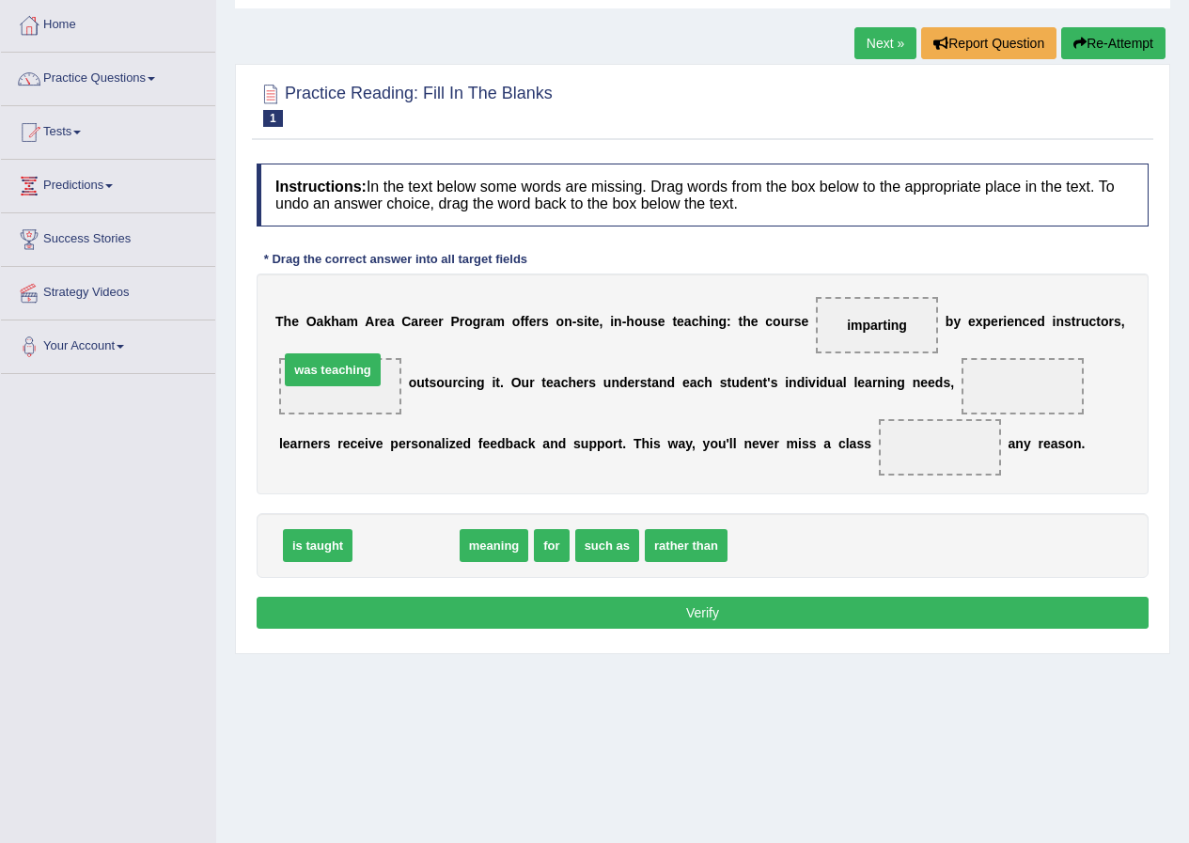
drag, startPoint x: 428, startPoint y: 550, endPoint x: 356, endPoint y: 371, distance: 192.3
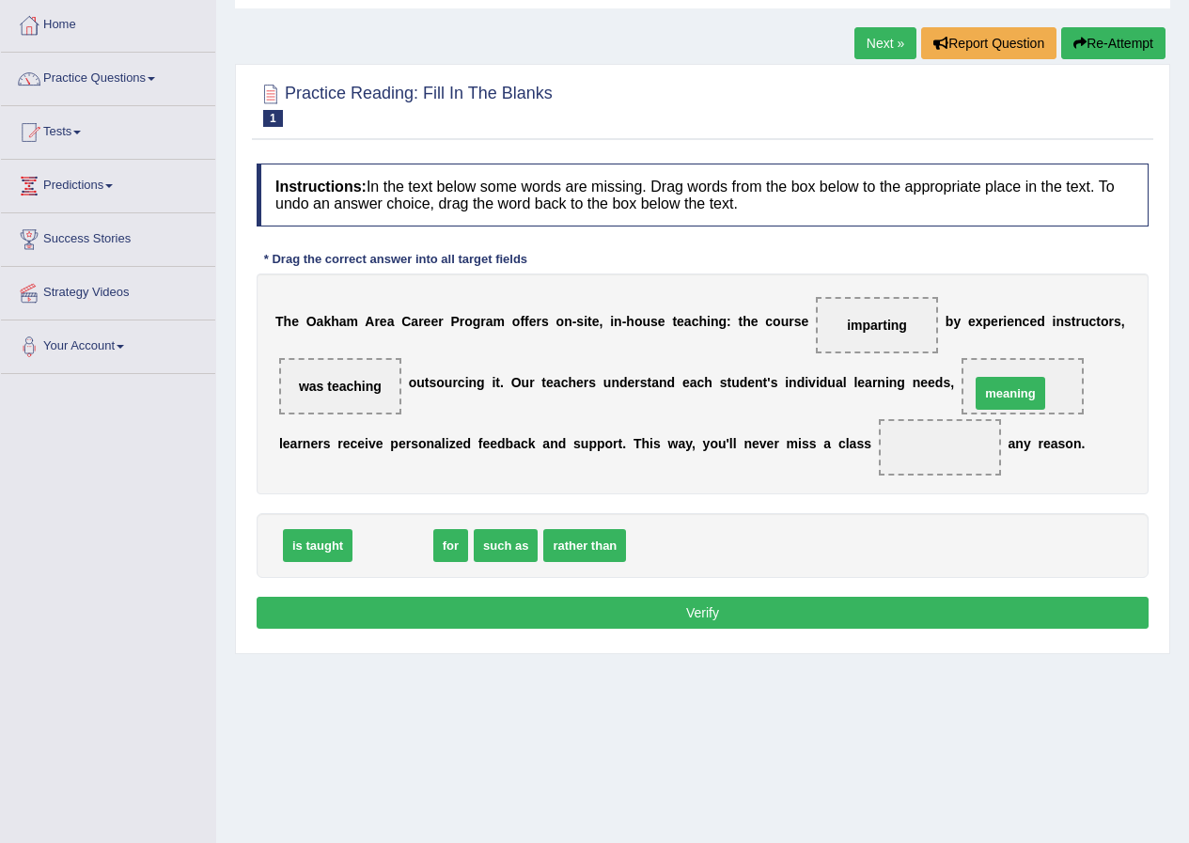
drag, startPoint x: 395, startPoint y: 544, endPoint x: 1012, endPoint y: 392, distance: 635.8
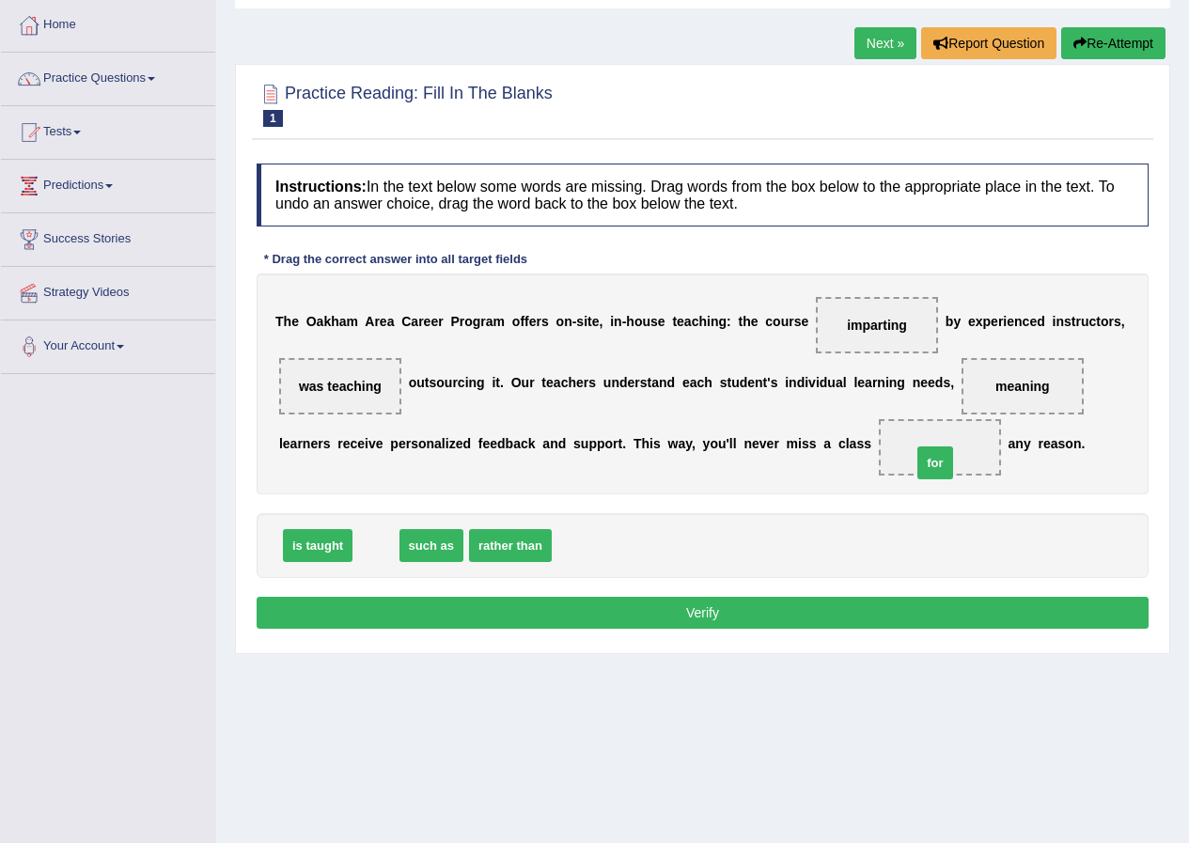
drag, startPoint x: 376, startPoint y: 544, endPoint x: 935, endPoint y: 461, distance: 565.1
click at [703, 615] on button "Verify" at bounding box center [703, 613] width 892 height 32
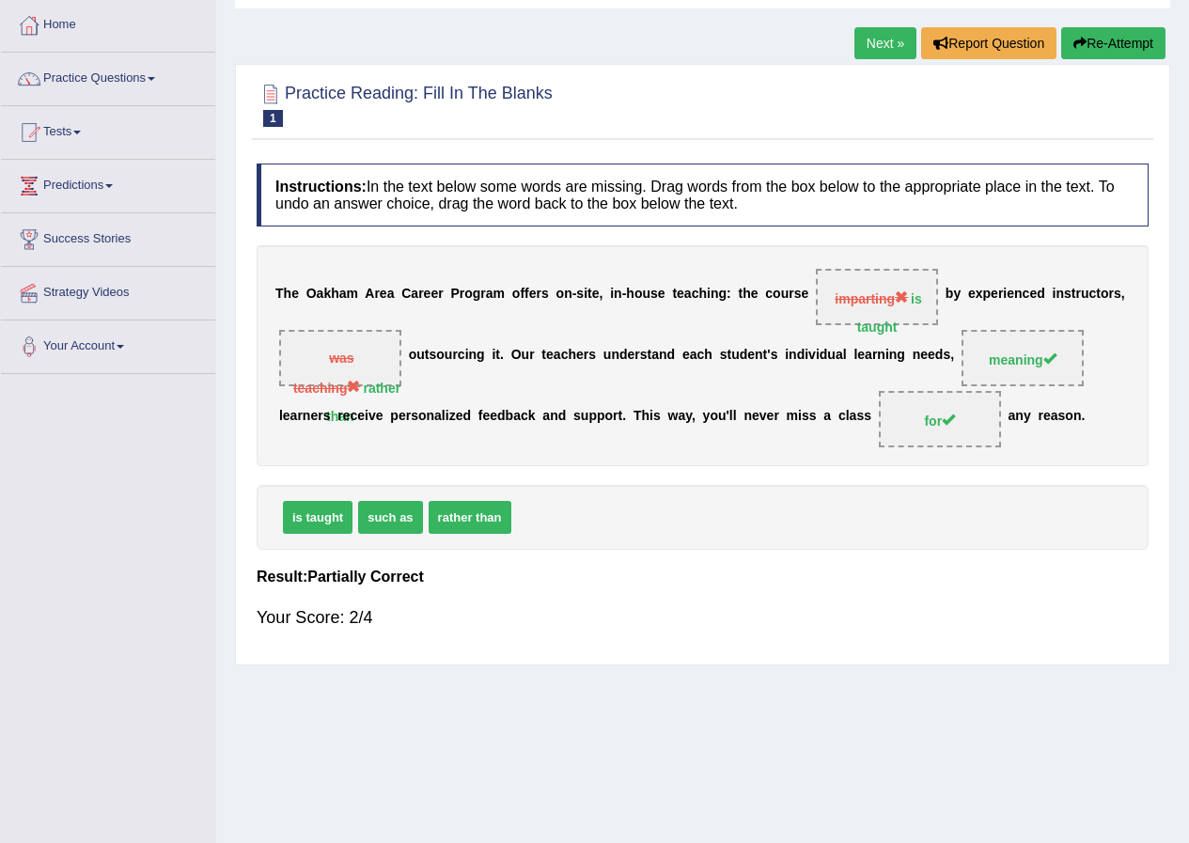
click at [867, 41] on link "Next »" at bounding box center [885, 43] width 62 height 32
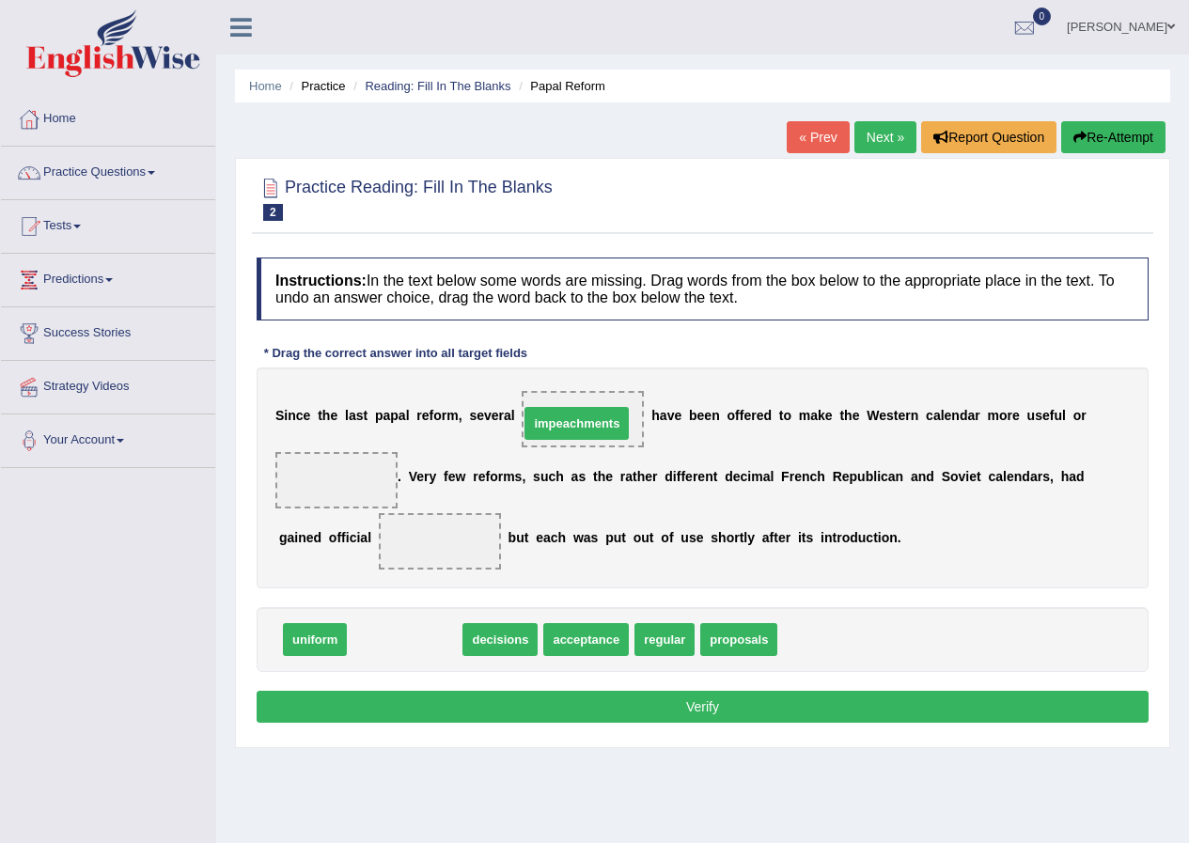
drag, startPoint x: 412, startPoint y: 641, endPoint x: 584, endPoint y: 425, distance: 276.2
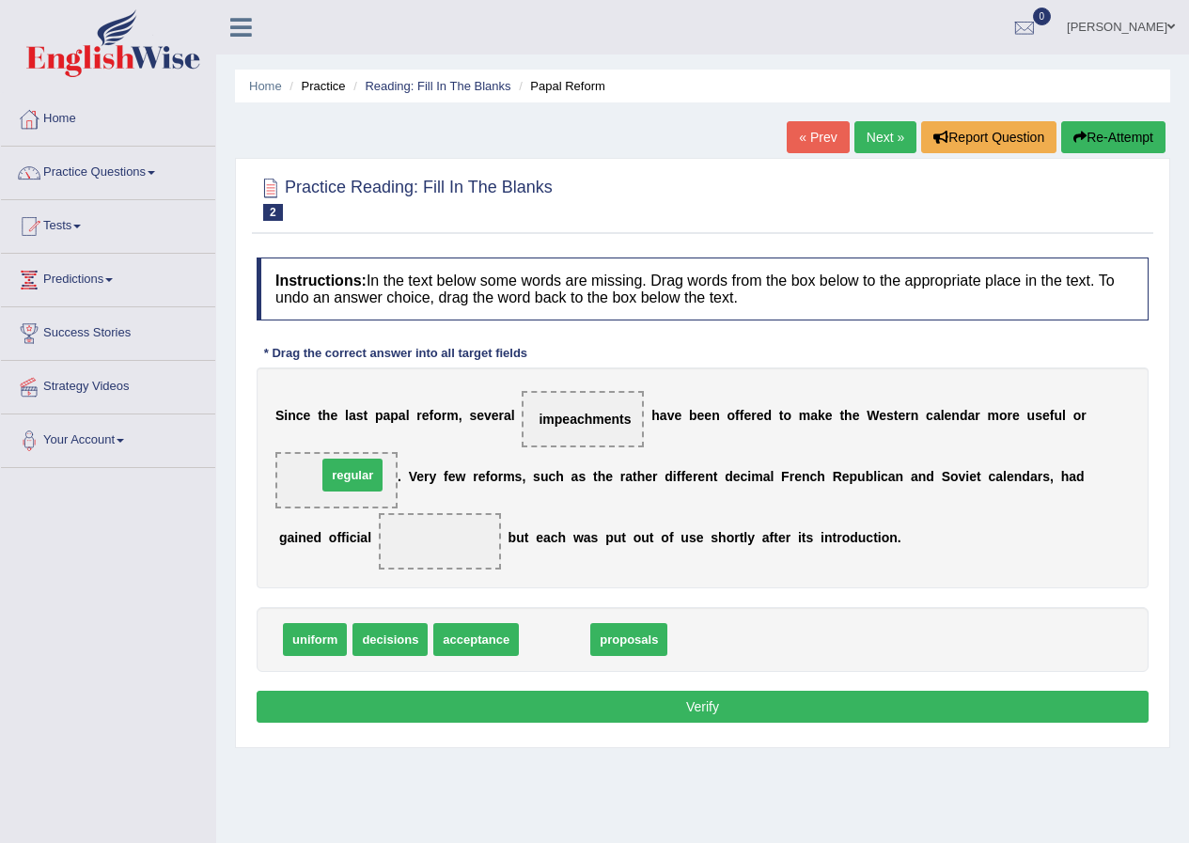
drag, startPoint x: 573, startPoint y: 648, endPoint x: 371, endPoint y: 484, distance: 260.5
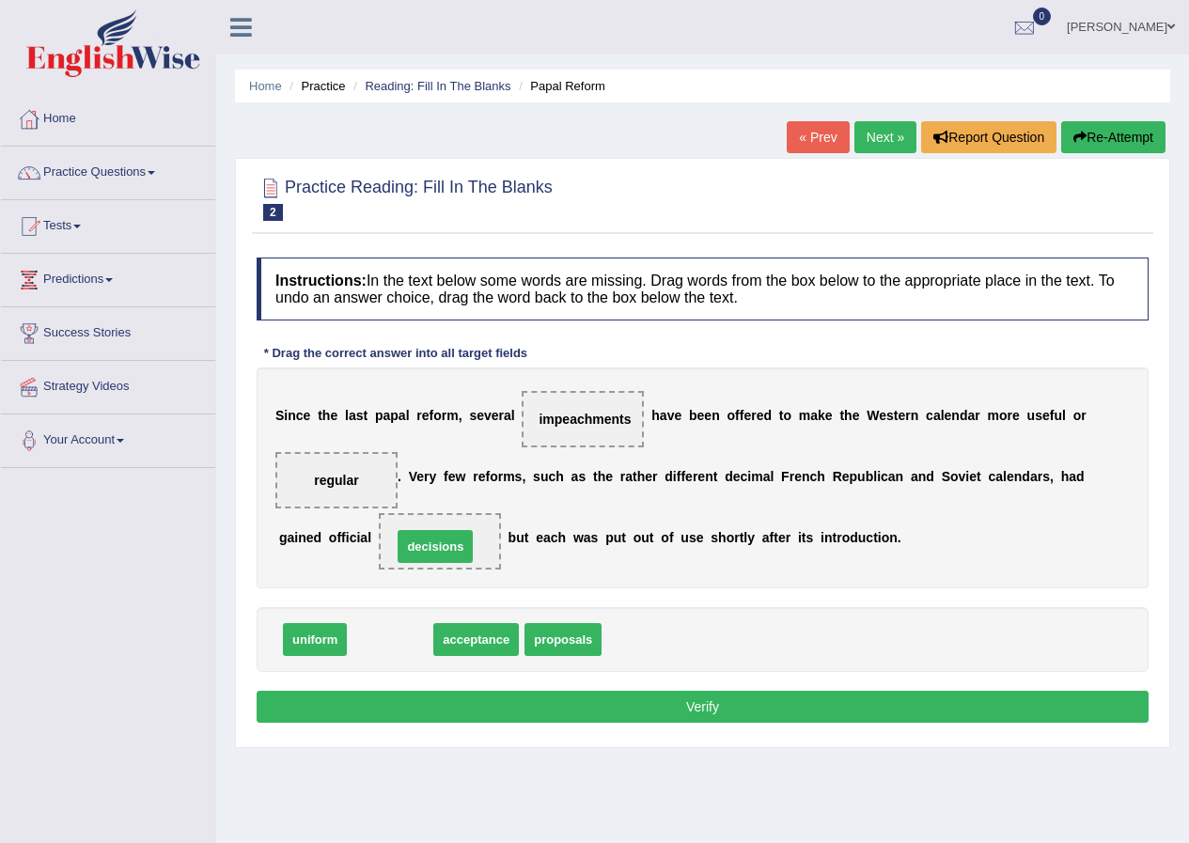
drag, startPoint x: 402, startPoint y: 646, endPoint x: 455, endPoint y: 544, distance: 115.1
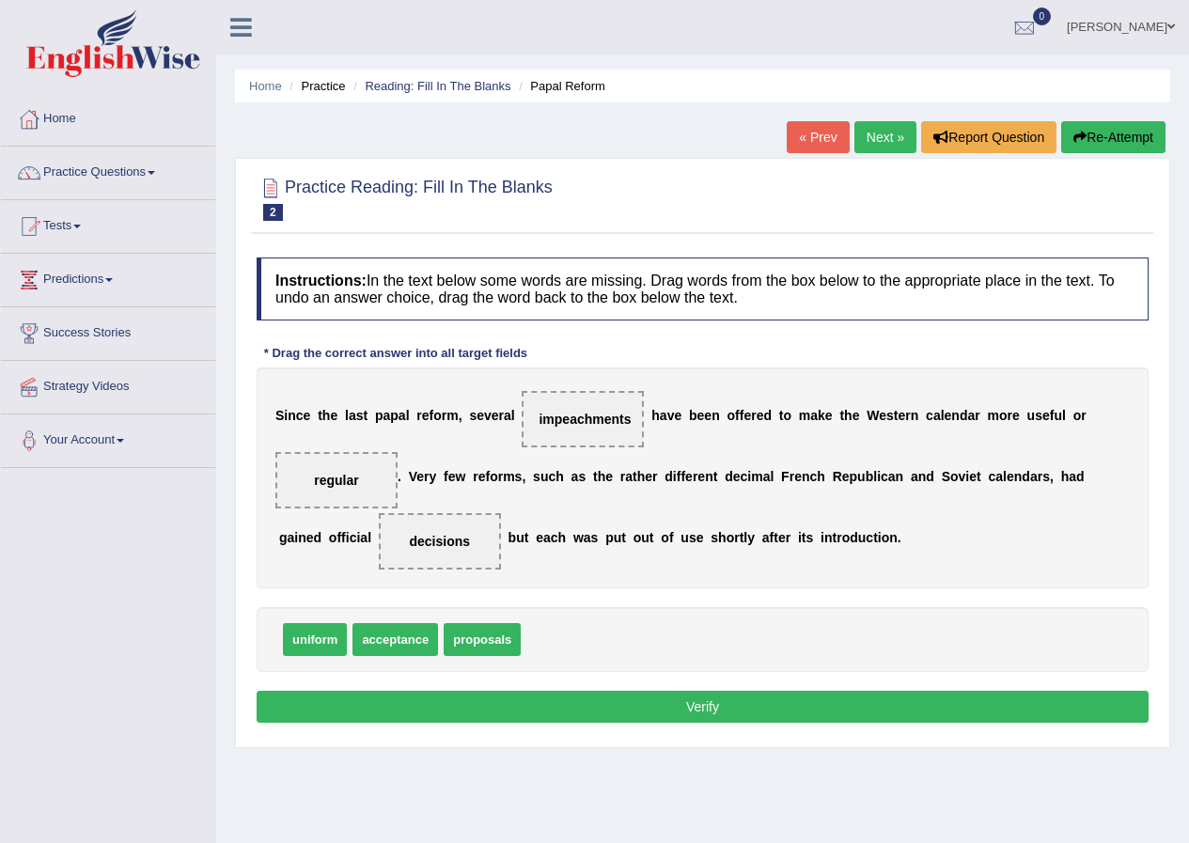
click at [596, 713] on button "Verify" at bounding box center [703, 707] width 892 height 32
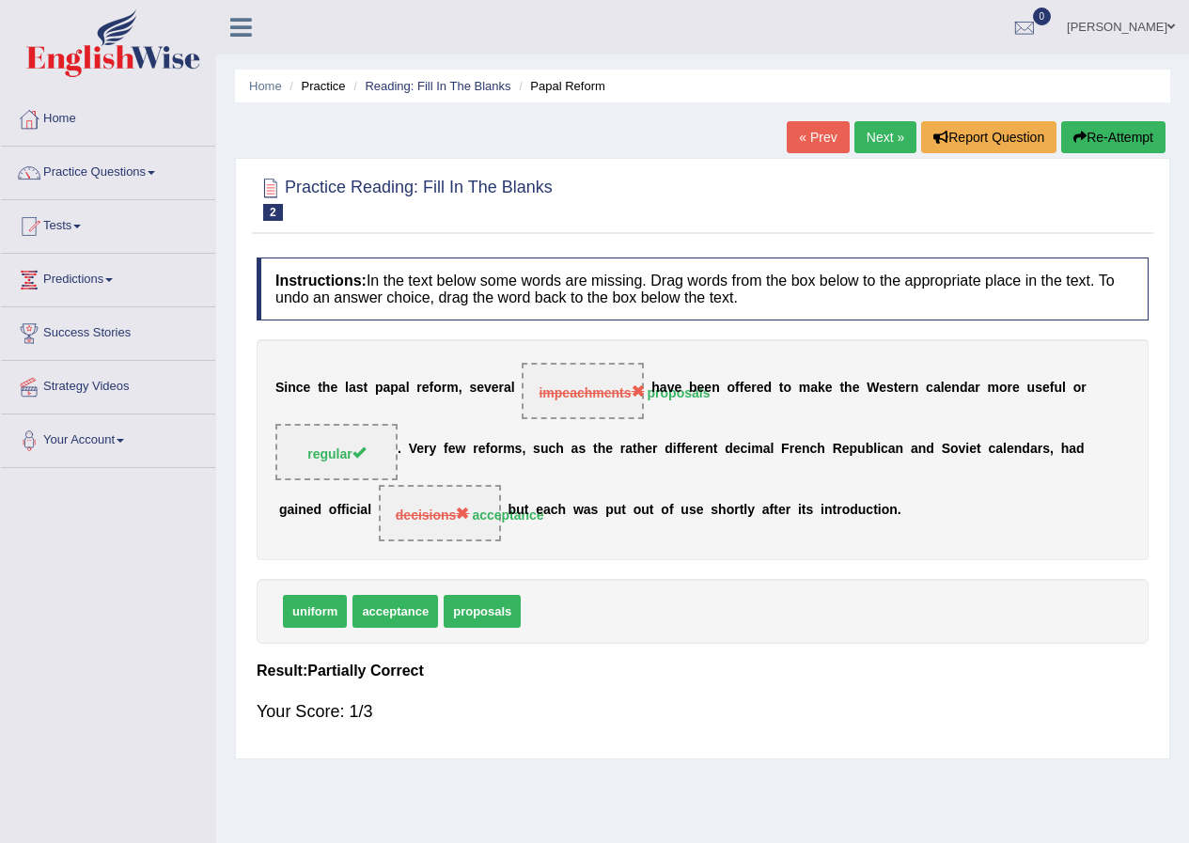
click at [877, 141] on link "Next »" at bounding box center [885, 137] width 62 height 32
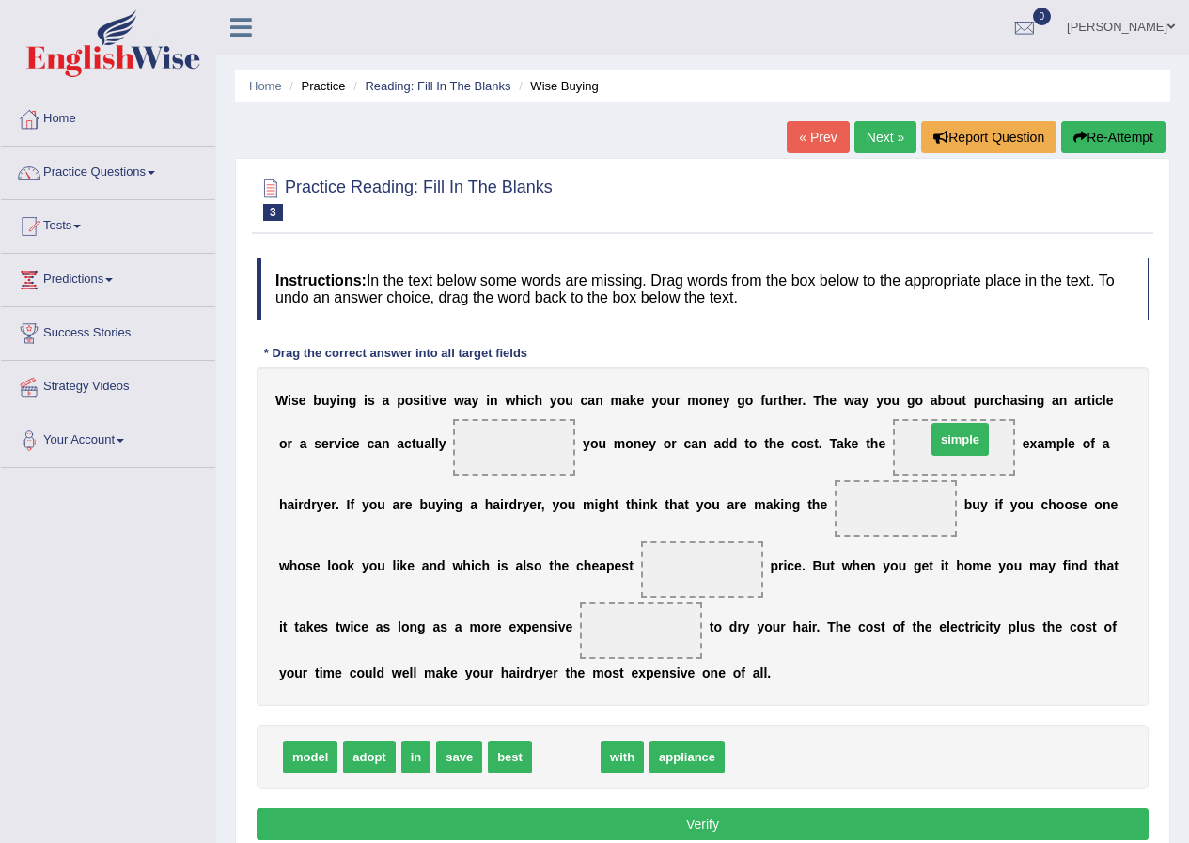
drag, startPoint x: 569, startPoint y: 760, endPoint x: 965, endPoint y: 443, distance: 506.7
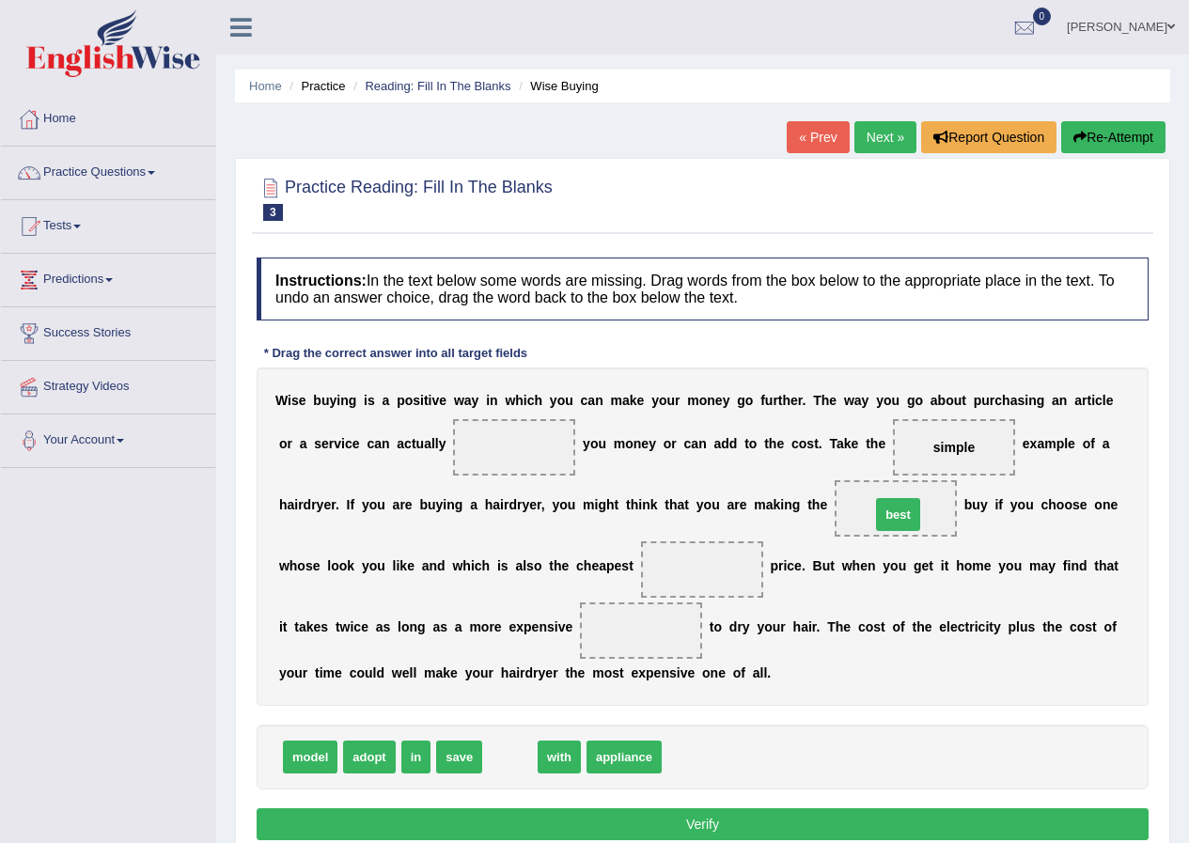
drag, startPoint x: 509, startPoint y: 764, endPoint x: 897, endPoint y: 521, distance: 457.6
drag, startPoint x: 414, startPoint y: 762, endPoint x: 702, endPoint y: 585, distance: 337.4
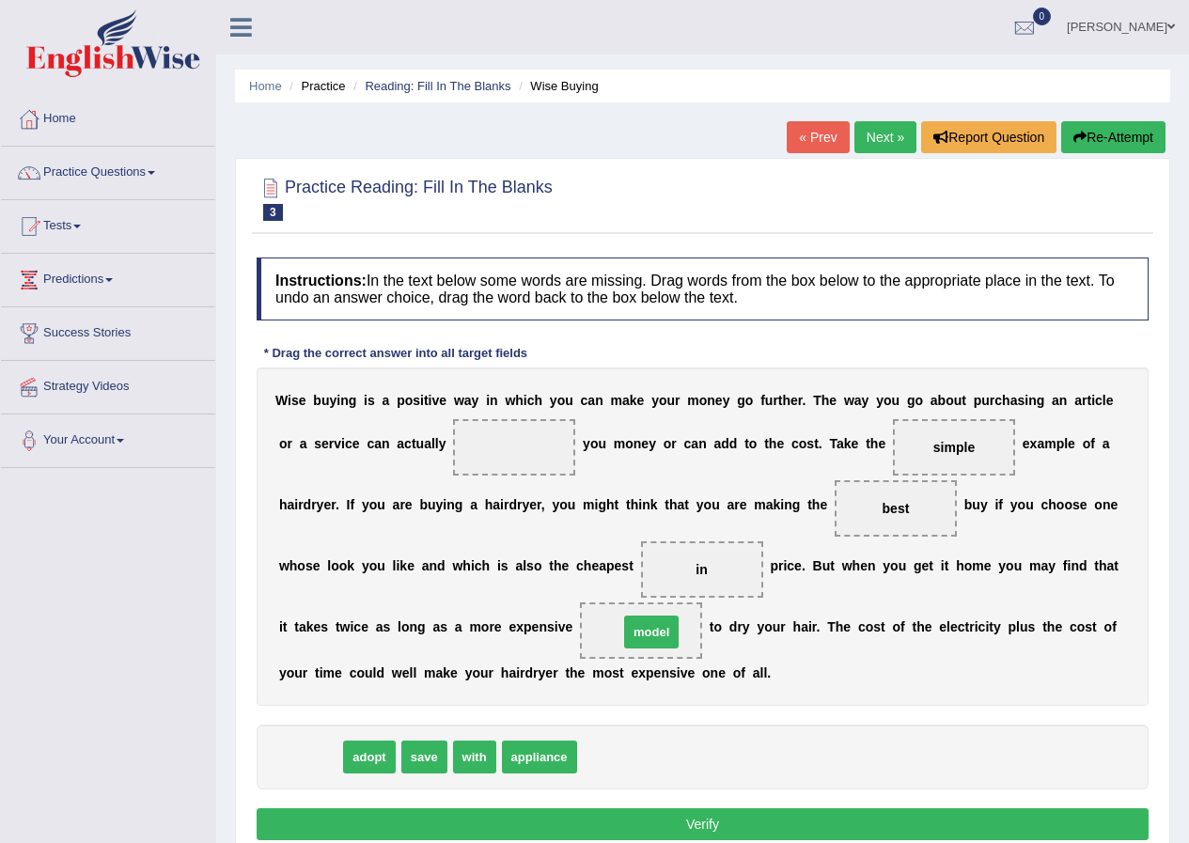
drag, startPoint x: 312, startPoint y: 755, endPoint x: 653, endPoint y: 631, distance: 362.6
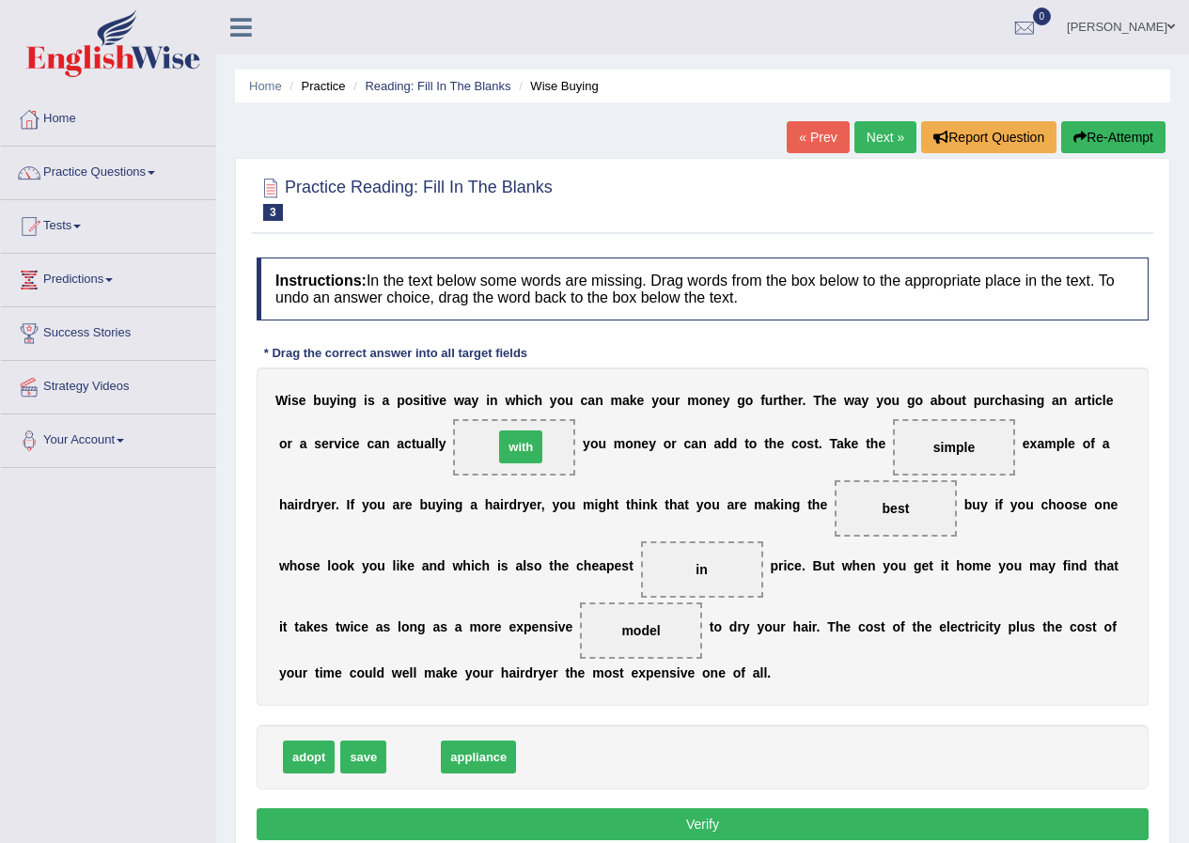
drag, startPoint x: 415, startPoint y: 749, endPoint x: 525, endPoint y: 431, distance: 336.1
click at [734, 819] on button "Verify" at bounding box center [703, 824] width 892 height 32
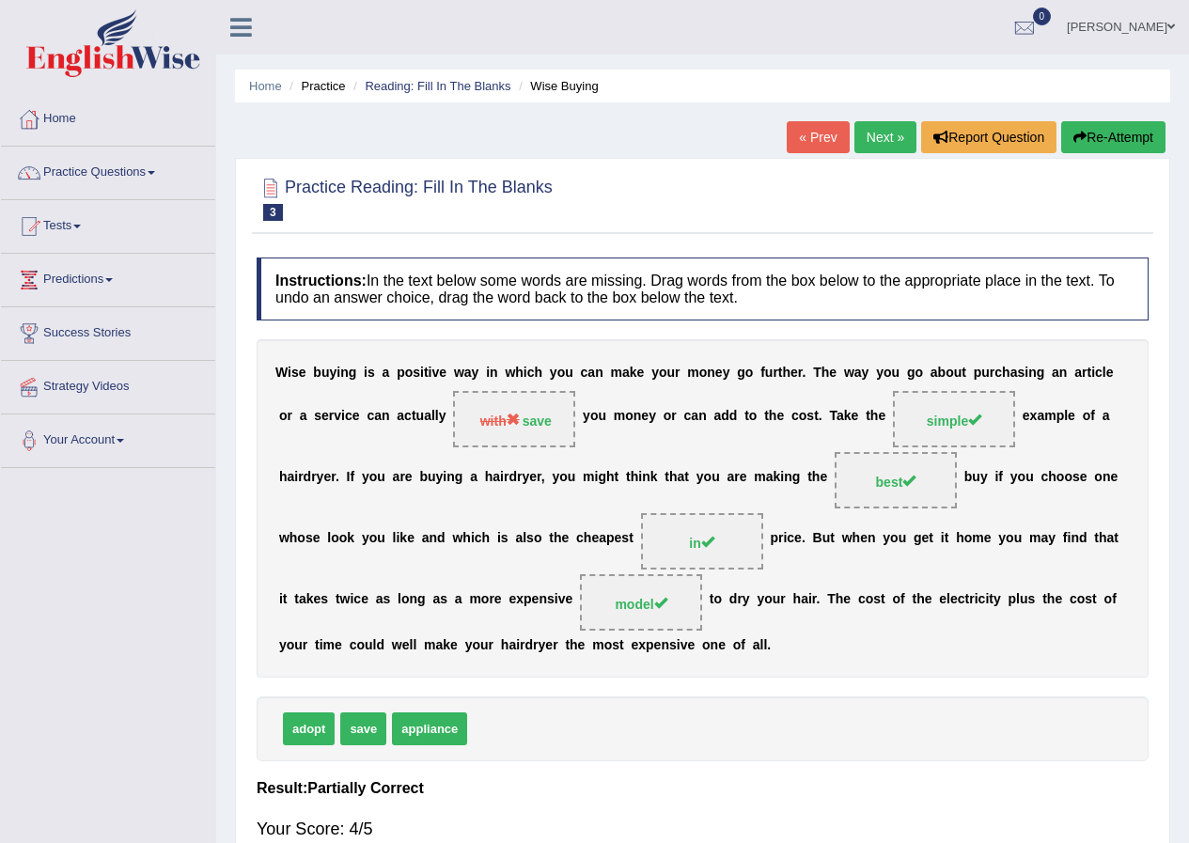
click at [881, 131] on link "Next »" at bounding box center [885, 137] width 62 height 32
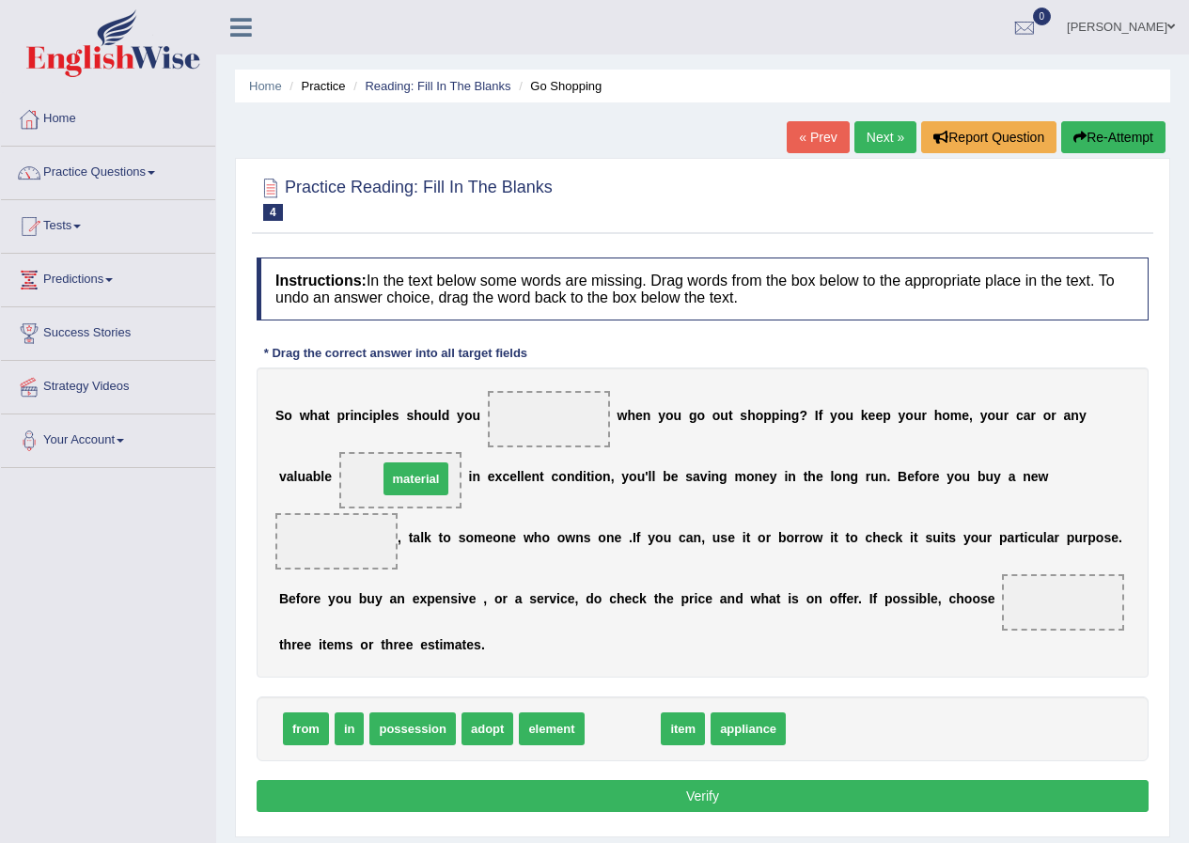
drag, startPoint x: 623, startPoint y: 737, endPoint x: 416, endPoint y: 479, distance: 330.2
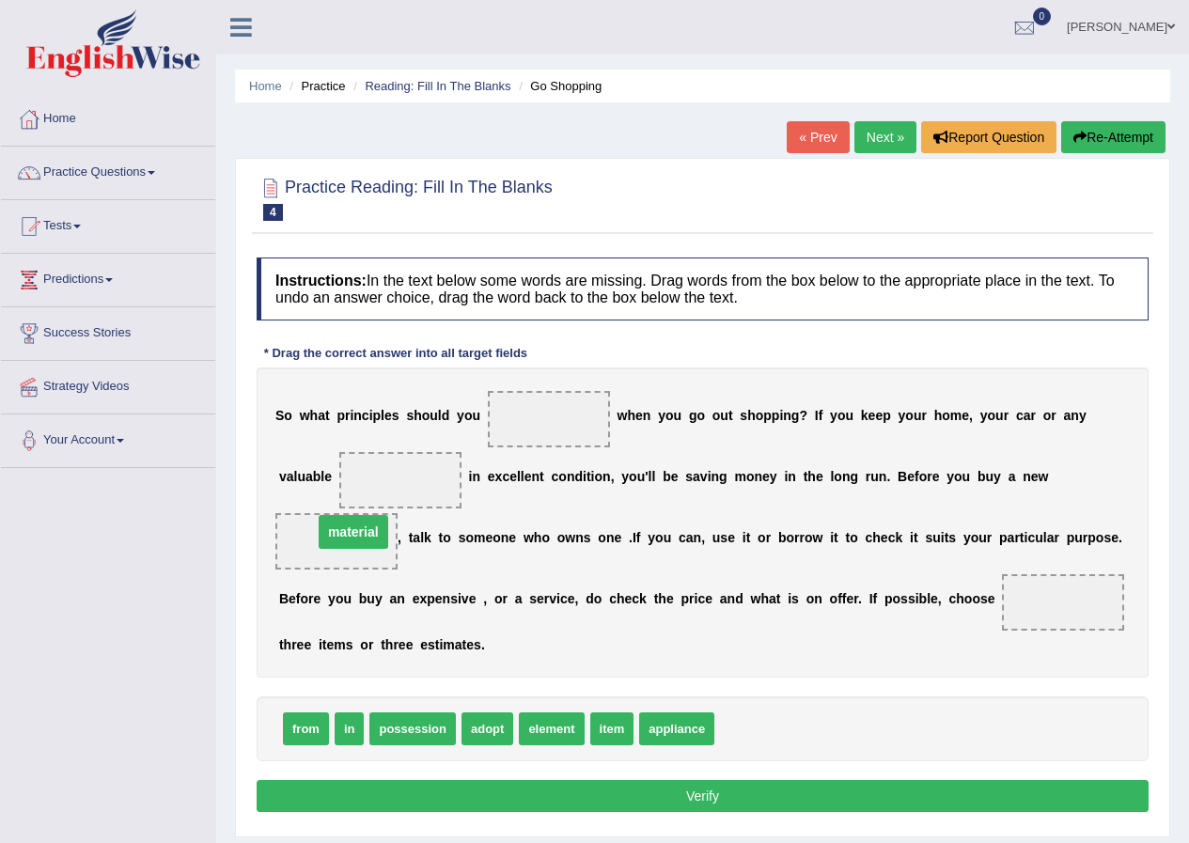
drag, startPoint x: 417, startPoint y: 480, endPoint x: 366, endPoint y: 544, distance: 81.6
drag, startPoint x: 630, startPoint y: 727, endPoint x: 444, endPoint y: 462, distance: 323.2
drag, startPoint x: 351, startPoint y: 727, endPoint x: 1040, endPoint y: 602, distance: 700.0
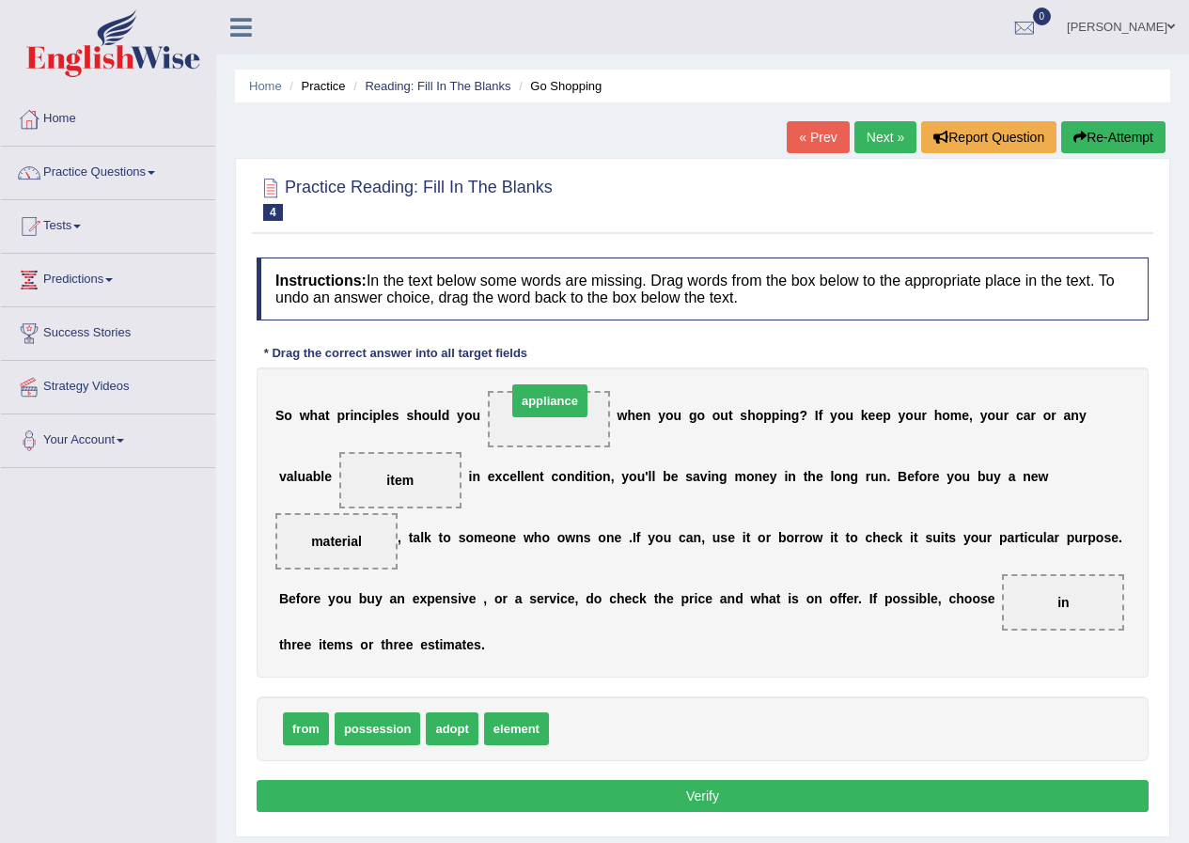
drag, startPoint x: 585, startPoint y: 731, endPoint x: 543, endPoint y: 403, distance: 330.6
click at [680, 798] on button "Verify" at bounding box center [703, 796] width 892 height 32
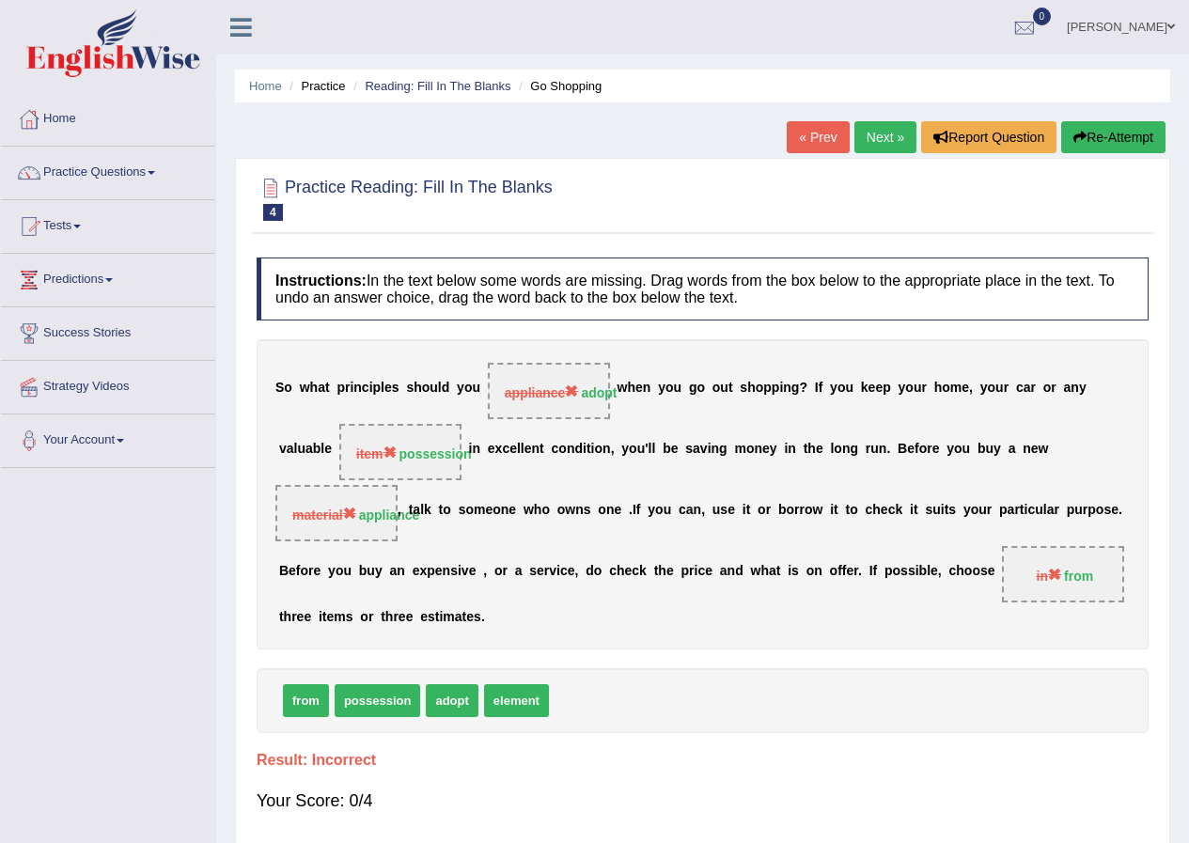
click at [886, 129] on link "Next »" at bounding box center [885, 137] width 62 height 32
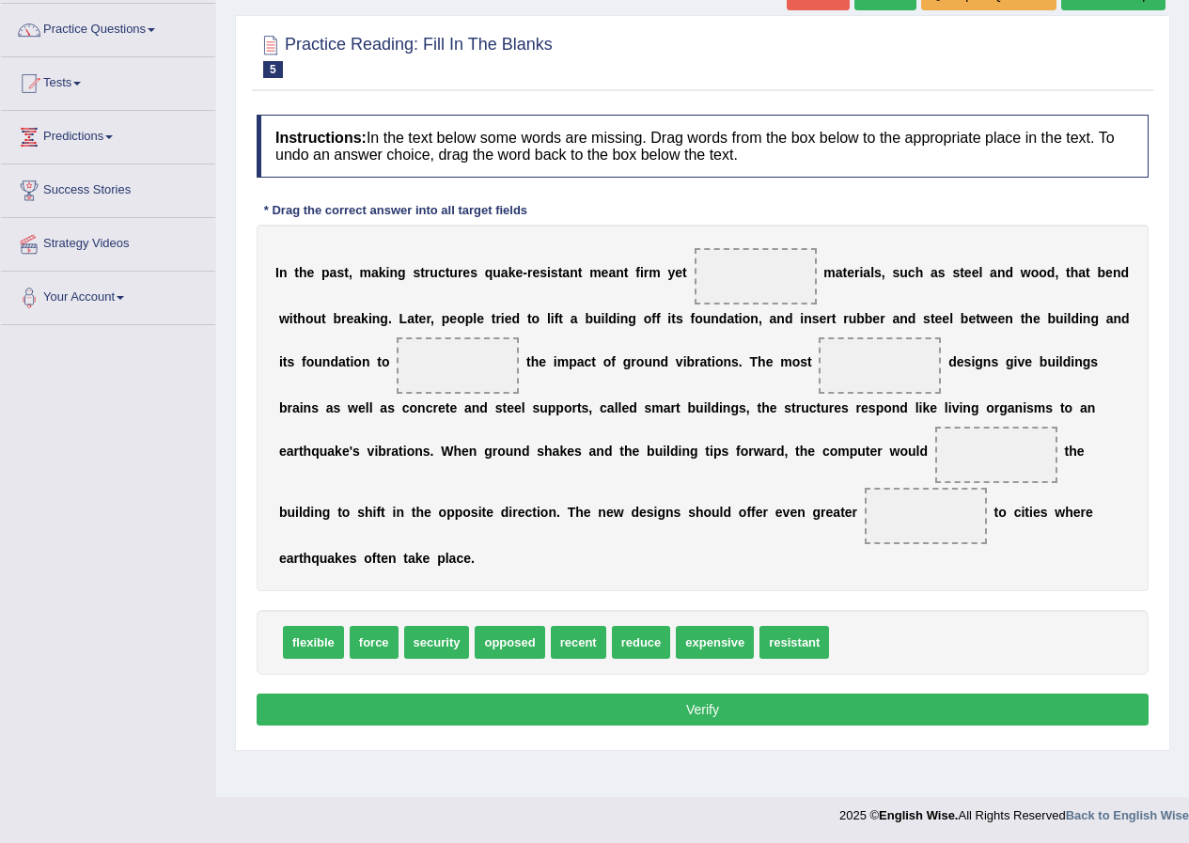
scroll to position [144, 0]
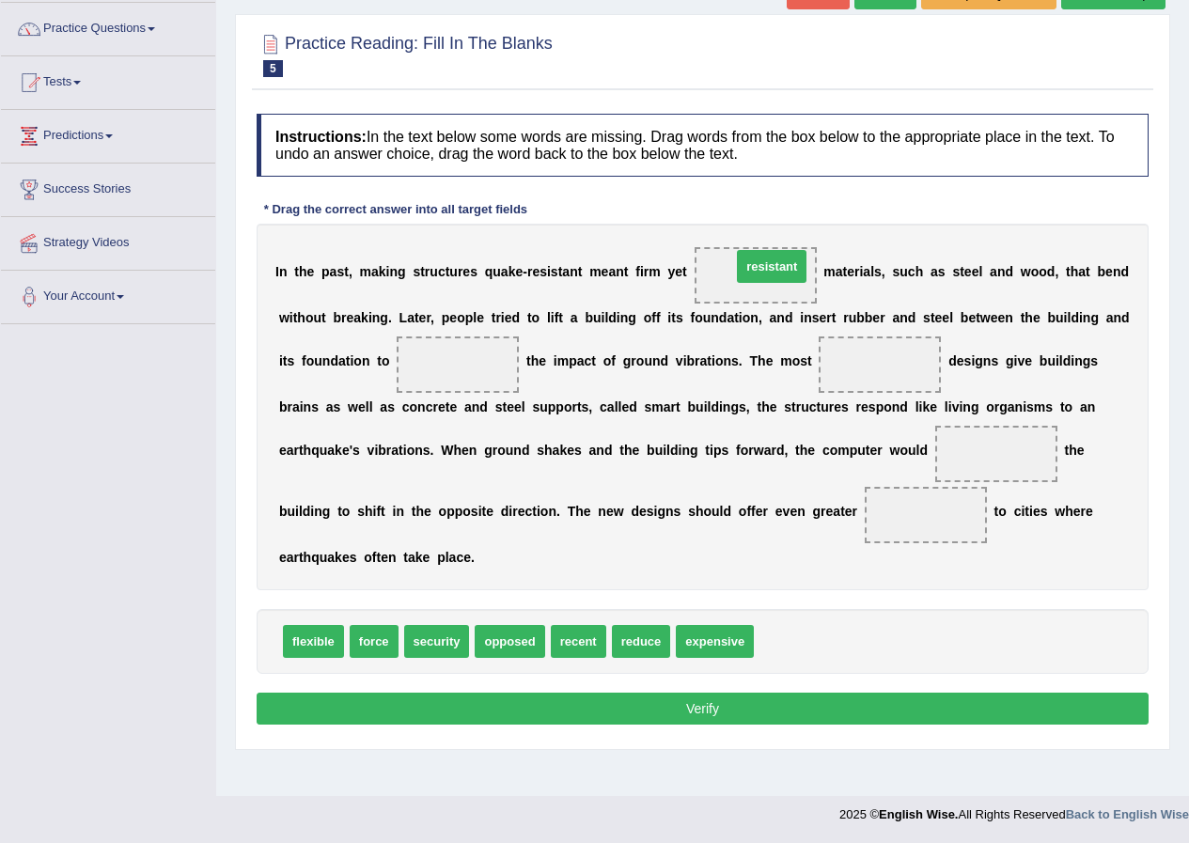
drag, startPoint x: 806, startPoint y: 647, endPoint x: 784, endPoint y: 272, distance: 375.6
drag, startPoint x: 650, startPoint y: 637, endPoint x: 485, endPoint y: 344, distance: 336.6
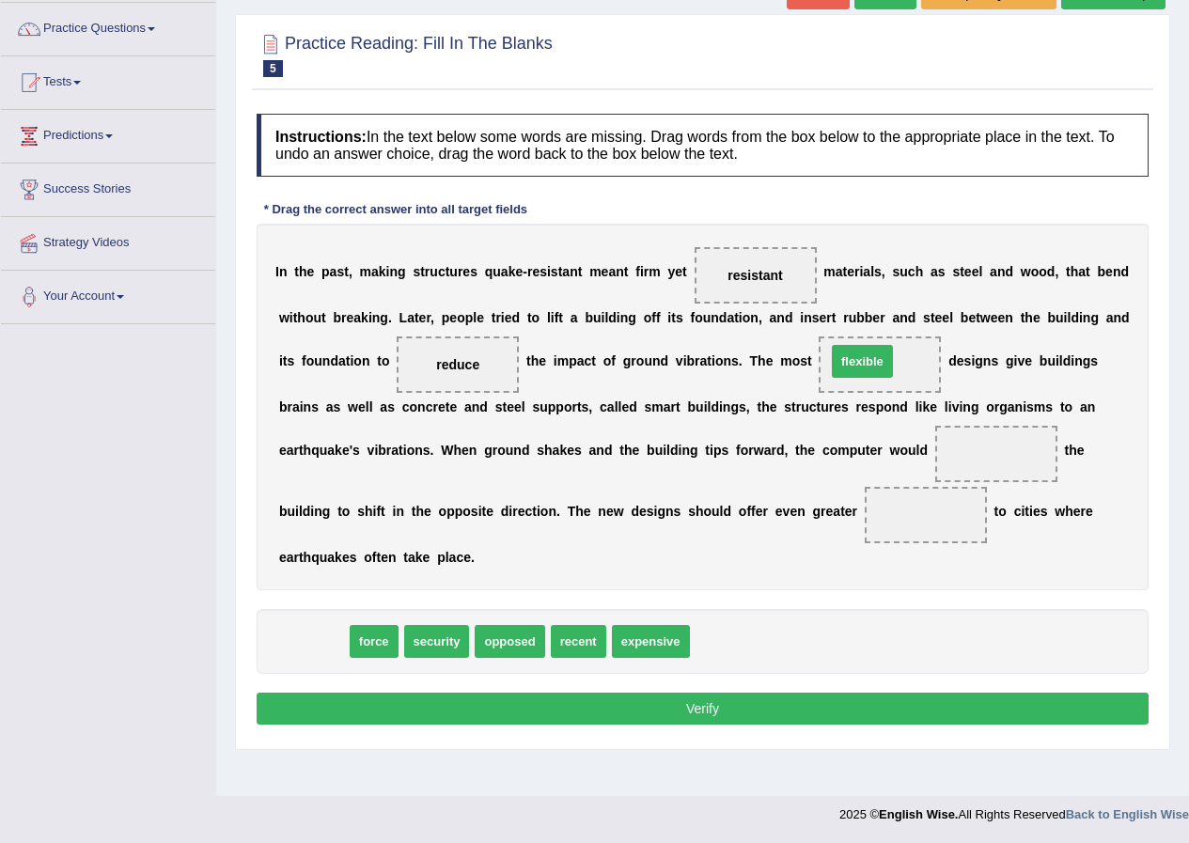
drag, startPoint x: 315, startPoint y: 644, endPoint x: 867, endPoint y: 364, distance: 619.4
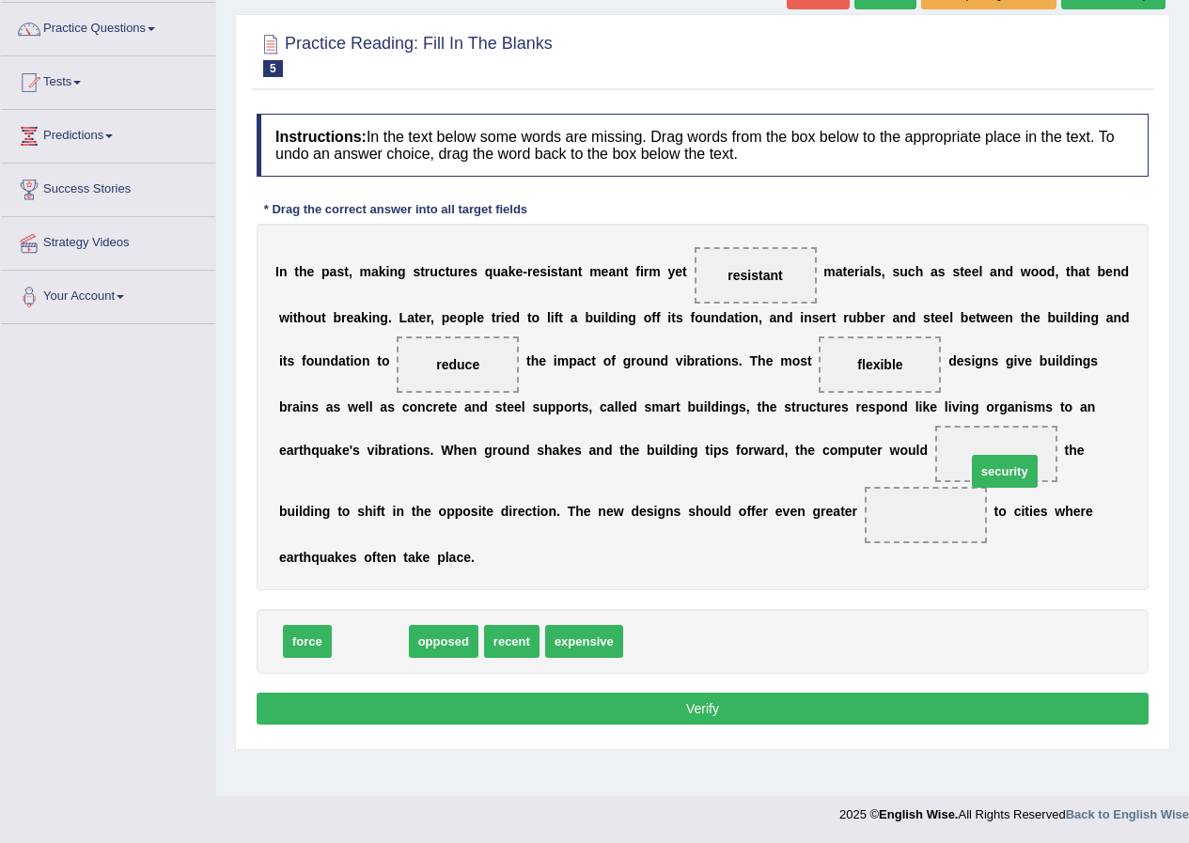
drag, startPoint x: 359, startPoint y: 637, endPoint x: 989, endPoint y: 460, distance: 654.8
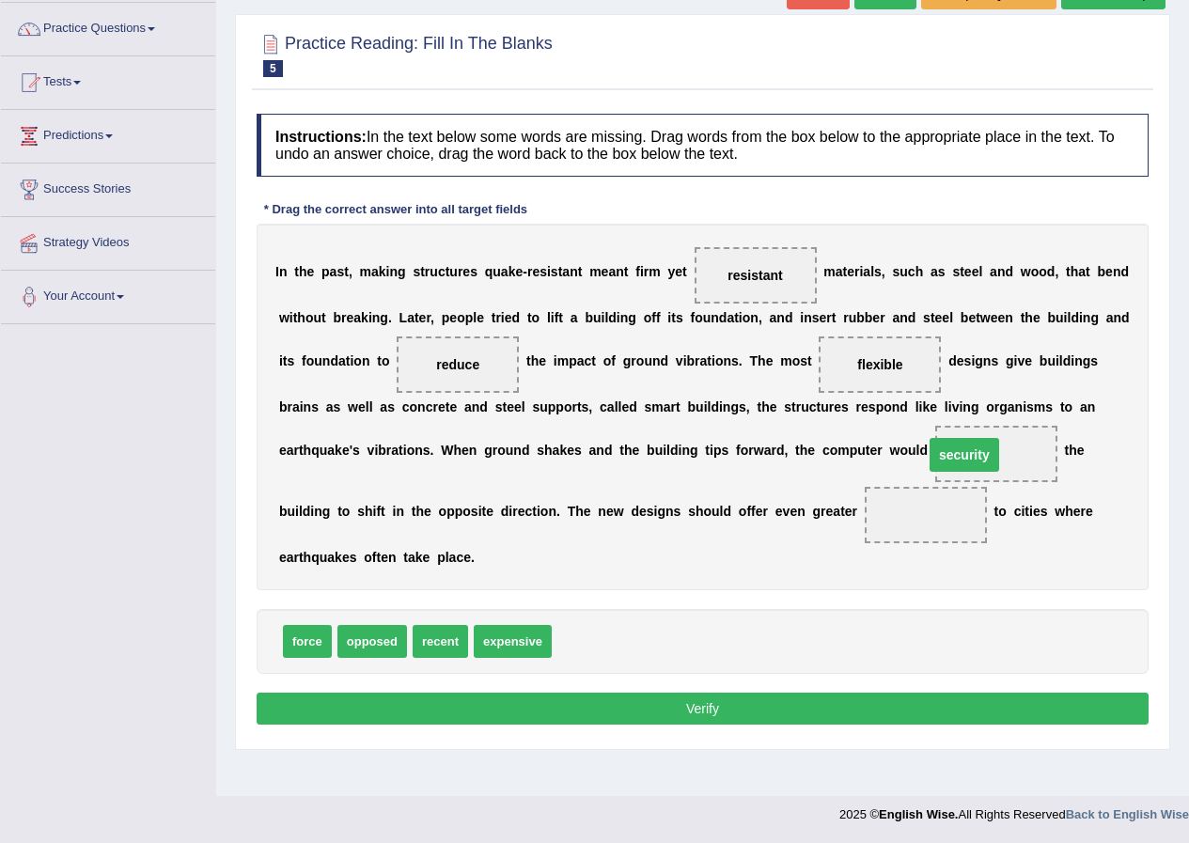
drag, startPoint x: 940, startPoint y: 521, endPoint x: 1003, endPoint y: 439, distance: 103.2
drag, startPoint x: 371, startPoint y: 644, endPoint x: 947, endPoint y: 535, distance: 586.2
click at [762, 700] on button "Verify" at bounding box center [703, 708] width 892 height 32
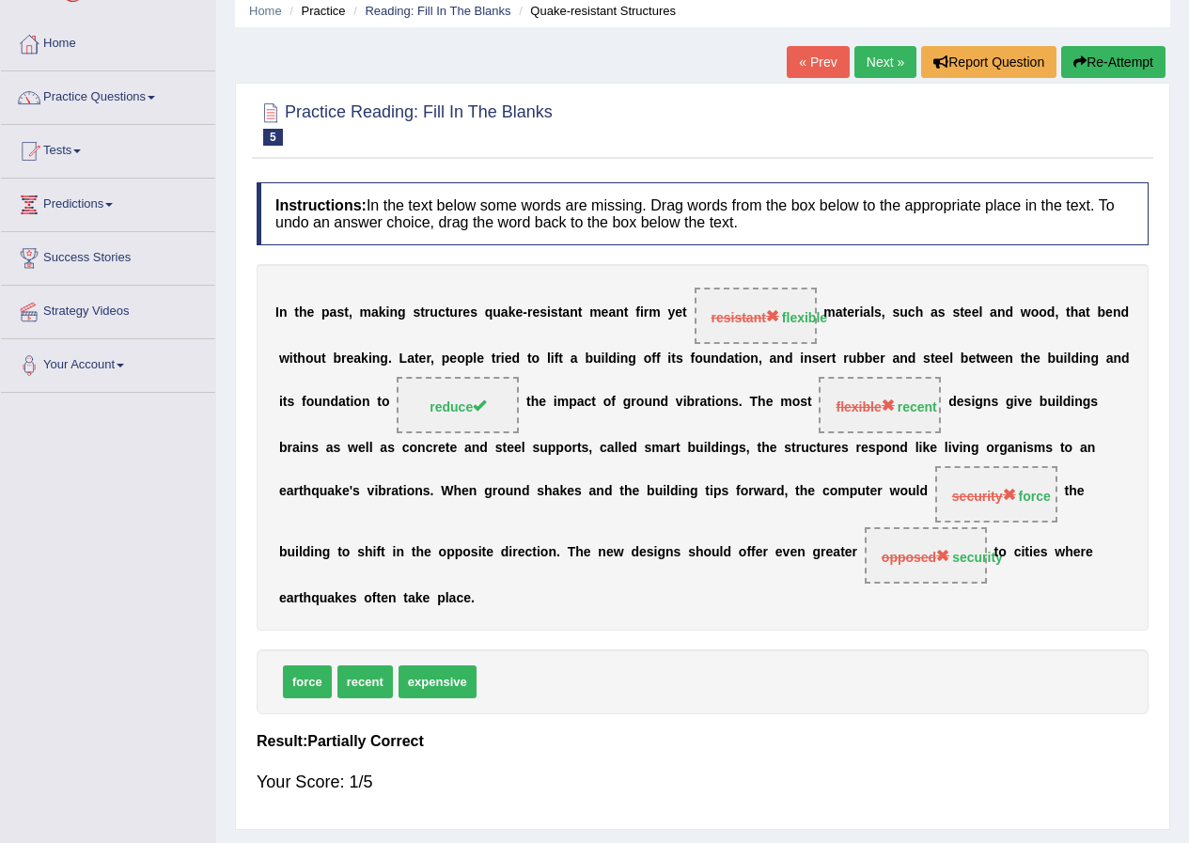
scroll to position [0, 0]
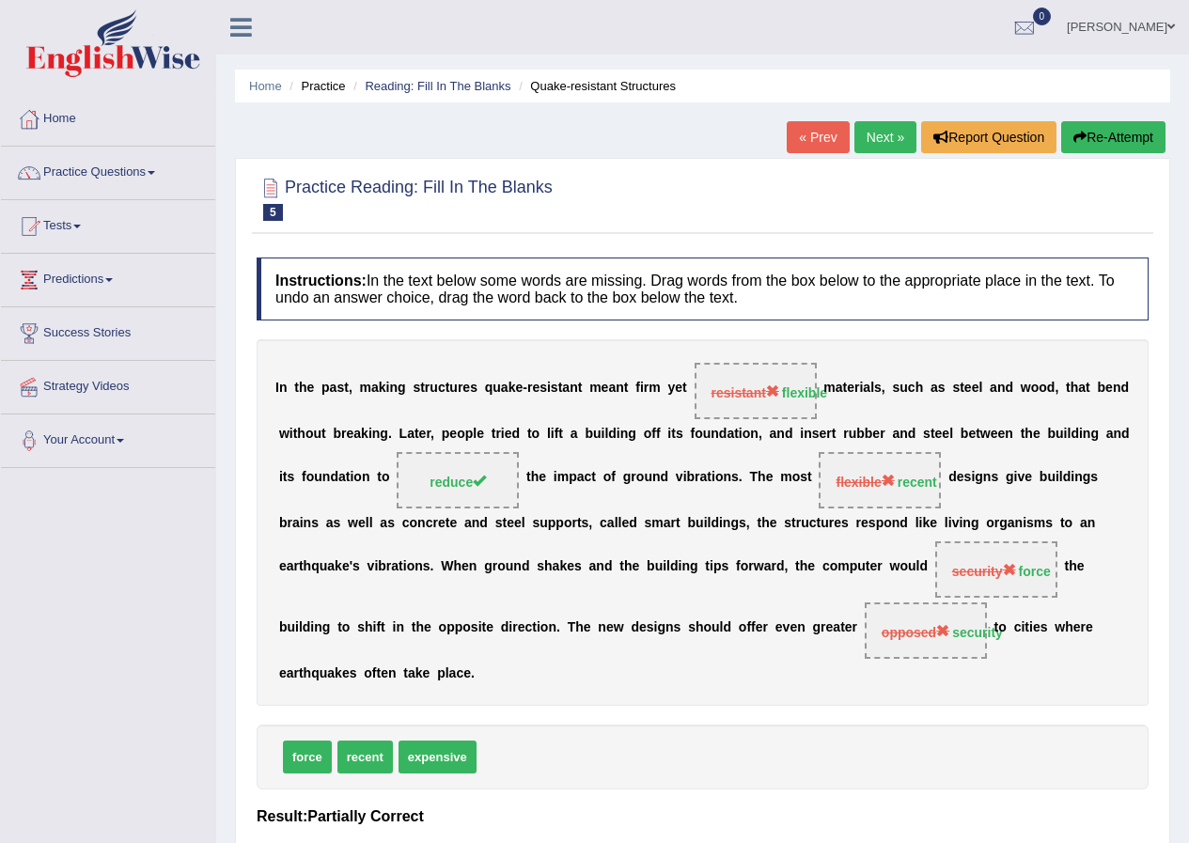
click at [1115, 125] on button "Re-Attempt" at bounding box center [1113, 137] width 104 height 32
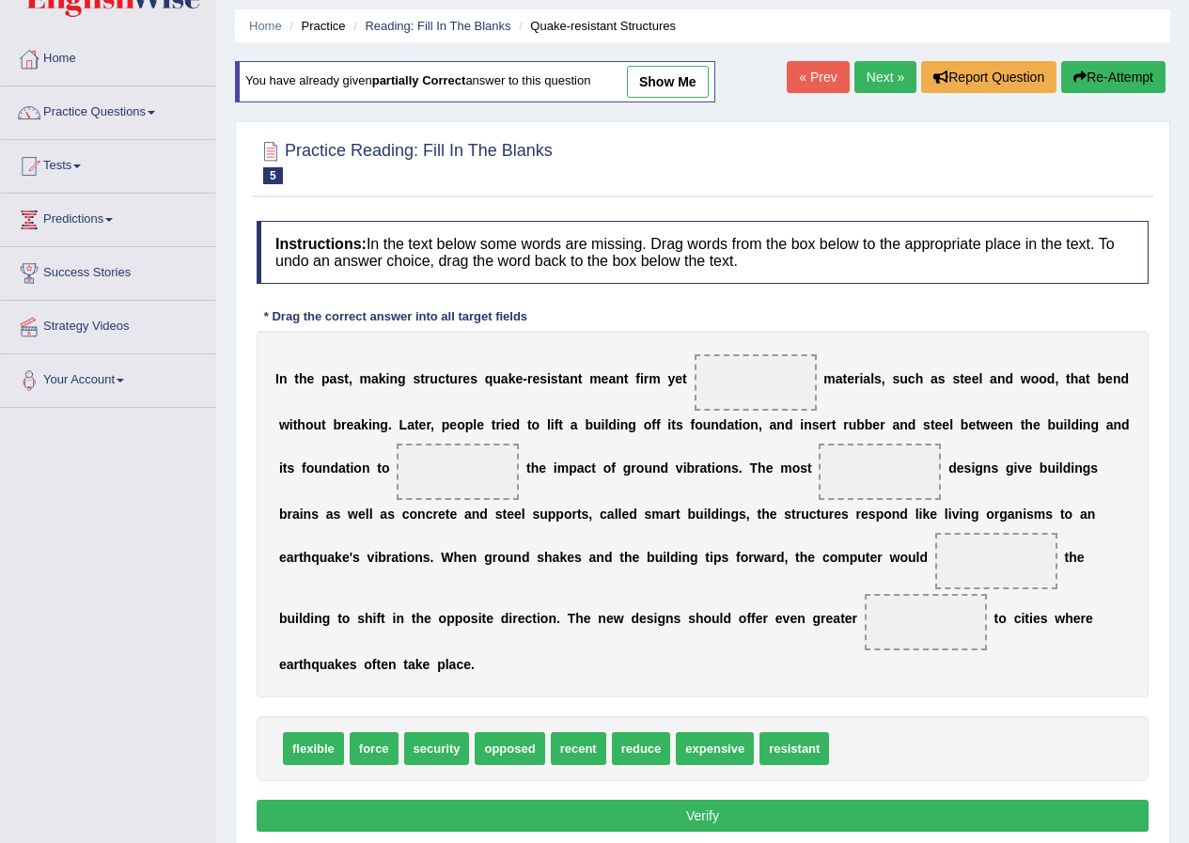
scroll to position [94, 0]
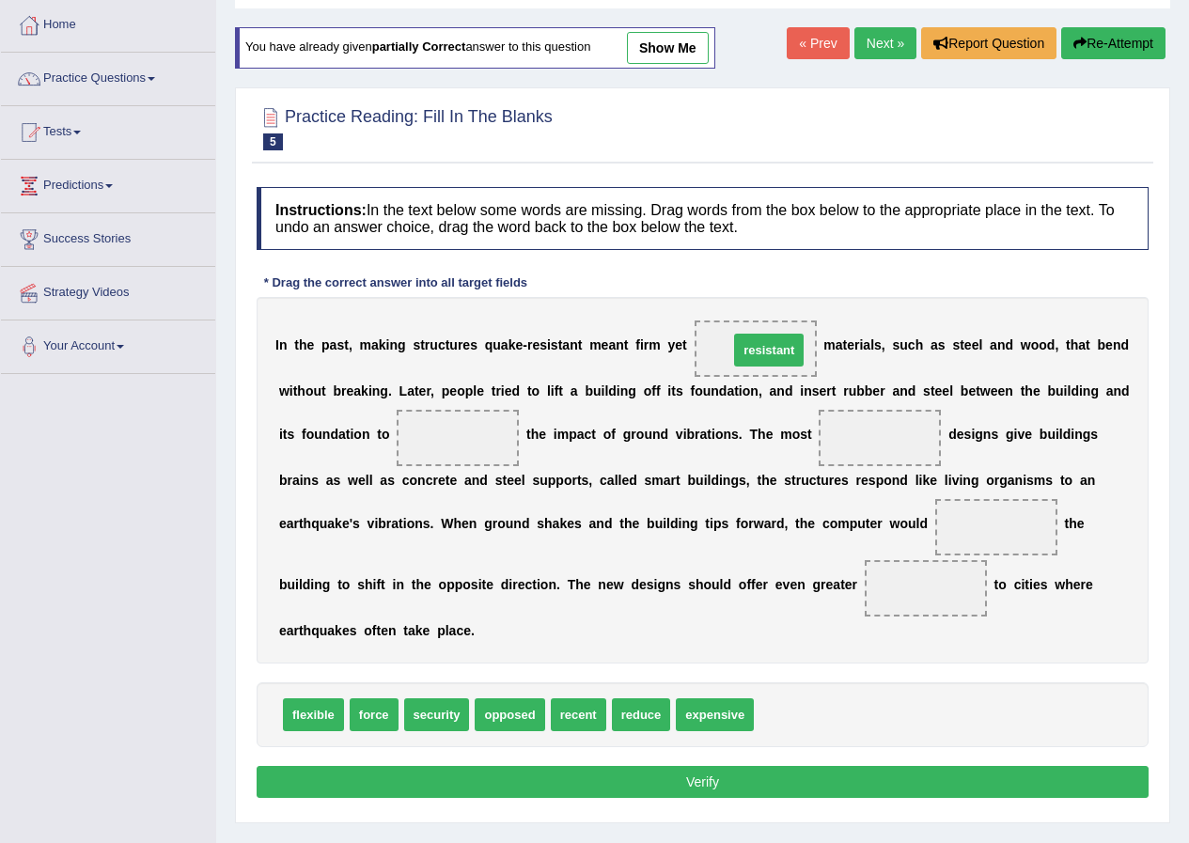
drag, startPoint x: 807, startPoint y: 717, endPoint x: 782, endPoint y: 358, distance: 359.8
drag, startPoint x: 639, startPoint y: 712, endPoint x: 456, endPoint y: 434, distance: 333.1
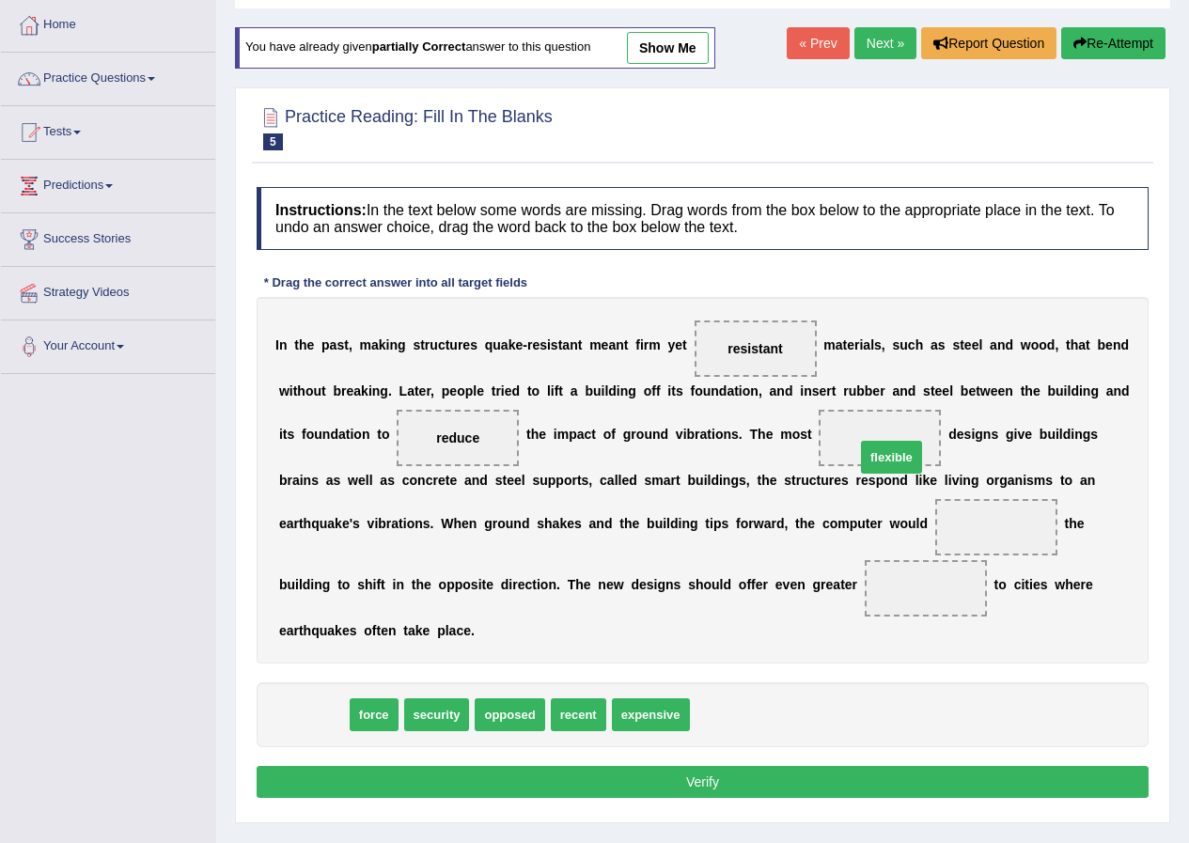
drag, startPoint x: 391, startPoint y: 684, endPoint x: 869, endPoint y: 470, distance: 524.1
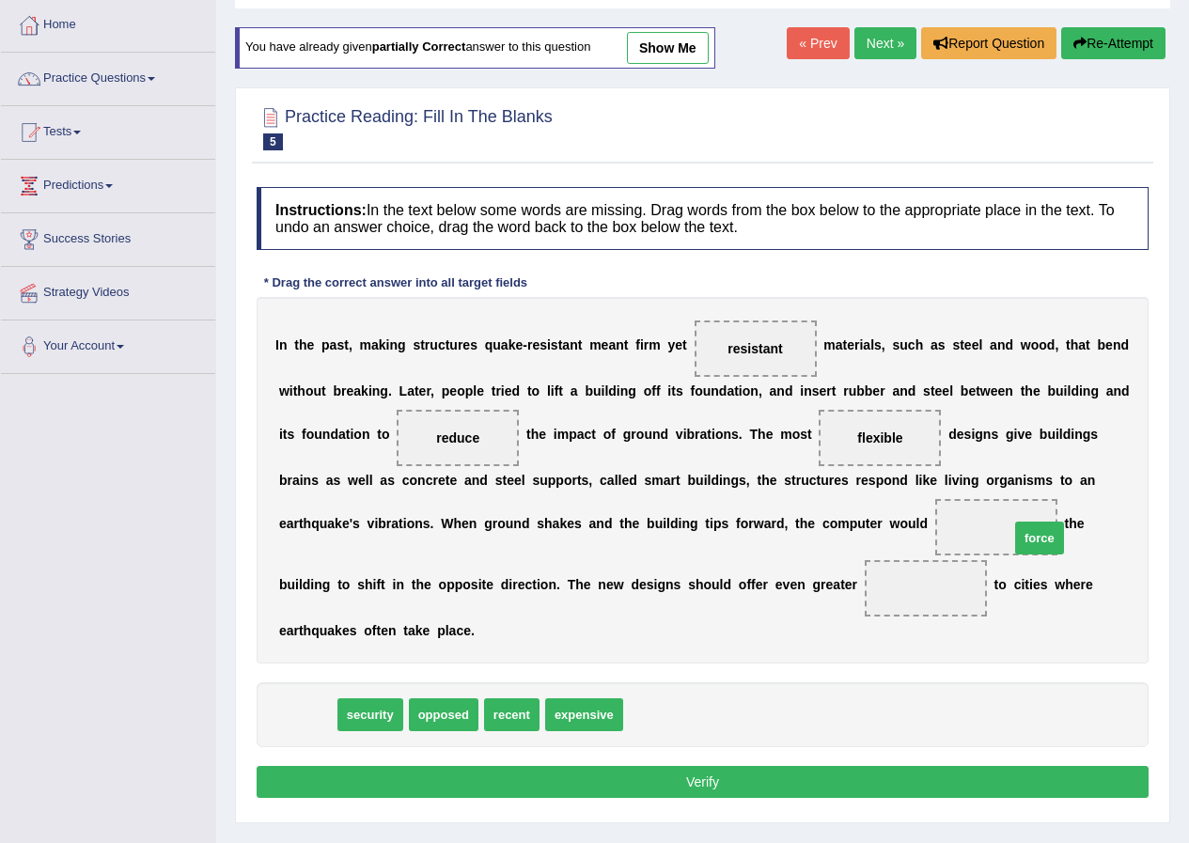
drag, startPoint x: 303, startPoint y: 716, endPoint x: 1035, endPoint y: 539, distance: 753.0
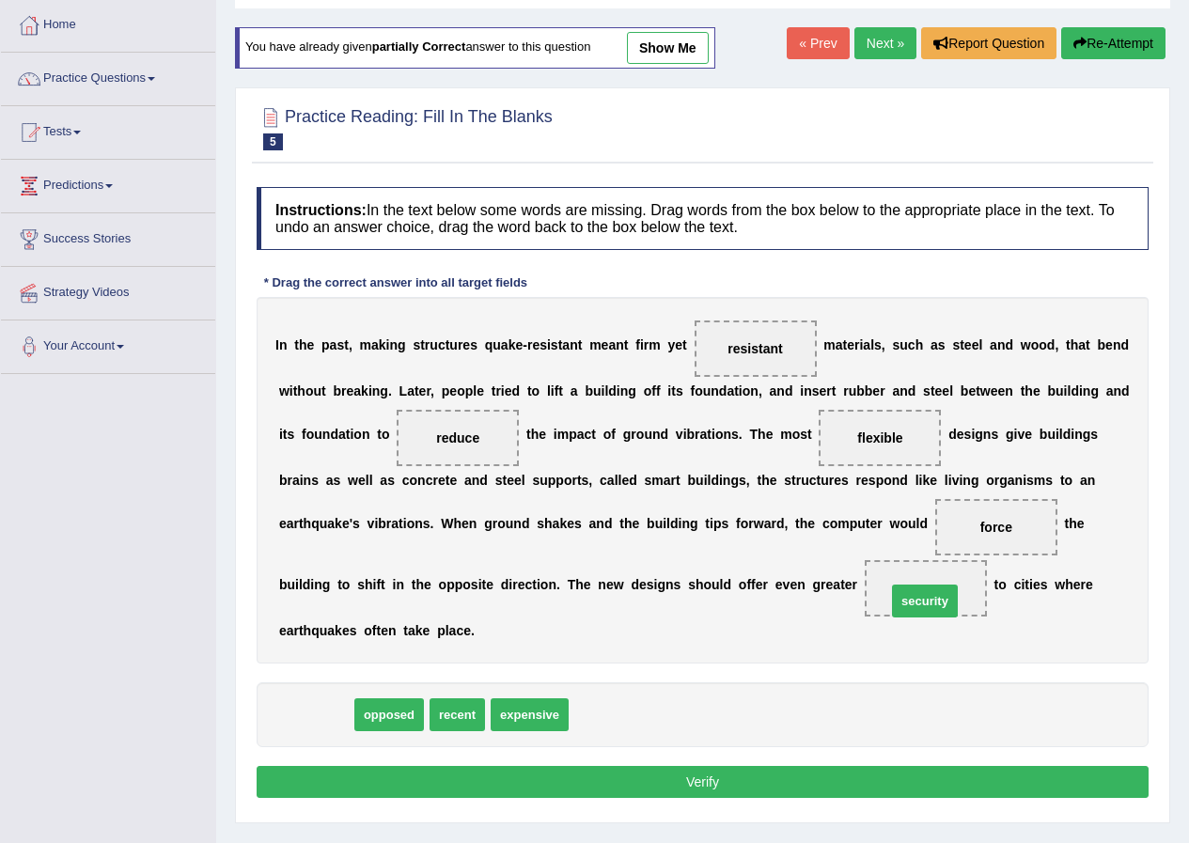
drag, startPoint x: 319, startPoint y: 712, endPoint x: 926, endPoint y: 598, distance: 618.6
click at [860, 783] on button "Verify" at bounding box center [703, 782] width 892 height 32
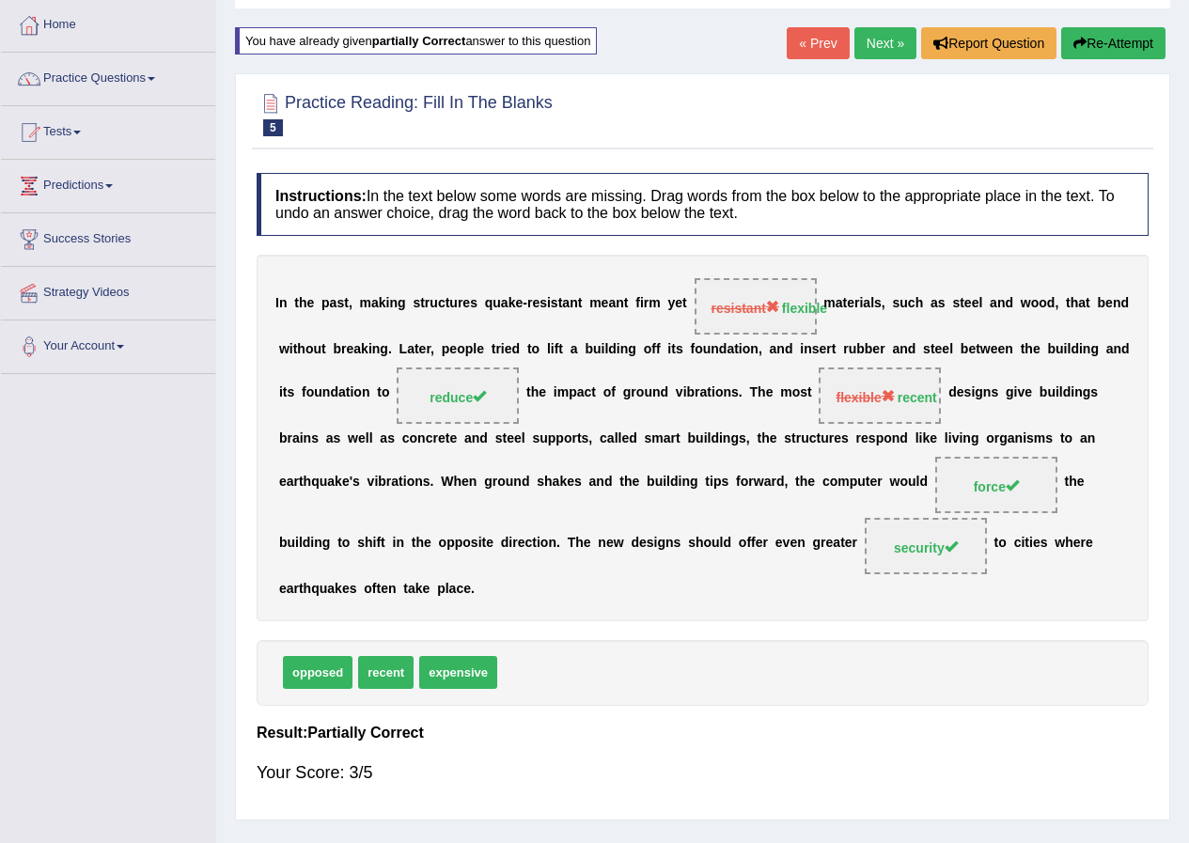
click at [458, 678] on span "expensive" at bounding box center [458, 672] width 78 height 33
drag, startPoint x: 497, startPoint y: 672, endPoint x: 510, endPoint y: 662, distance: 16.2
click at [517, 661] on div "opposed recent expensive" at bounding box center [703, 672] width 892 height 65
drag, startPoint x: 490, startPoint y: 665, endPoint x: 569, endPoint y: 643, distance: 82.1
click at [541, 661] on div "opposed recent expensive" at bounding box center [703, 672] width 892 height 65
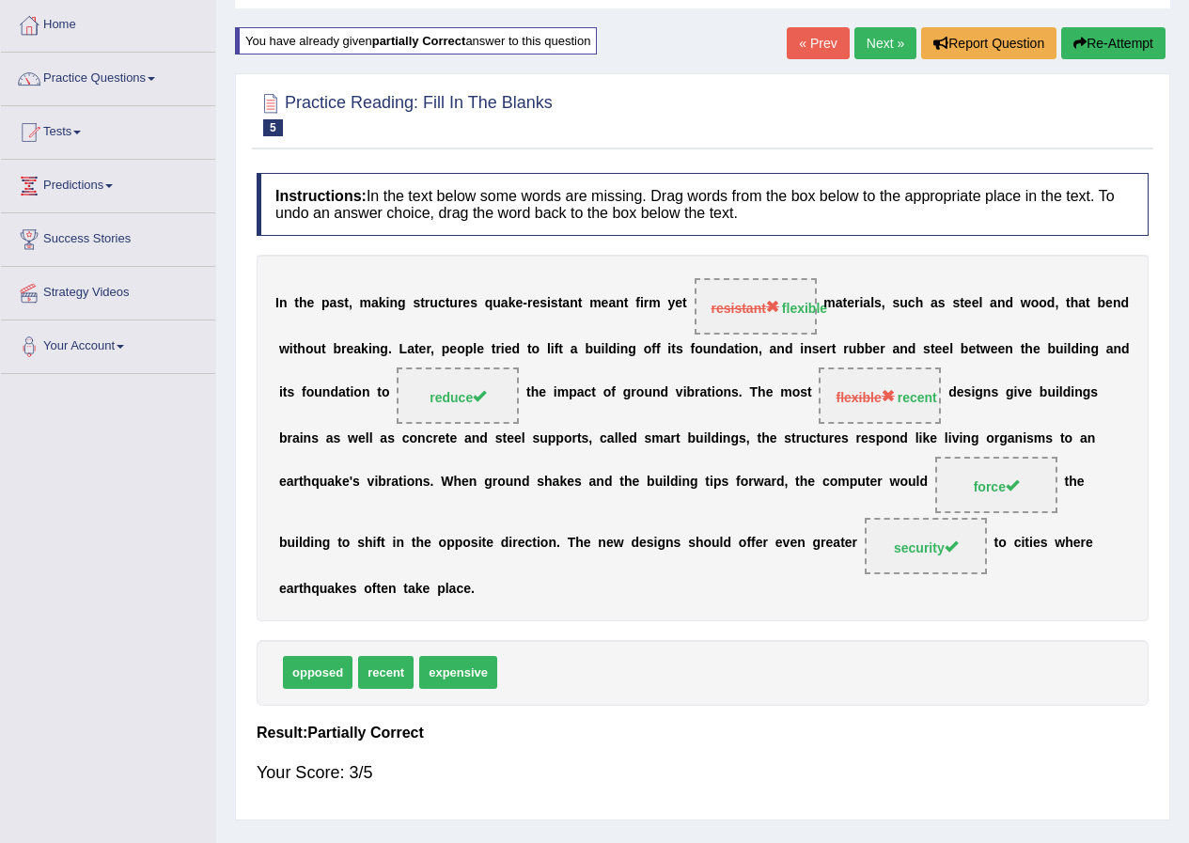
drag, startPoint x: 1078, startPoint y: 29, endPoint x: 783, endPoint y: 763, distance: 790.9
click at [784, 765] on div "Your Score: 3/5" at bounding box center [703, 772] width 892 height 45
click at [37, 27] on div at bounding box center [29, 25] width 28 height 28
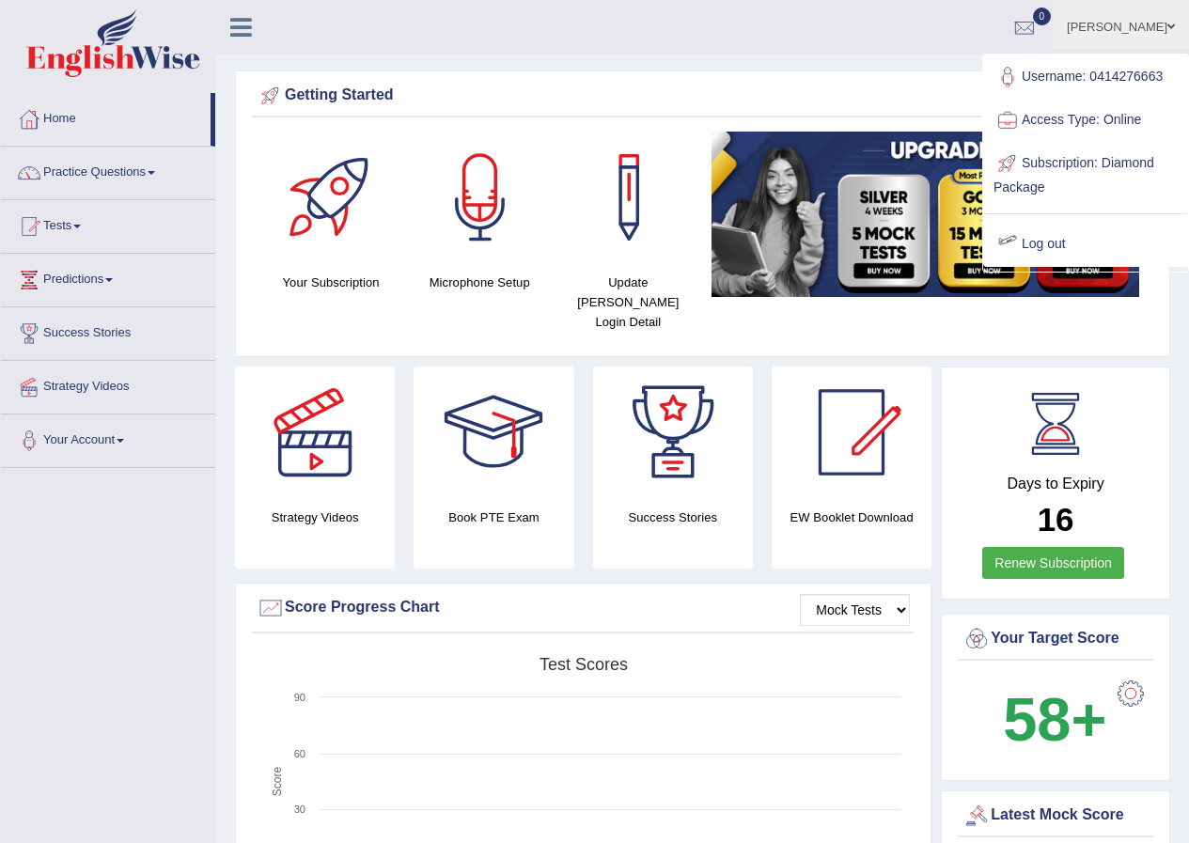
click at [1056, 249] on link "Log out" at bounding box center [1085, 244] width 203 height 43
